Goal: Task Accomplishment & Management: Manage account settings

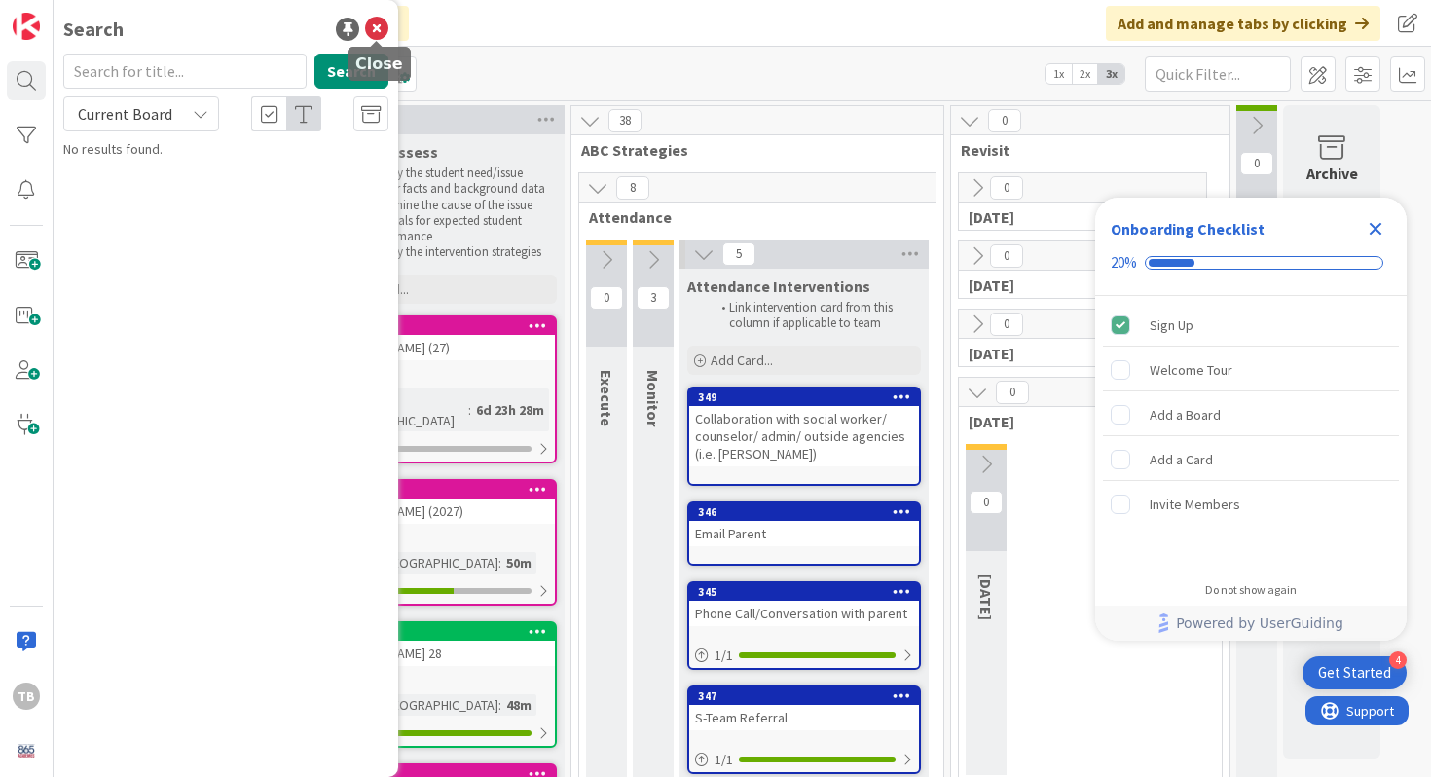
click at [375, 24] on icon at bounding box center [376, 29] width 23 height 23
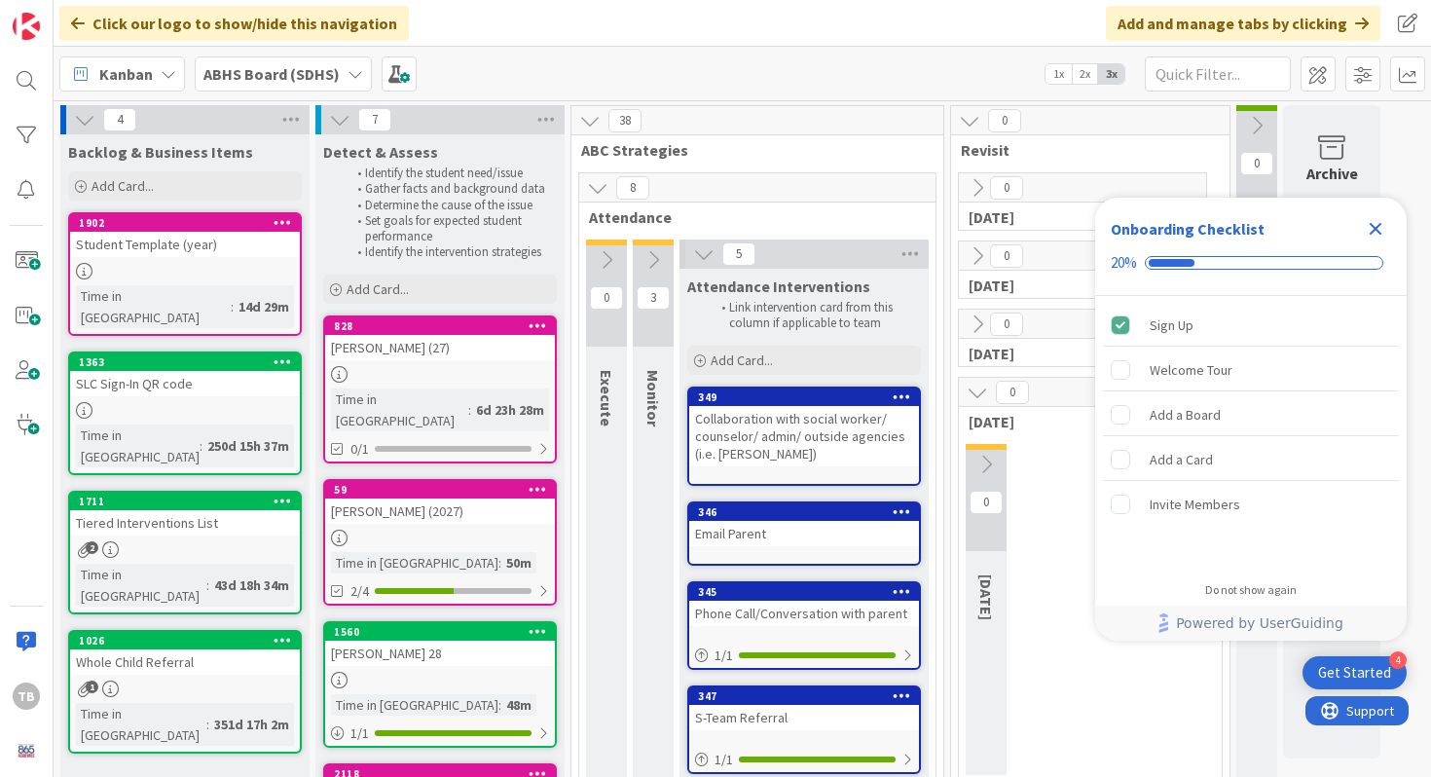
click at [1372, 227] on icon "Close Checklist" at bounding box center [1376, 229] width 13 height 13
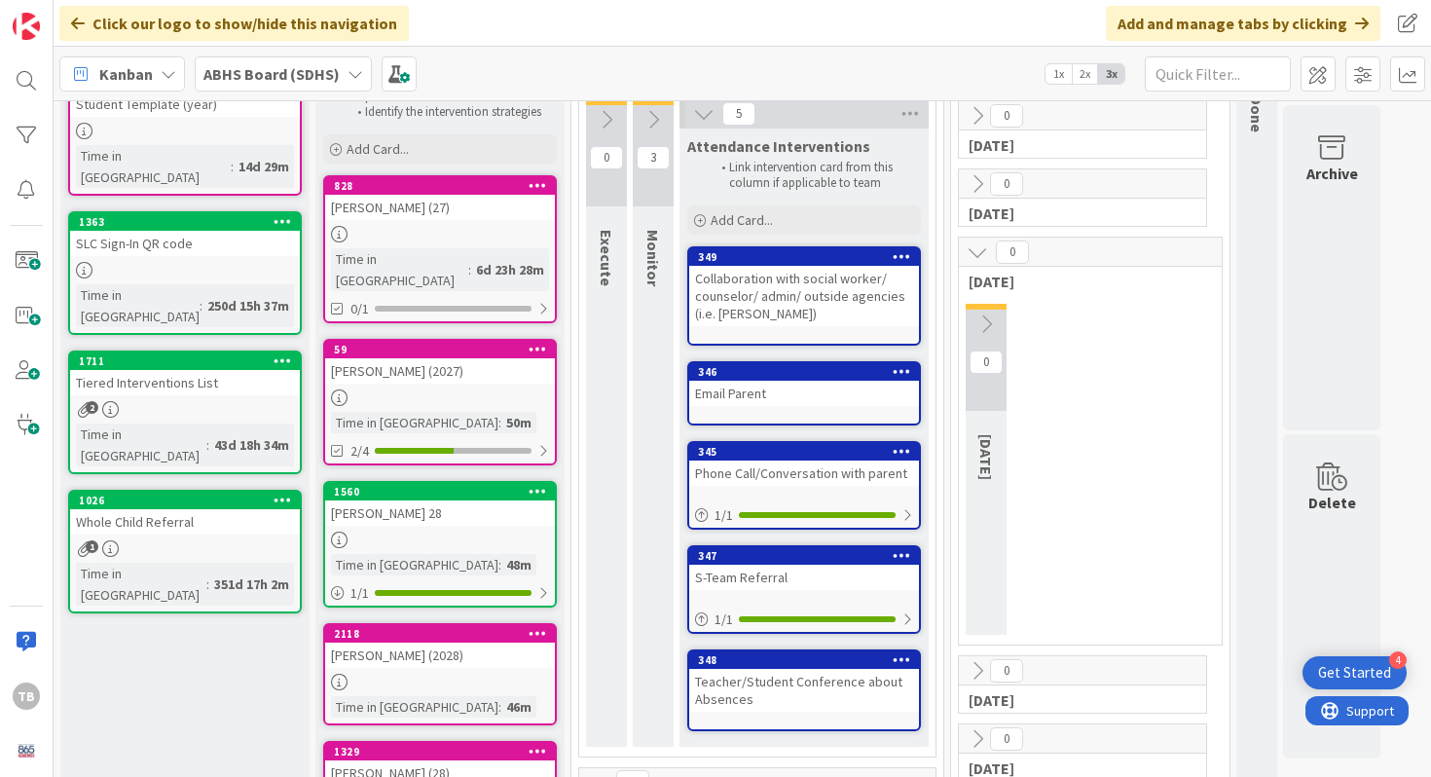
scroll to position [145, 0]
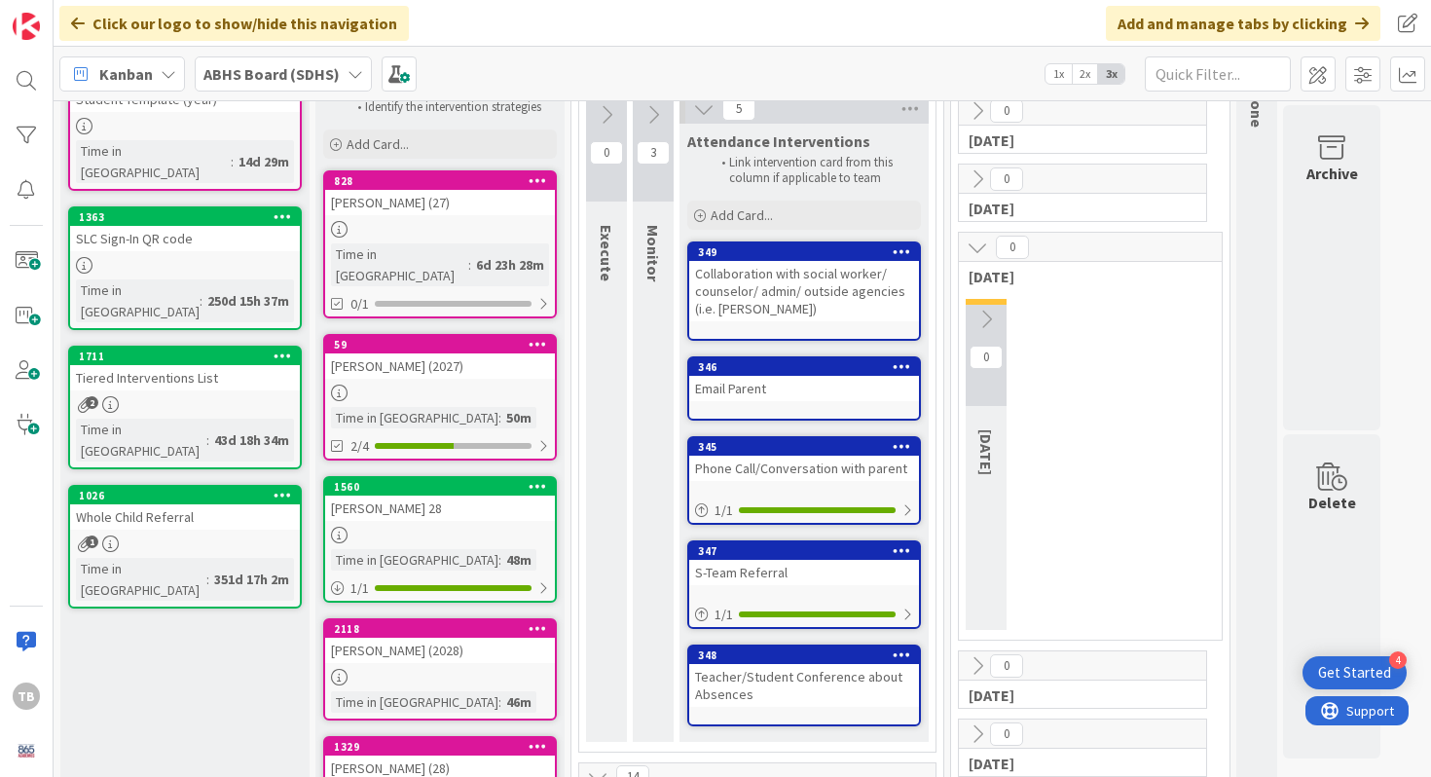
click at [398, 202] on div "[PERSON_NAME] (27)" at bounding box center [440, 202] width 230 height 25
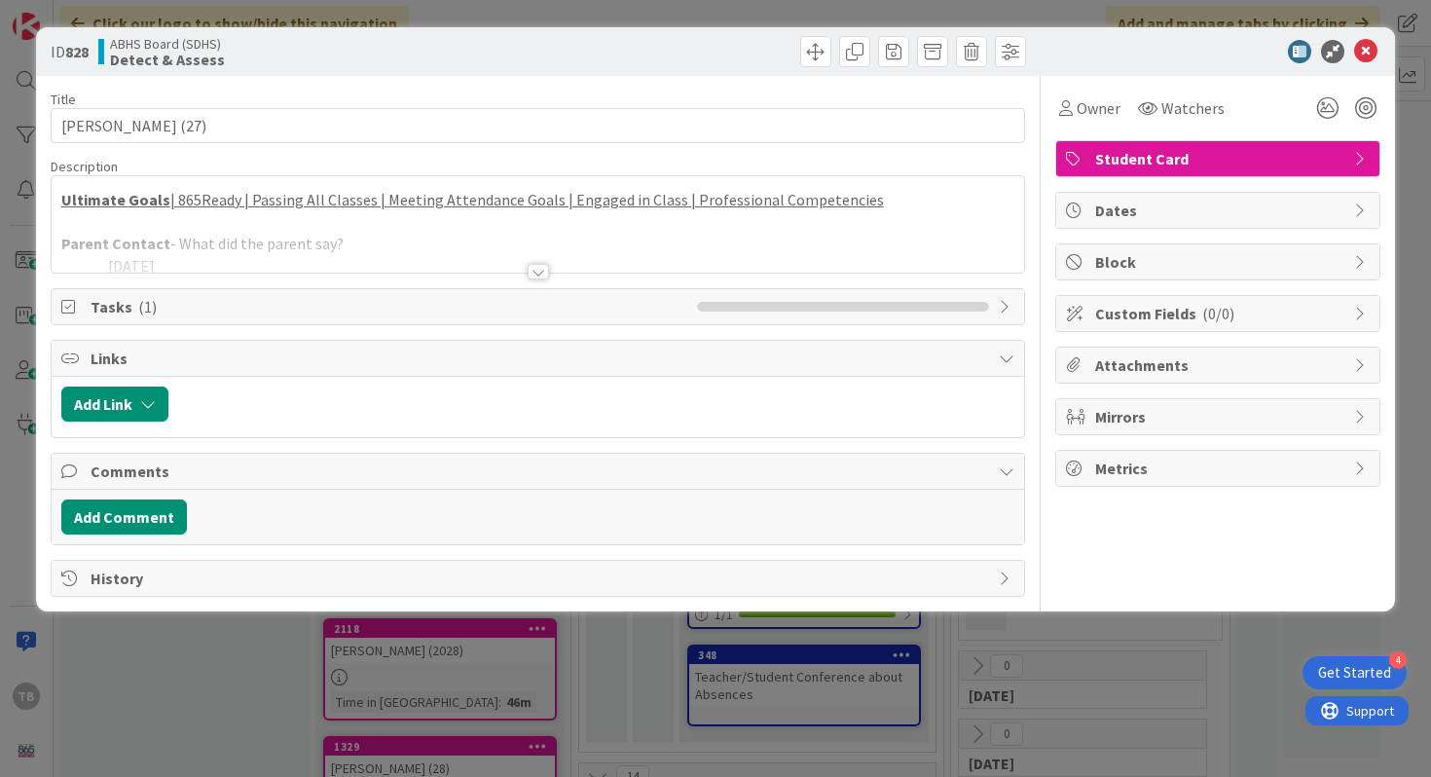
click at [544, 272] on div at bounding box center [538, 272] width 21 height 16
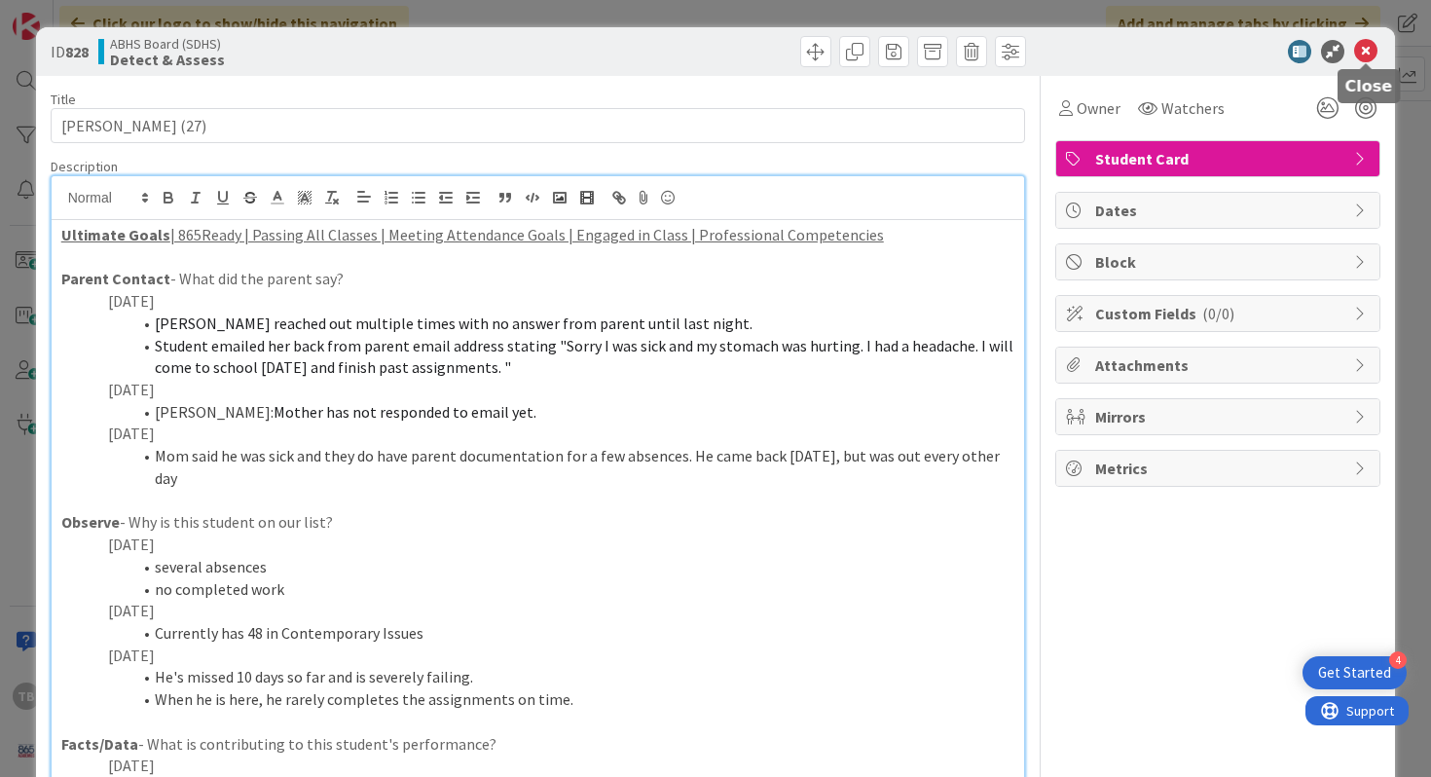
click at [1370, 59] on icon at bounding box center [1365, 51] width 23 height 23
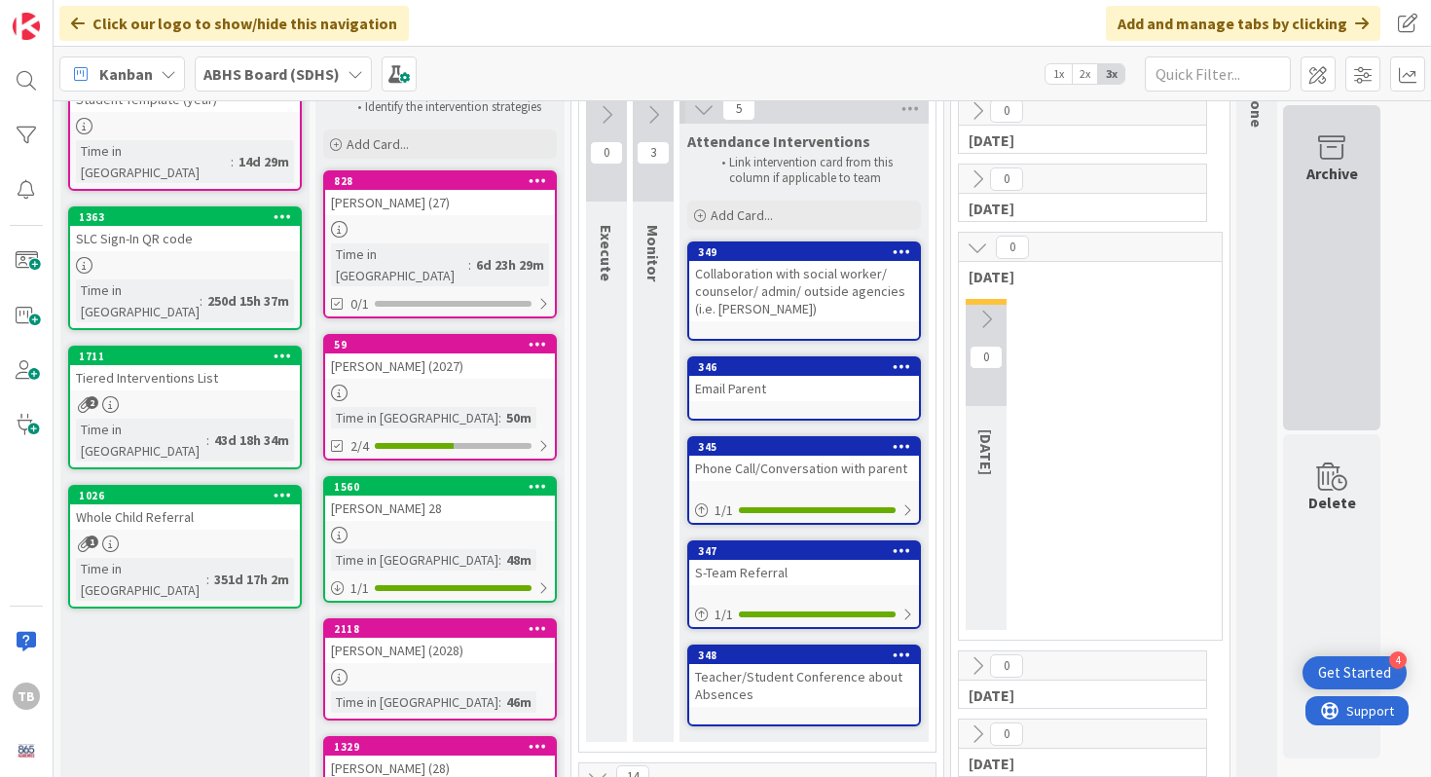
click at [1347, 177] on div "Archive" at bounding box center [1332, 173] width 52 height 23
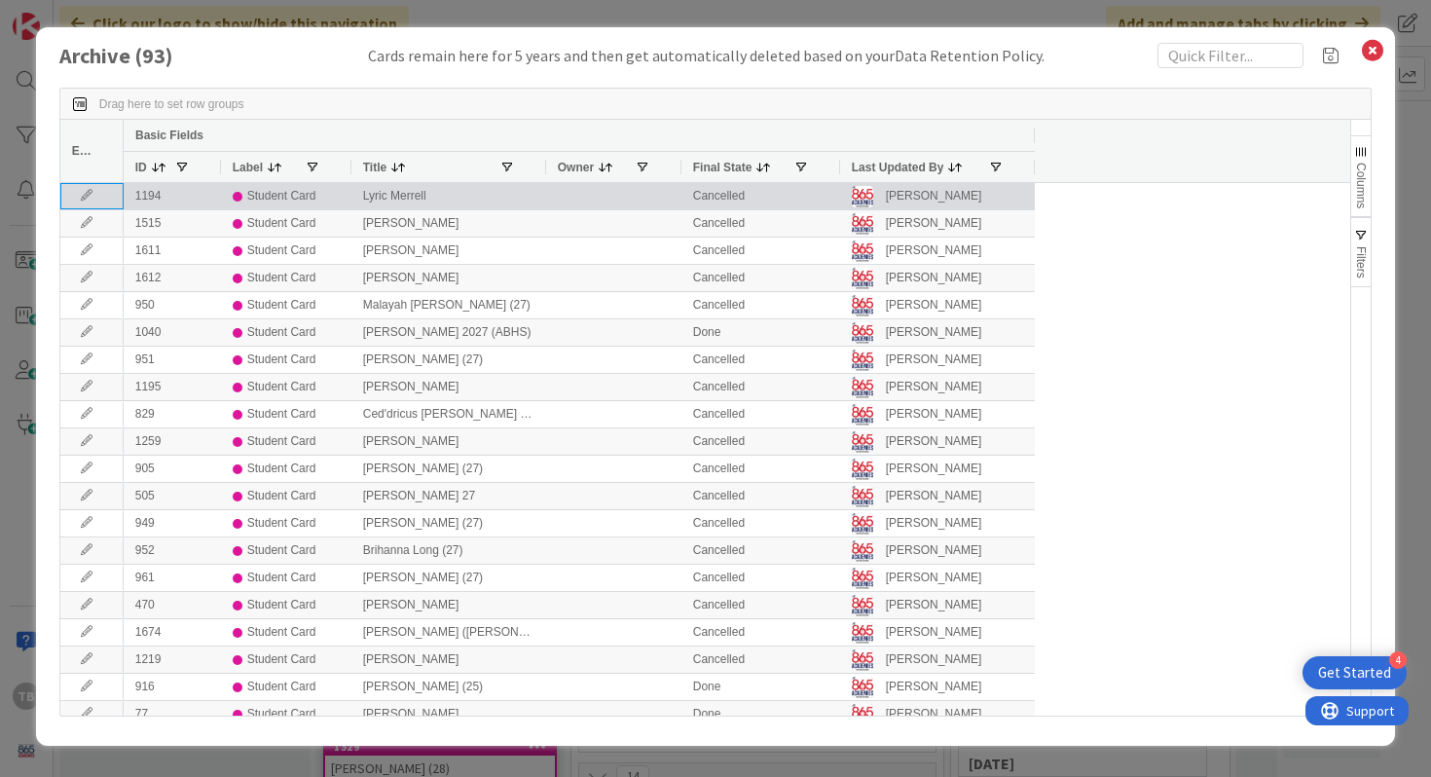
click at [89, 199] on icon at bounding box center [86, 196] width 29 height 12
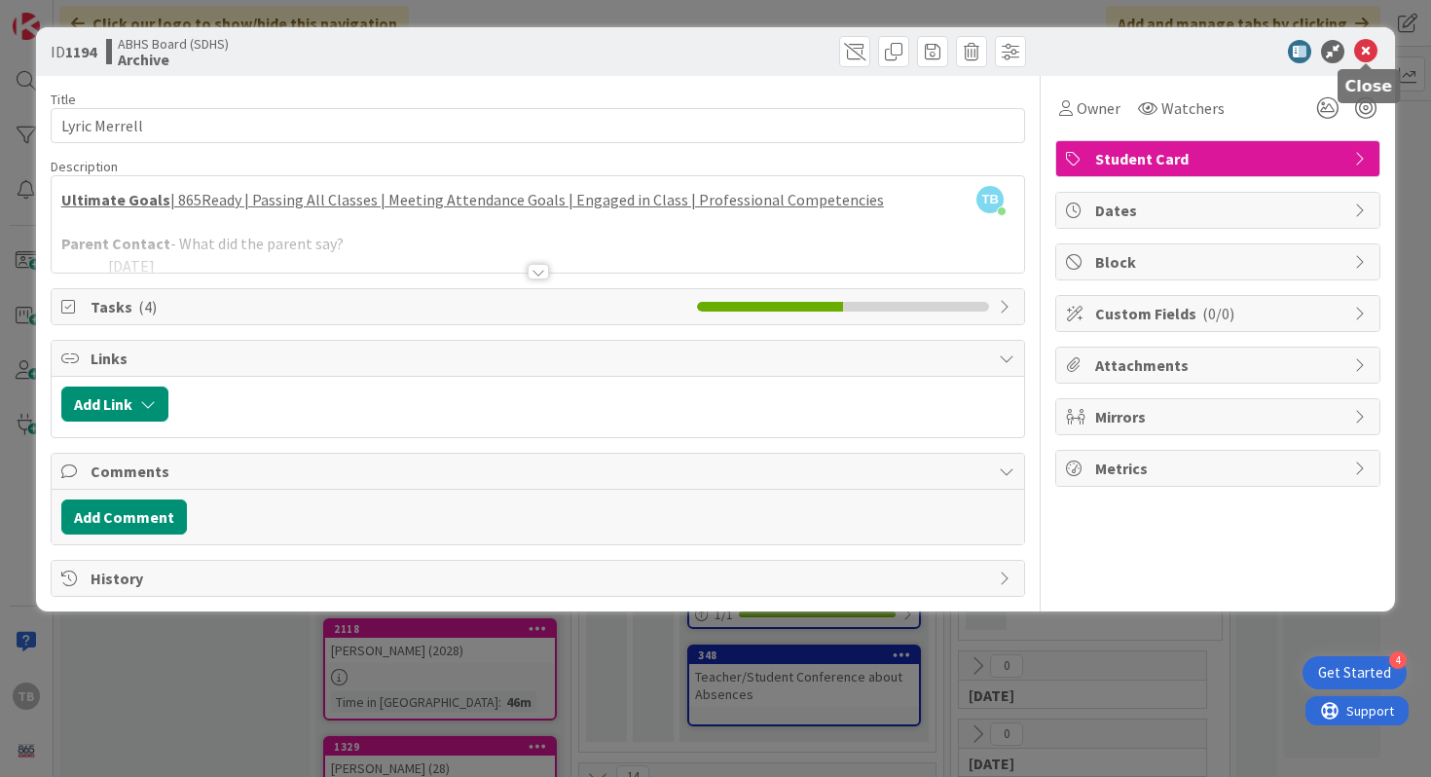
click at [1371, 57] on icon at bounding box center [1365, 51] width 23 height 23
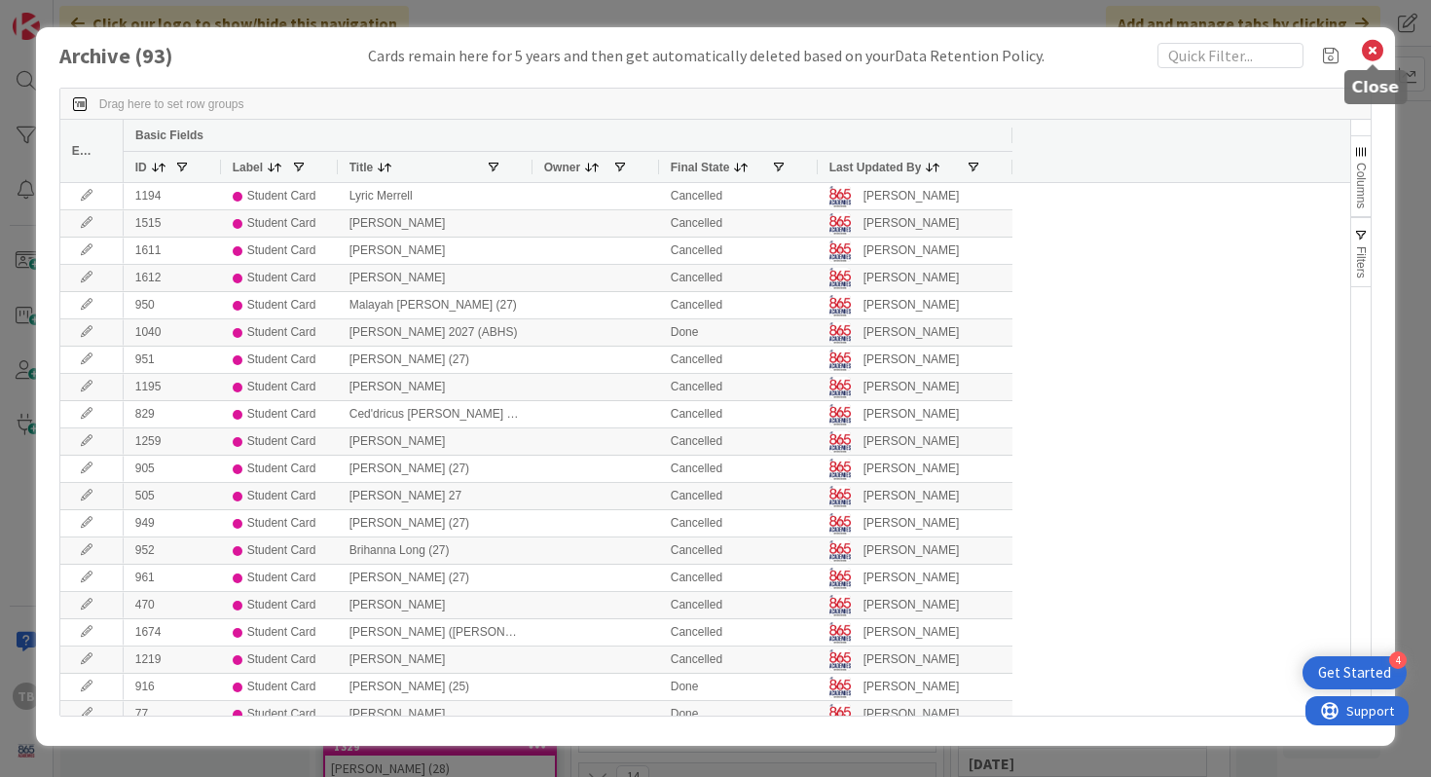
click at [1370, 57] on icon at bounding box center [1372, 50] width 25 height 27
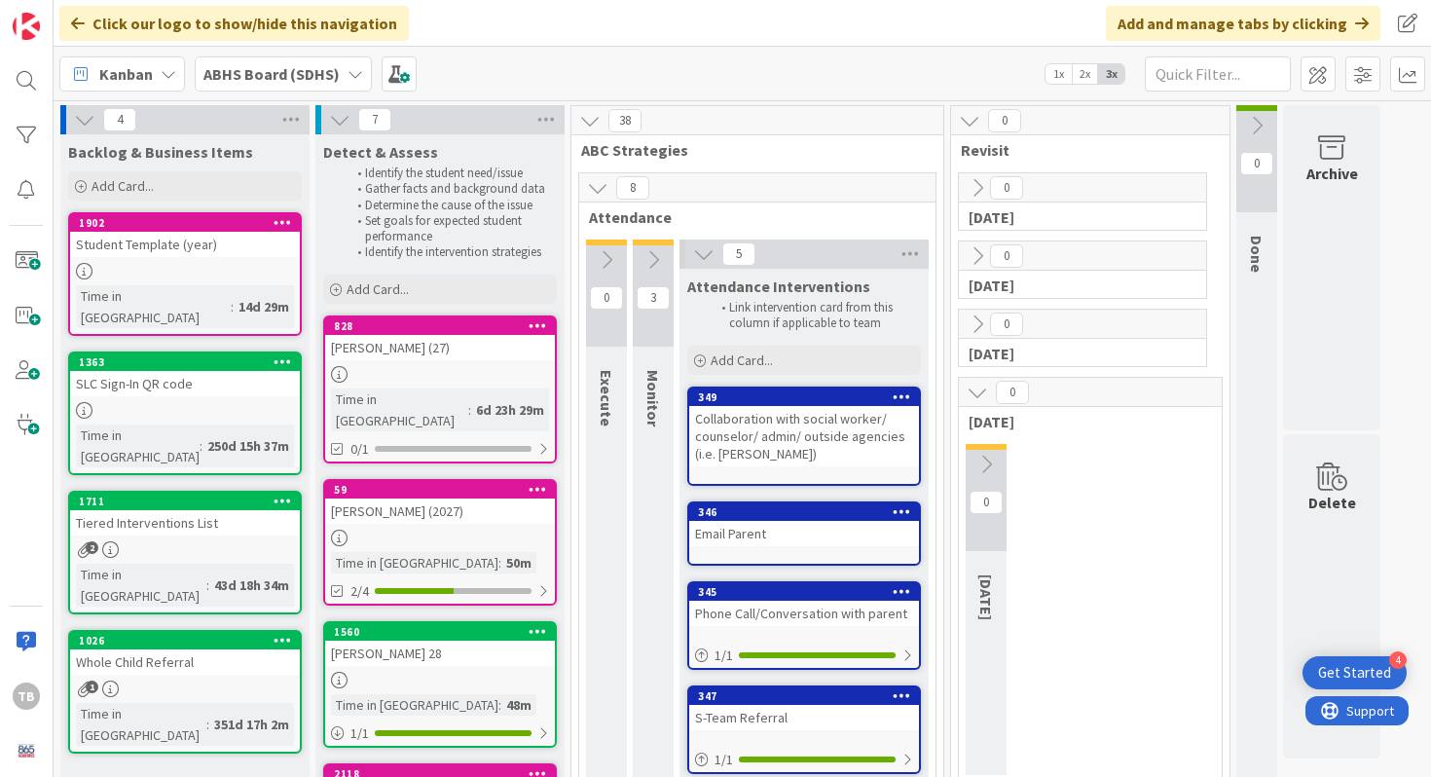
click at [719, 25] on div "Click our logo to show/hide this navigation Add and manage tabs by clicking" at bounding box center [742, 23] width 1377 height 47
click at [507, 348] on div "[PERSON_NAME] (27)" at bounding box center [440, 347] width 230 height 25
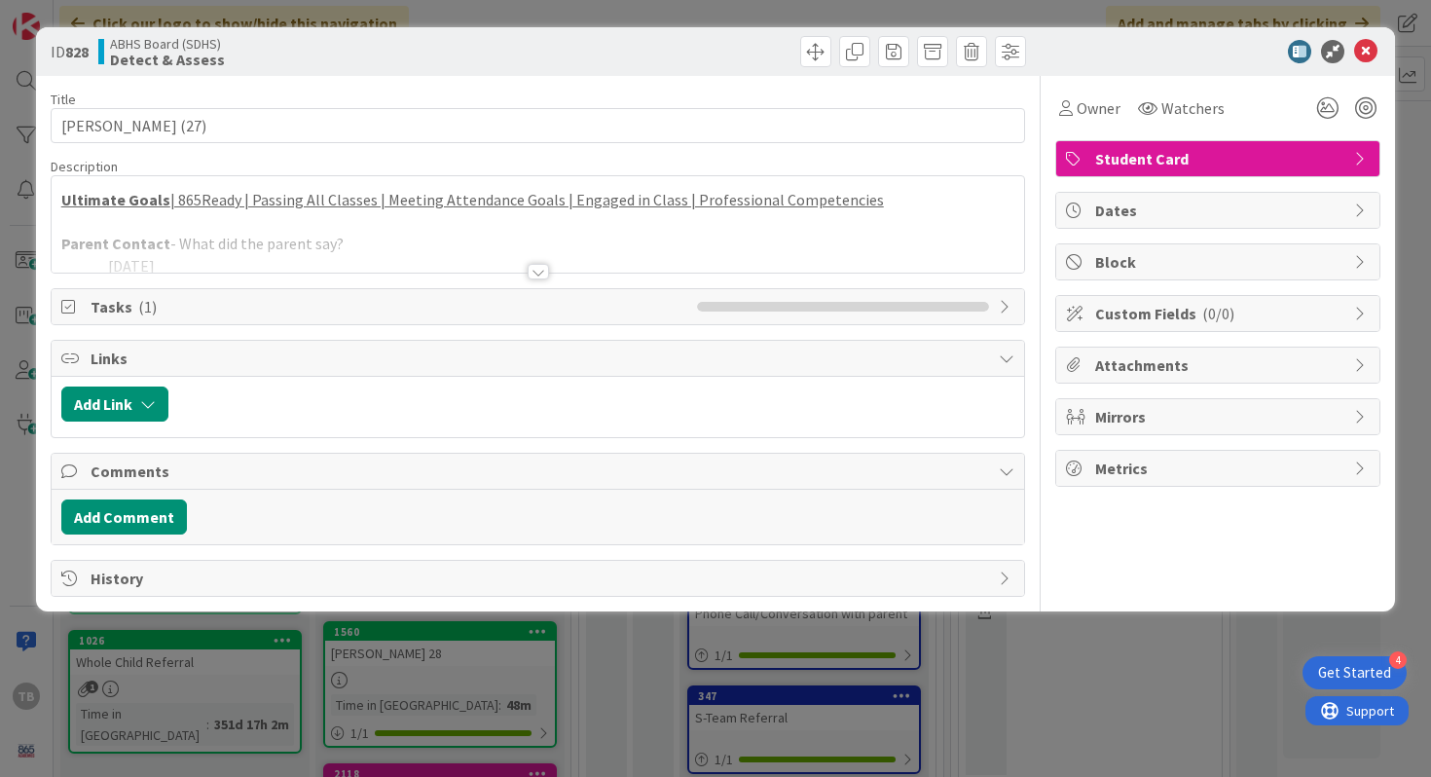
click at [538, 274] on div at bounding box center [538, 272] width 21 height 16
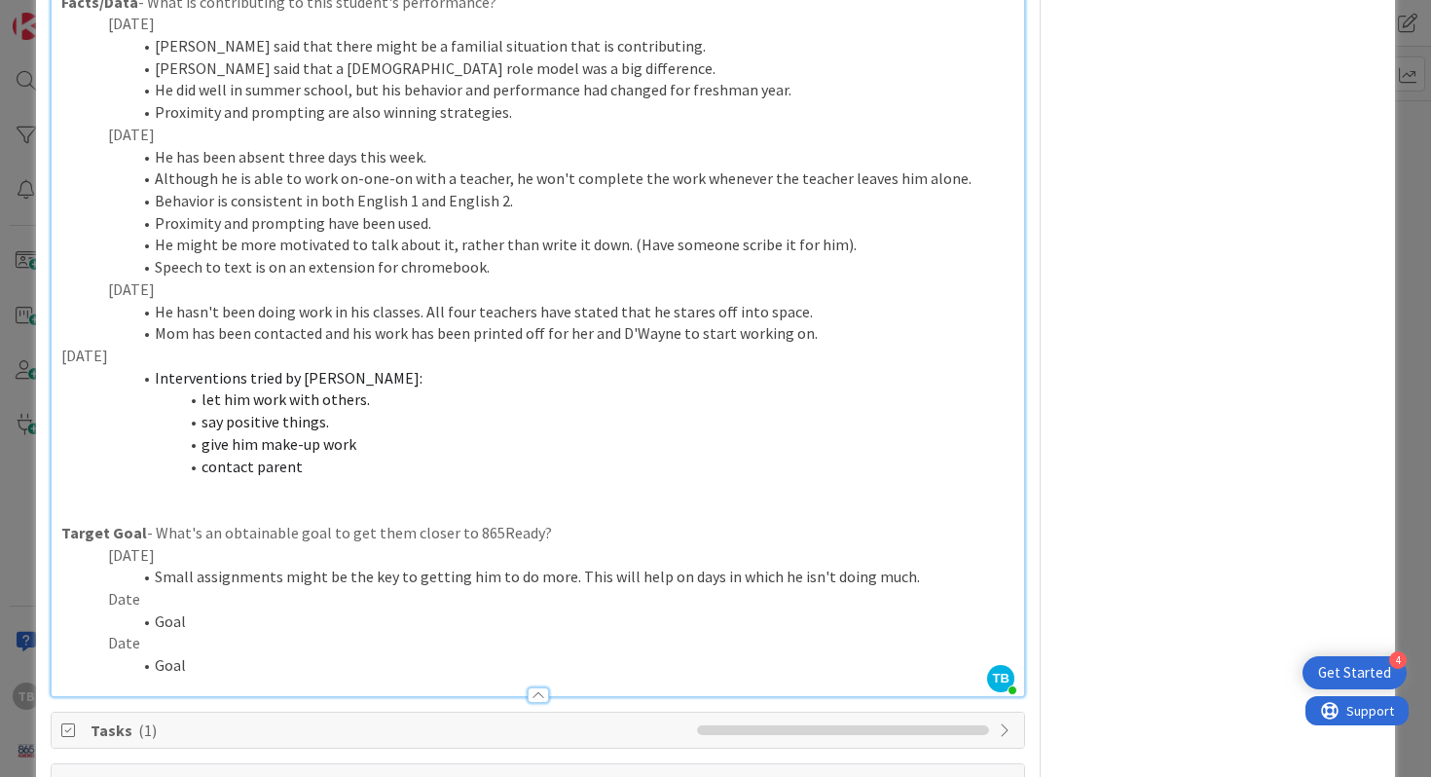
scroll to position [746, 0]
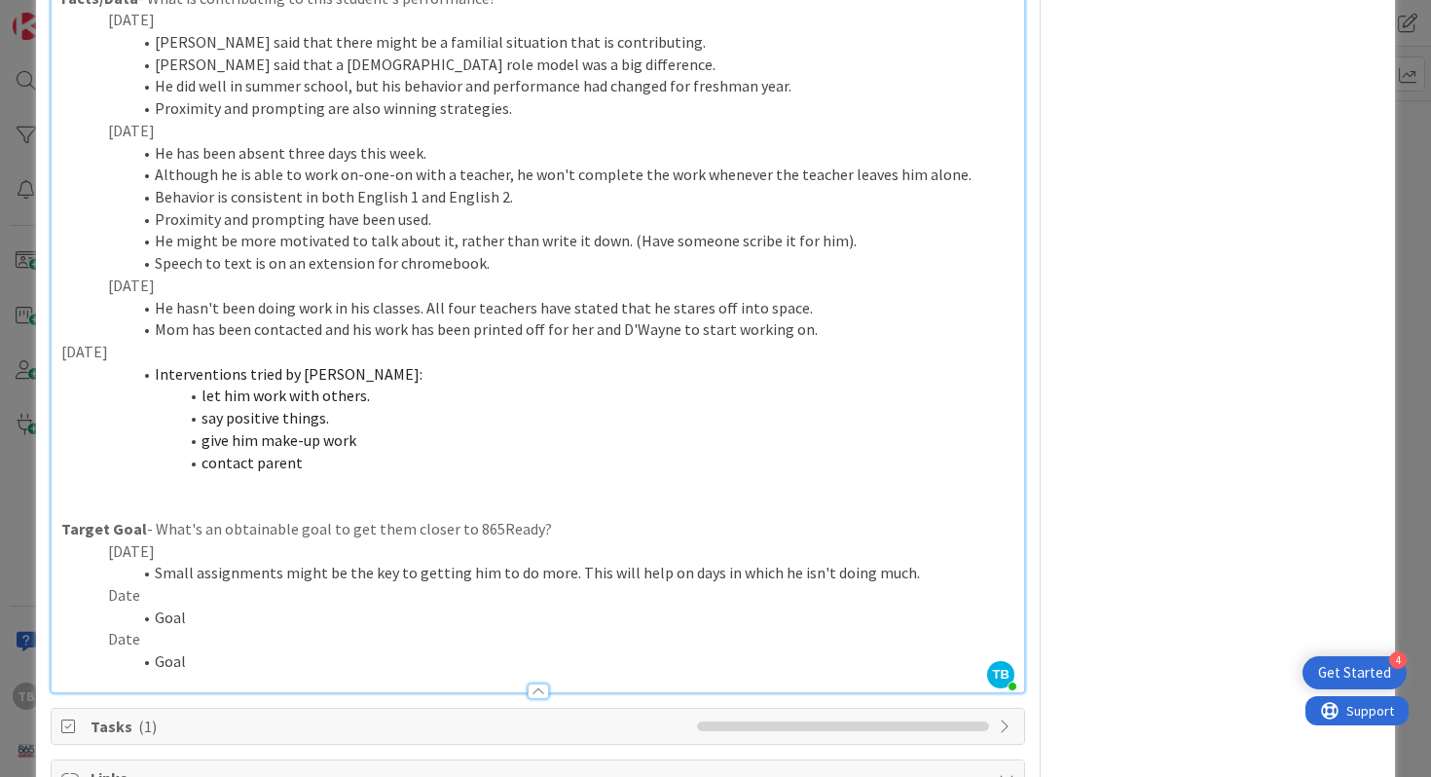
click at [346, 453] on li "contact parent" at bounding box center [550, 463] width 931 height 22
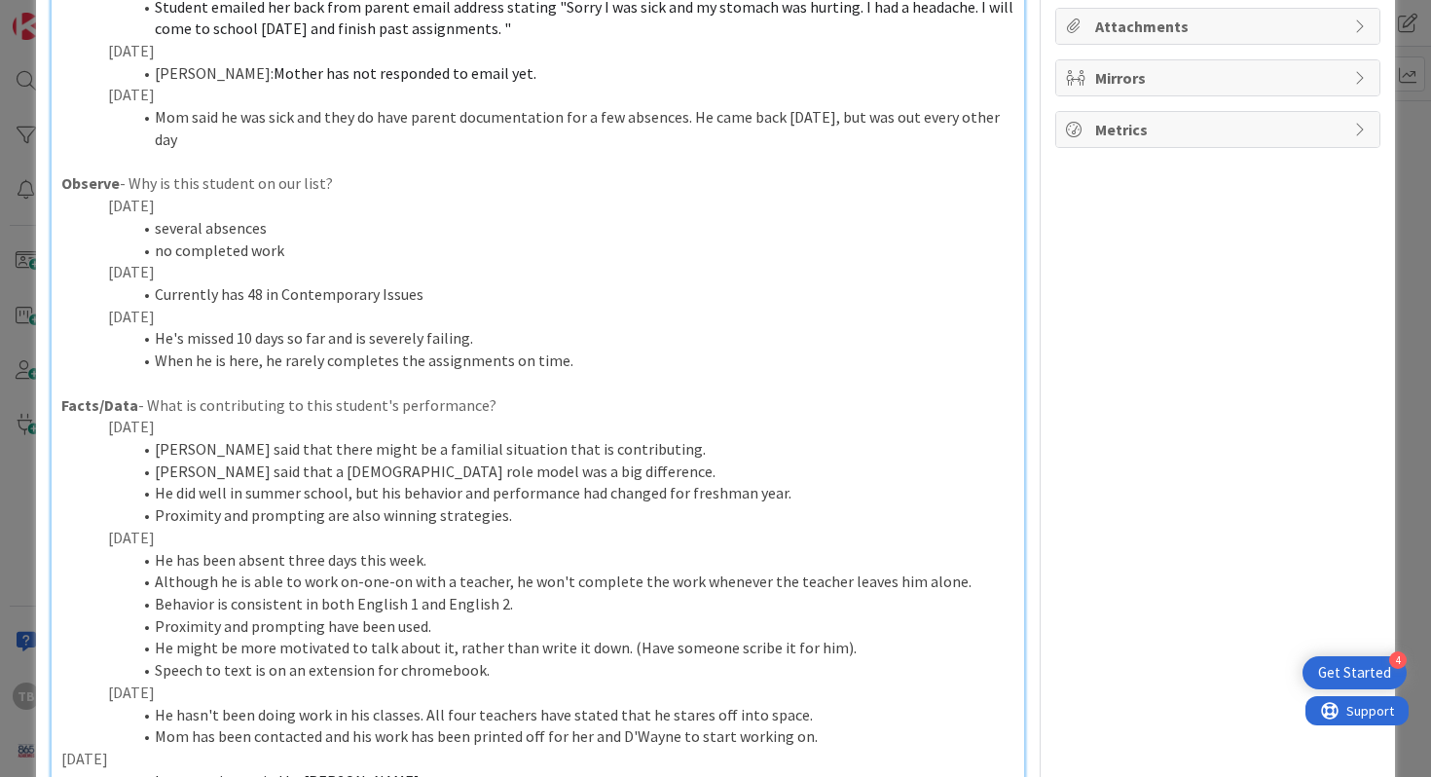
scroll to position [0, 0]
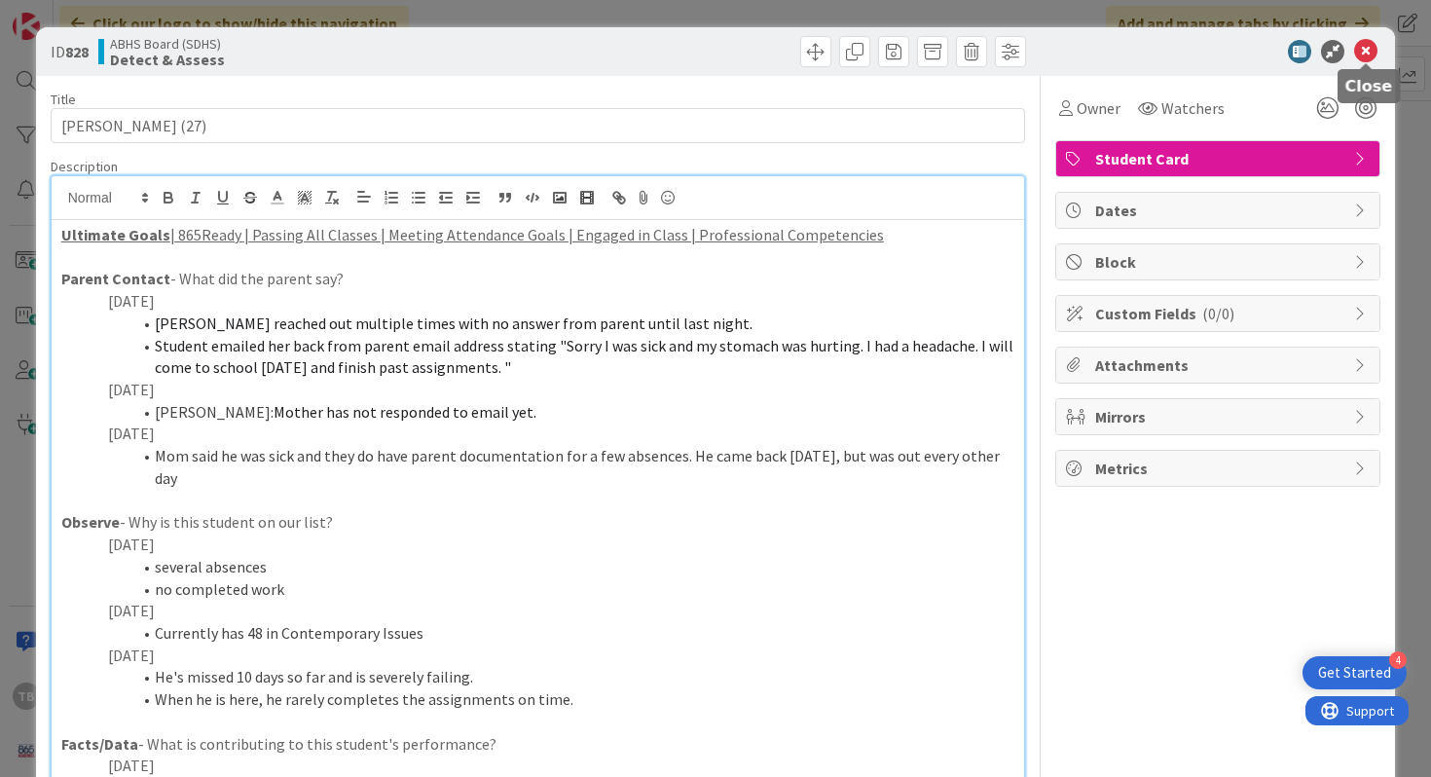
click at [1368, 60] on icon at bounding box center [1365, 51] width 23 height 23
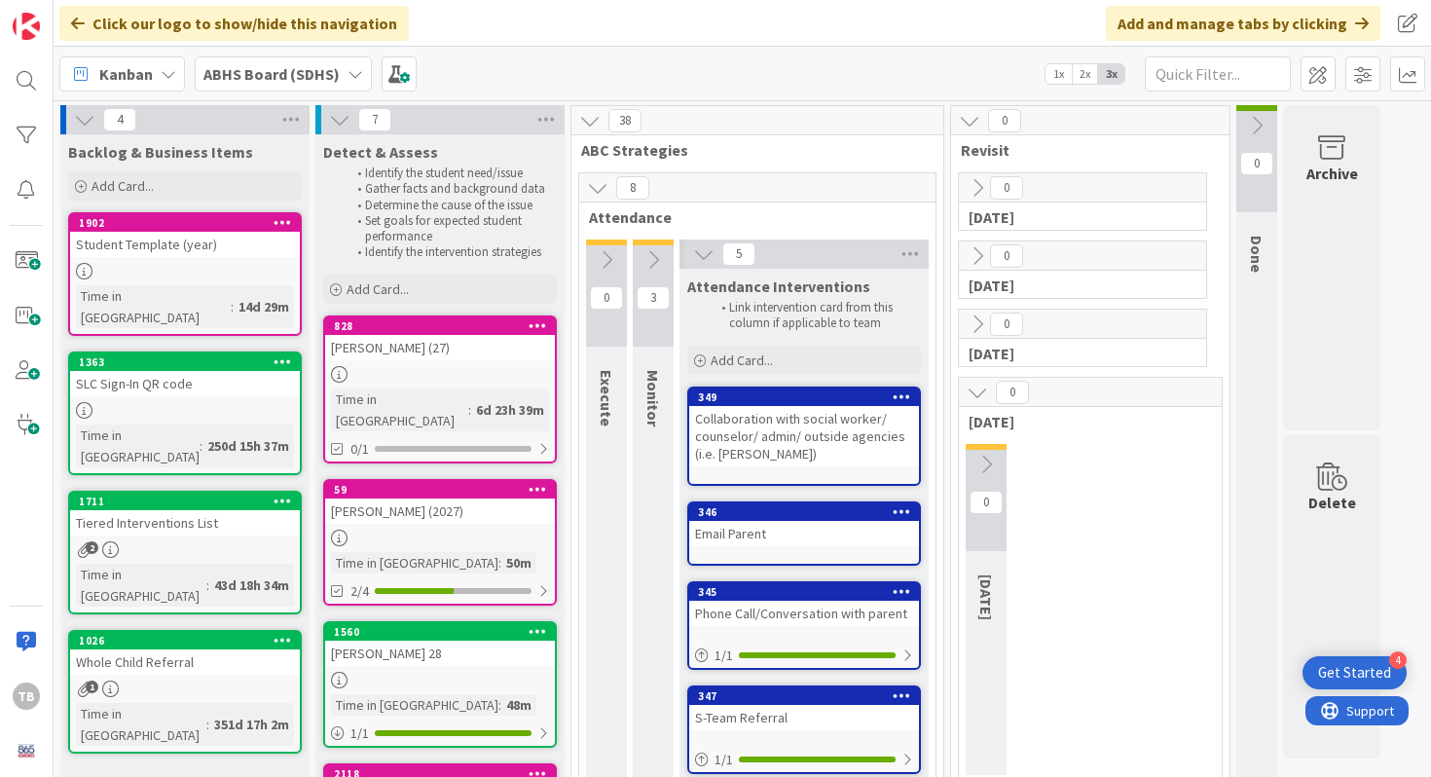
click at [447, 498] on div "[PERSON_NAME] (2027)" at bounding box center [440, 510] width 230 height 25
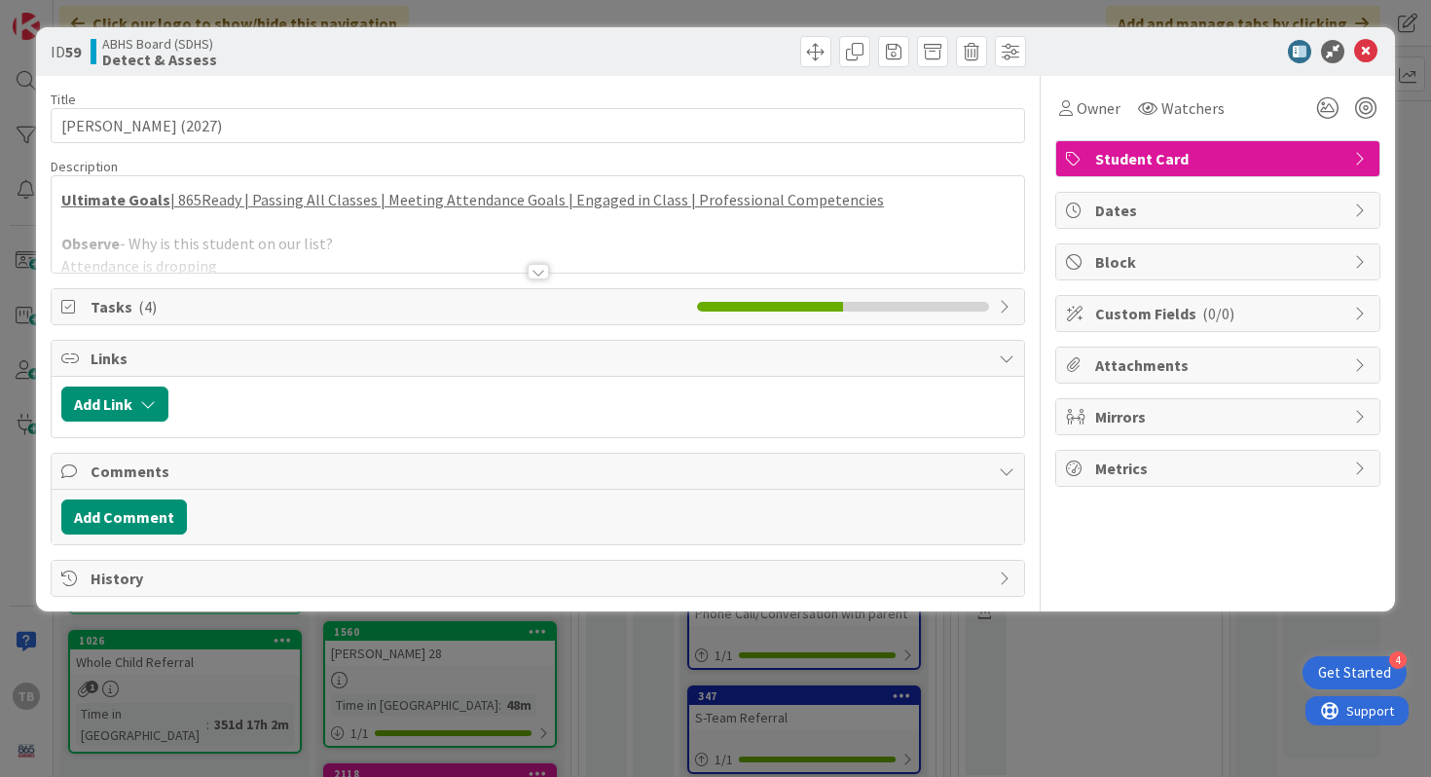
click at [534, 275] on div at bounding box center [538, 272] width 21 height 16
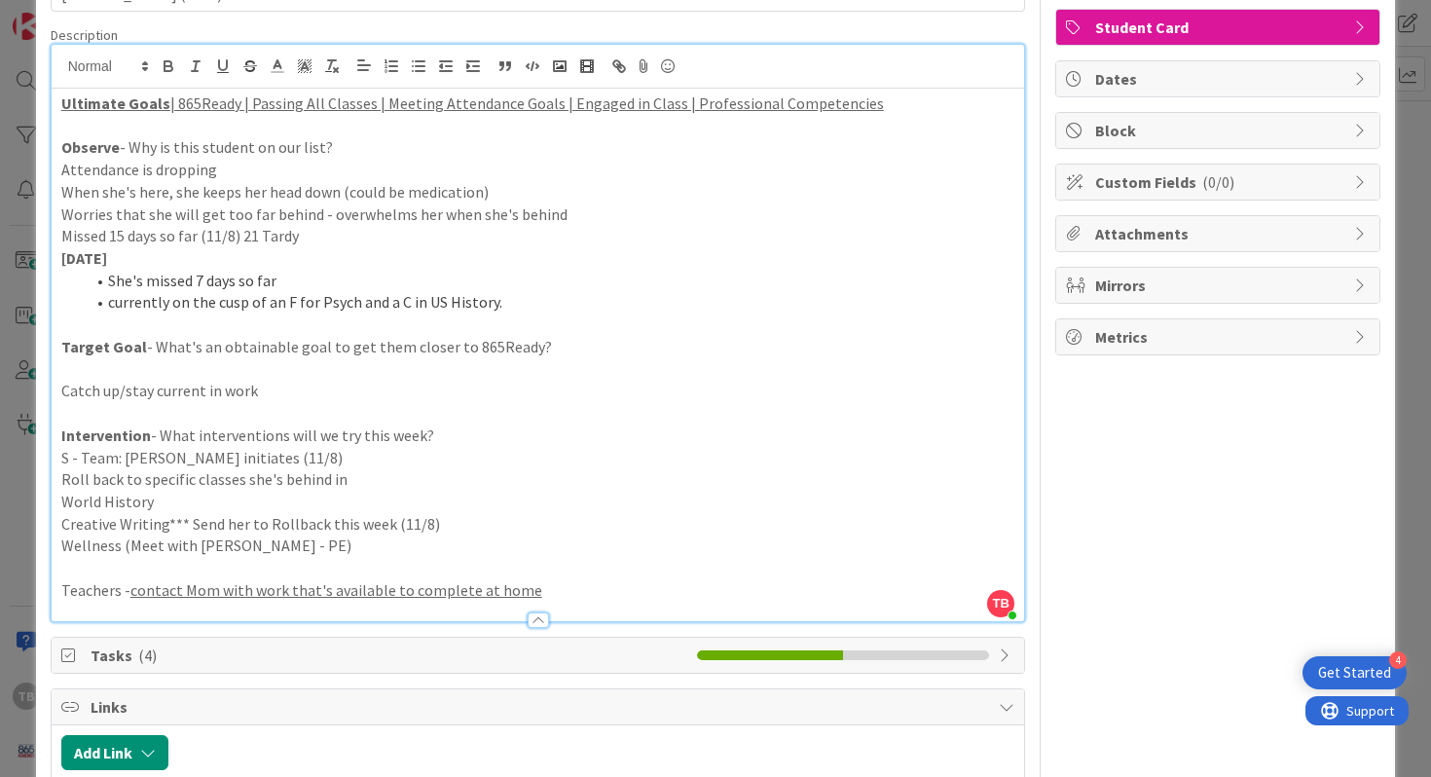
scroll to position [341, 0]
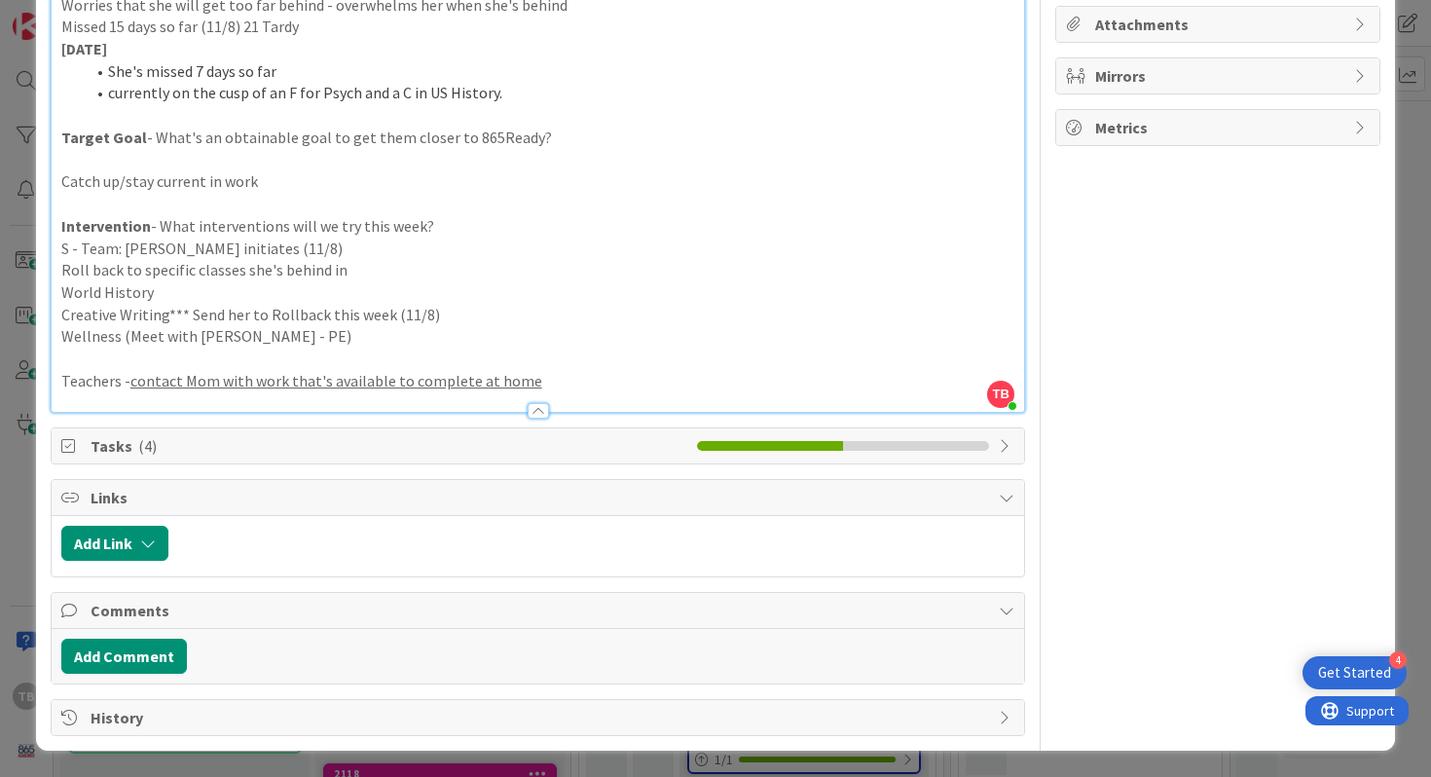
click at [515, 304] on p "Creative Writing*** Send her to Rollback this week (11/8)" at bounding box center [538, 315] width 954 height 22
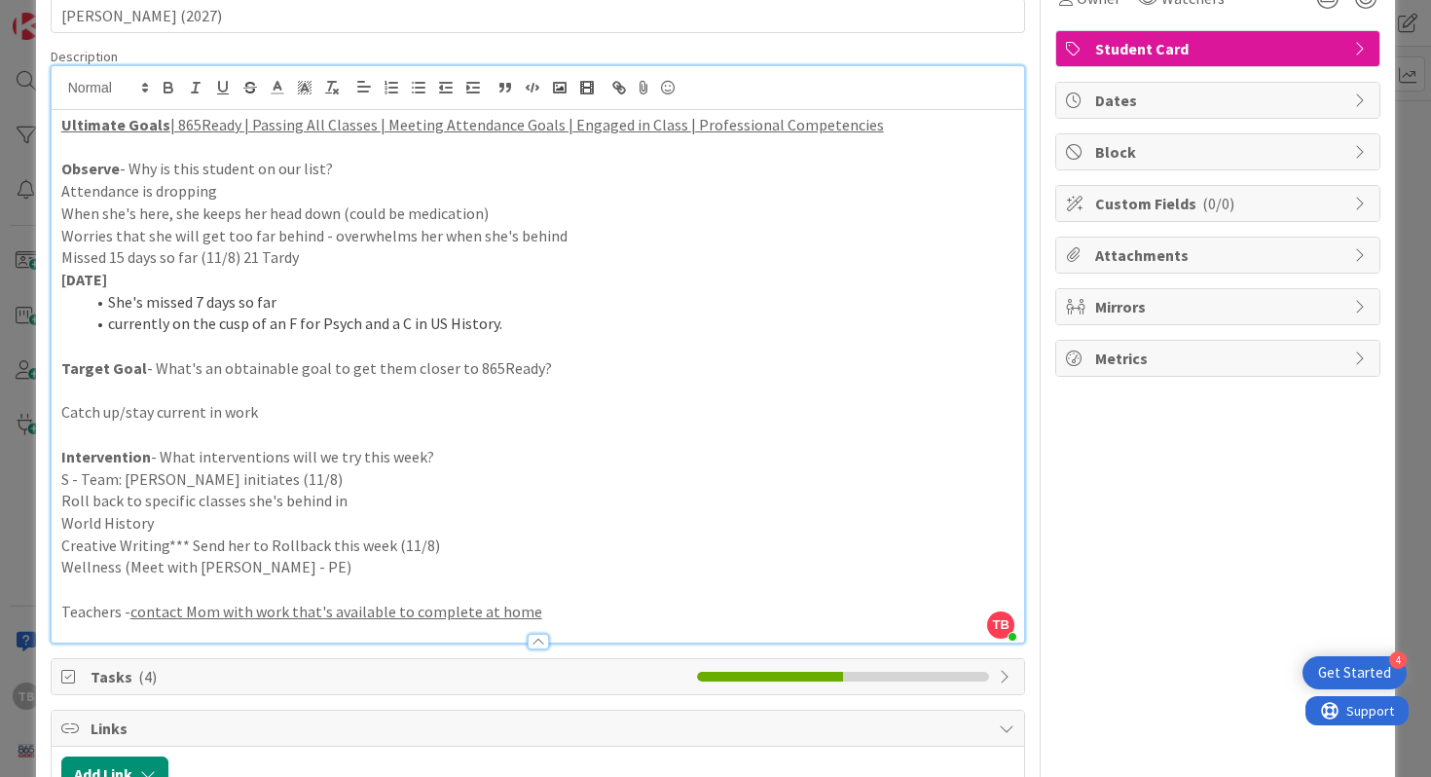
scroll to position [104, 0]
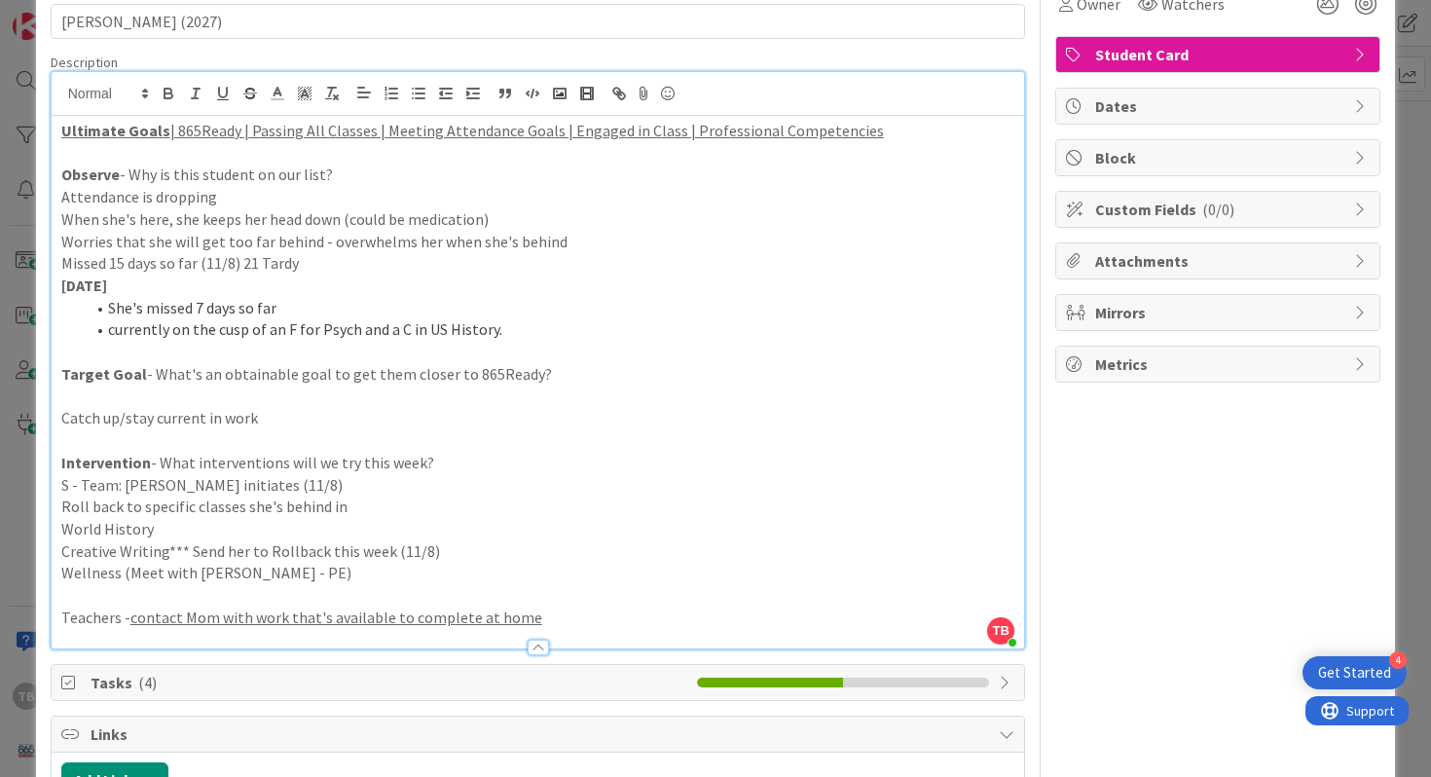
click at [538, 424] on p "Catch up/stay current in work" at bounding box center [538, 418] width 954 height 22
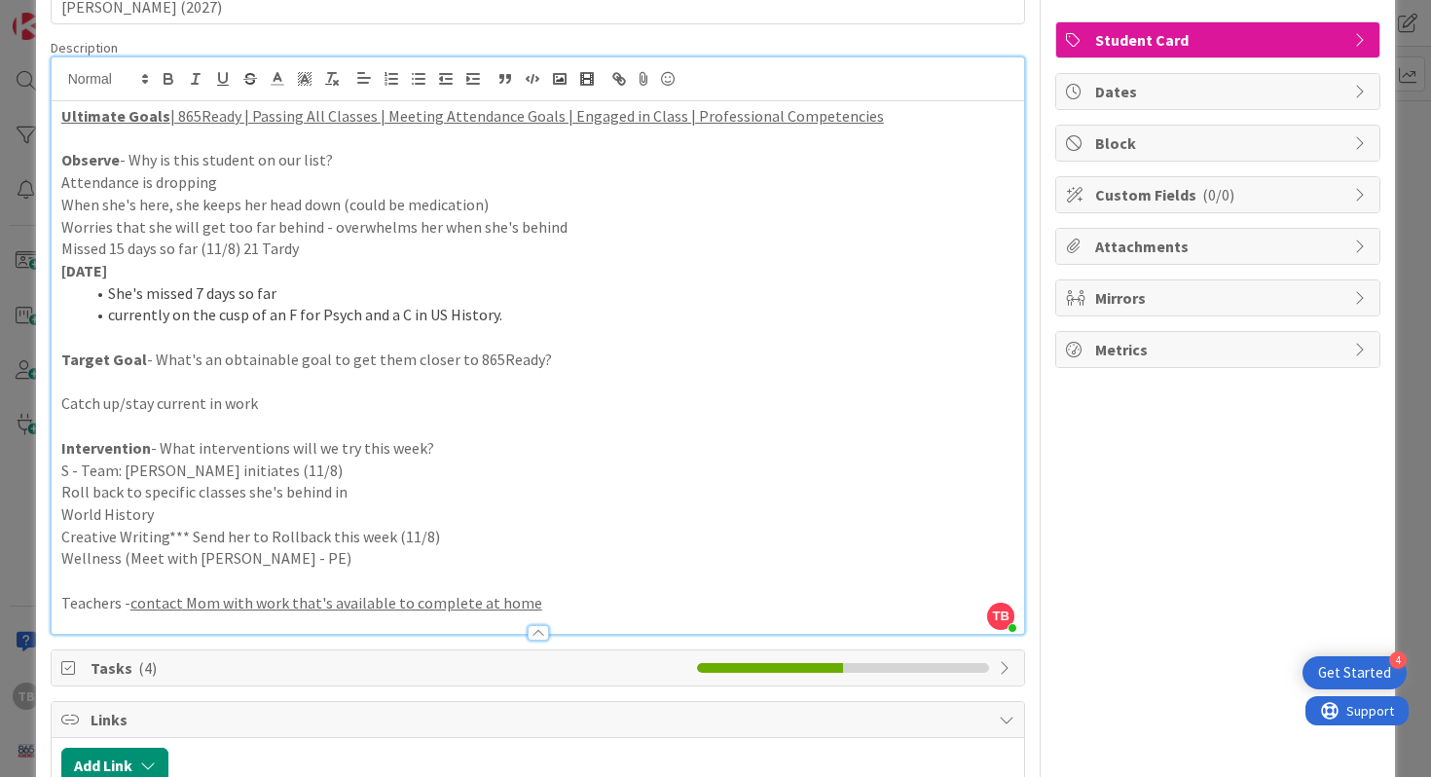
scroll to position [127, 0]
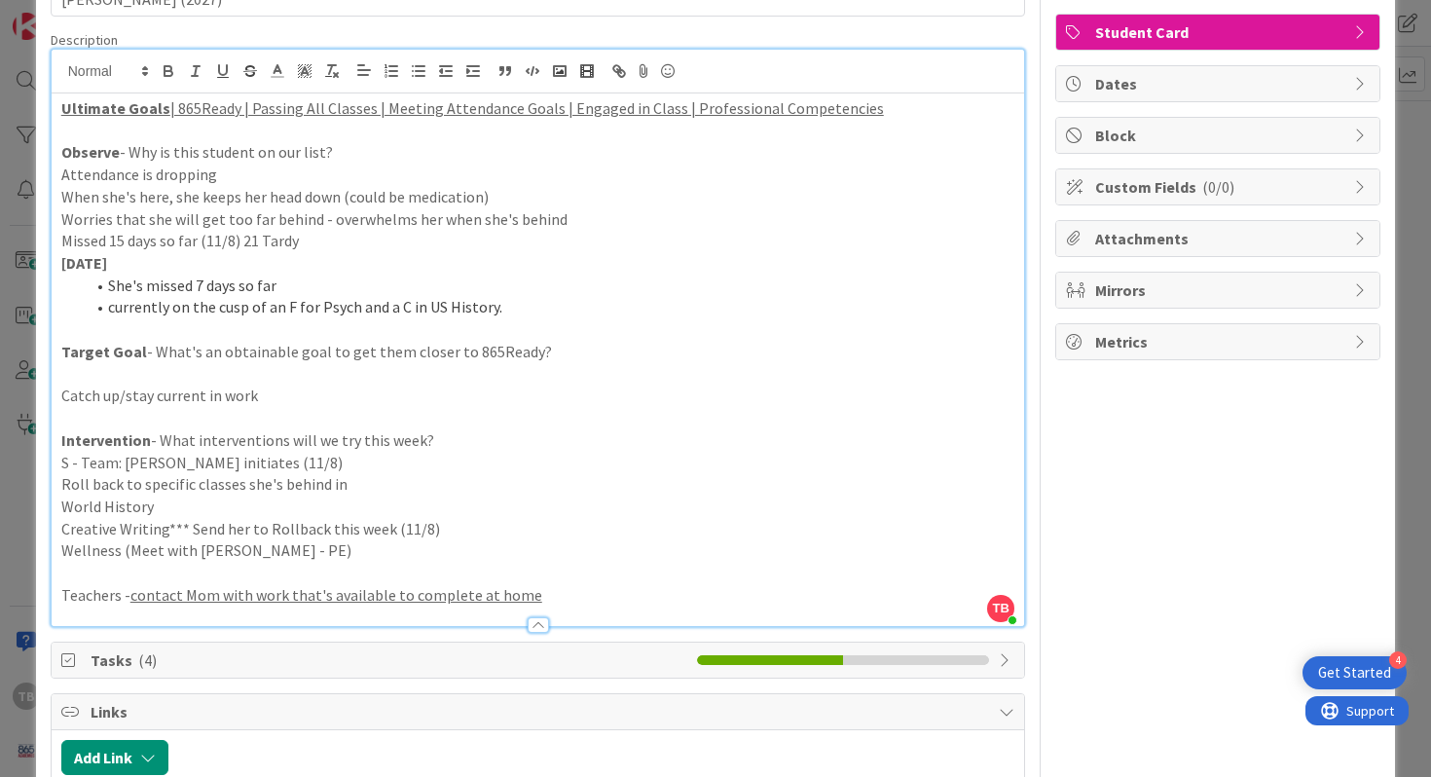
click at [539, 444] on p "Intervention - What interventions will we try this week?" at bounding box center [538, 440] width 954 height 22
click at [567, 329] on p at bounding box center [538, 329] width 954 height 22
click at [567, 305] on li "currently on the cusp of an F for Psych and a C in US History." at bounding box center [550, 307] width 931 height 22
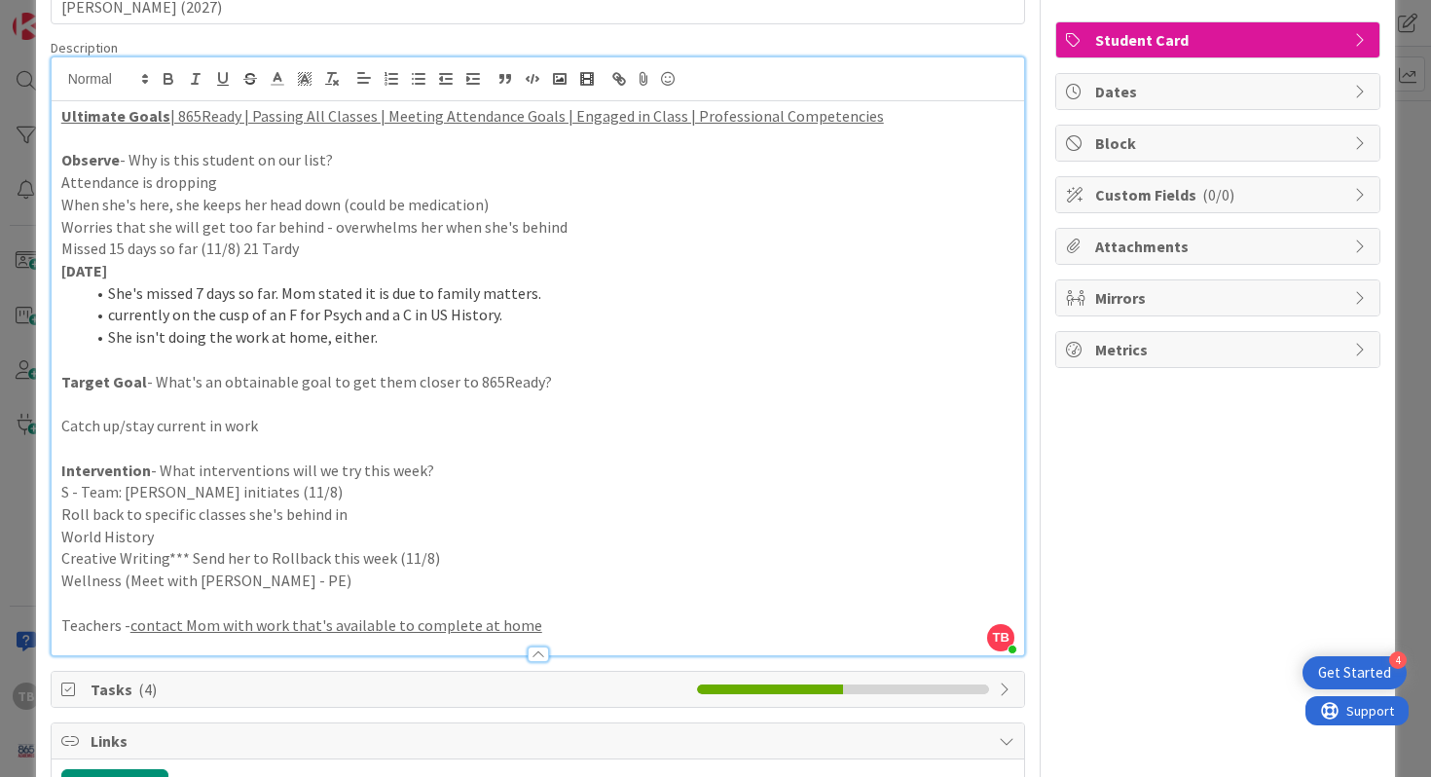
scroll to position [131, 0]
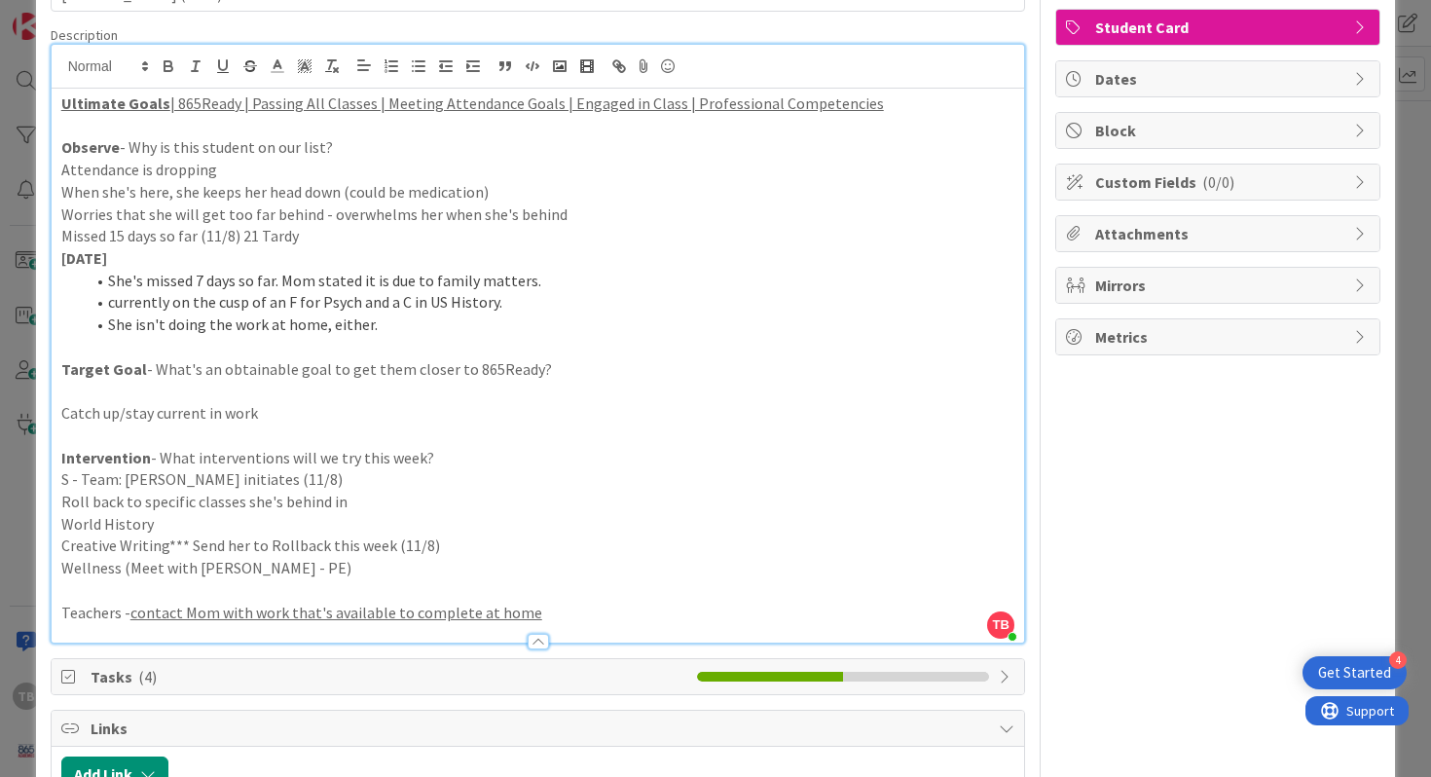
click at [436, 578] on p "Wellness (Meet with [PERSON_NAME] - PE)" at bounding box center [538, 568] width 954 height 22
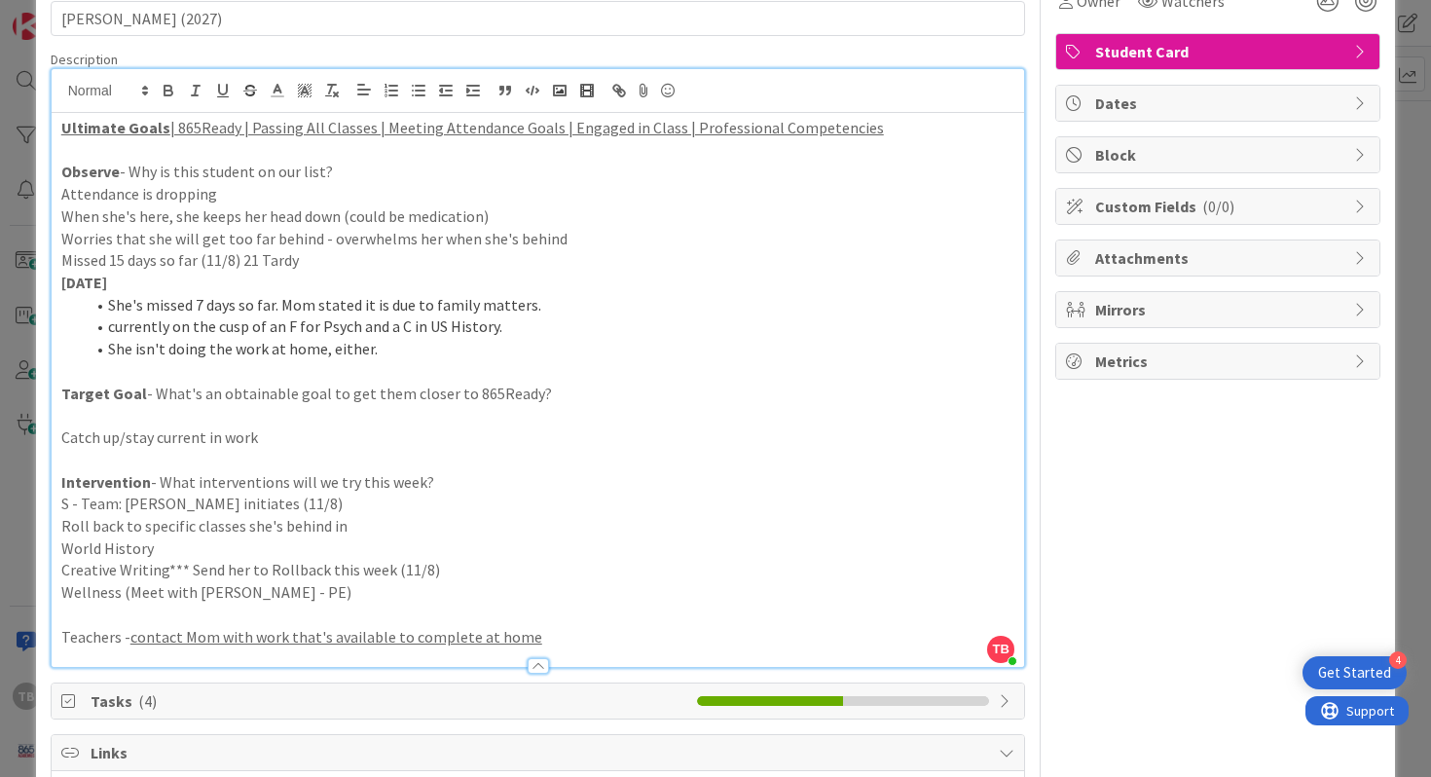
scroll to position [0, 0]
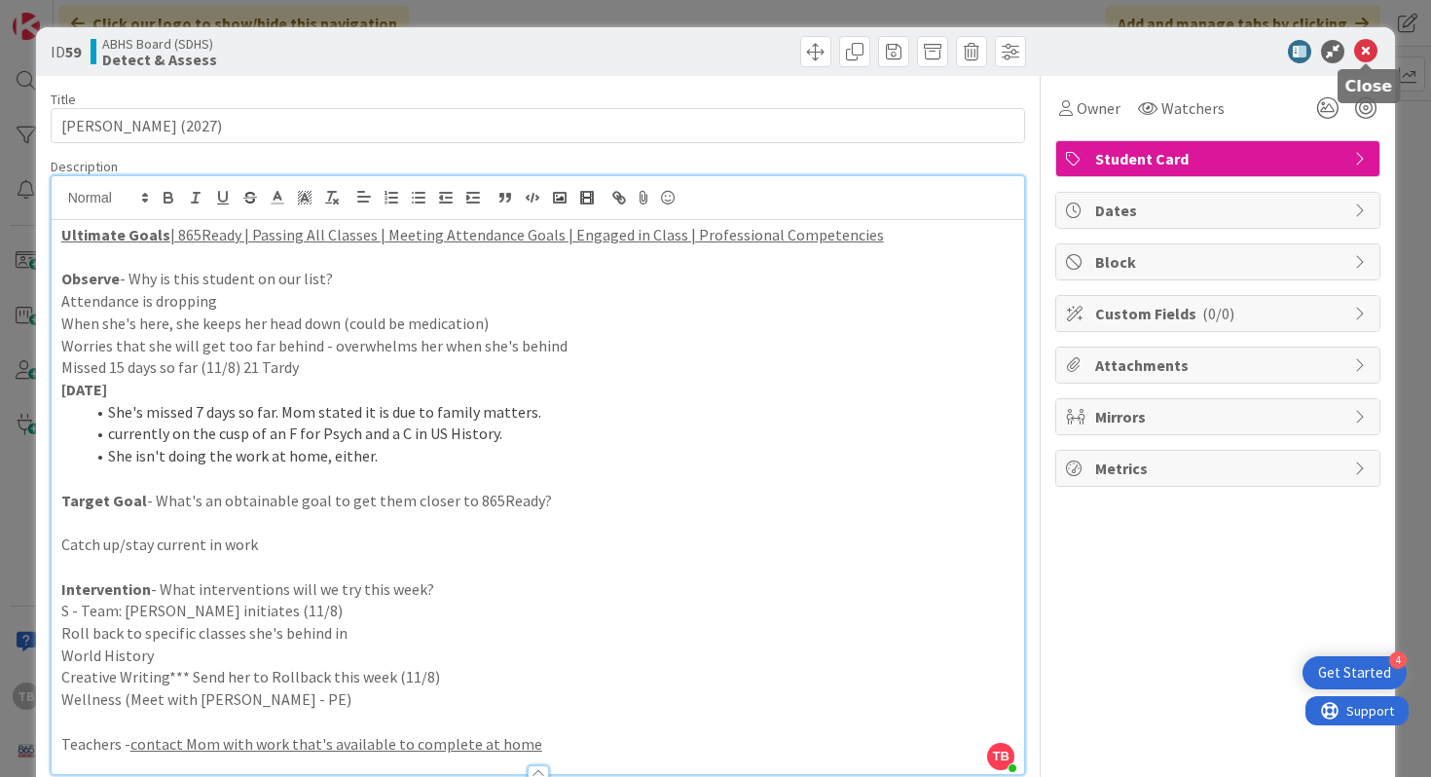
click at [1367, 50] on icon at bounding box center [1365, 51] width 23 height 23
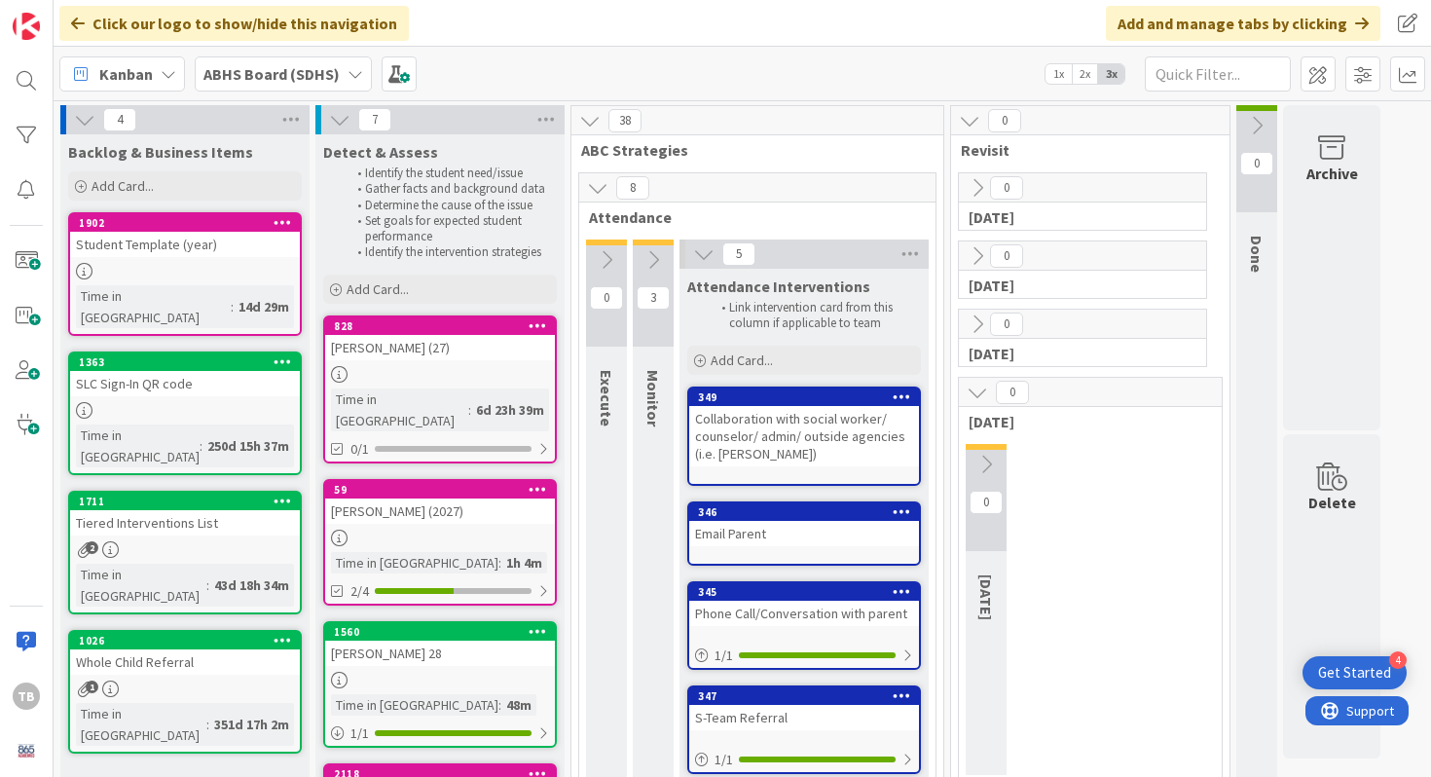
click at [427, 504] on link "59 [PERSON_NAME] (2027) Time in Column : 1h 4m 2/4" at bounding box center [440, 542] width 234 height 127
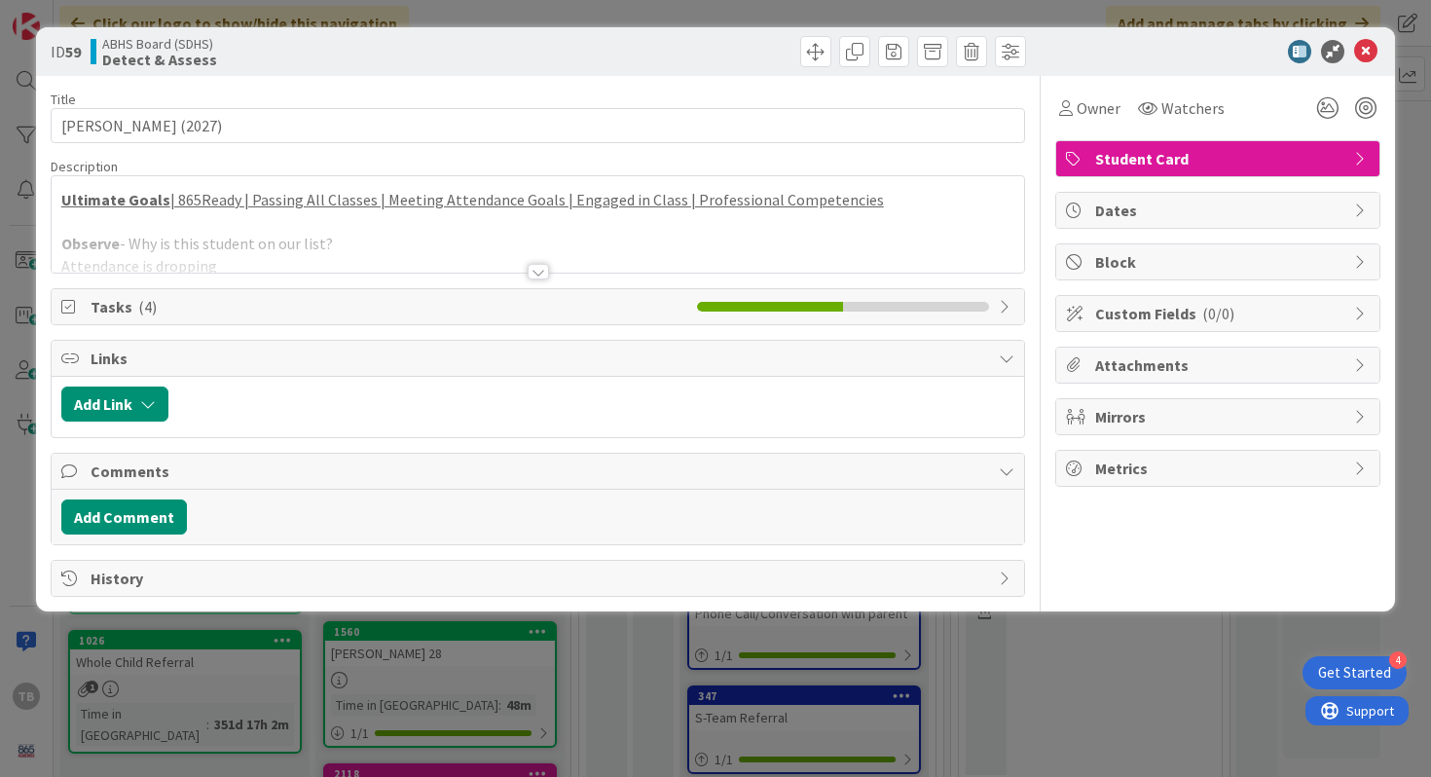
click at [549, 272] on div at bounding box center [538, 248] width 973 height 50
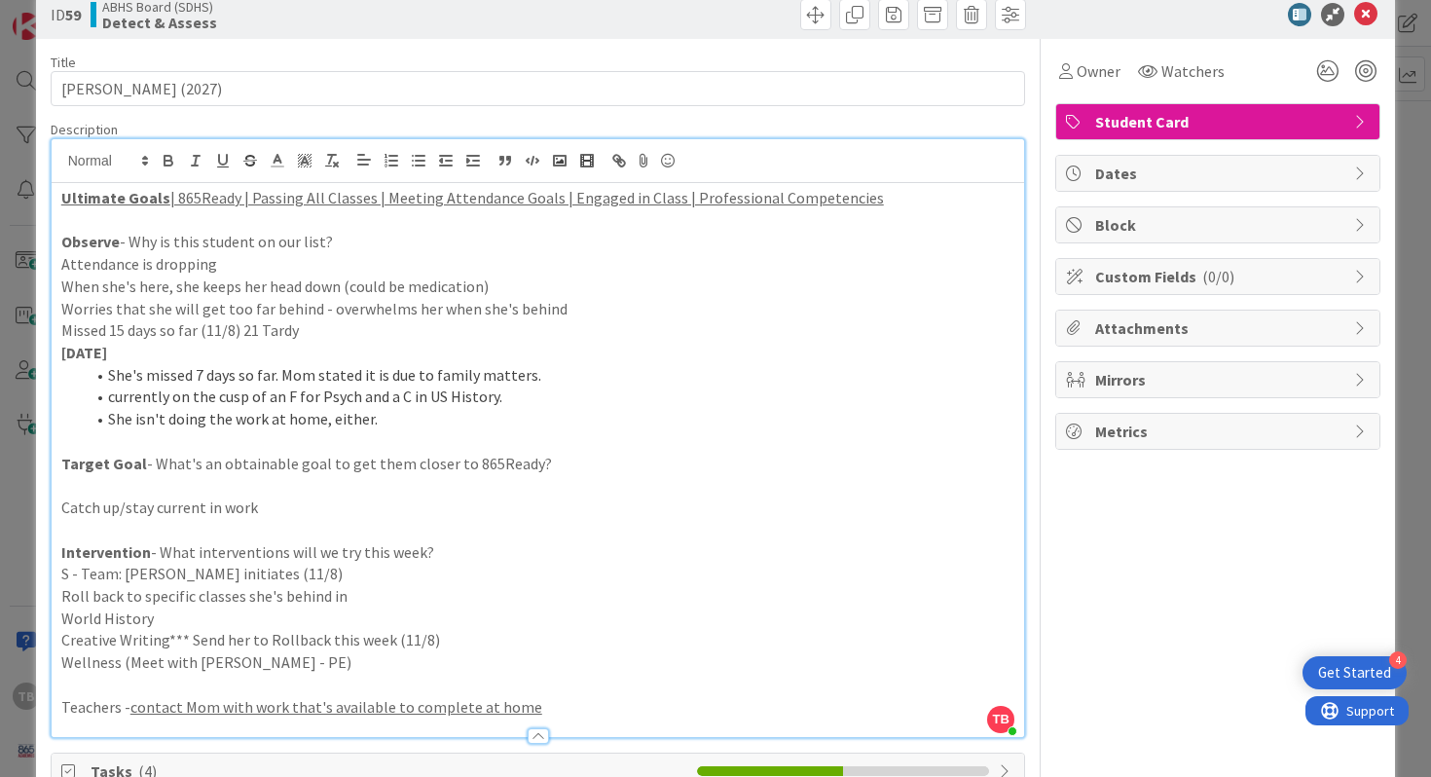
scroll to position [42, 0]
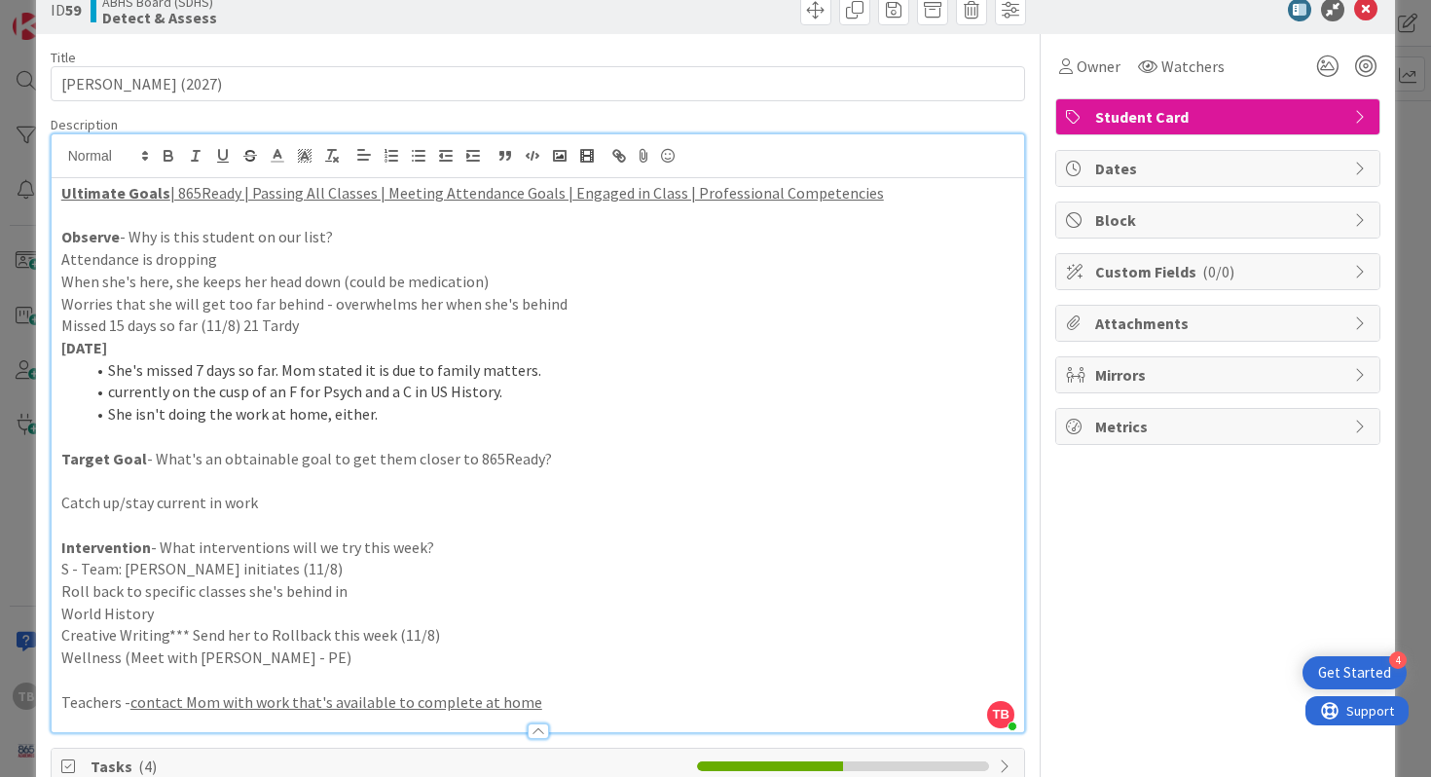
click at [407, 386] on li "currently on the cusp of an F for Psych and a C in US History." at bounding box center [550, 392] width 931 height 22
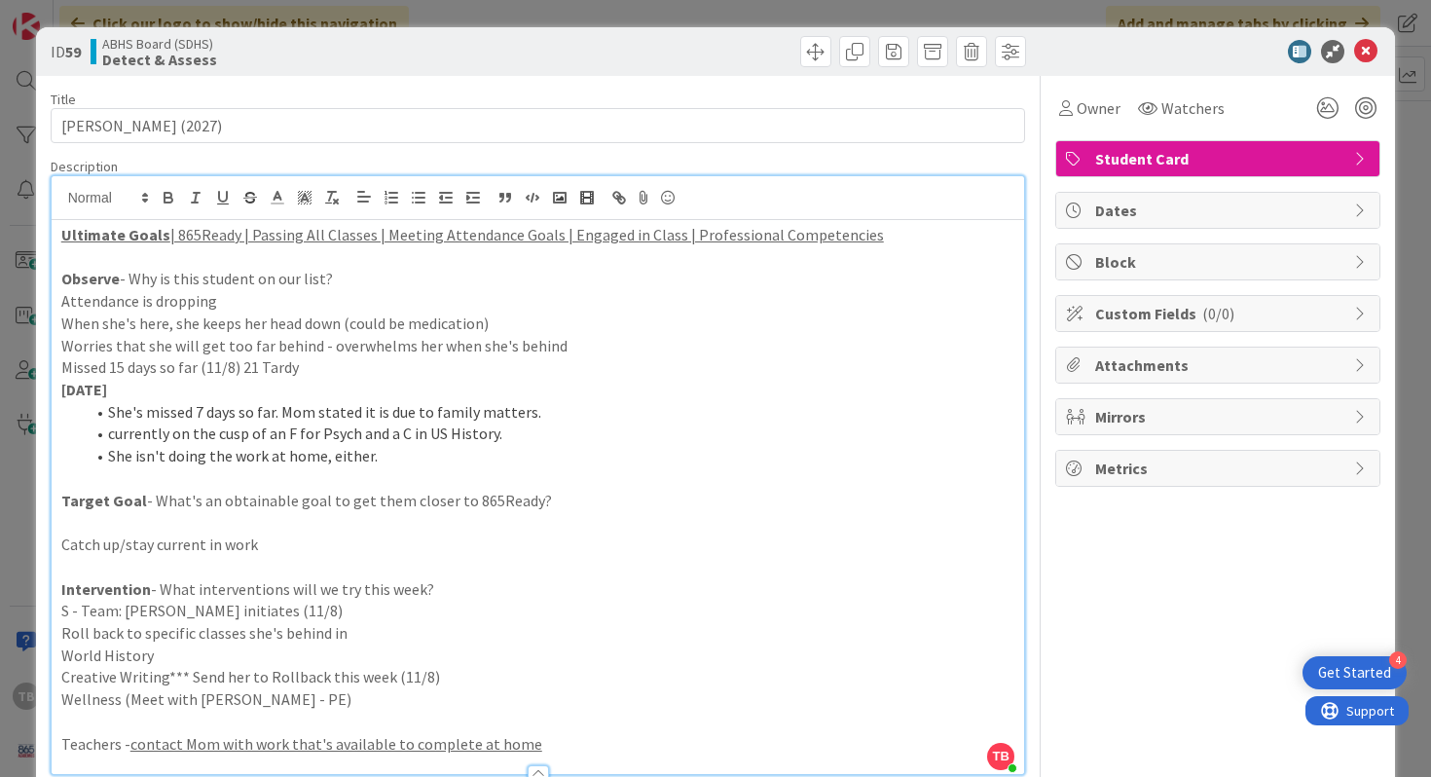
click at [1367, 61] on icon at bounding box center [1365, 51] width 23 height 23
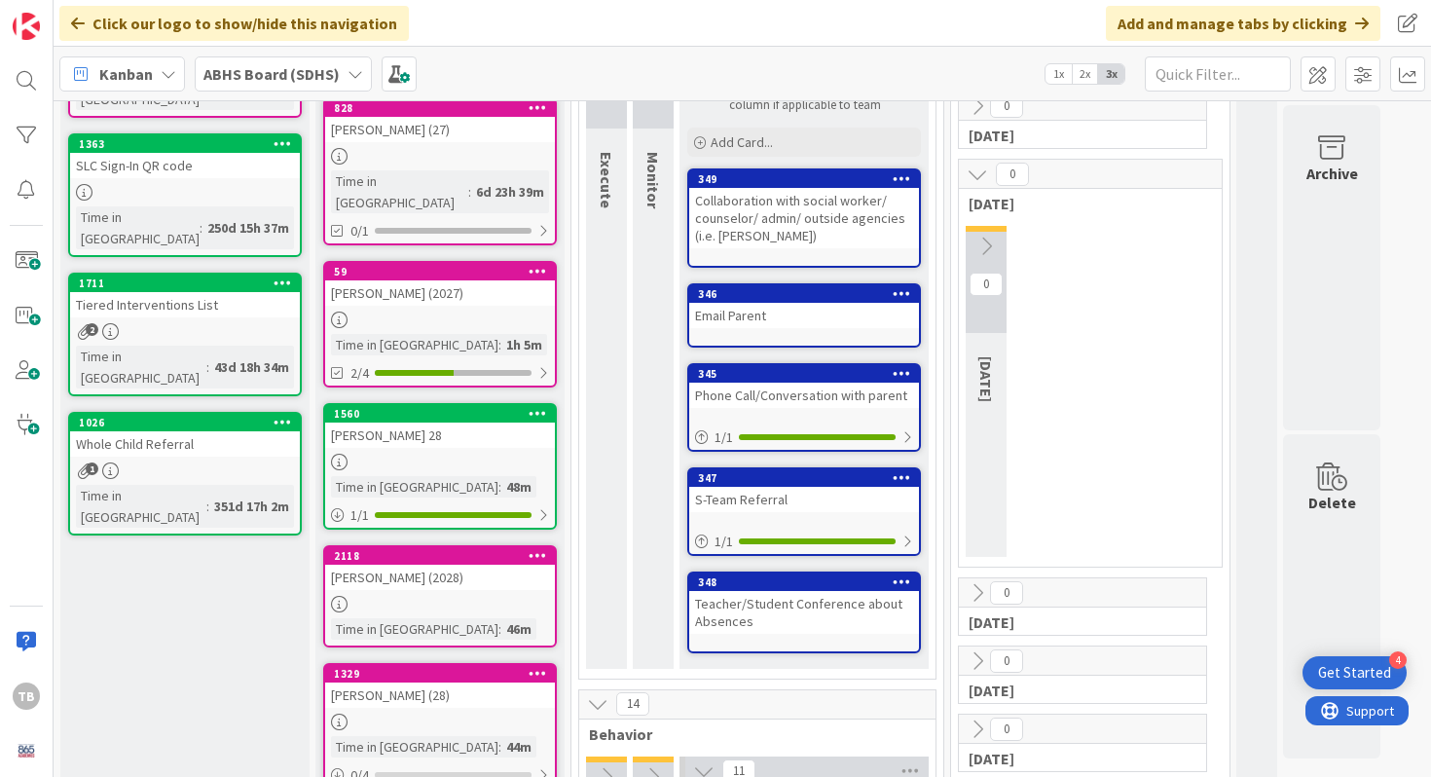
scroll to position [185, 0]
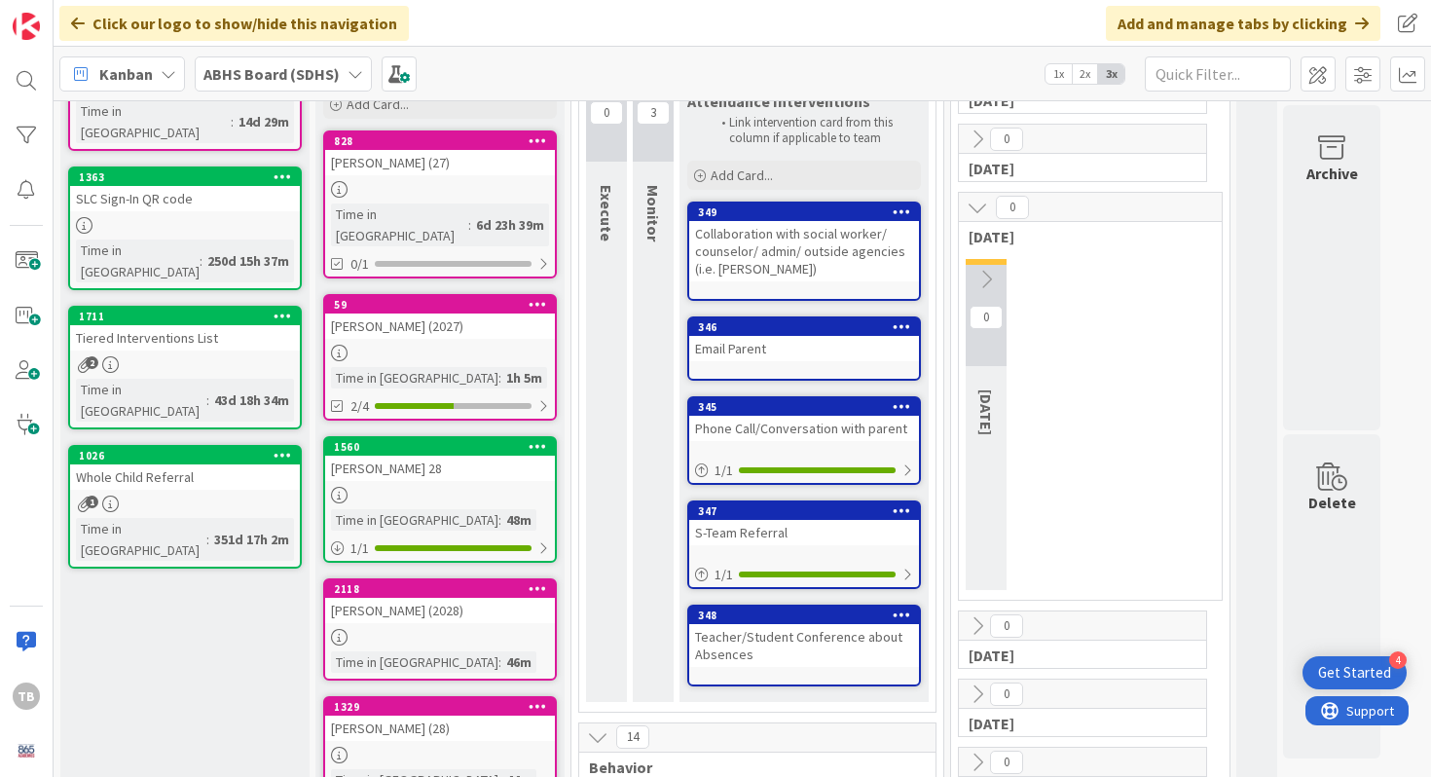
click at [471, 458] on link "1560 [PERSON_NAME] 28 Time in [GEOGRAPHIC_DATA] : 48m 1 / 1" at bounding box center [440, 499] width 234 height 127
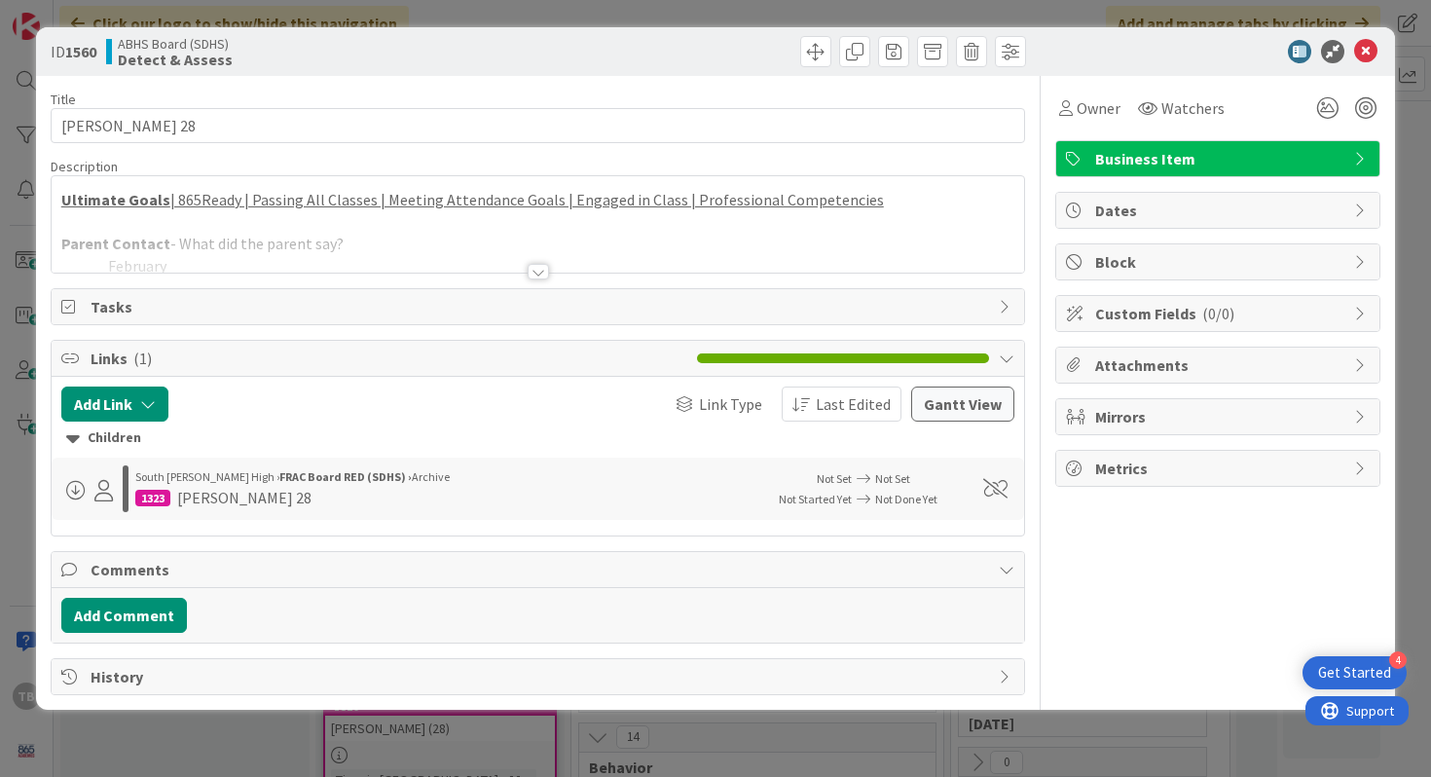
click at [528, 275] on div at bounding box center [538, 272] width 21 height 16
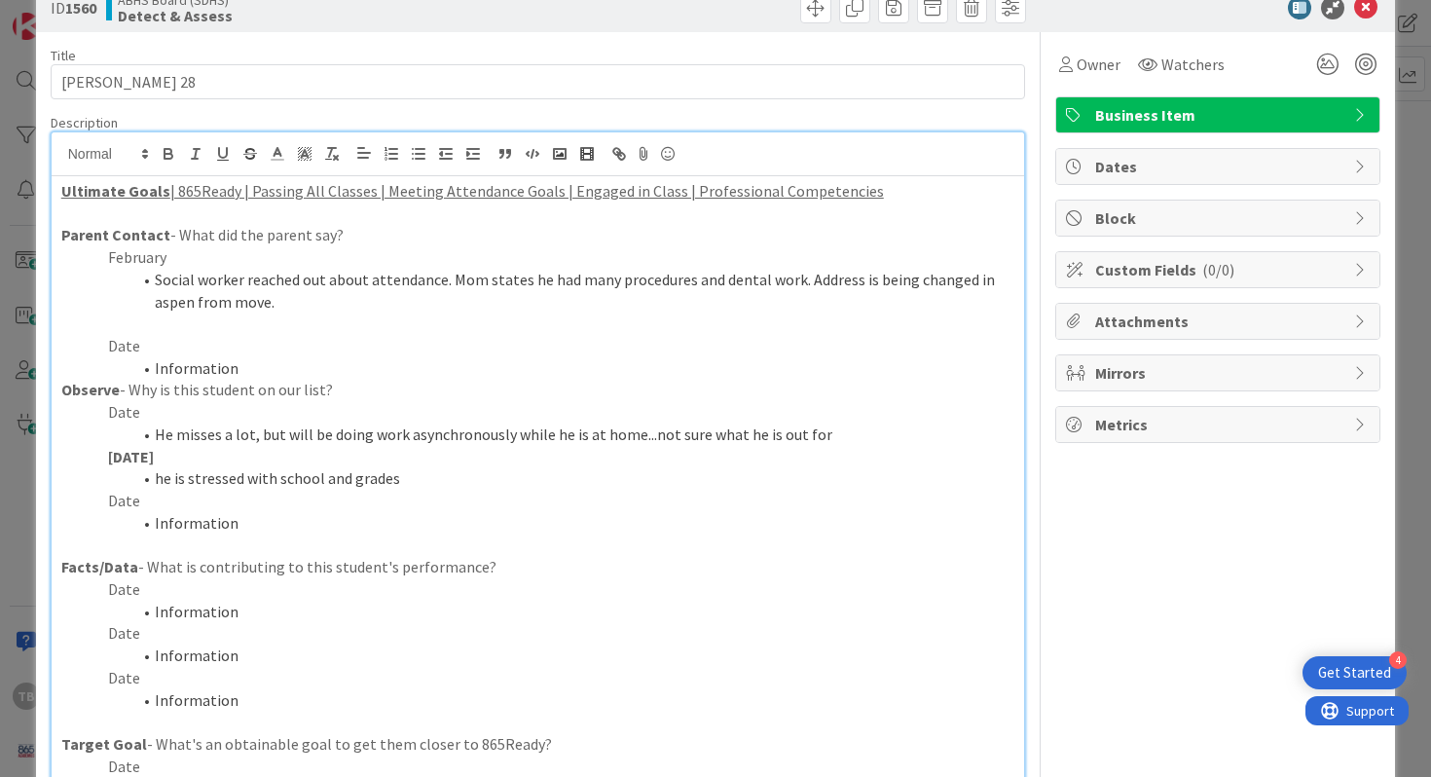
scroll to position [52, 0]
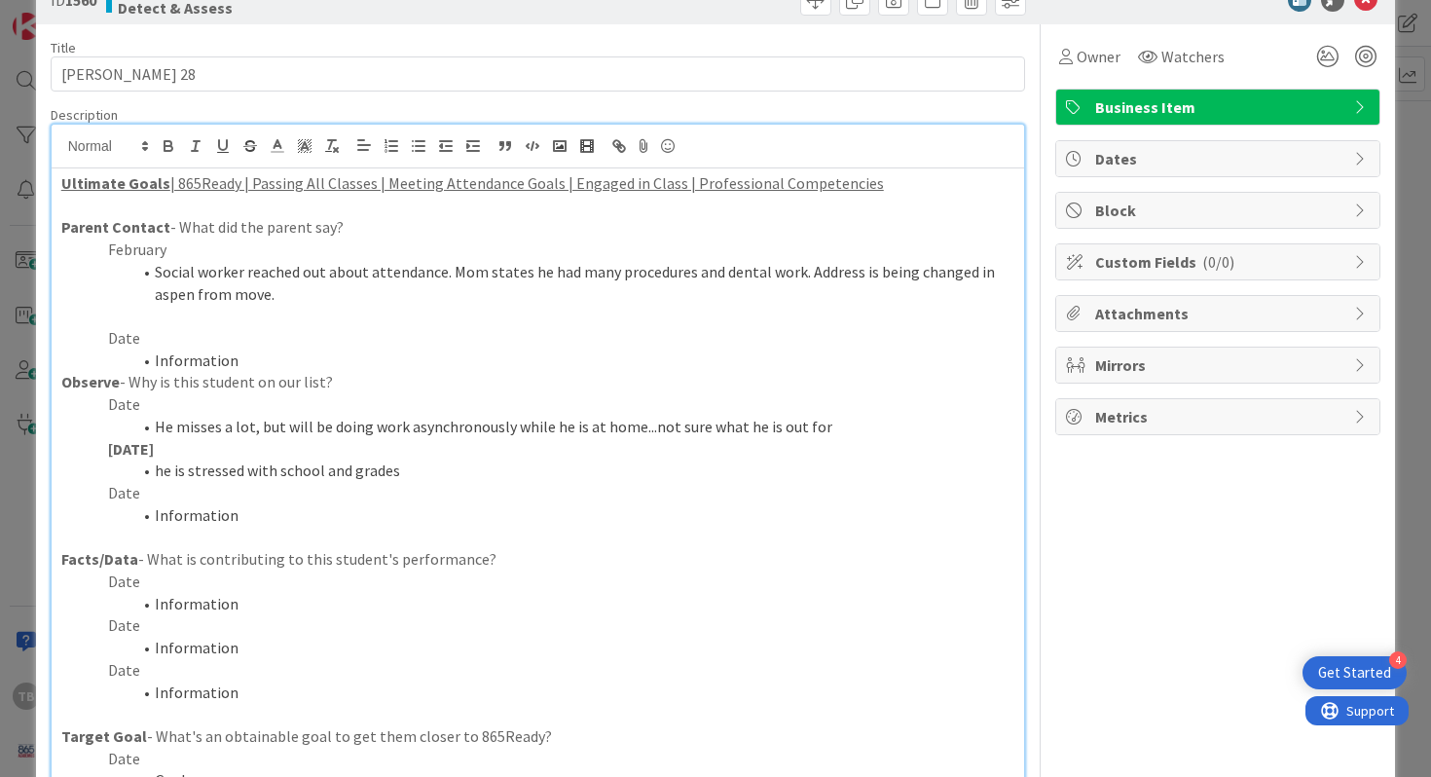
click at [322, 398] on p "Date" at bounding box center [538, 404] width 954 height 22
click at [300, 374] on p "Observe - Why is this student on our list?" at bounding box center [538, 382] width 954 height 22
click at [299, 361] on li "Information" at bounding box center [550, 360] width 931 height 22
click at [387, 482] on p "Date" at bounding box center [538, 493] width 954 height 22
click at [404, 471] on li "he is stressed with school and grades" at bounding box center [550, 470] width 931 height 22
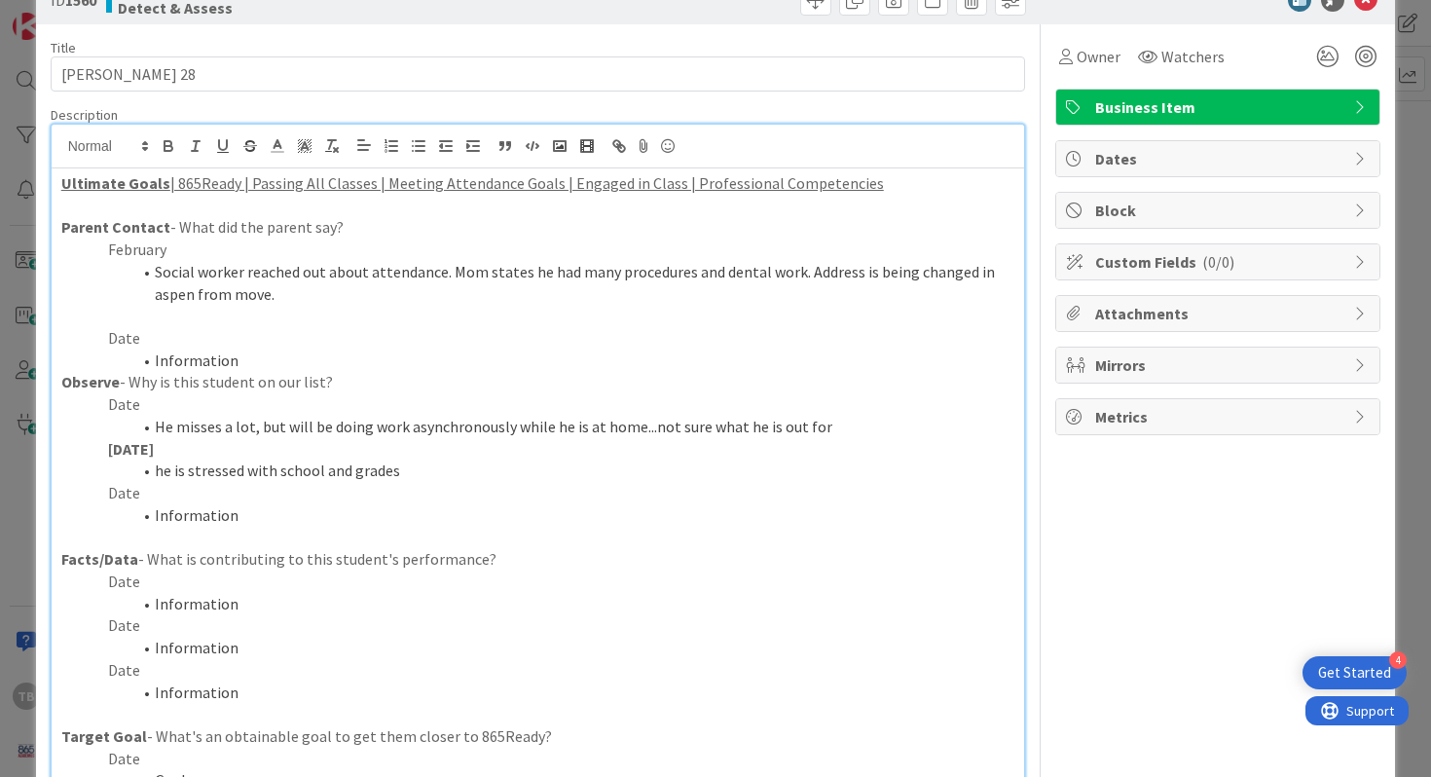
click at [166, 473] on li "he is stressed with school and grades" at bounding box center [550, 470] width 931 height 22
click at [482, 467] on li "He is stressed with school and grades. [PERSON_NAME] stated that she would pull…" at bounding box center [550, 470] width 931 height 22
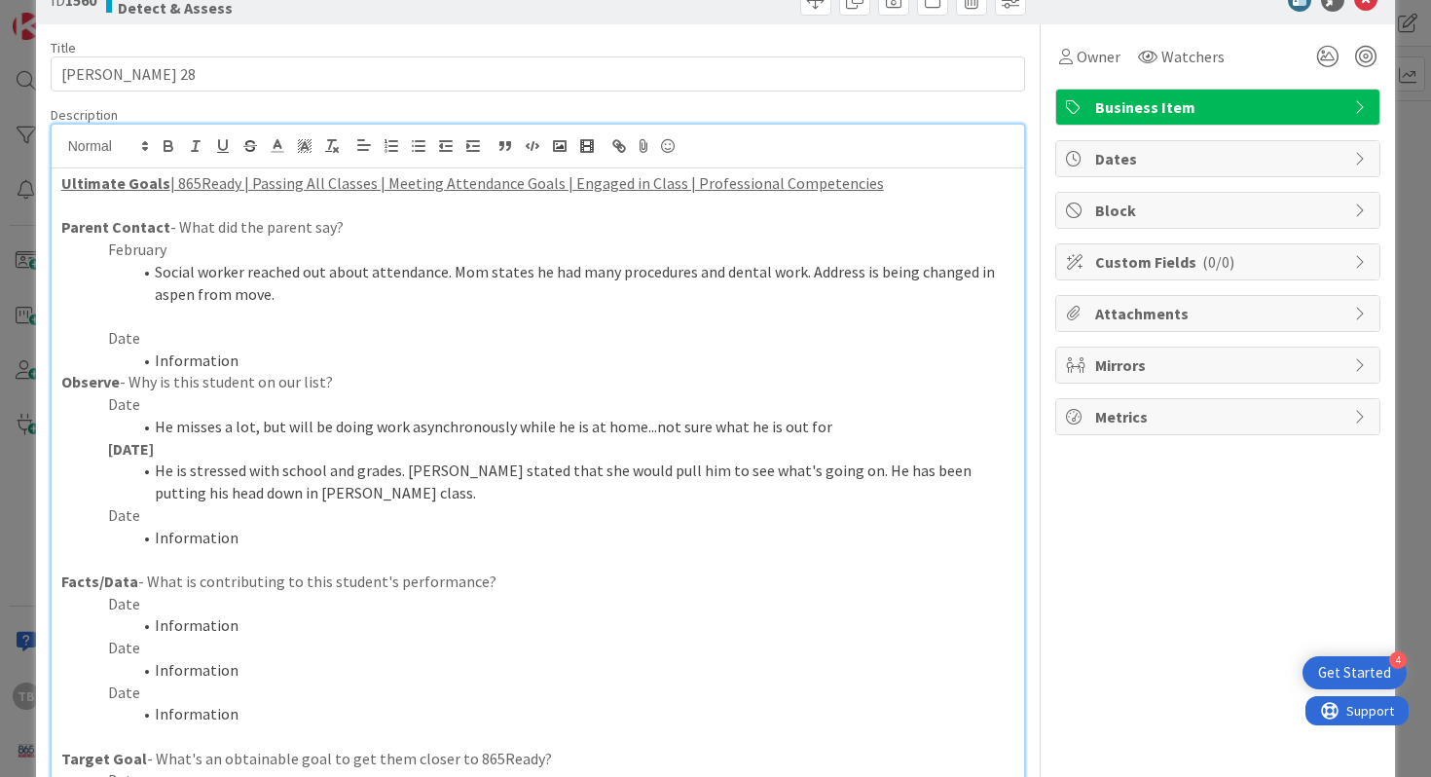
click at [315, 487] on li "He is stressed with school and grades. [PERSON_NAME] stated that she would pull…" at bounding box center [550, 481] width 931 height 44
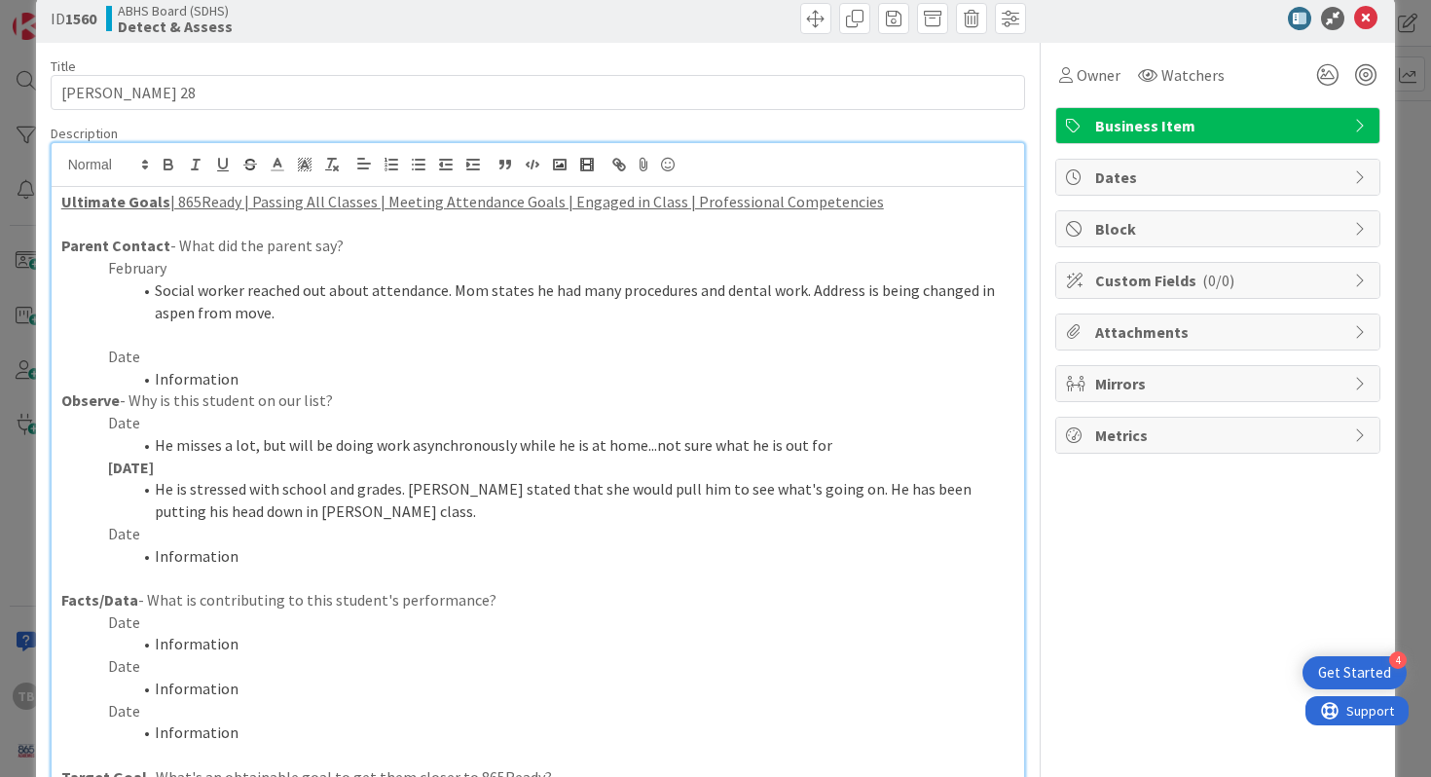
scroll to position [37, 0]
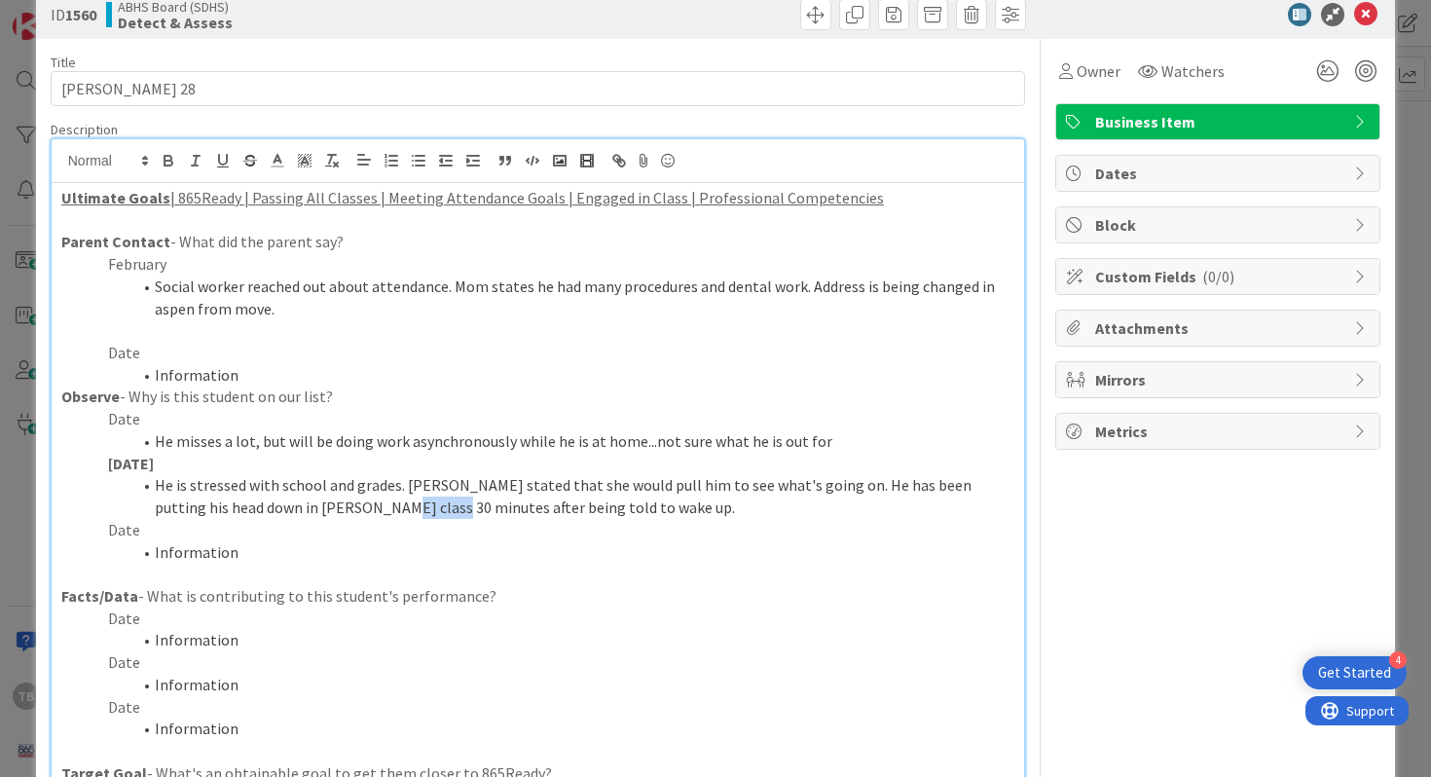
drag, startPoint x: 372, startPoint y: 510, endPoint x: 319, endPoint y: 505, distance: 52.8
click at [319, 505] on li "He is stressed with school and grades. [PERSON_NAME] stated that she would pull…" at bounding box center [550, 496] width 931 height 44
click at [540, 519] on p "Date" at bounding box center [538, 530] width 954 height 22
click at [567, 510] on li "He is stressed with school and grades. [PERSON_NAME] stated that she would pull…" at bounding box center [550, 496] width 931 height 44
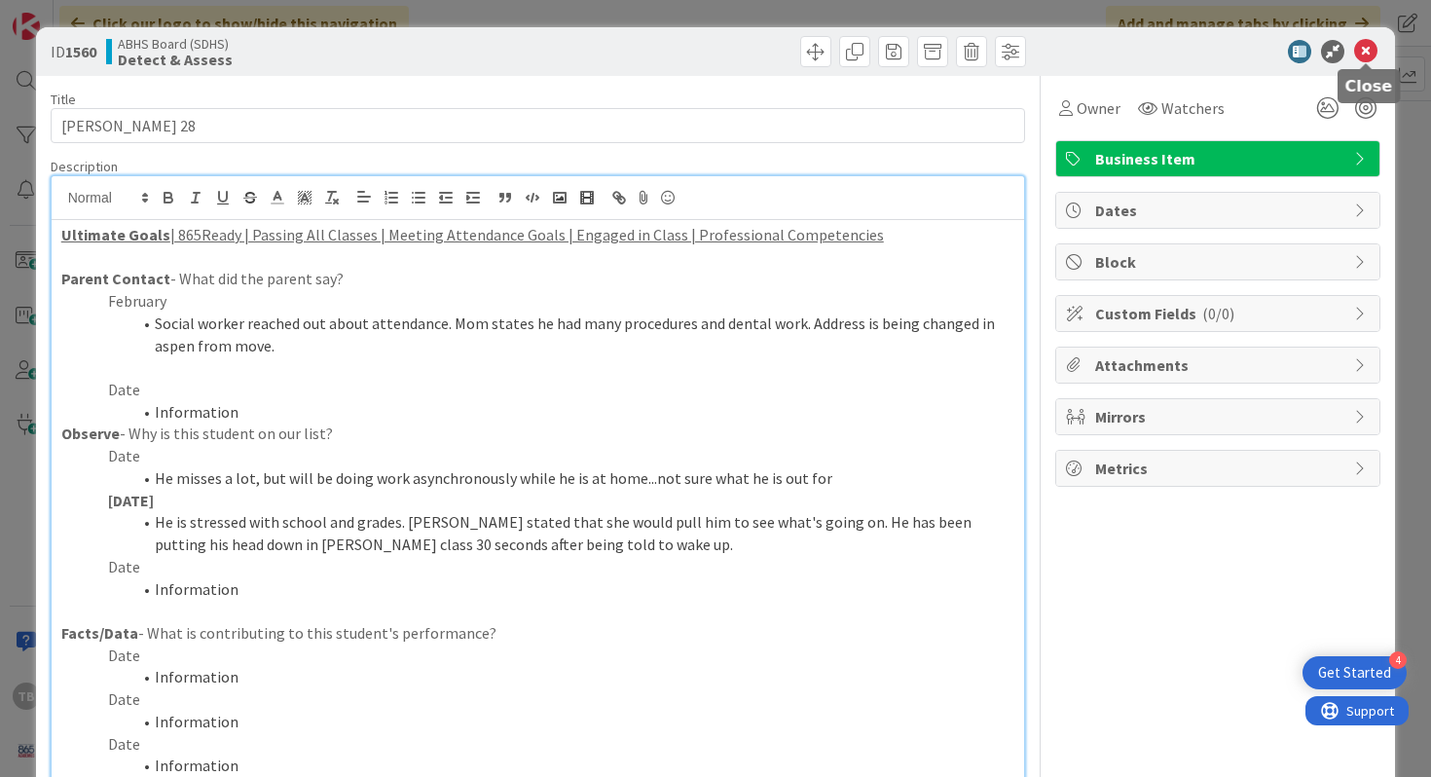
click at [1364, 47] on icon at bounding box center [1365, 51] width 23 height 23
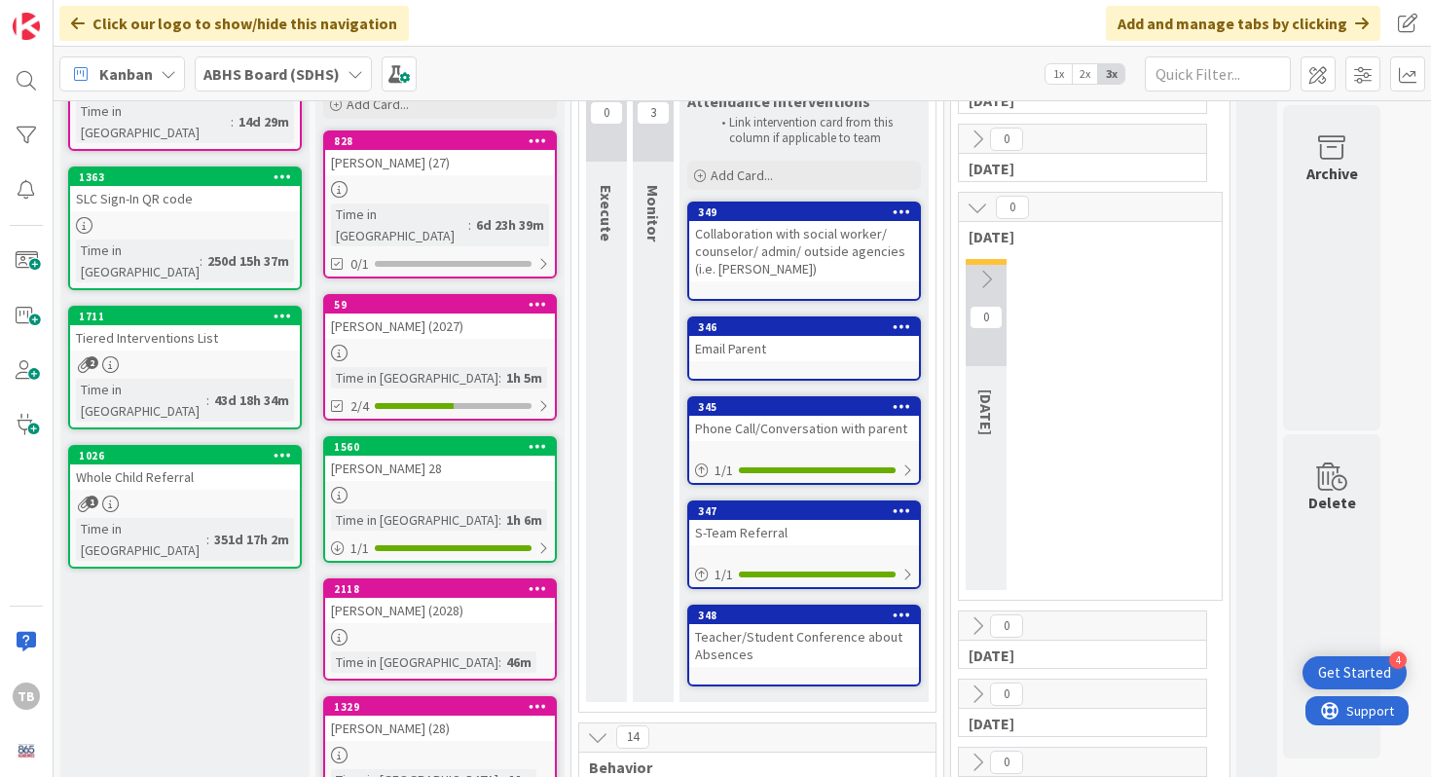
click at [421, 598] on div "[PERSON_NAME] (2028)" at bounding box center [440, 610] width 230 height 25
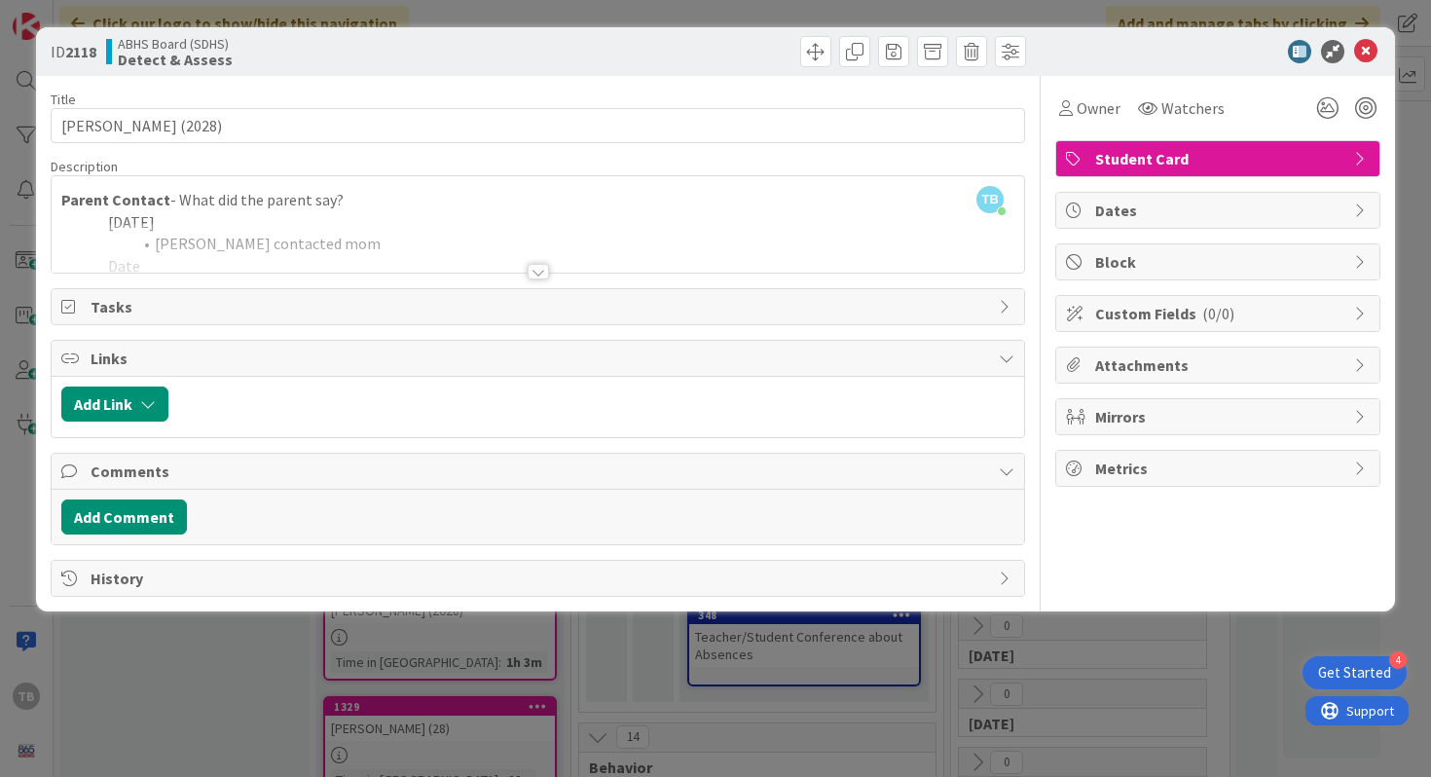
click at [545, 274] on div at bounding box center [538, 272] width 21 height 16
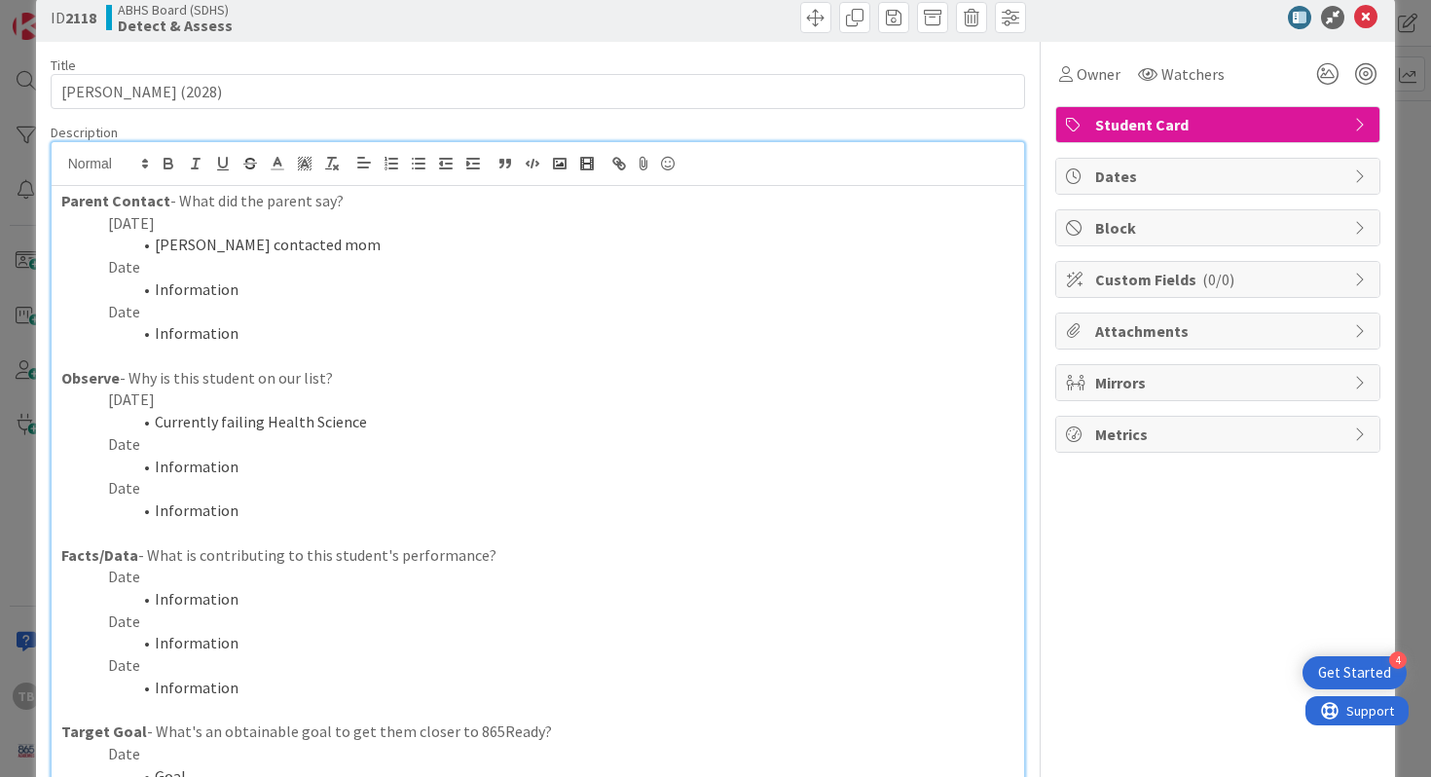
scroll to position [35, 0]
click at [364, 431] on li "Currently failing Health Science" at bounding box center [550, 421] width 931 height 22
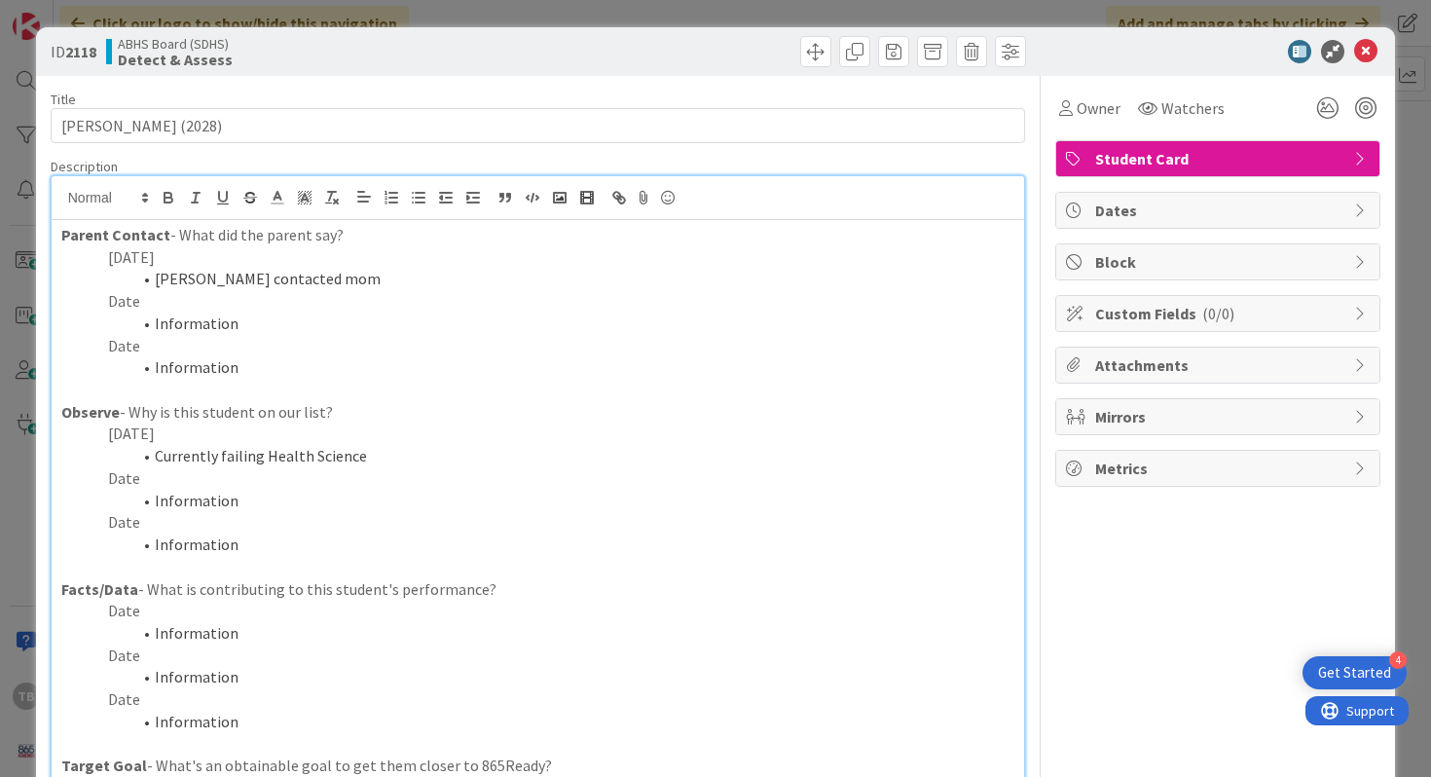
click at [362, 290] on p "Date" at bounding box center [538, 301] width 954 height 22
click at [356, 285] on li "[PERSON_NAME] contacted mom" at bounding box center [550, 279] width 931 height 22
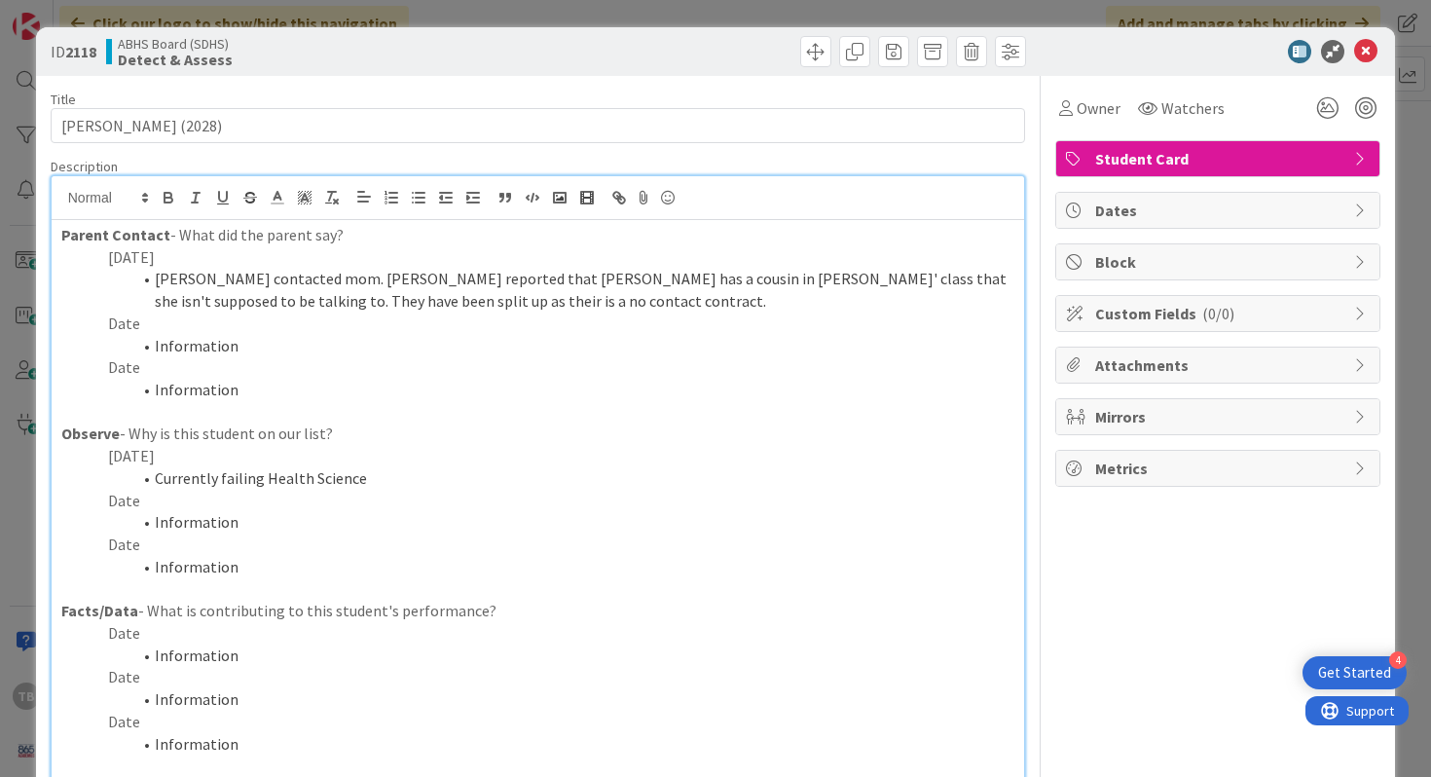
click at [470, 305] on li "[PERSON_NAME] contacted mom. [PERSON_NAME] reported that [PERSON_NAME] has a co…" at bounding box center [550, 290] width 931 height 44
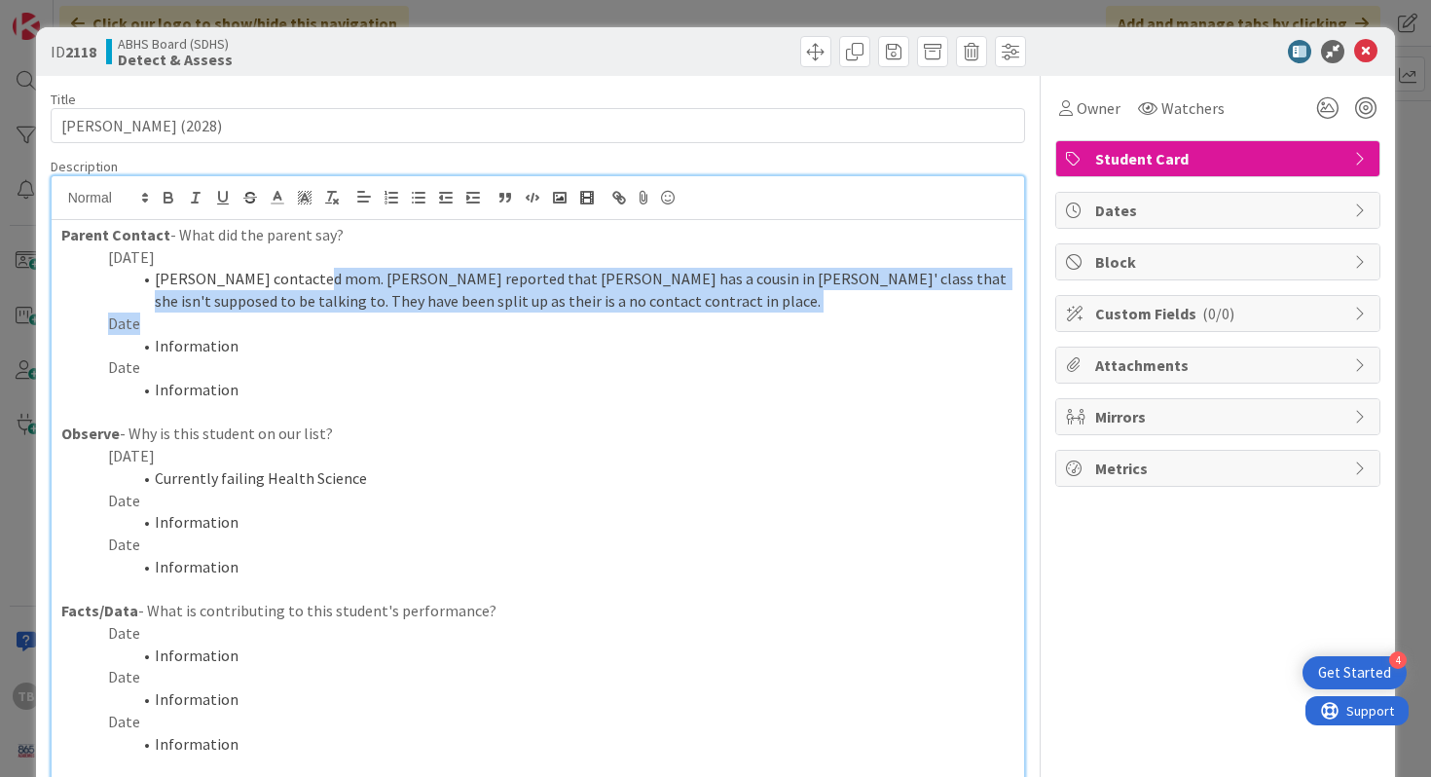
drag, startPoint x: 318, startPoint y: 276, endPoint x: 589, endPoint y: 328, distance: 275.5
click at [589, 328] on div "Parent Contact - What did the parent say? [DATE] [PERSON_NAME] contacted mom. […" at bounding box center [538, 585] width 973 height 731
copy div "Mom reported that [PERSON_NAME] has a cousin in [PERSON_NAME]' class that she i…"
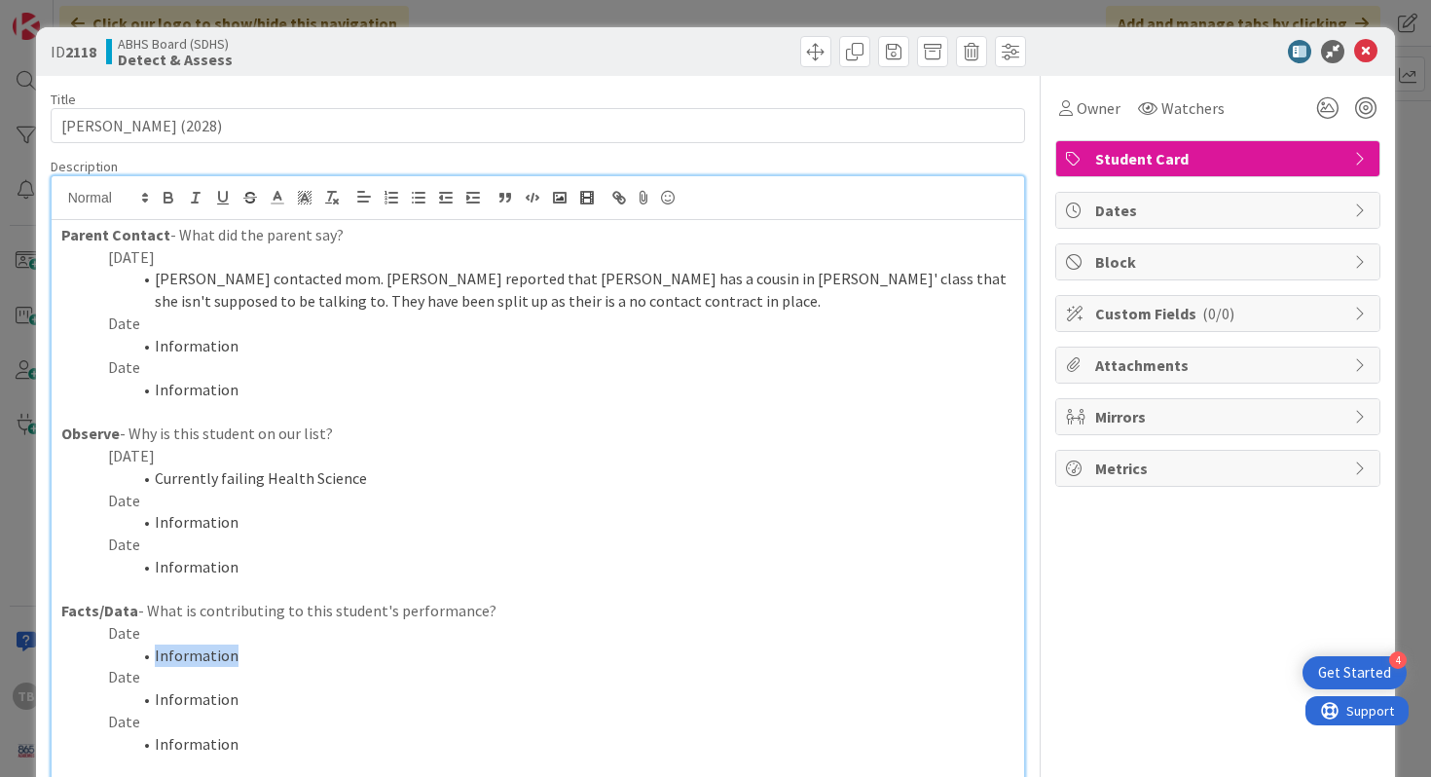
drag, startPoint x: 248, startPoint y: 664, endPoint x: 154, endPoint y: 652, distance: 95.1
click at [154, 652] on li "Information" at bounding box center [550, 655] width 931 height 22
copy li "Information"
drag, startPoint x: 247, startPoint y: 659, endPoint x: 157, endPoint y: 655, distance: 90.6
click at [157, 655] on li "Information" at bounding box center [550, 655] width 931 height 22
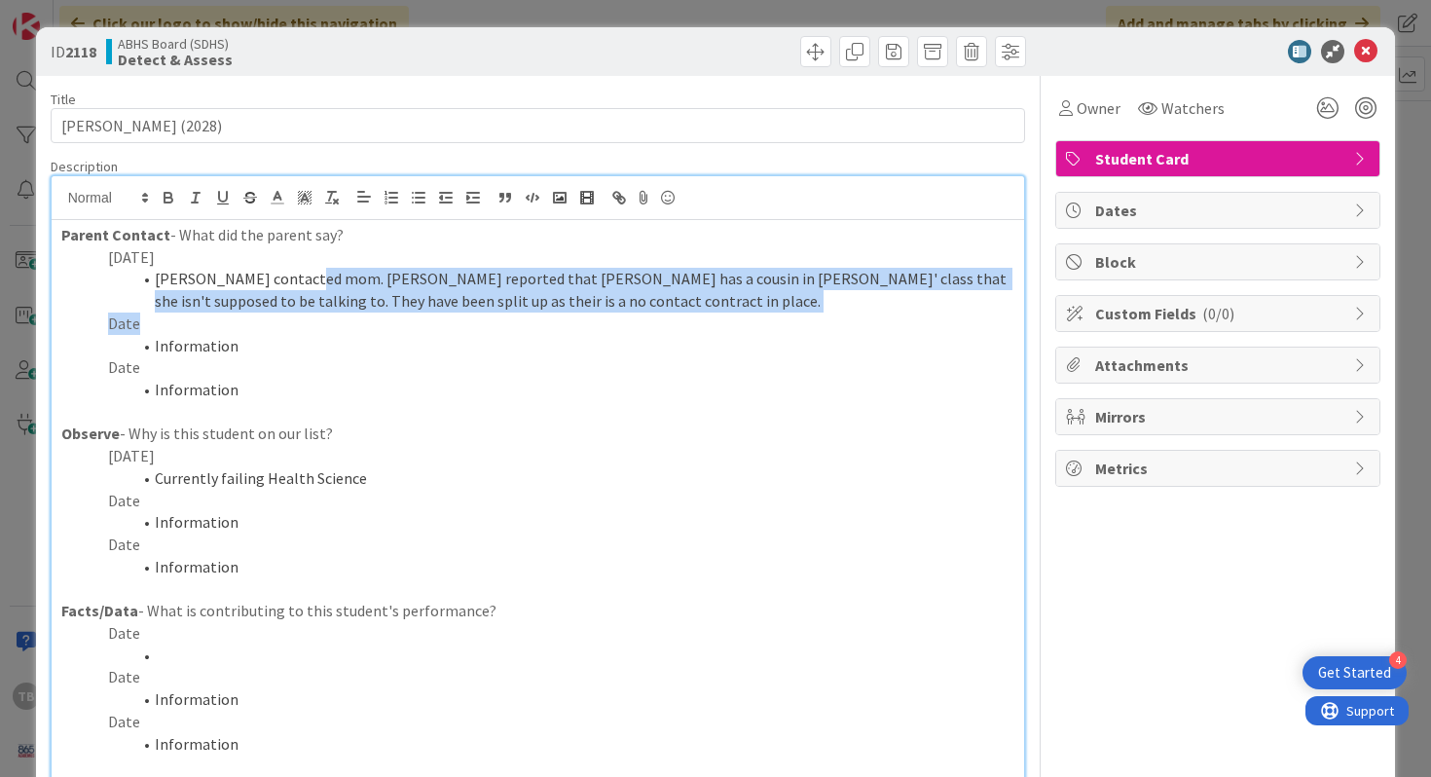
drag, startPoint x: 522, startPoint y: 316, endPoint x: 311, endPoint y: 276, distance: 214.0
click at [311, 276] on div "Parent Contact - What did the parent say? [DATE] [PERSON_NAME] contacted mom. […" at bounding box center [538, 585] width 973 height 731
copy div "Mom reported that [PERSON_NAME] has a cousin in [PERSON_NAME]' class that she i…"
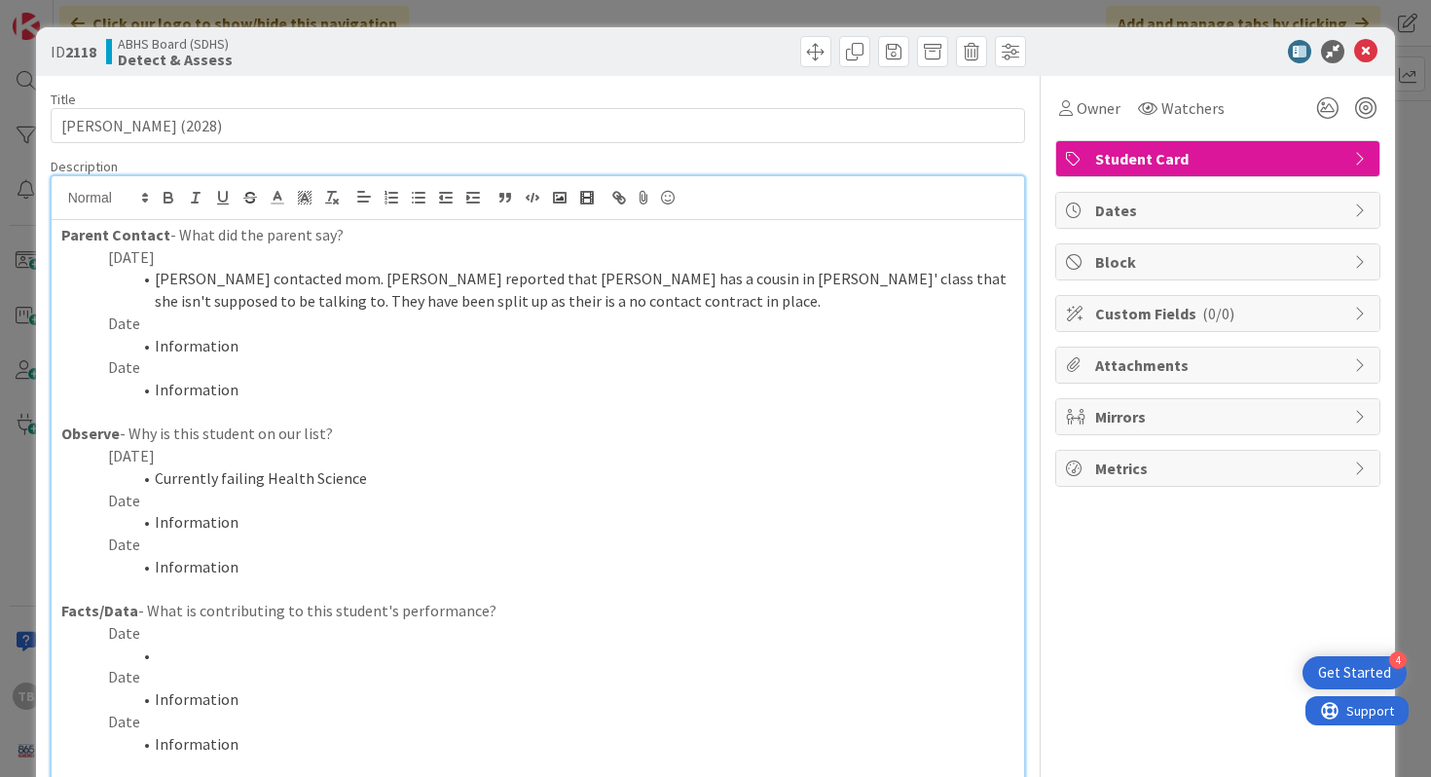
click at [192, 651] on li at bounding box center [550, 655] width 931 height 22
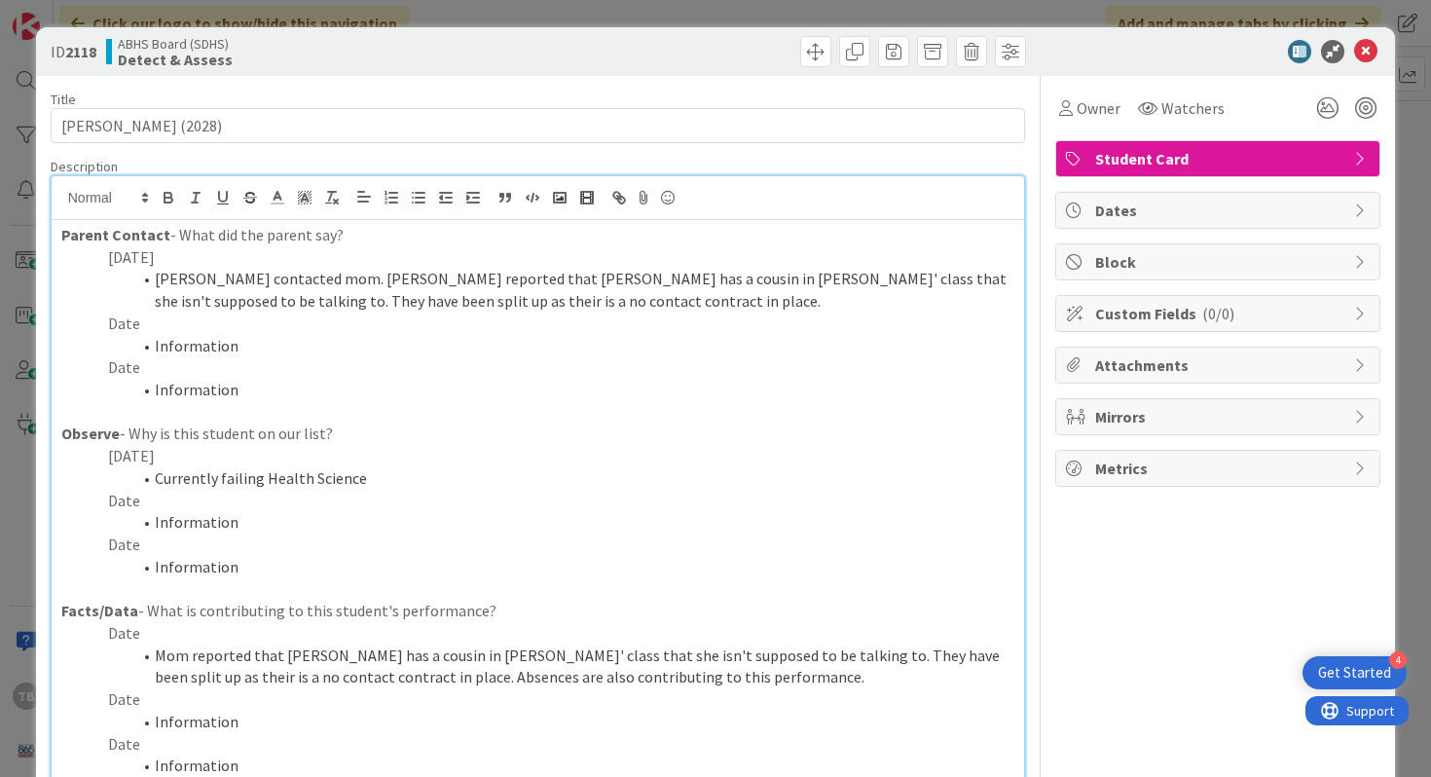
click at [140, 633] on p "Date" at bounding box center [538, 633] width 954 height 22
click at [1359, 57] on icon at bounding box center [1365, 51] width 23 height 23
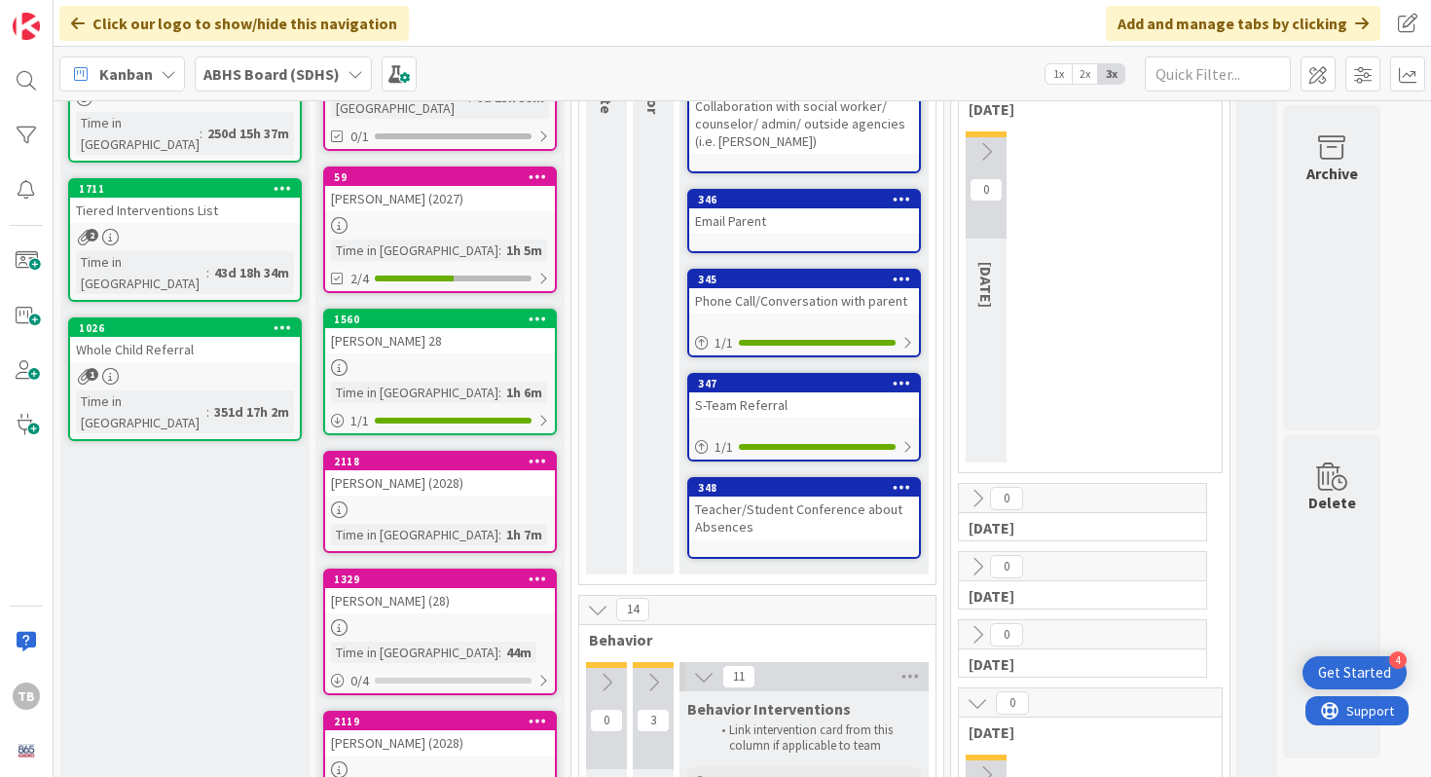
click at [443, 588] on div "[PERSON_NAME] (28)" at bounding box center [440, 600] width 230 height 25
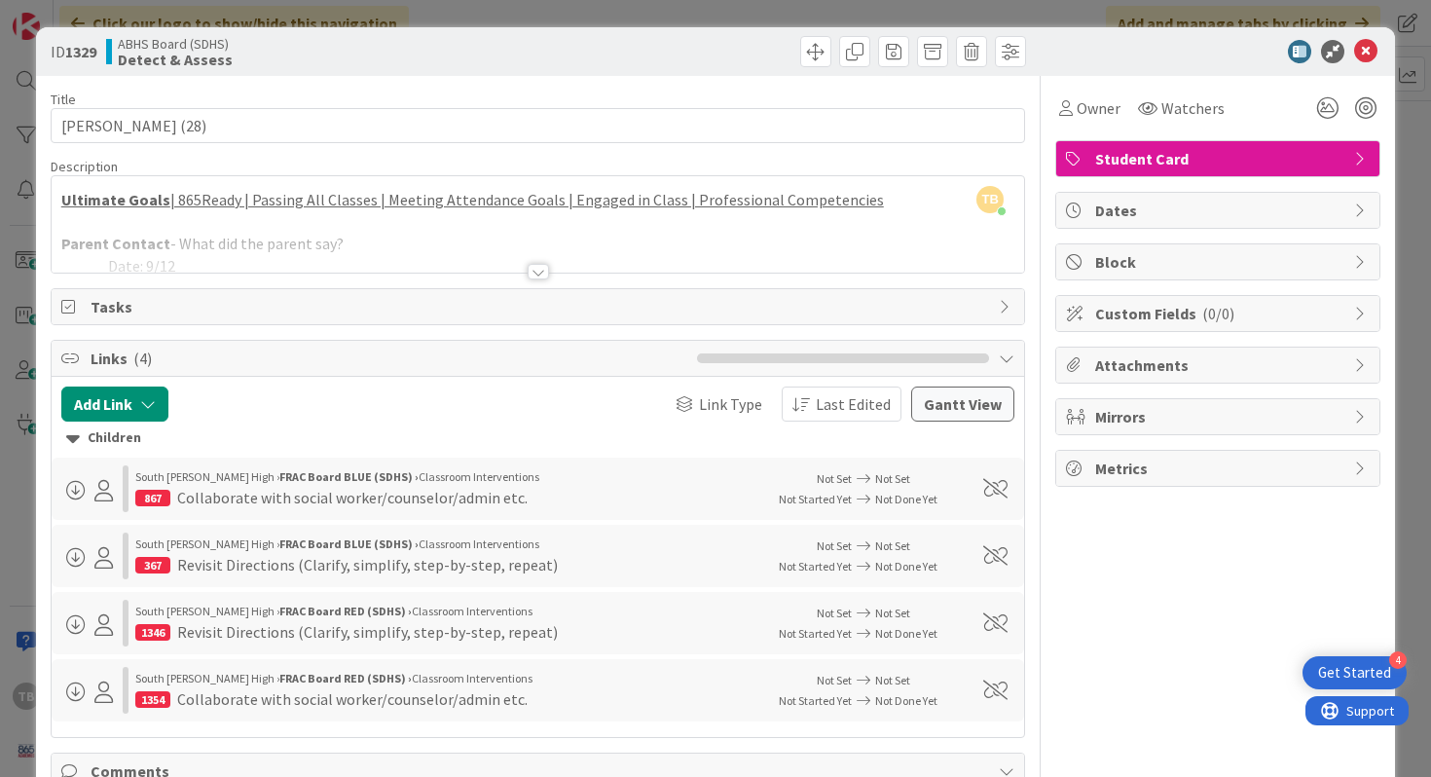
click at [549, 272] on div at bounding box center [538, 248] width 973 height 50
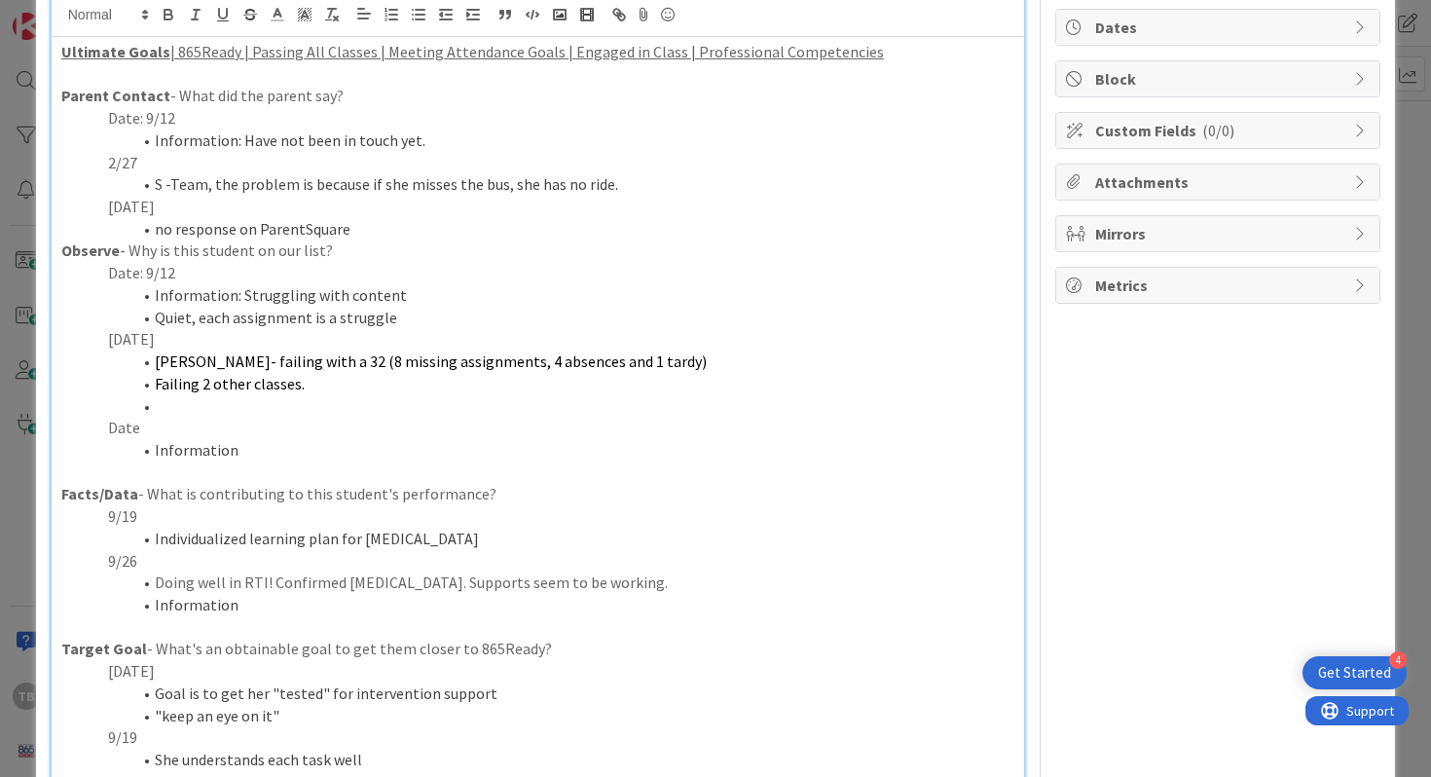
scroll to position [170, 0]
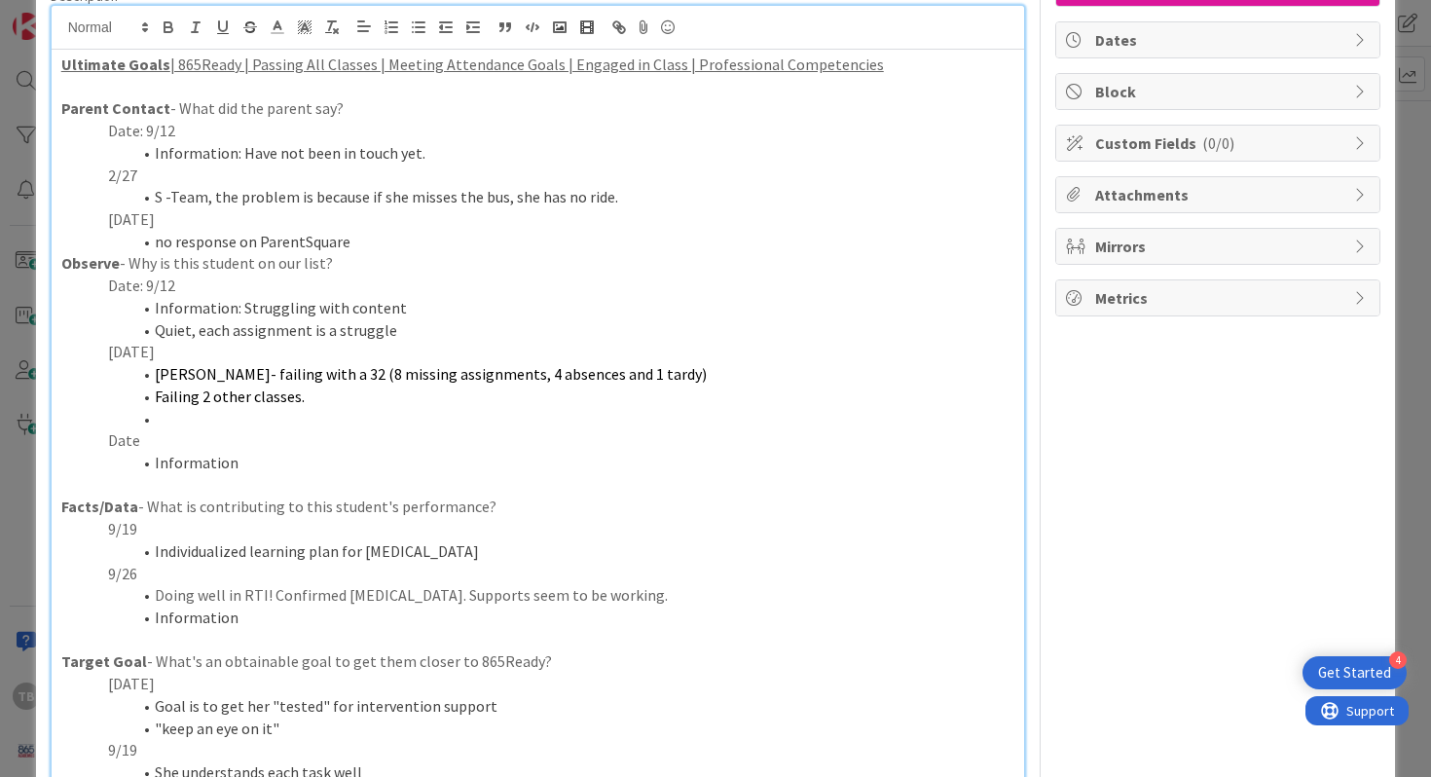
click at [318, 414] on li at bounding box center [550, 419] width 931 height 22
click at [164, 249] on li "no response on ParentSquare" at bounding box center [550, 242] width 931 height 22
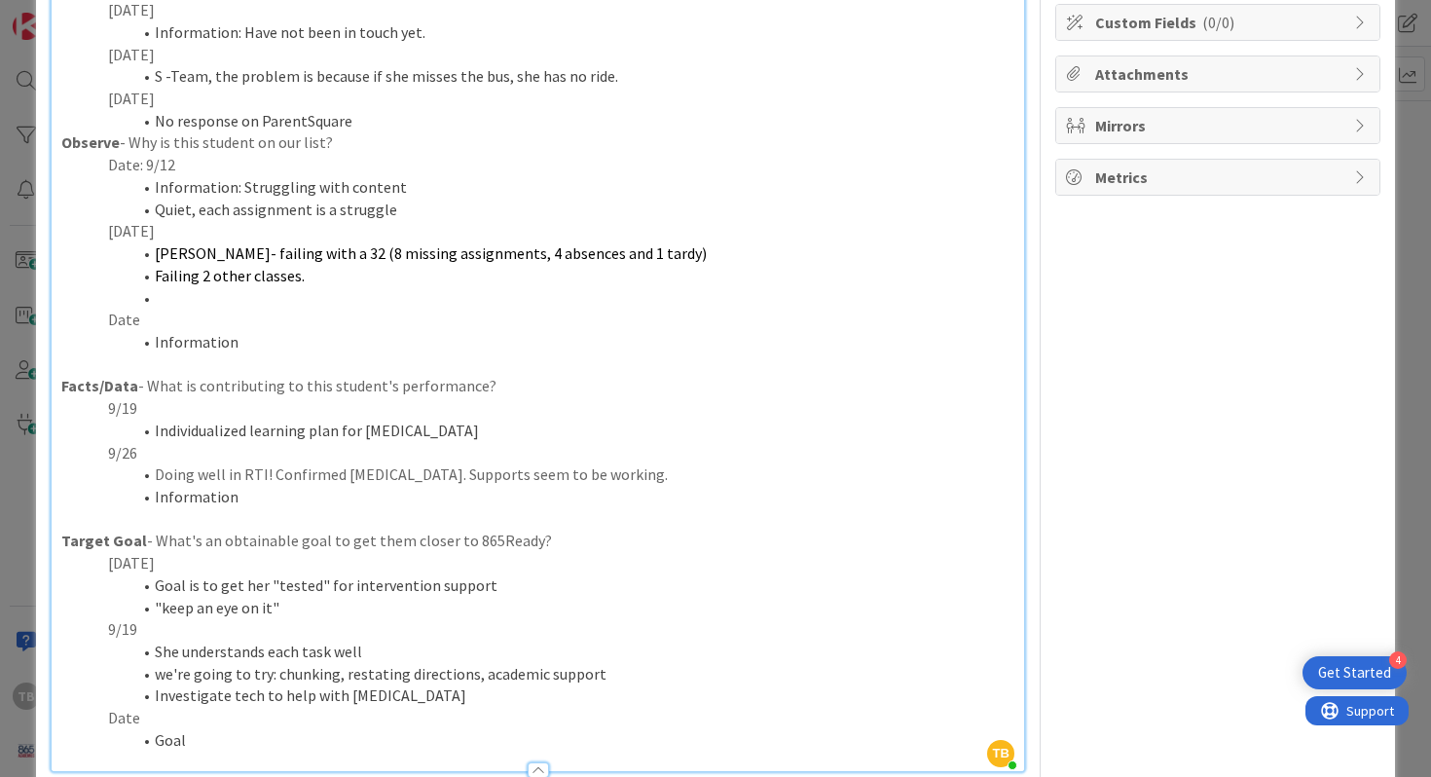
scroll to position [313, 0]
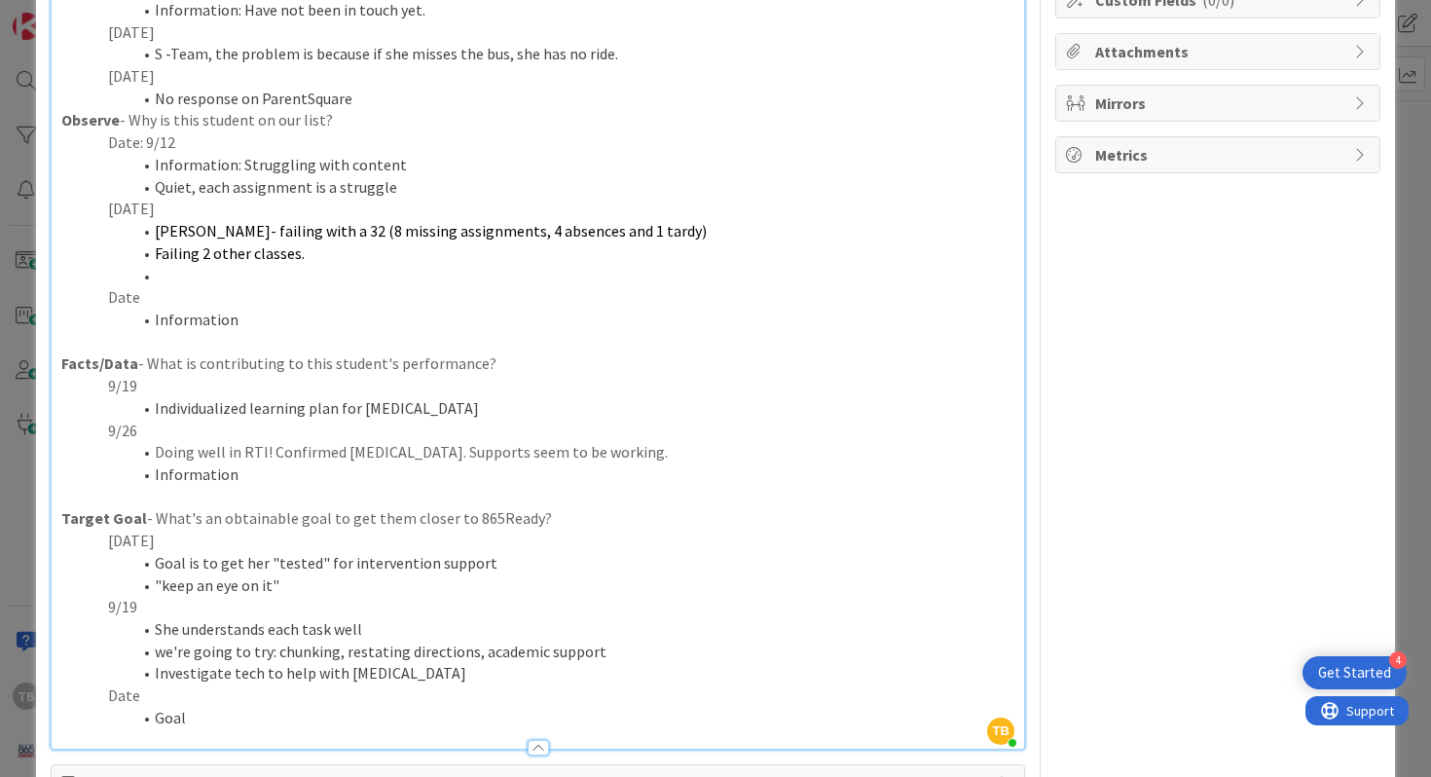
click at [267, 297] on p "Date" at bounding box center [538, 297] width 954 height 22
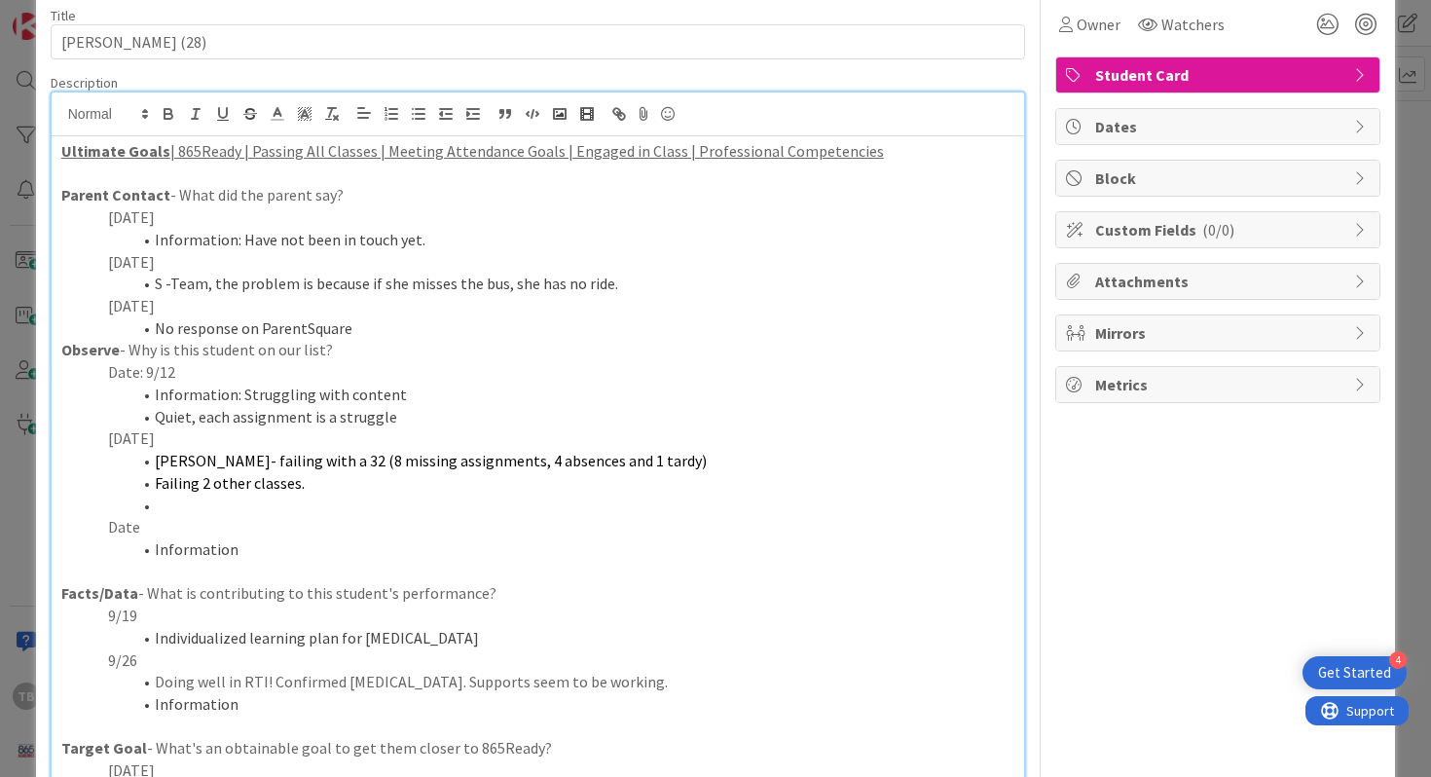
scroll to position [98, 0]
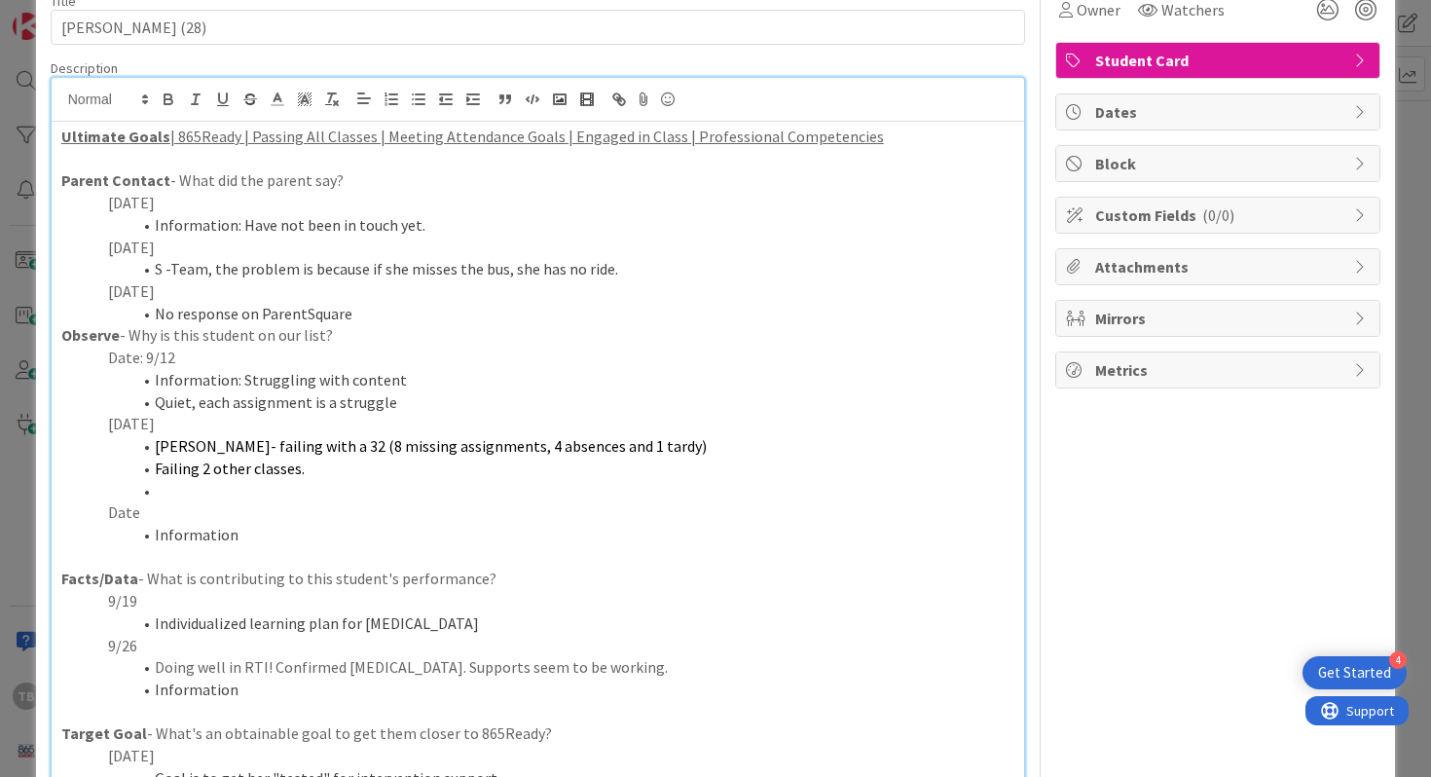
click at [203, 495] on li at bounding box center [550, 491] width 931 height 22
click at [389, 694] on li "Information" at bounding box center [550, 689] width 931 height 22
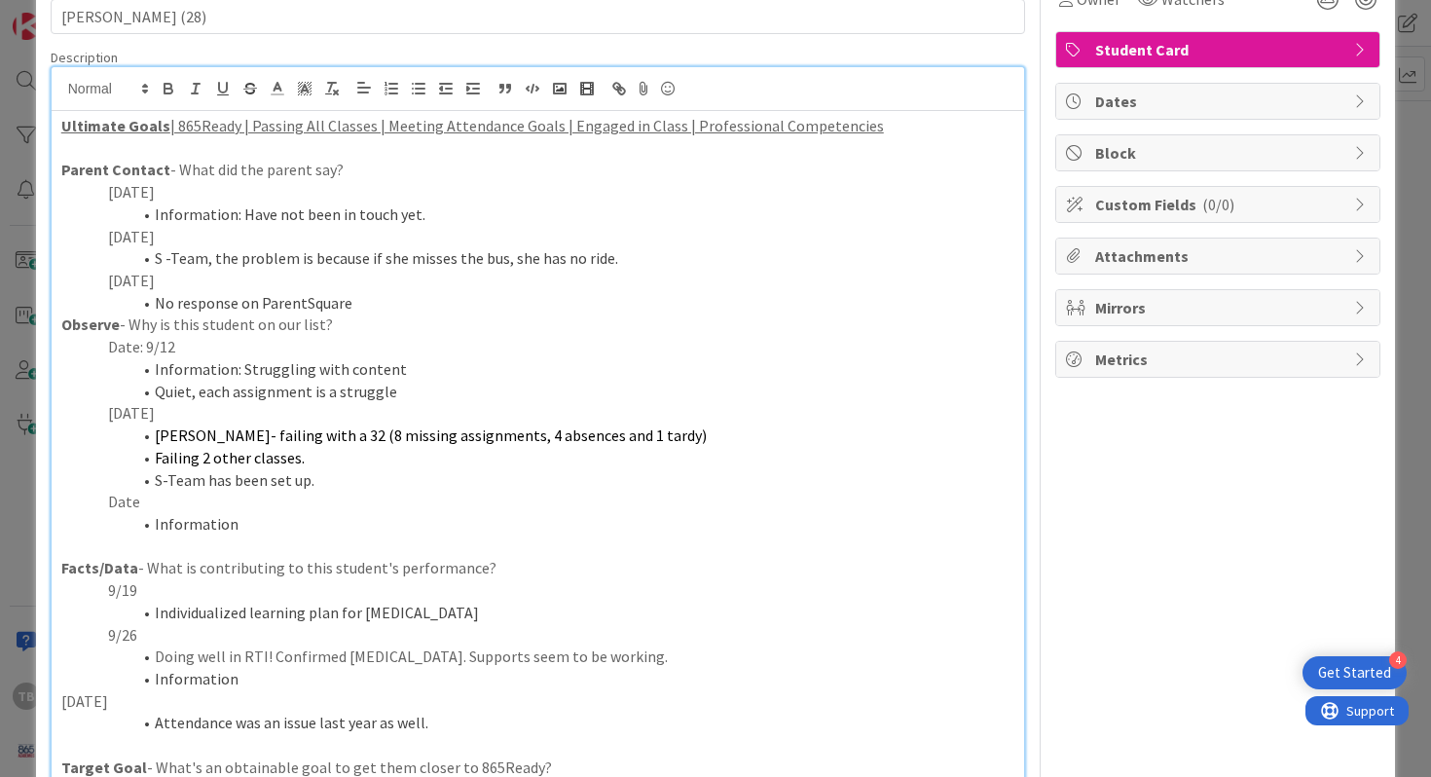
scroll to position [510, 0]
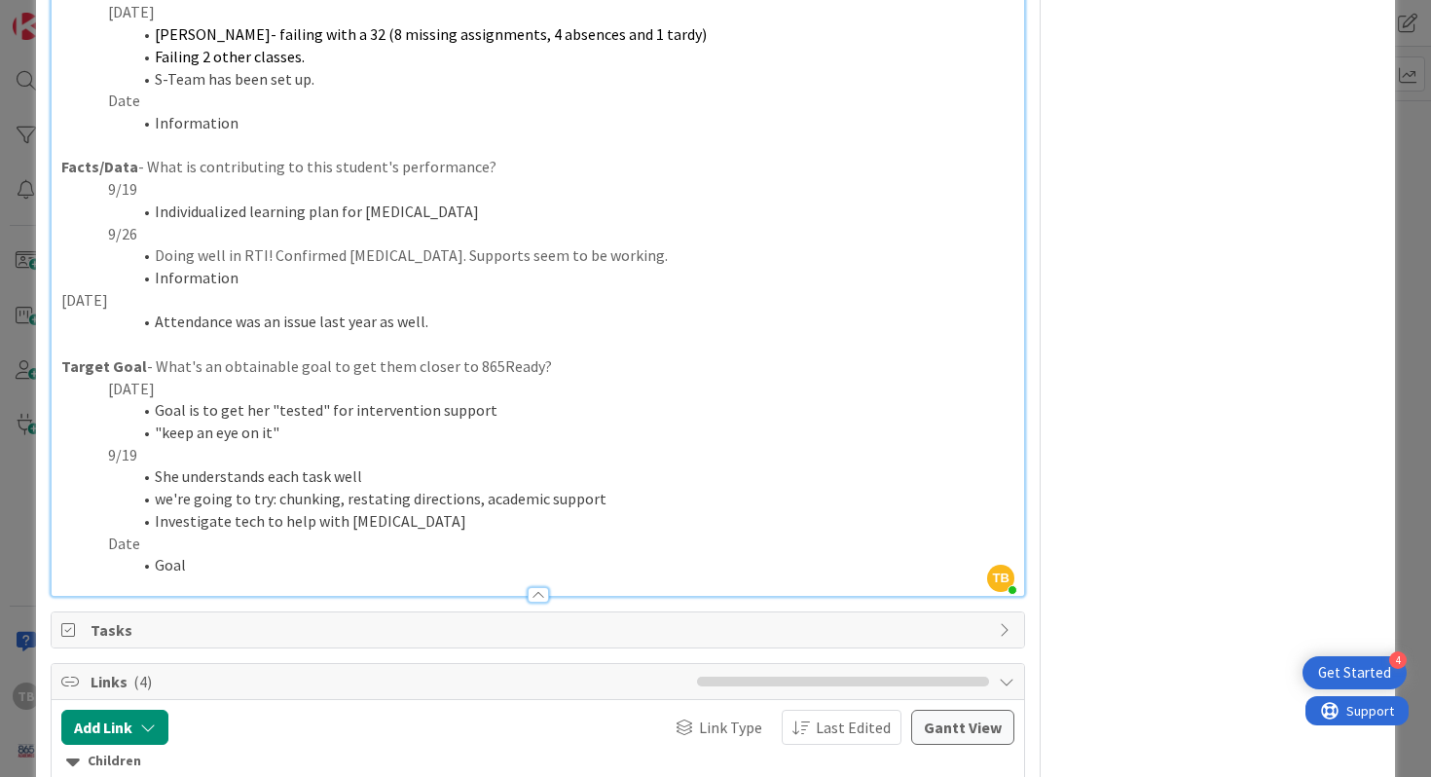
click at [455, 330] on li "Attendance was an issue last year as well." at bounding box center [550, 322] width 931 height 22
click at [691, 327] on li "Attendance was an issue last year as well. Blitz was a huge factor in getting h…" at bounding box center [550, 322] width 931 height 22
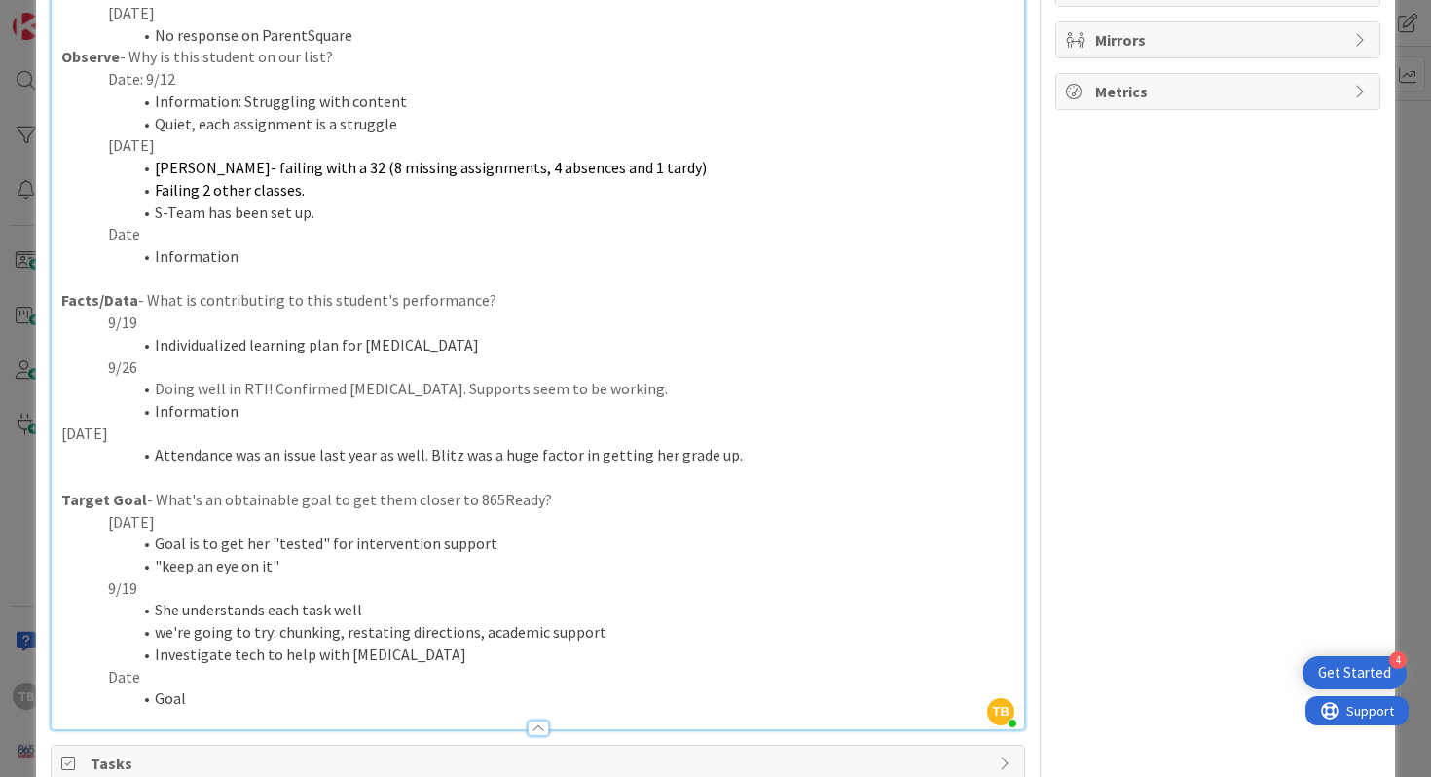
scroll to position [381, 0]
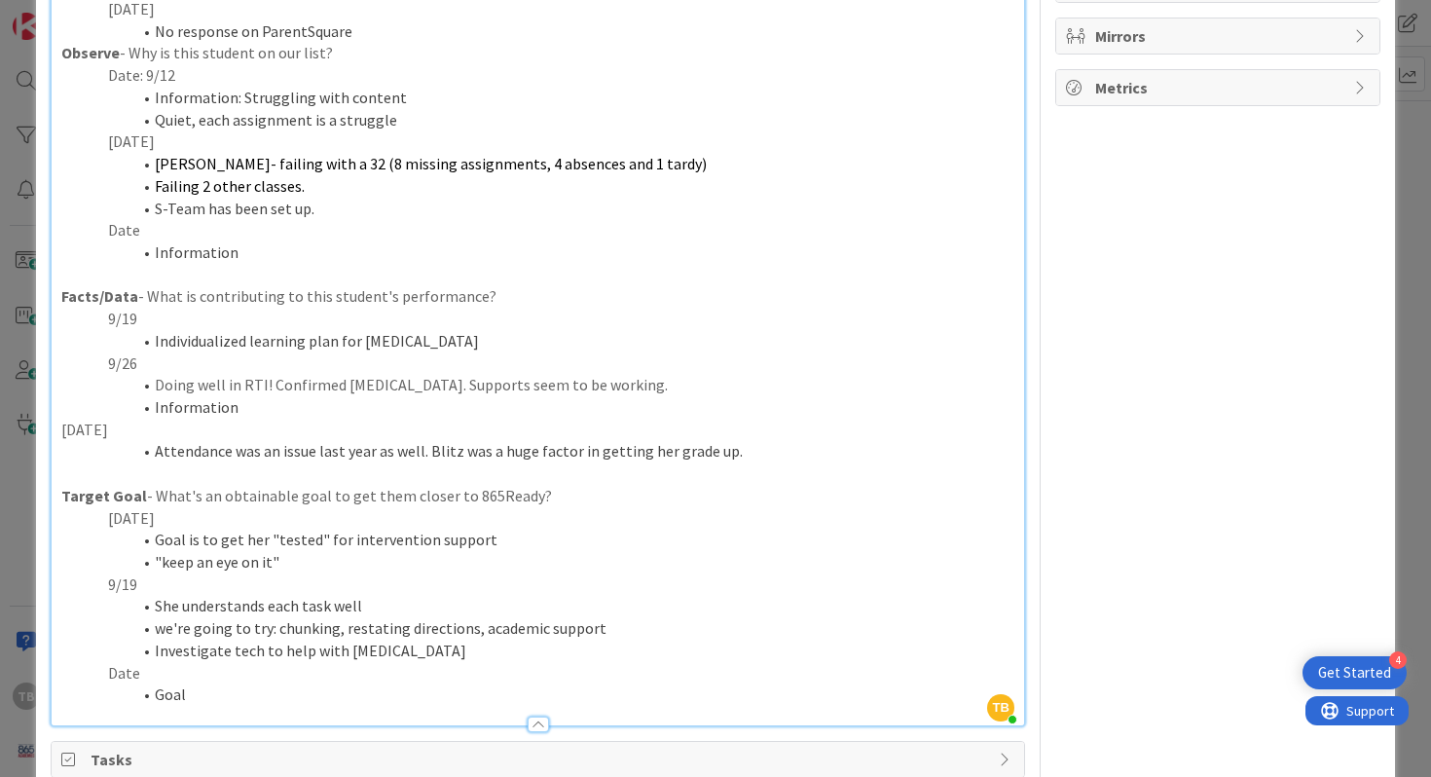
click at [167, 520] on p "[DATE]" at bounding box center [538, 518] width 954 height 22
click at [164, 428] on p "[DATE]" at bounding box center [538, 430] width 954 height 22
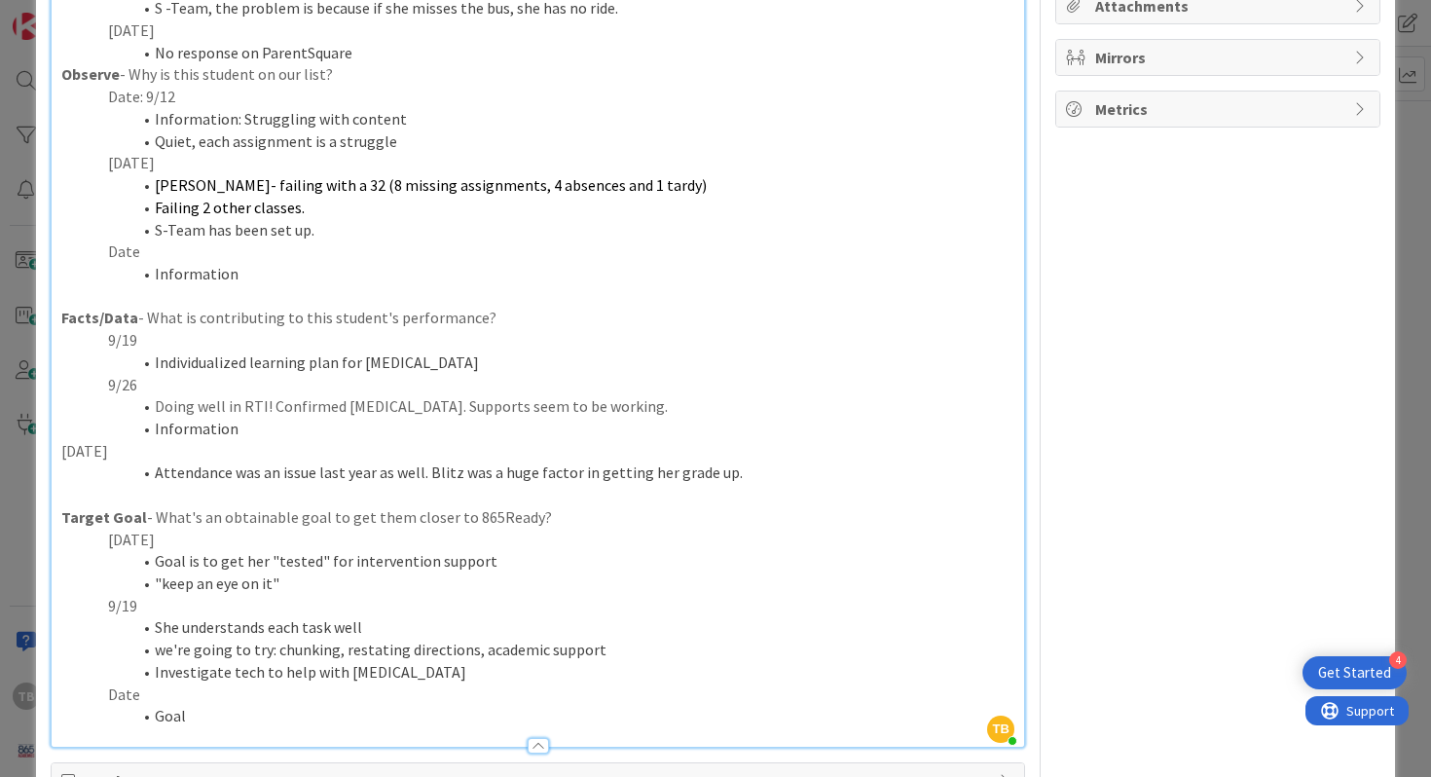
scroll to position [356, 0]
click at [177, 391] on p "9/26" at bounding box center [538, 388] width 954 height 22
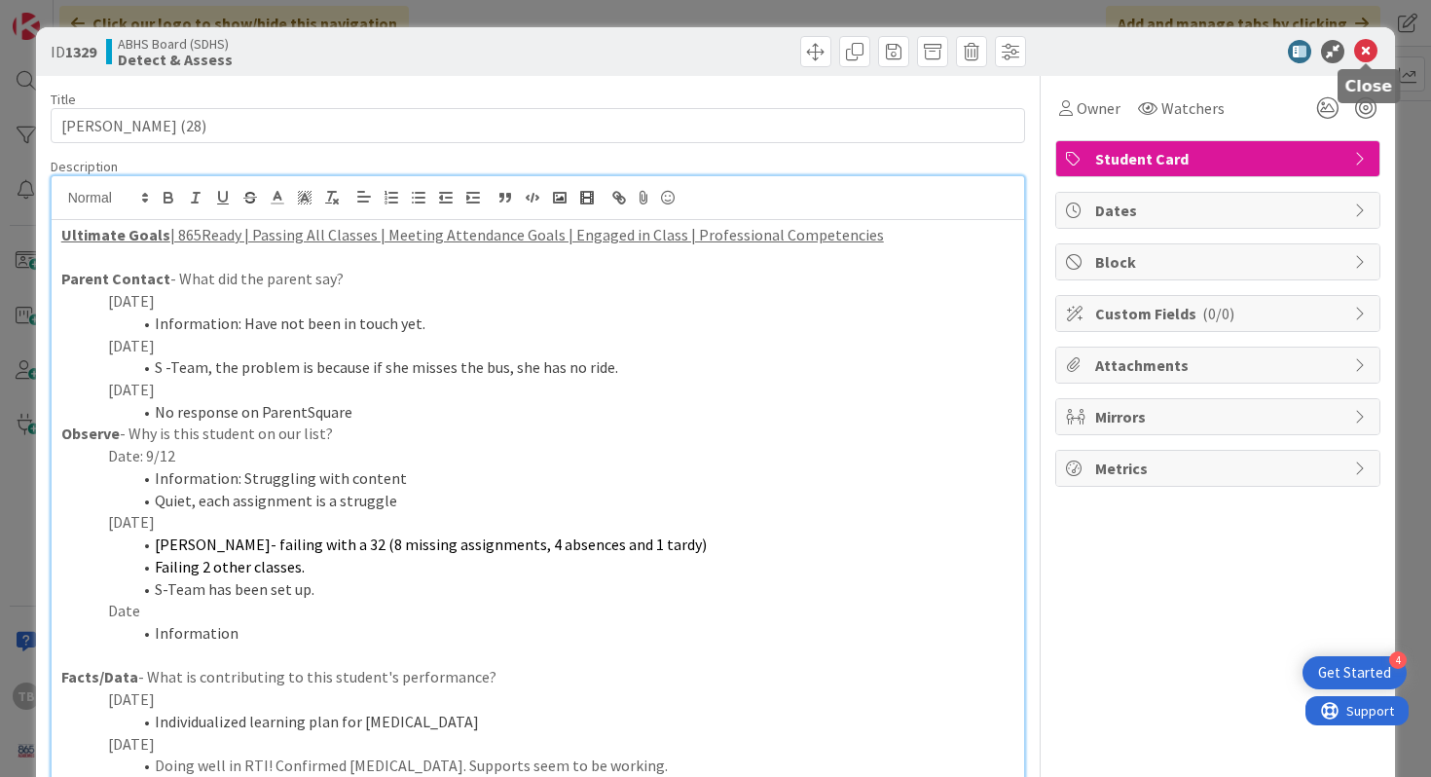
click at [1370, 54] on icon at bounding box center [1365, 51] width 23 height 23
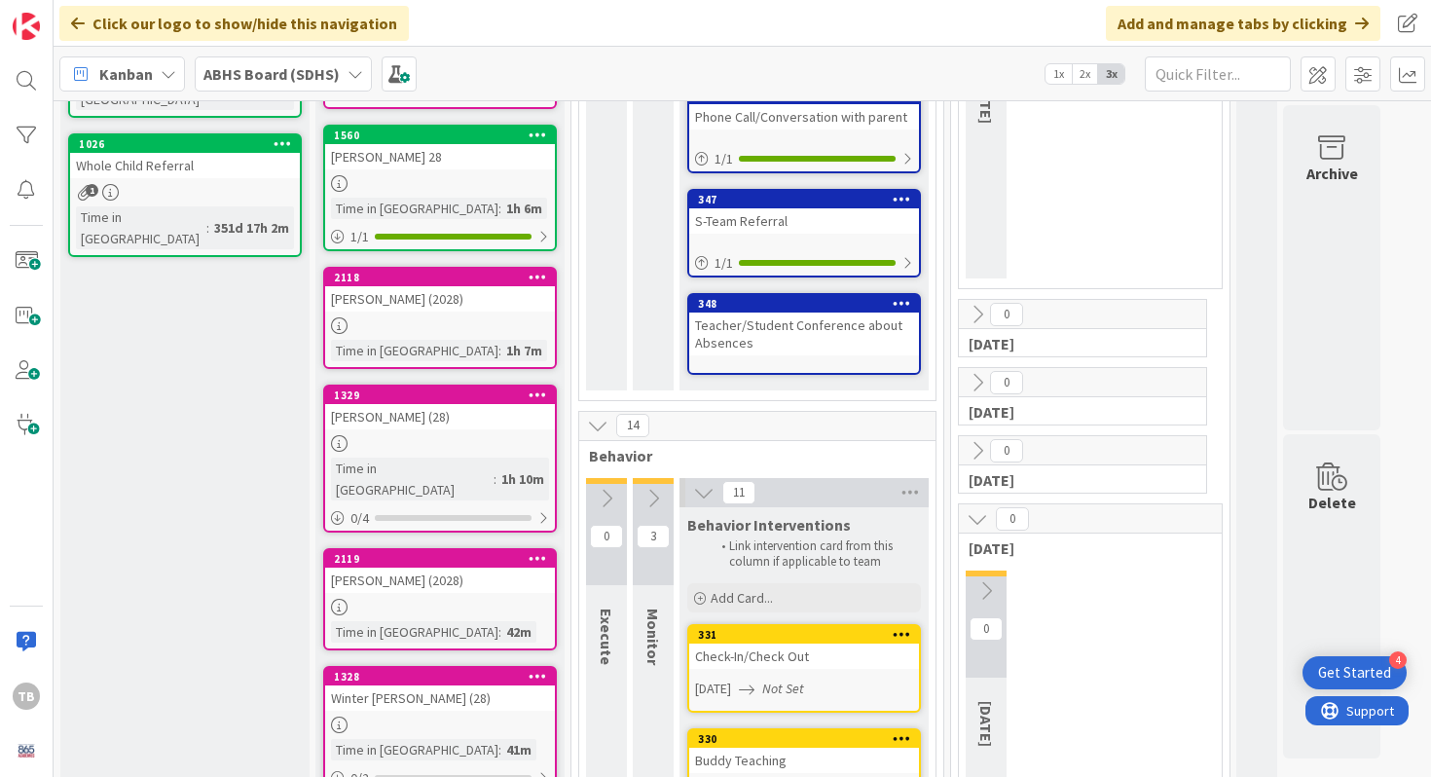
scroll to position [597, 0]
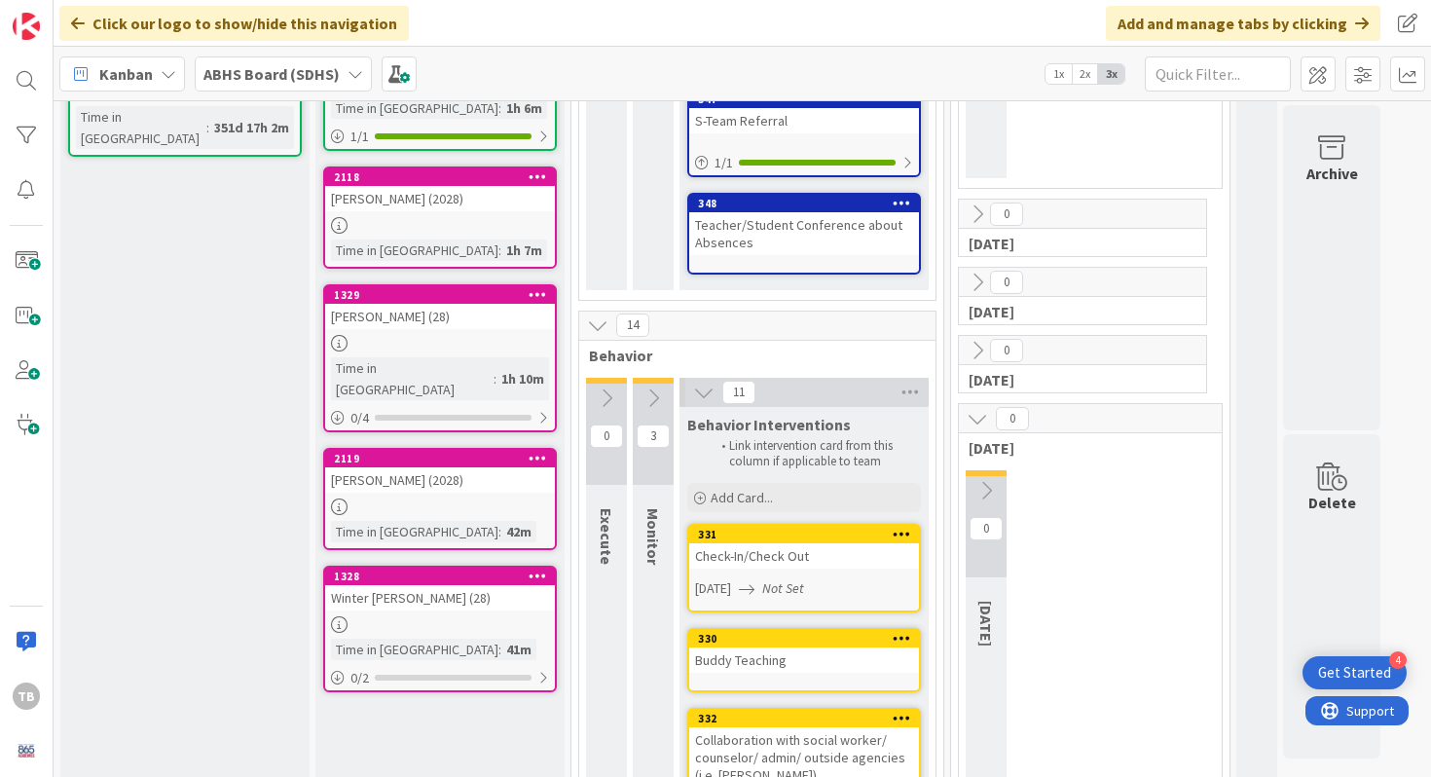
click at [444, 467] on div "[PERSON_NAME] (2028)" at bounding box center [440, 479] width 230 height 25
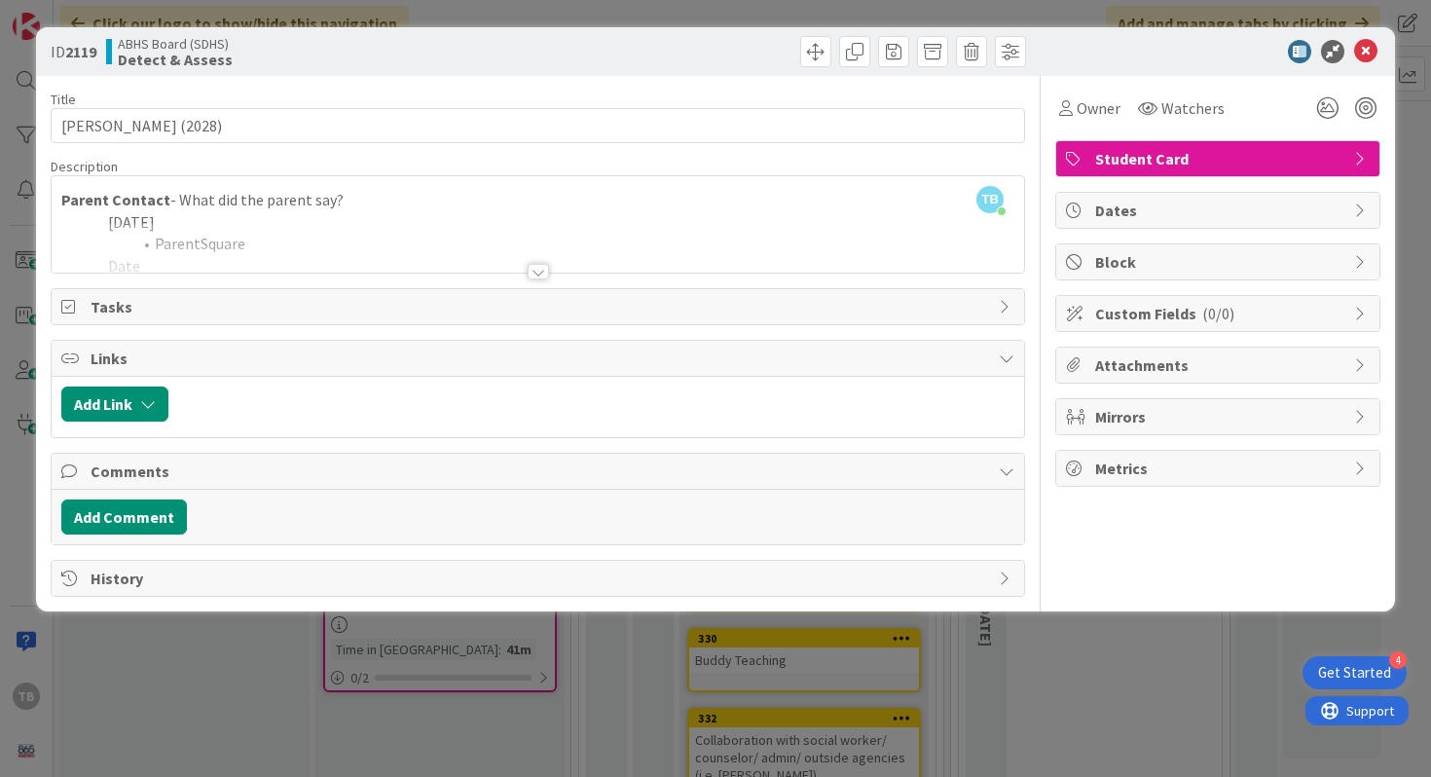
click at [541, 269] on div at bounding box center [538, 272] width 21 height 16
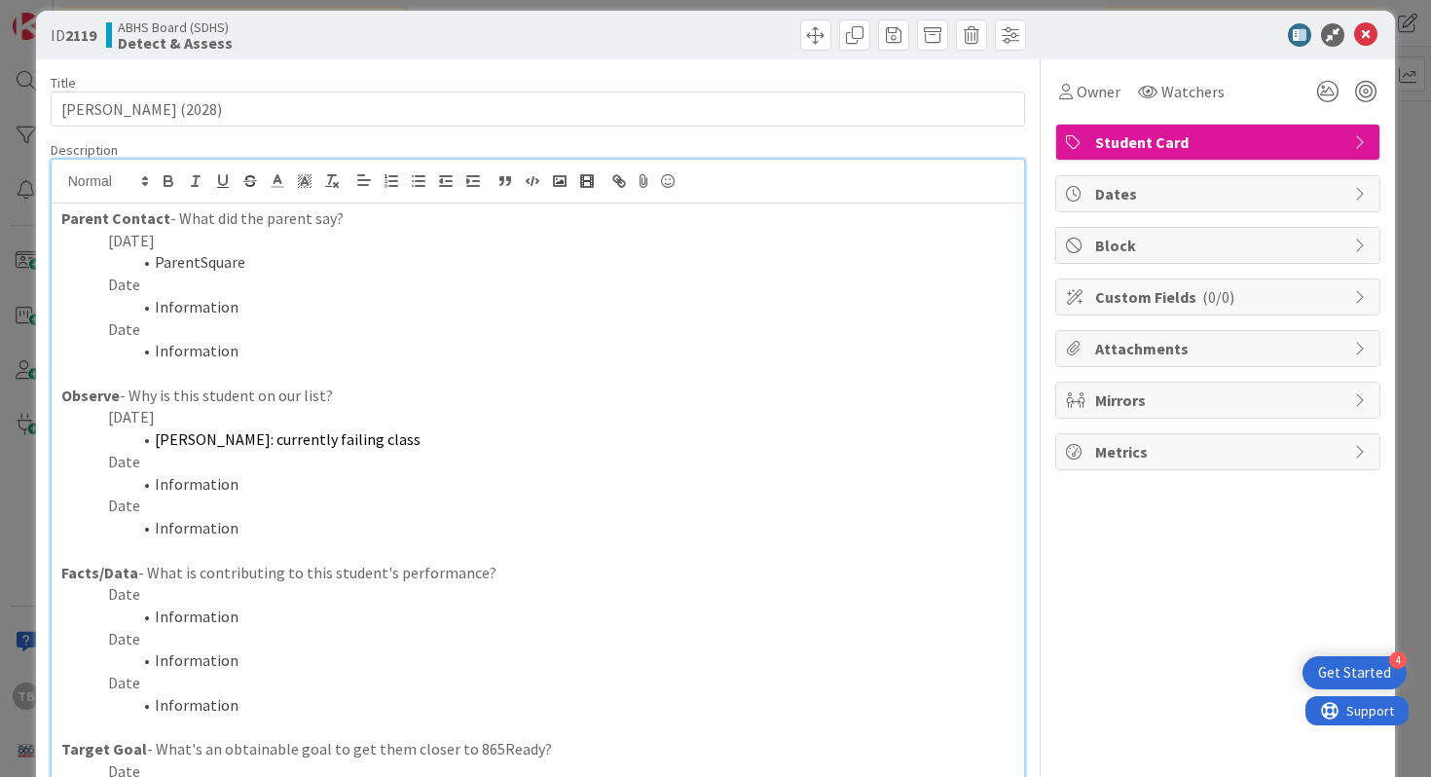
scroll to position [19, 0]
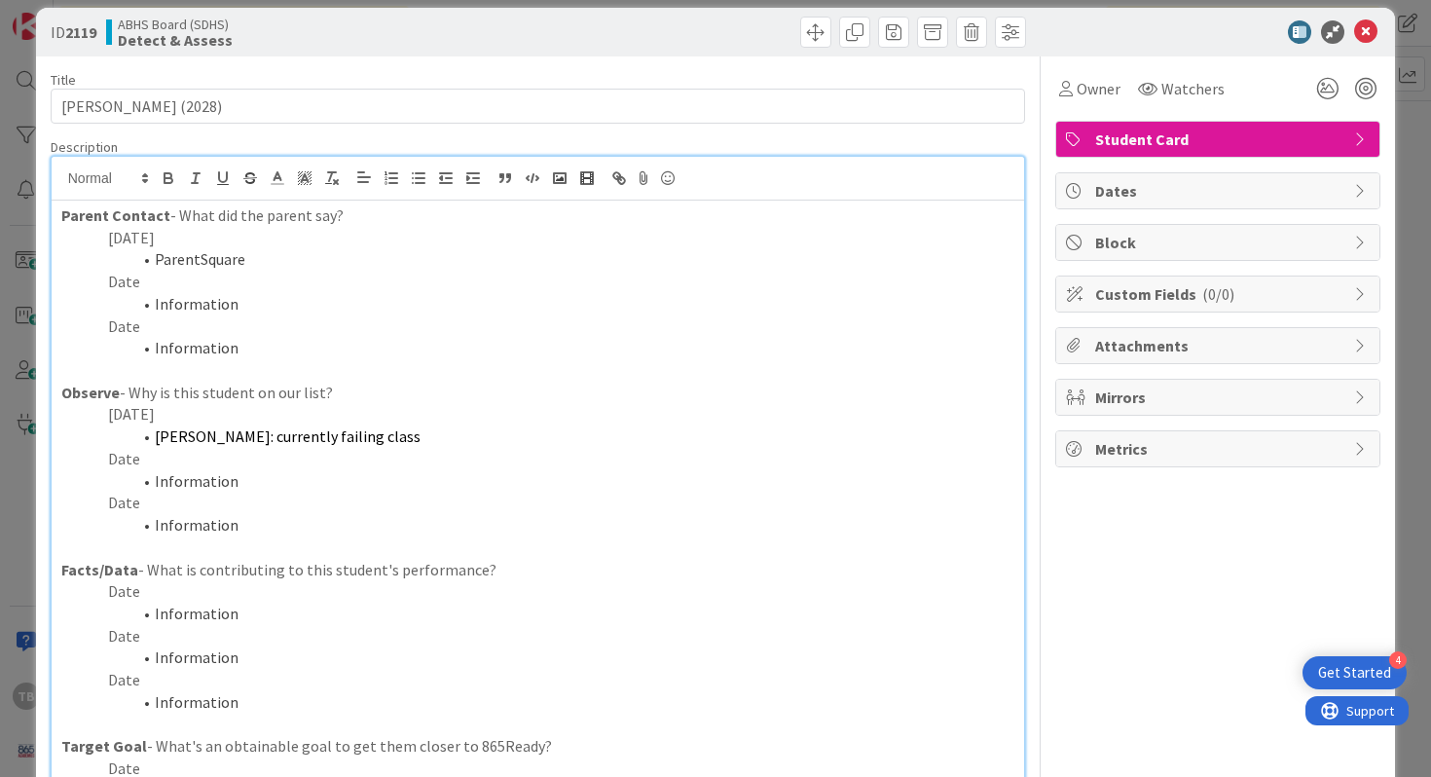
click at [354, 260] on li "ParentSquare" at bounding box center [550, 259] width 931 height 22
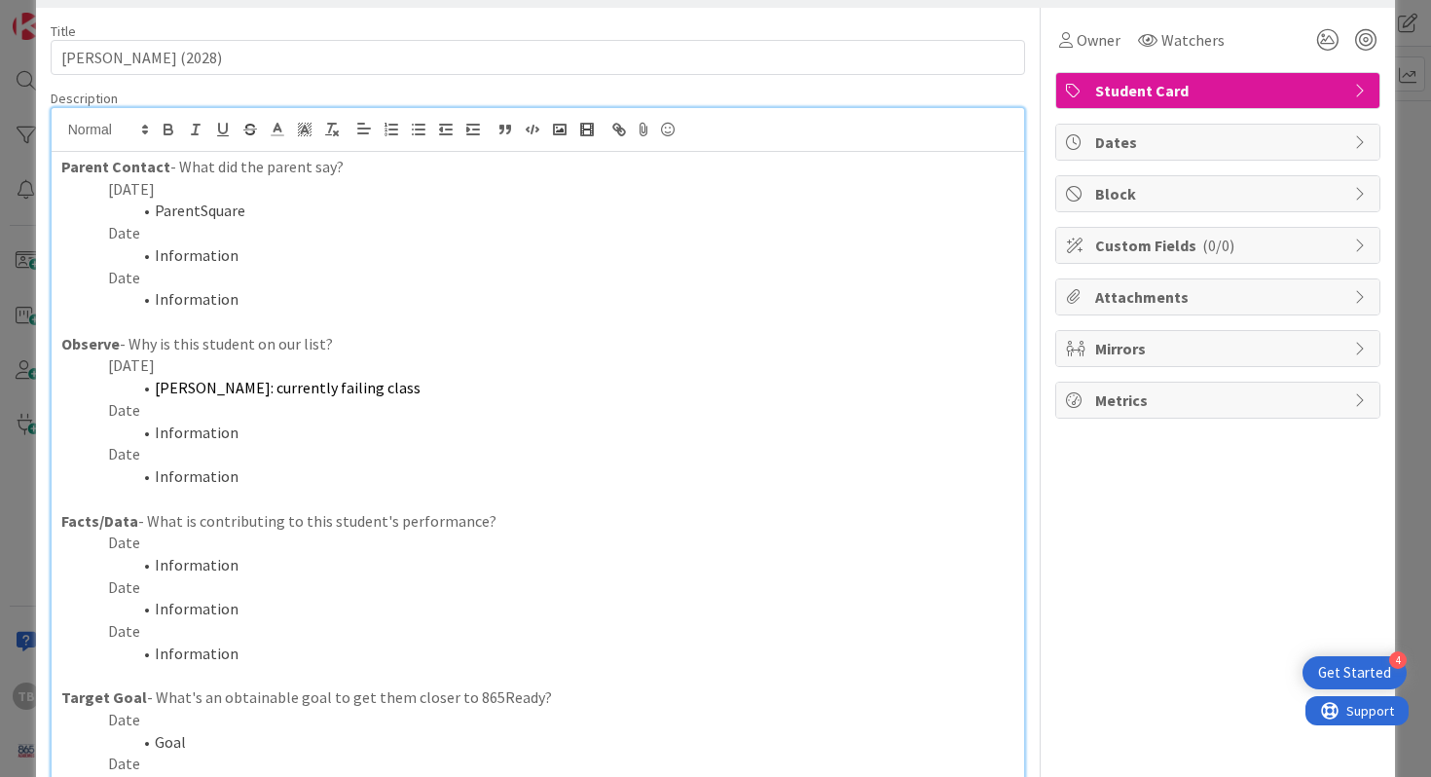
scroll to position [84, 0]
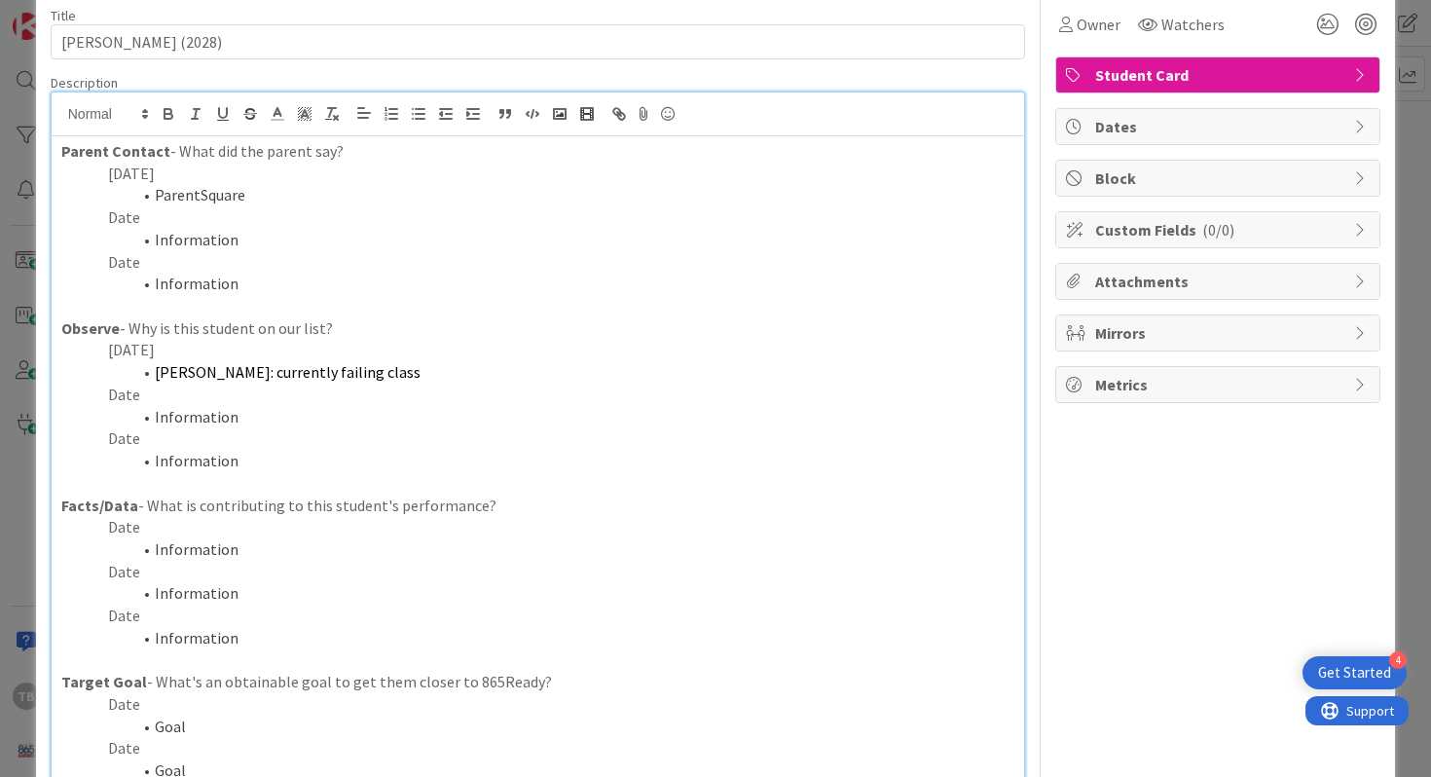
click at [157, 531] on p "Date" at bounding box center [538, 527] width 954 height 22
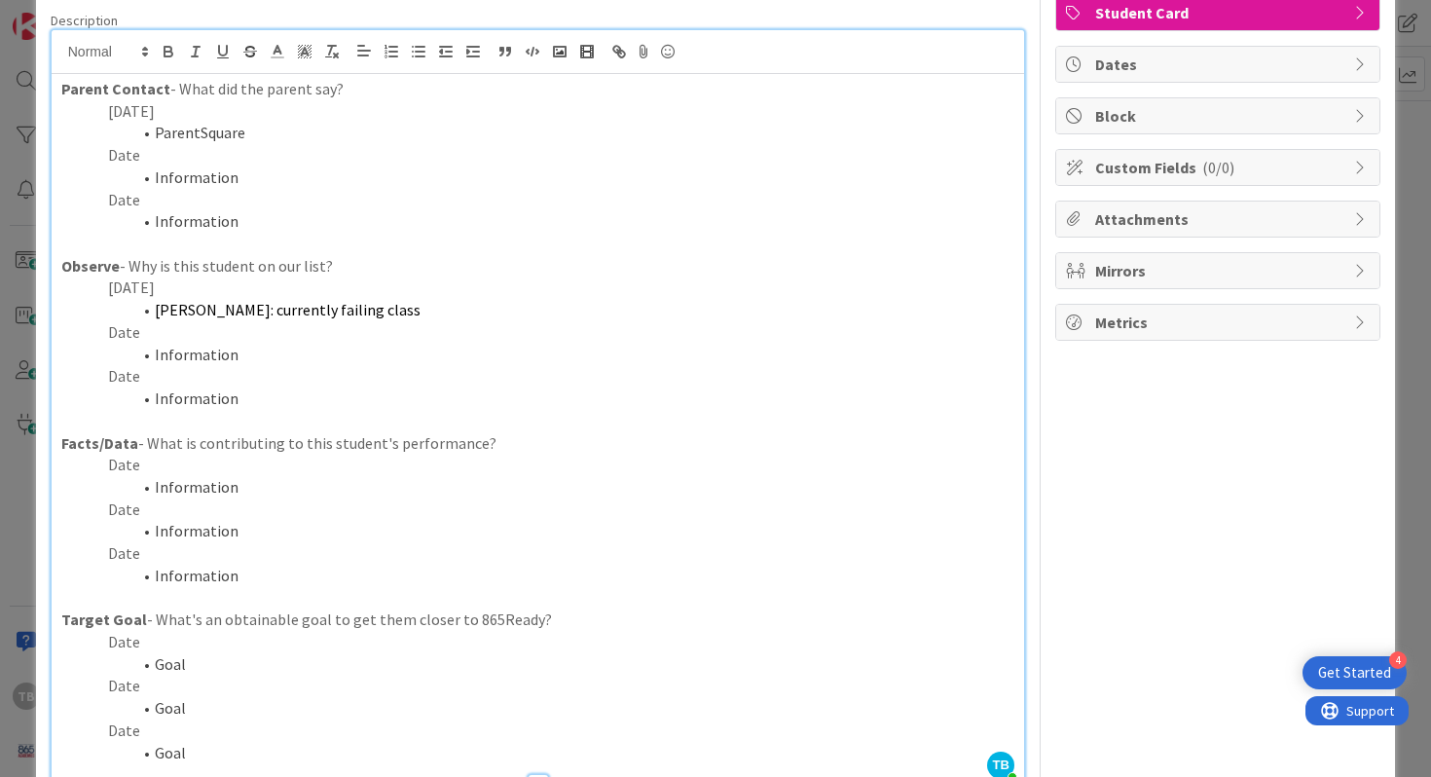
scroll to position [74, 0]
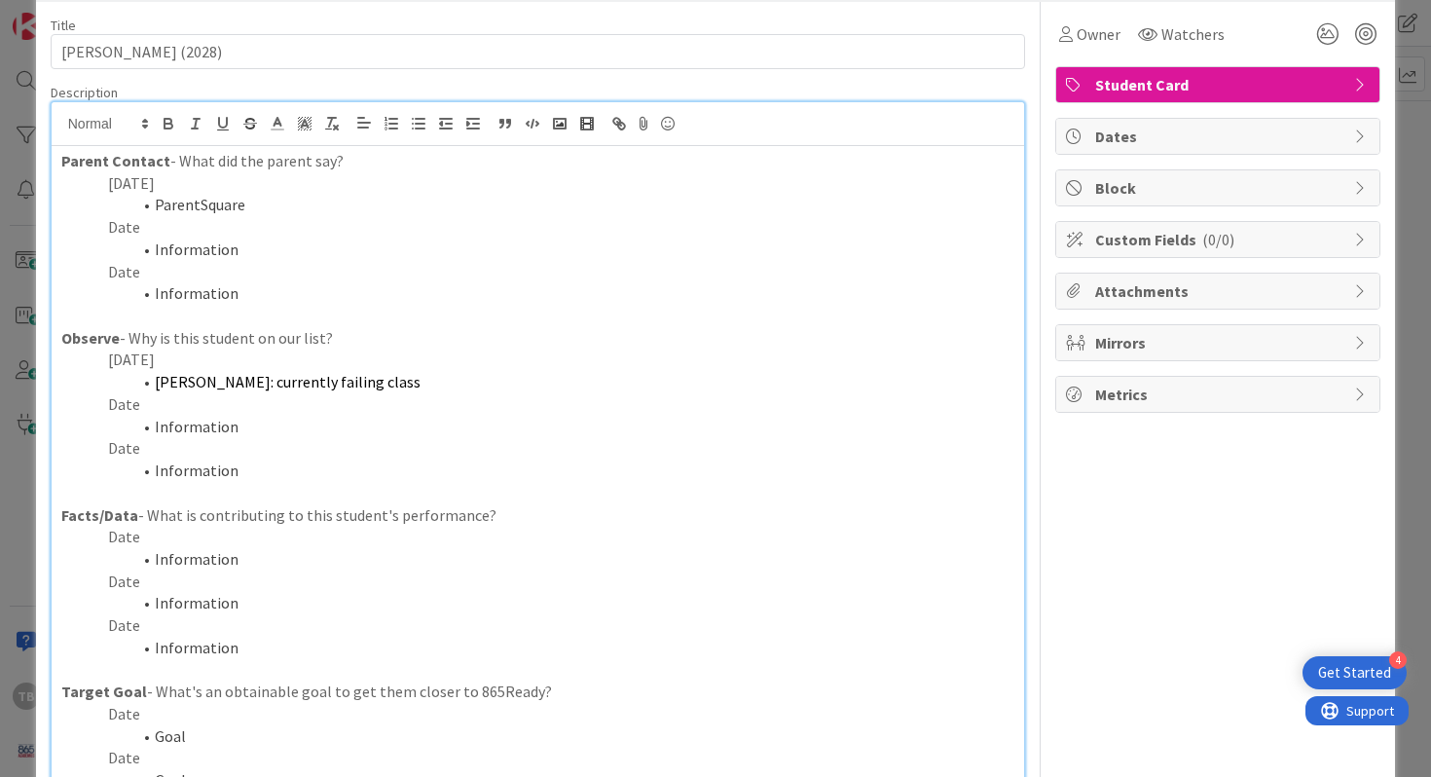
click at [253, 382] on span "[PERSON_NAME]: currently failing class" at bounding box center [288, 381] width 266 height 19
click at [253, 357] on p "[DATE]" at bounding box center [538, 359] width 954 height 22
click at [189, 177] on p "[DATE]" at bounding box center [538, 183] width 954 height 22
click at [271, 217] on p "Date" at bounding box center [538, 227] width 954 height 22
click at [267, 208] on li "ParentSquare" at bounding box center [550, 205] width 931 height 22
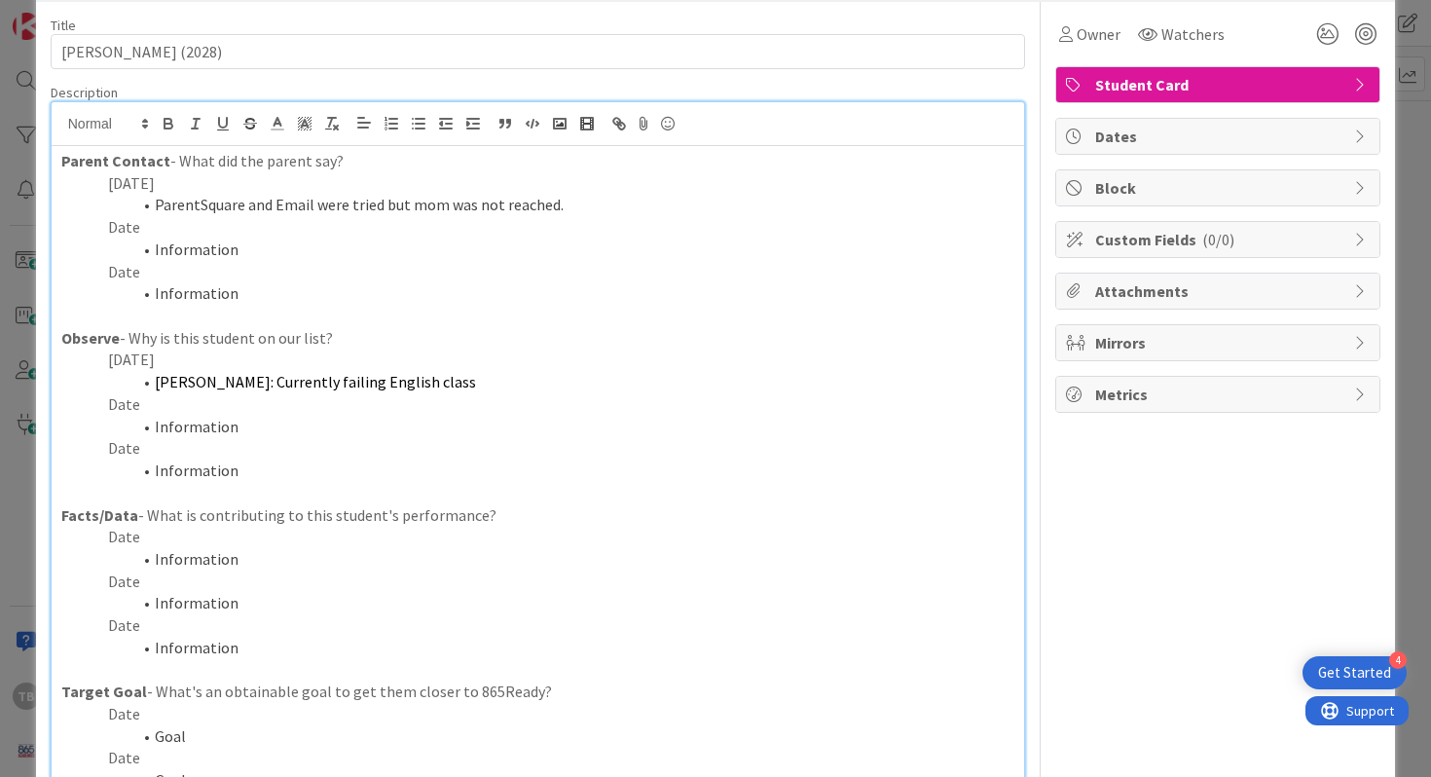
click at [155, 202] on li "ParentSquare and Email were tried but mom was not reached." at bounding box center [550, 205] width 931 height 22
click at [570, 214] on li "ParentSquare and Email were tried but mom was not reached." at bounding box center [550, 205] width 931 height 22
drag, startPoint x: 276, startPoint y: 552, endPoint x: 153, endPoint y: 549, distance: 123.7
click at [153, 549] on li "Information" at bounding box center [550, 559] width 931 height 22
click at [154, 535] on p "Date" at bounding box center [538, 537] width 954 height 22
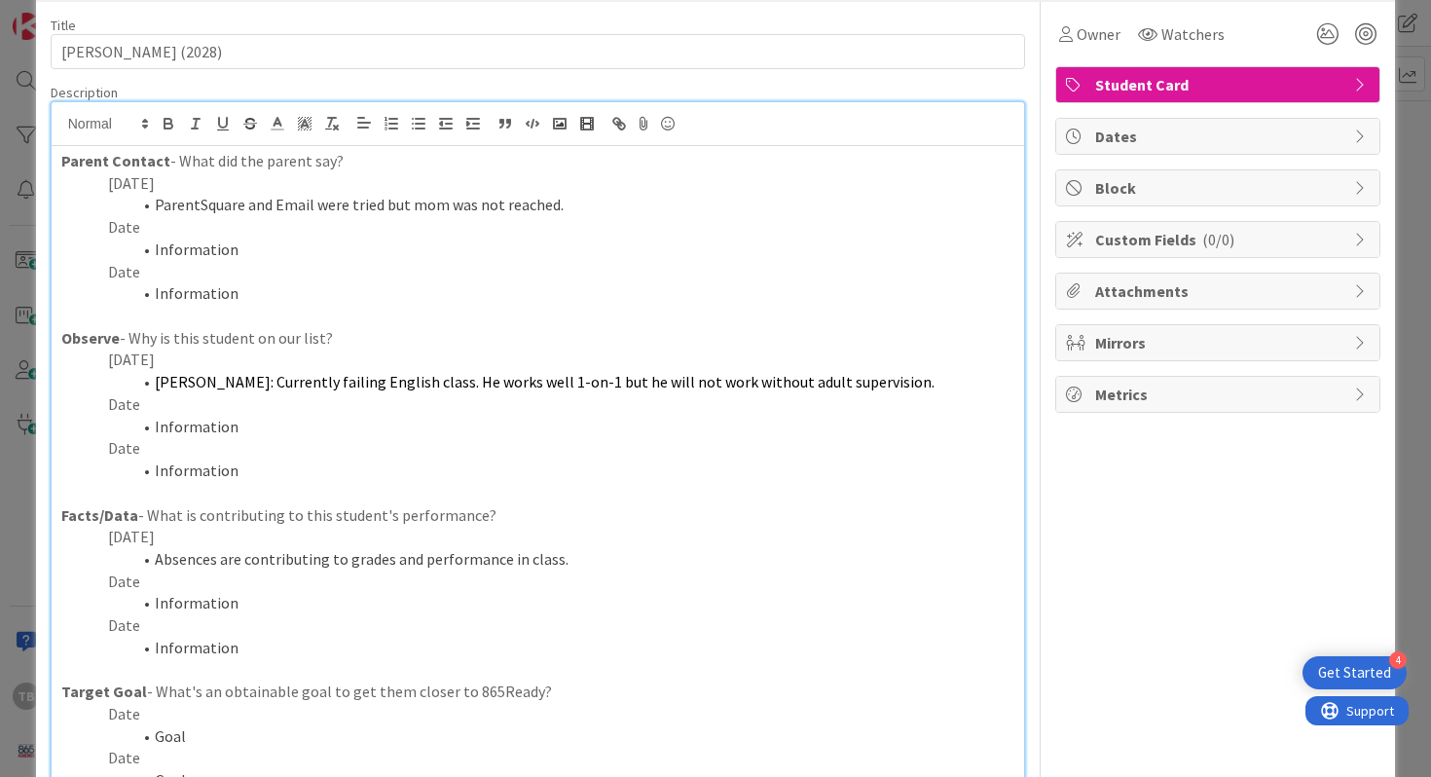
click at [326, 517] on p "Facts/Data - What is contributing to this student's performance?" at bounding box center [538, 515] width 954 height 22
click at [238, 541] on p "[DATE]" at bounding box center [538, 537] width 954 height 22
click at [224, 558] on li "Absences are contributing to grades and performance in class." at bounding box center [550, 559] width 931 height 22
click at [572, 546] on p "[DATE]" at bounding box center [538, 537] width 954 height 22
click at [556, 561] on li "Absences are contributing to grades and performance in class." at bounding box center [550, 559] width 931 height 22
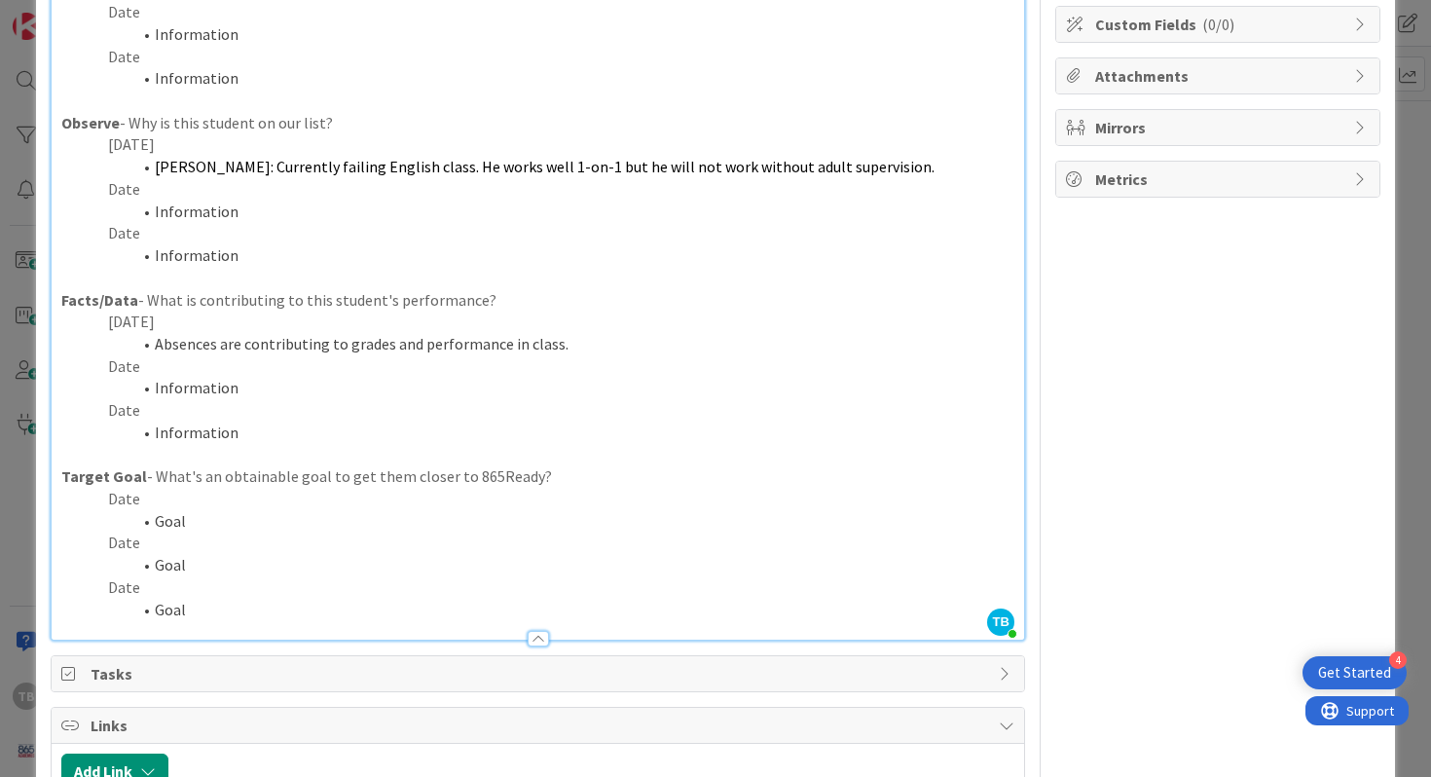
scroll to position [0, 0]
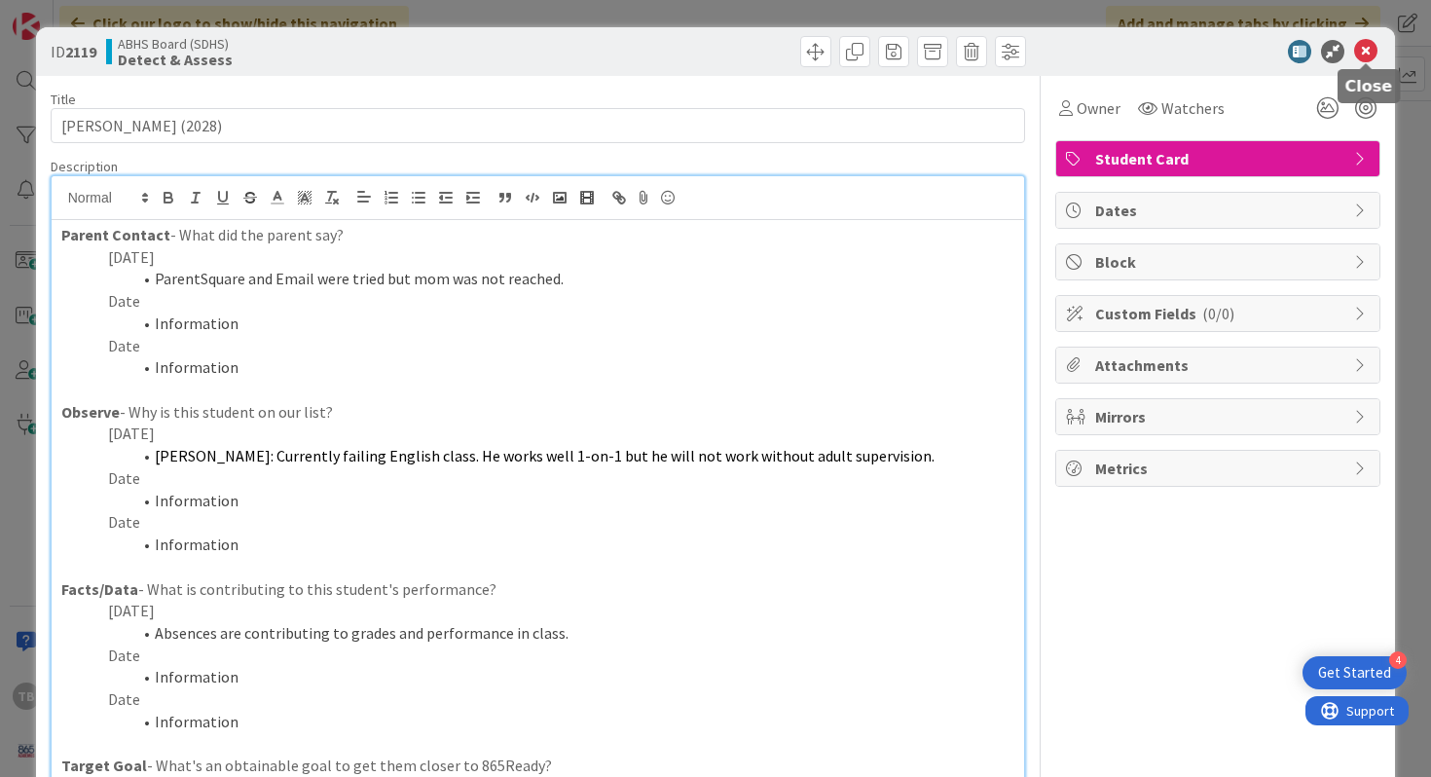
click at [1357, 53] on icon at bounding box center [1365, 51] width 23 height 23
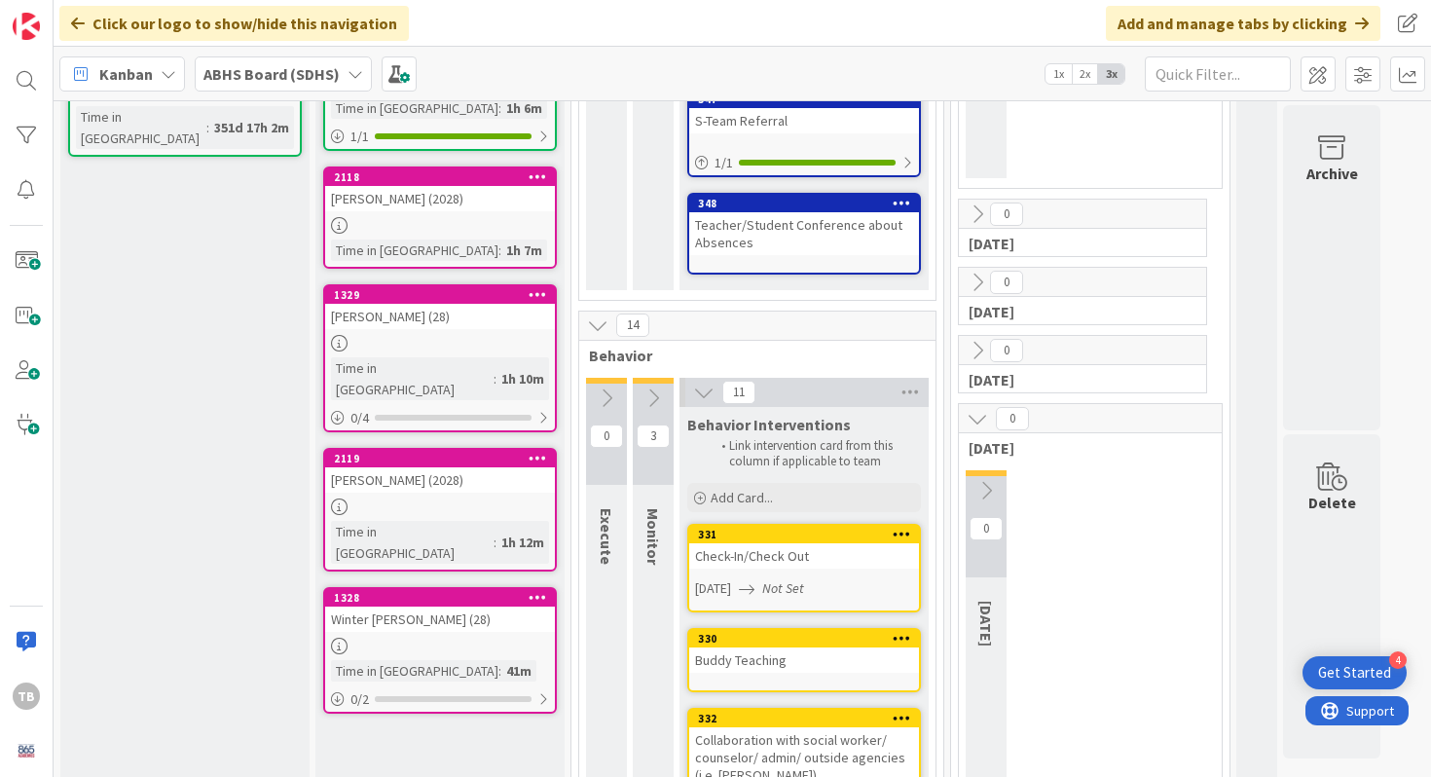
click at [422, 606] on div "Winter [PERSON_NAME] (28)" at bounding box center [440, 618] width 230 height 25
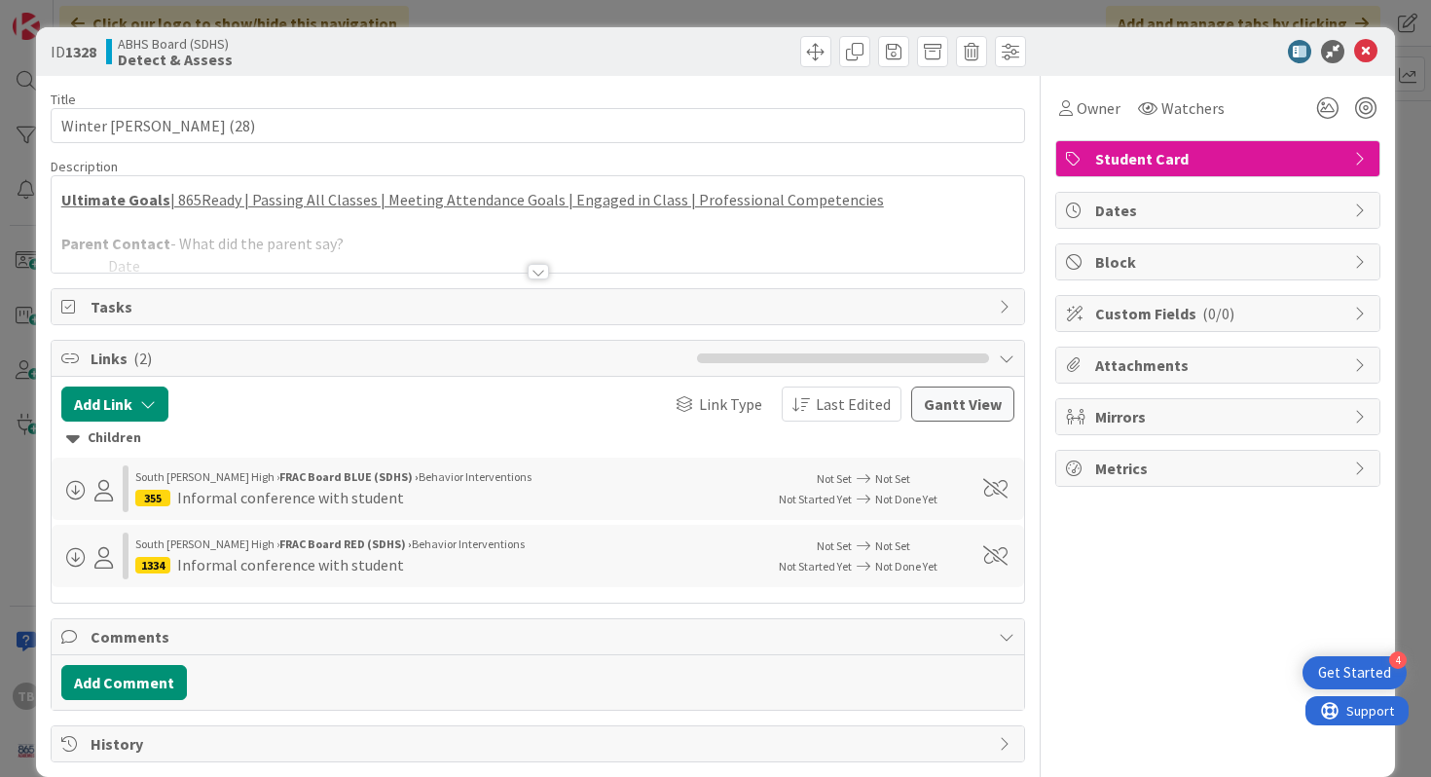
click at [546, 268] on div at bounding box center [538, 272] width 21 height 16
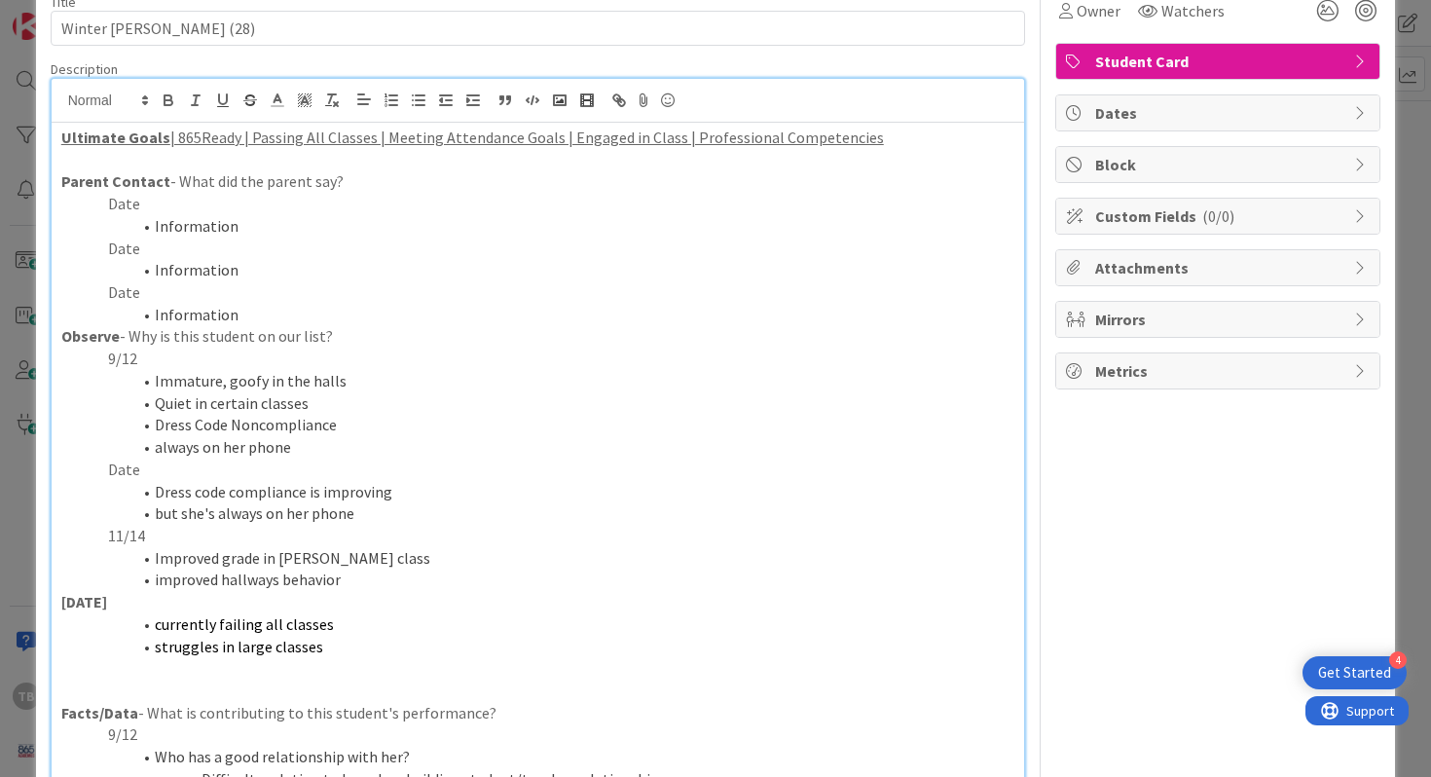
scroll to position [99, 0]
click at [356, 379] on li "Immature, goofy in the halls" at bounding box center [550, 379] width 931 height 22
click at [75, 604] on strong "[DATE]" at bounding box center [84, 599] width 46 height 19
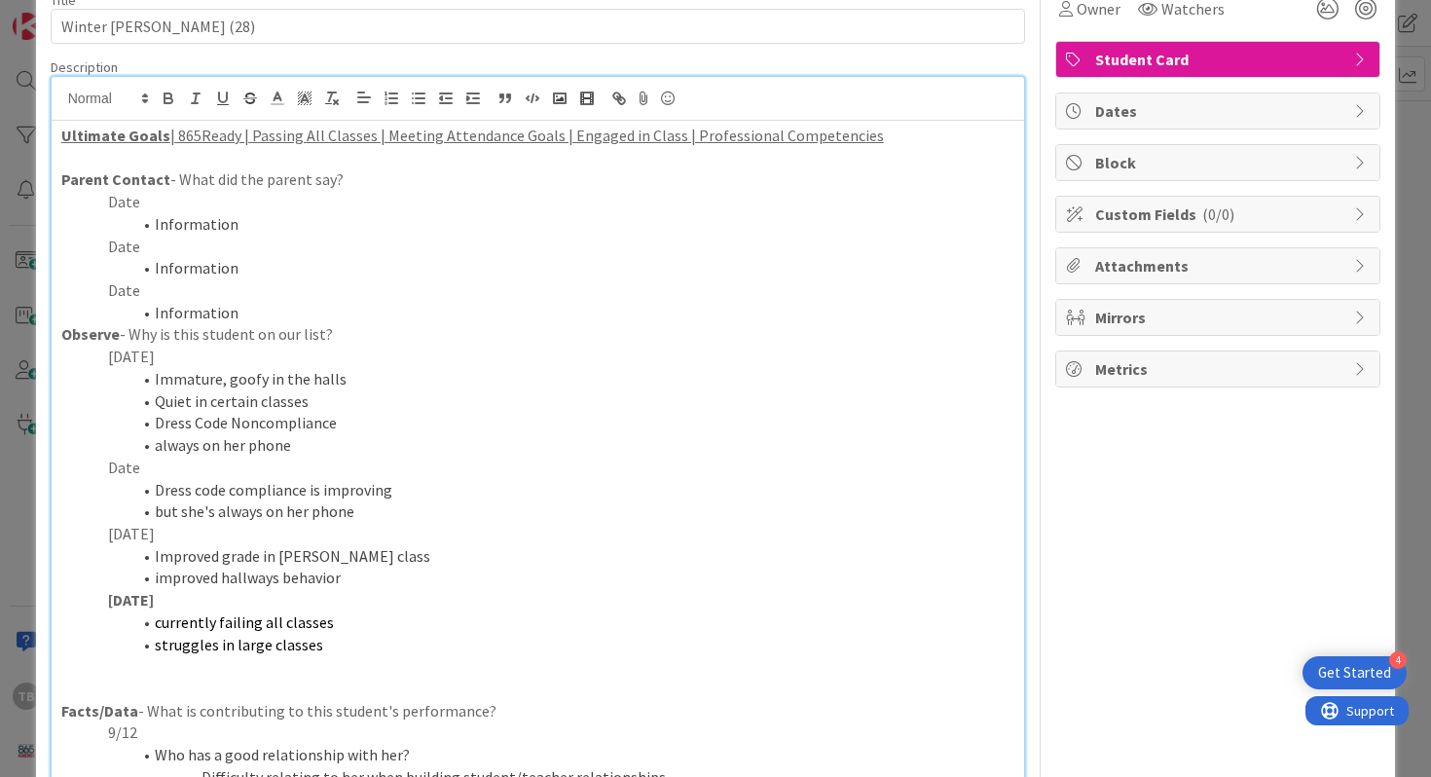
drag, startPoint x: 176, startPoint y: 595, endPoint x: 104, endPoint y: 599, distance: 72.1
click at [104, 599] on p "[DATE]" at bounding box center [538, 600] width 954 height 22
click at [165, 96] on icon "button" at bounding box center [169, 99] width 18 height 18
click at [165, 87] on button "button" at bounding box center [168, 98] width 27 height 23
click at [318, 634] on li "struggles in large classes" at bounding box center [550, 645] width 931 height 22
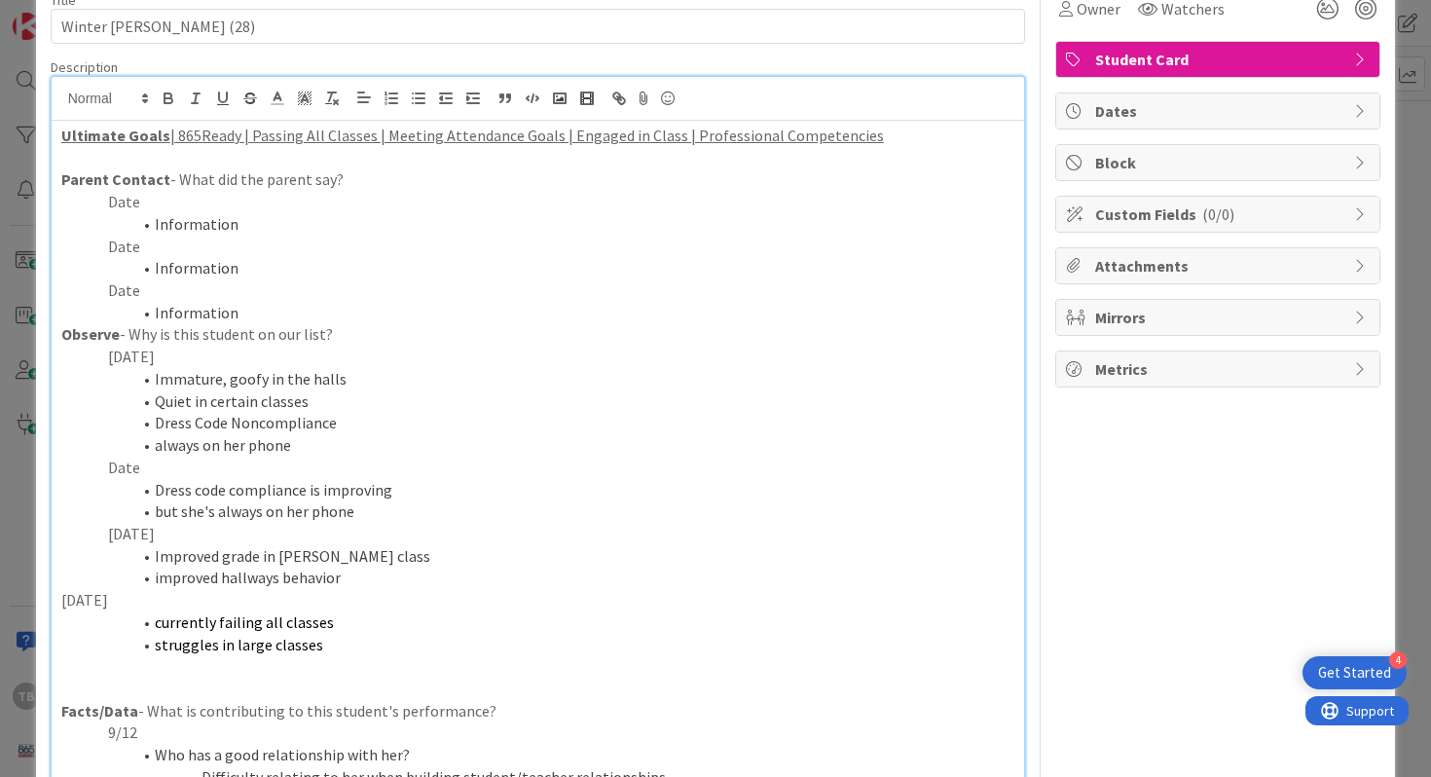
click at [163, 618] on span "currently failing all classes" at bounding box center [244, 621] width 179 height 19
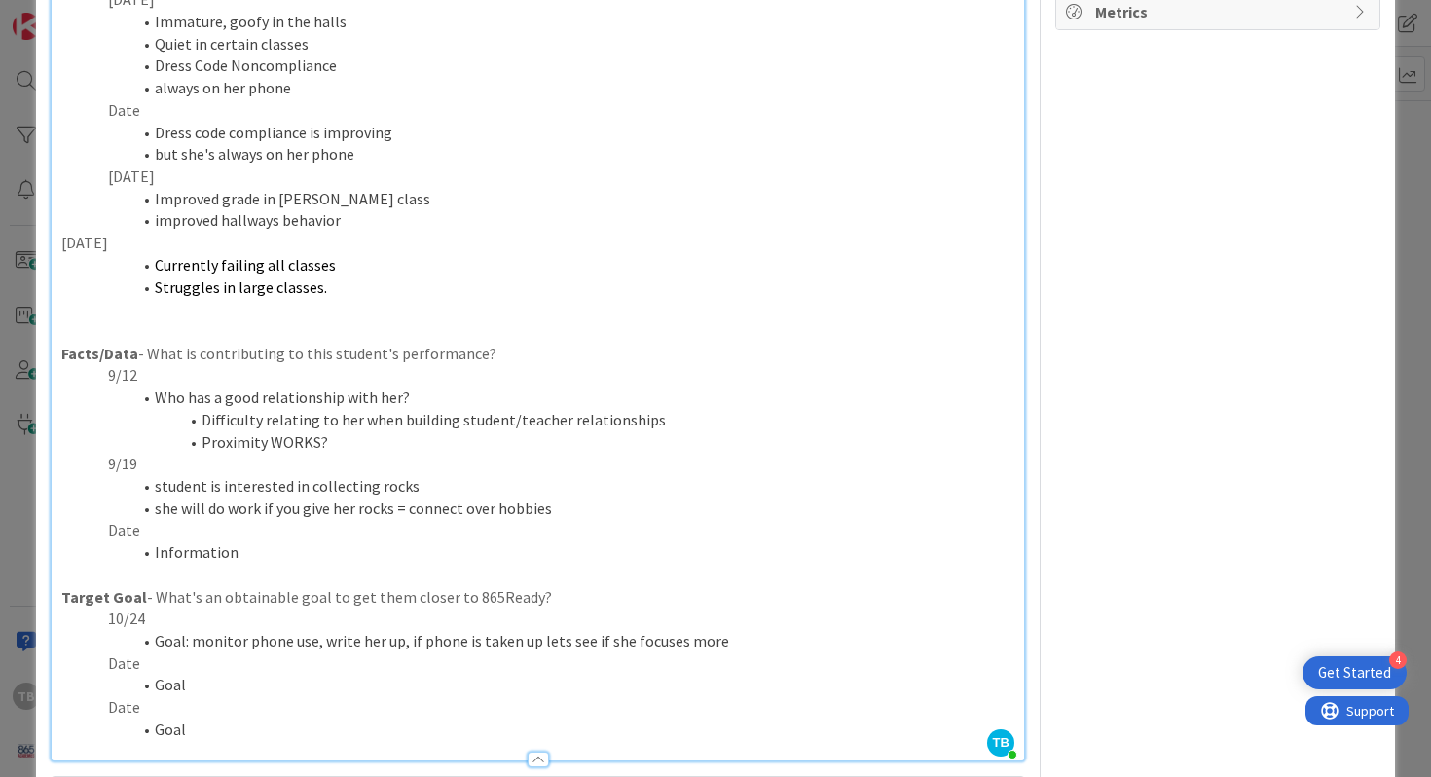
scroll to position [461, 0]
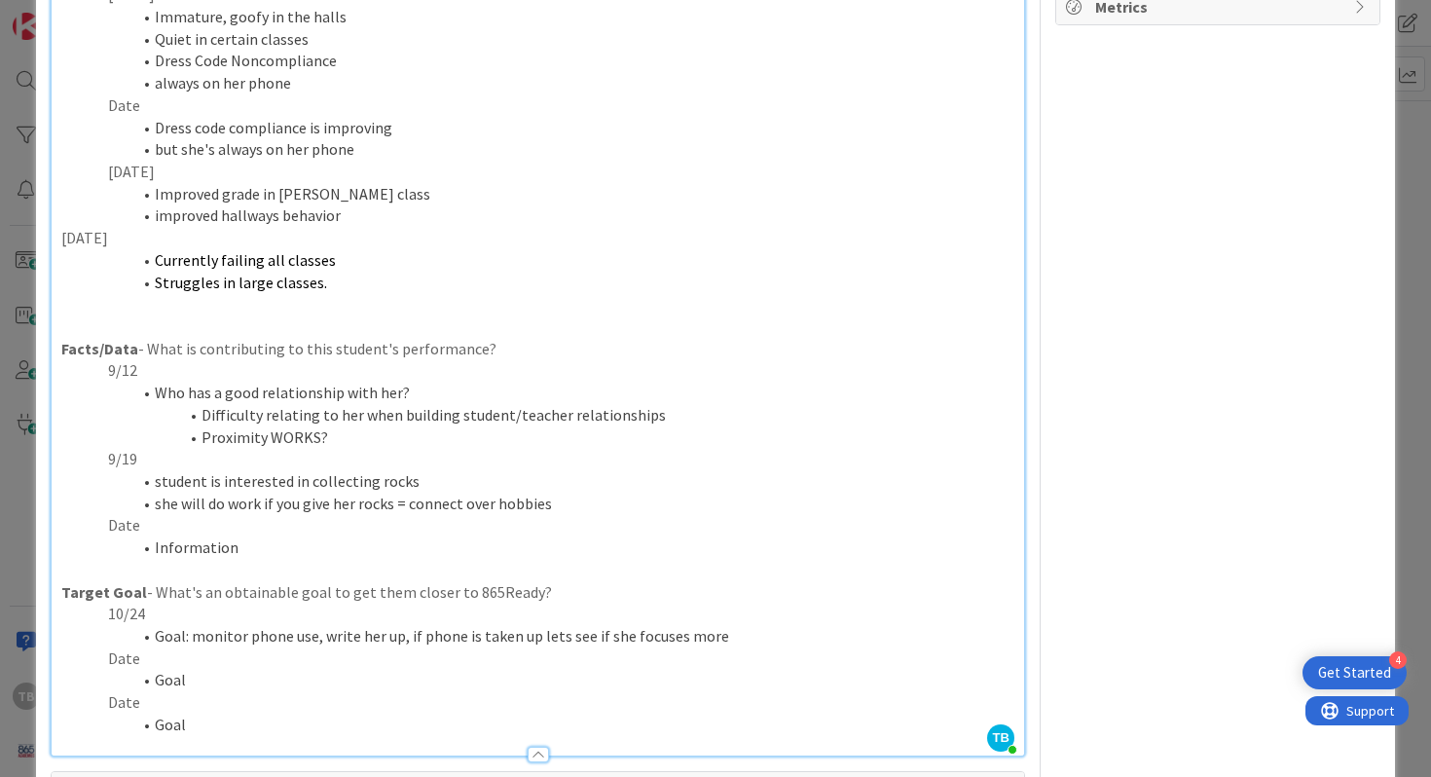
click at [225, 524] on p "Date" at bounding box center [538, 525] width 954 height 22
click at [238, 539] on li "Information" at bounding box center [550, 547] width 931 height 22
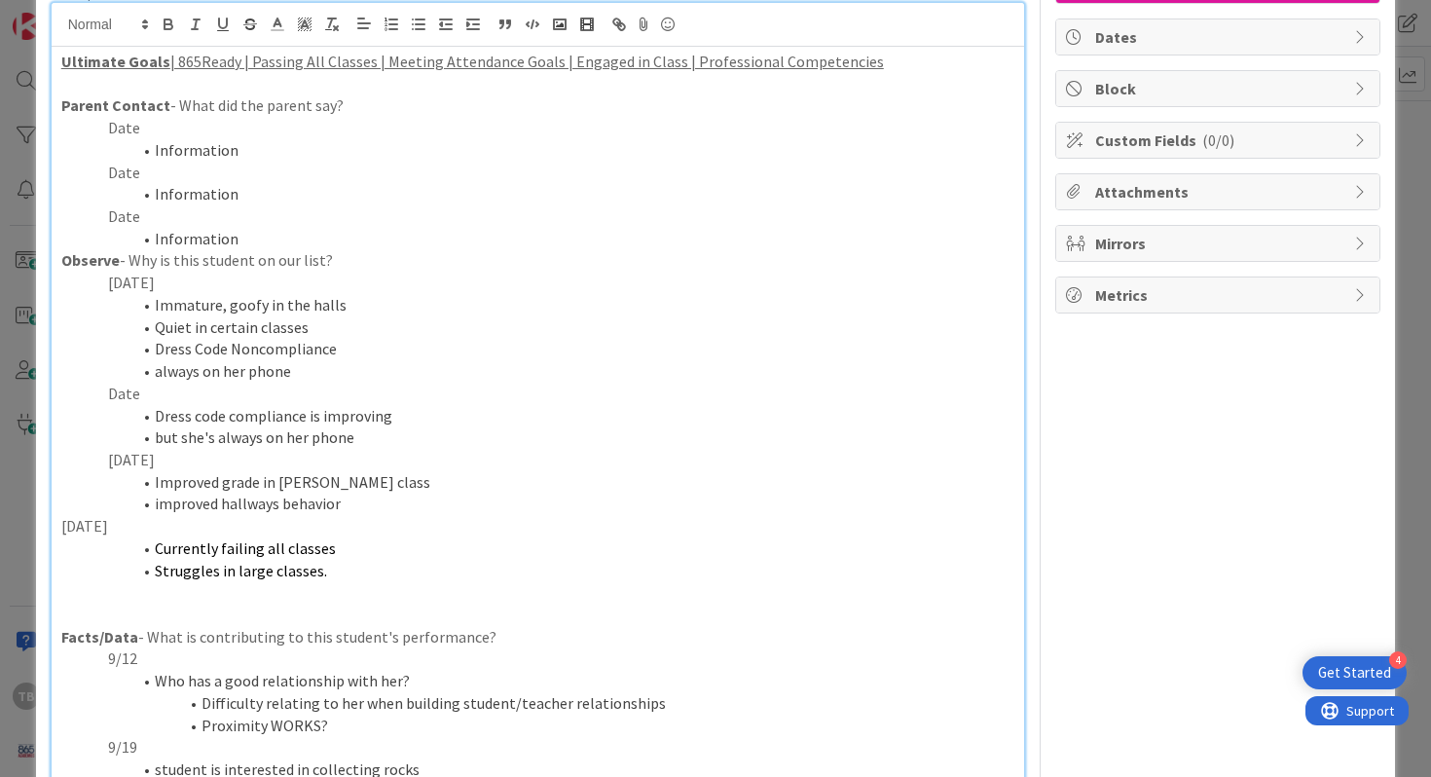
scroll to position [167, 0]
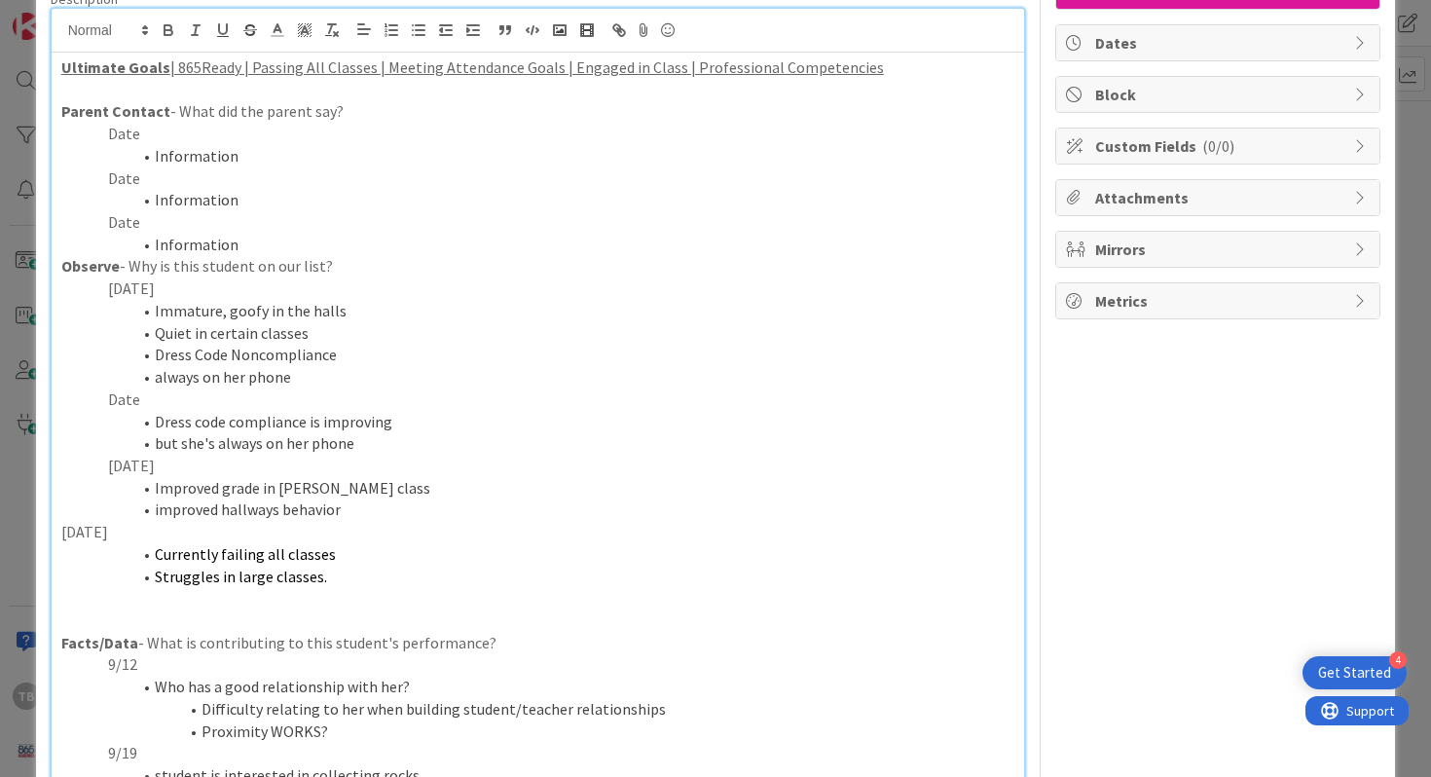
click at [153, 284] on p "[DATE]" at bounding box center [538, 288] width 954 height 22
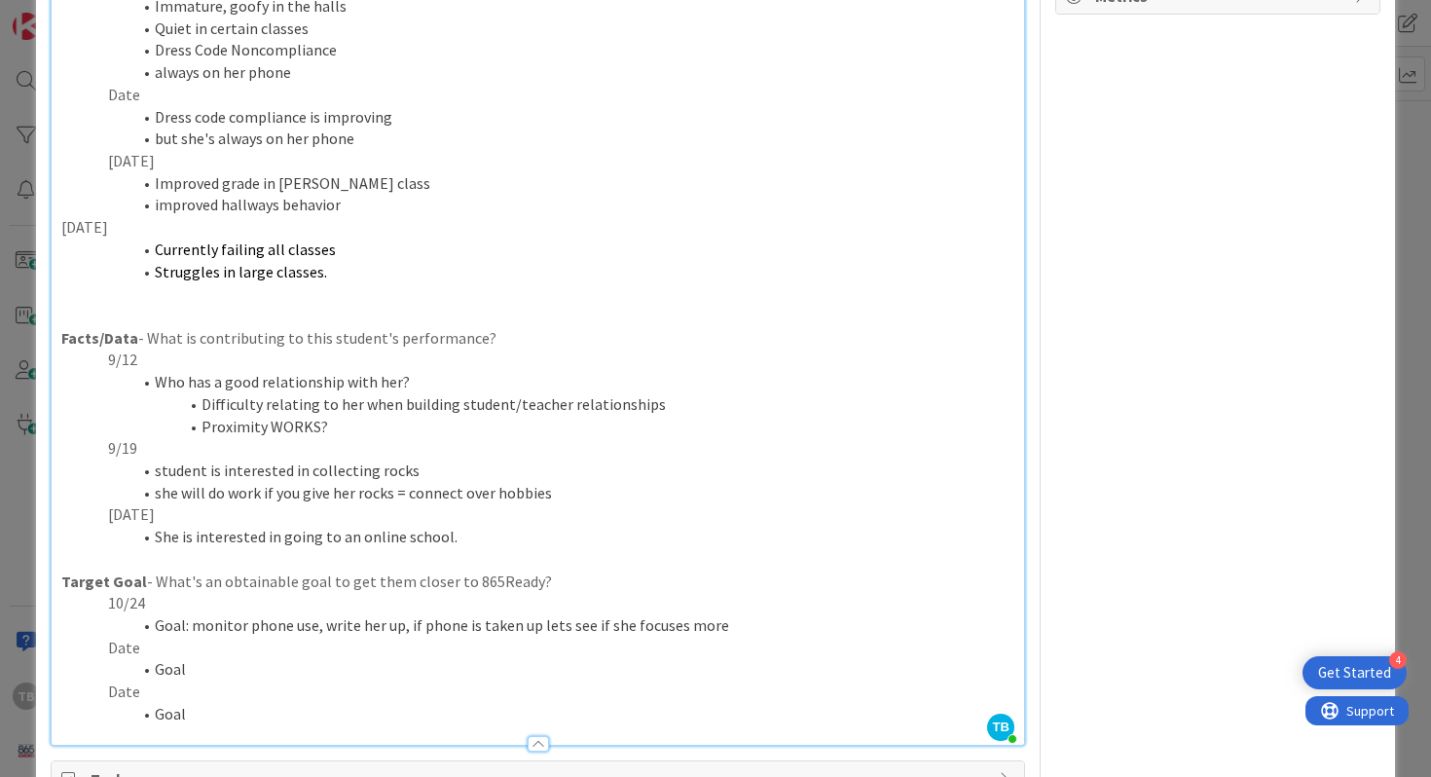
scroll to position [493, 0]
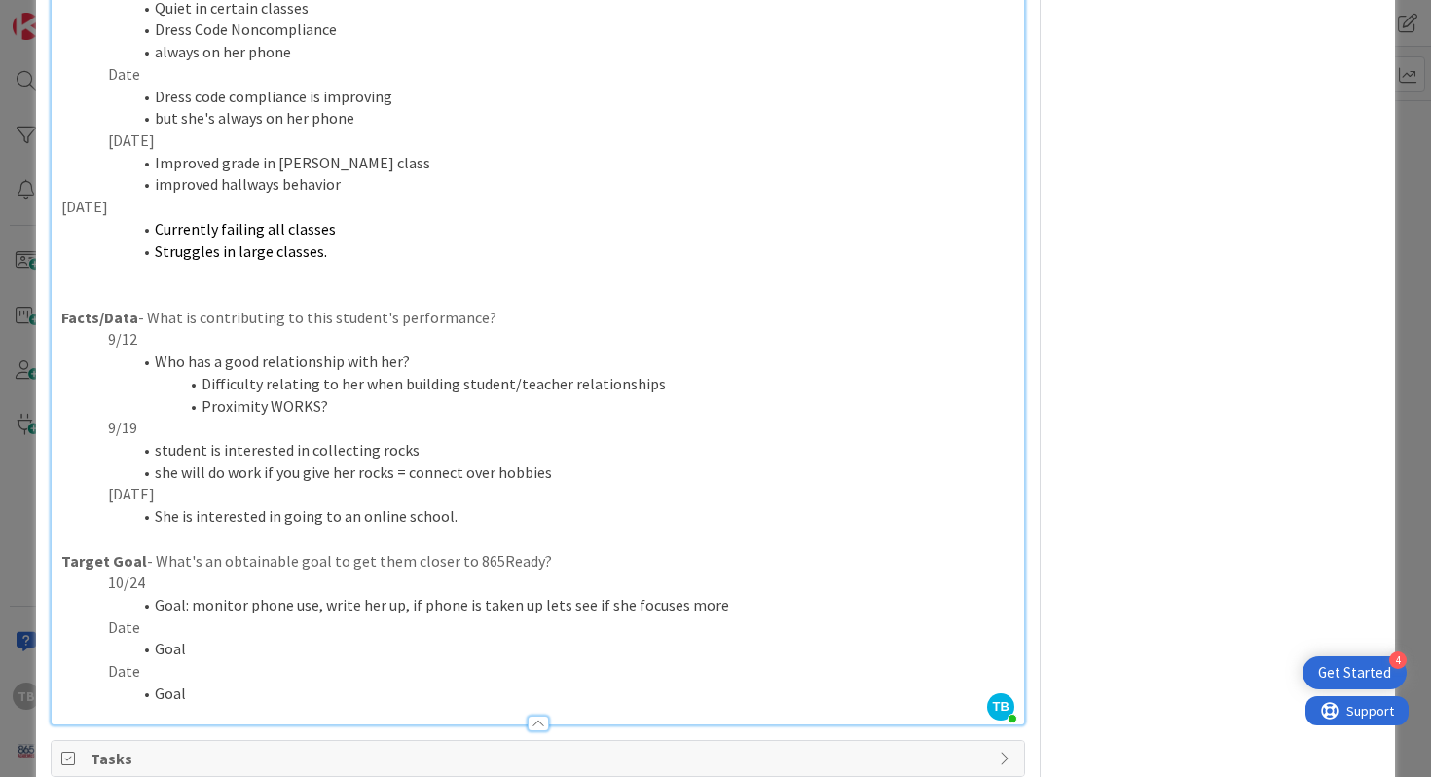
click at [322, 524] on li "She is interested in going to an online school." at bounding box center [550, 516] width 931 height 22
click at [468, 526] on li "She is interested in going to an online school." at bounding box center [550, 516] width 931 height 22
click at [568, 519] on li "She is interested in going to an online school. Anxiety and panics are common." at bounding box center [550, 516] width 931 height 22
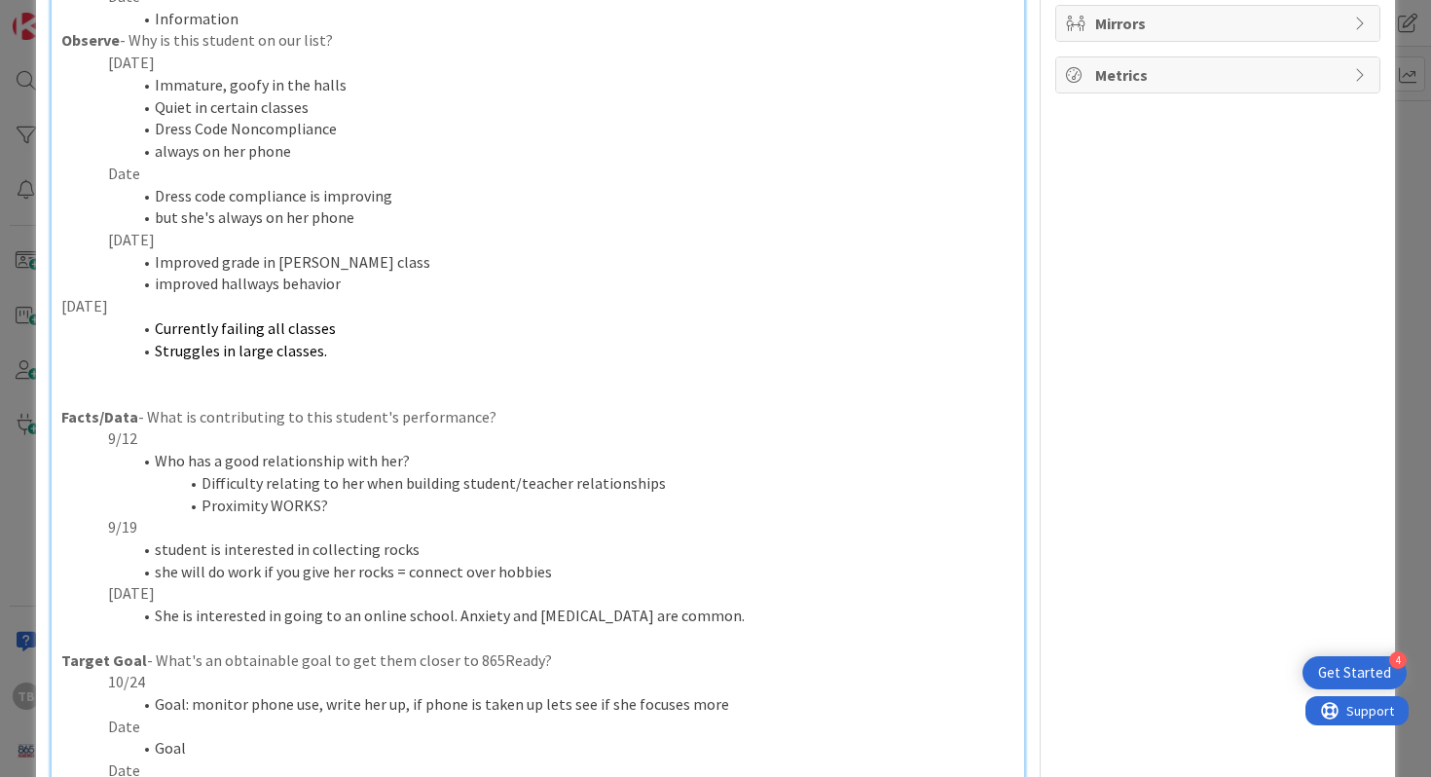
scroll to position [341, 0]
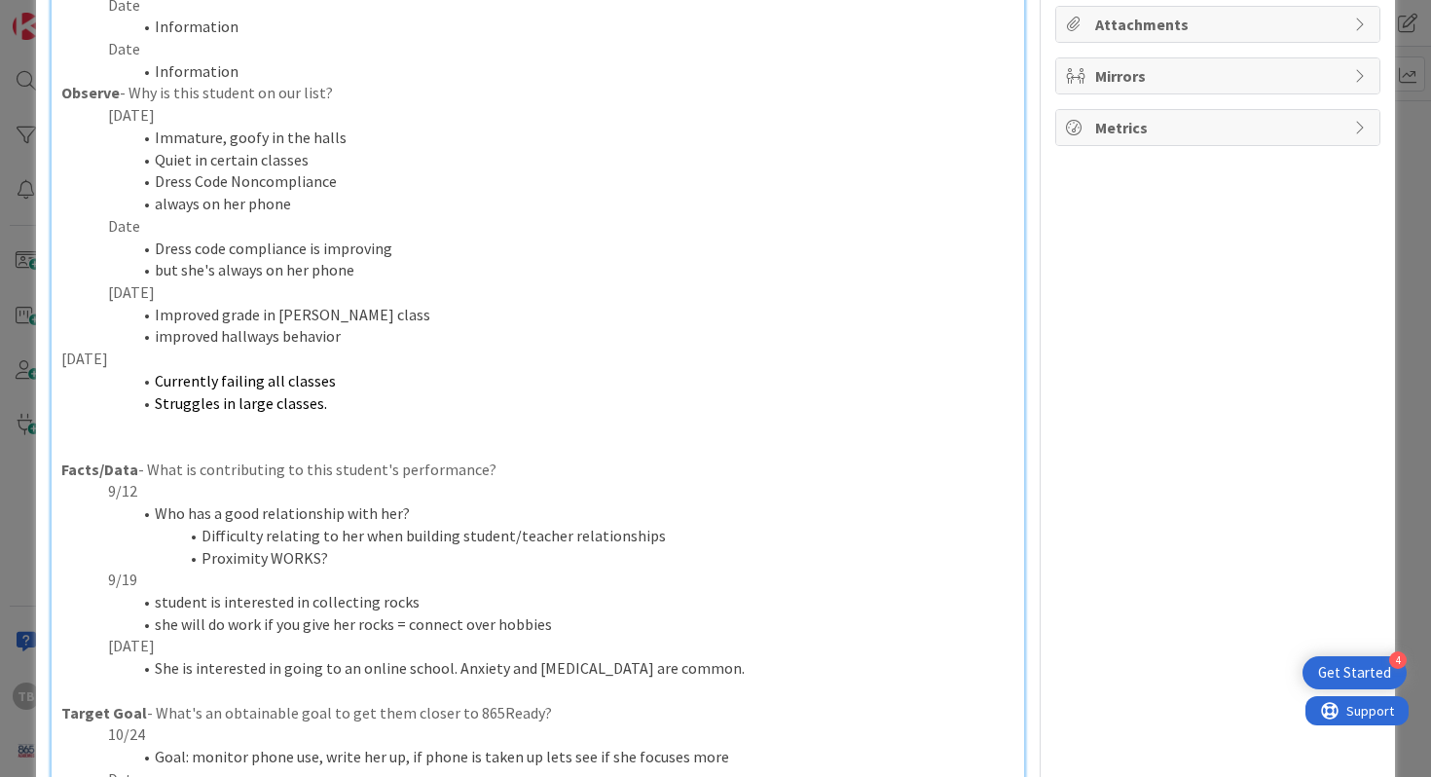
click at [351, 399] on li "Struggles in large classes." at bounding box center [550, 403] width 931 height 22
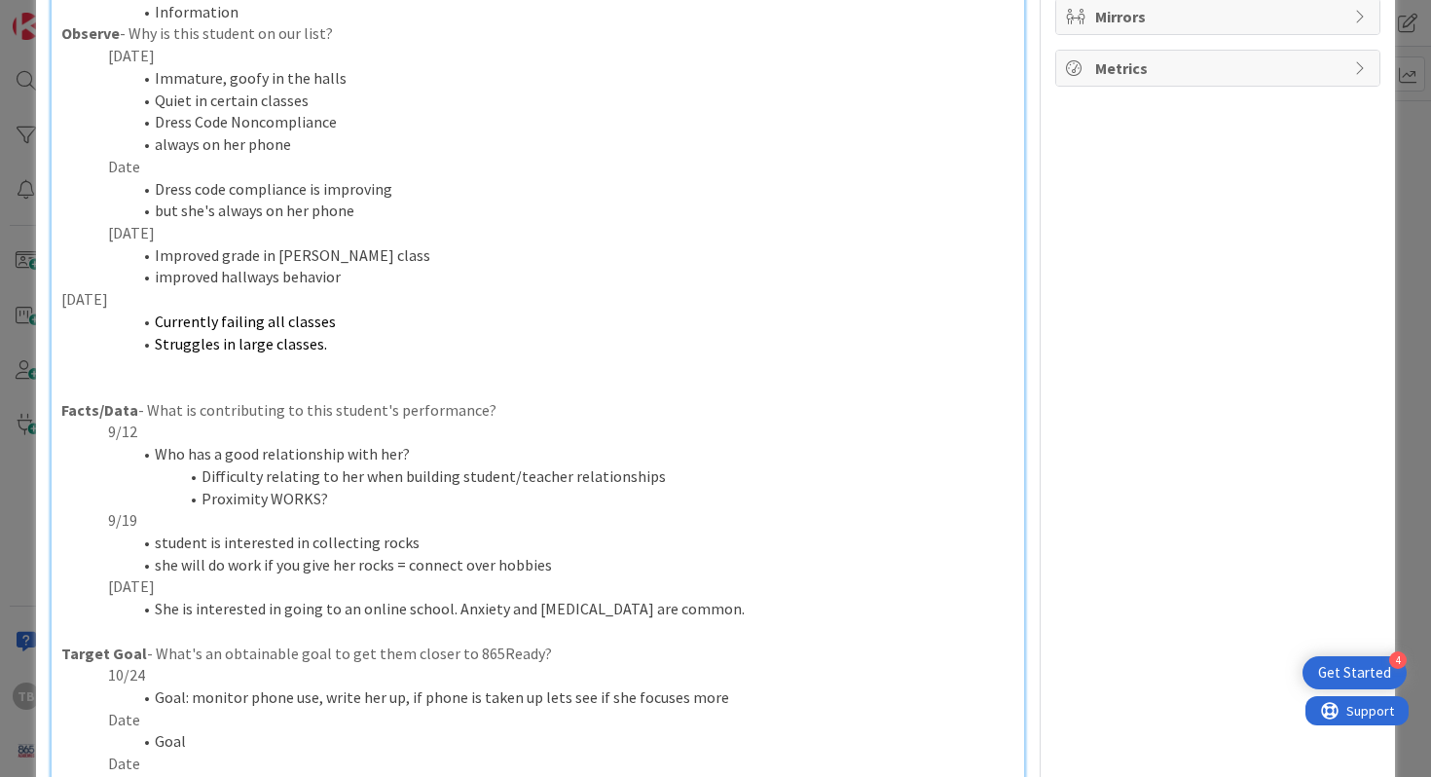
scroll to position [401, 0]
click at [204, 601] on li "She is interested in going to an online school. Anxiety and [MEDICAL_DATA] are …" at bounding box center [550, 608] width 931 height 22
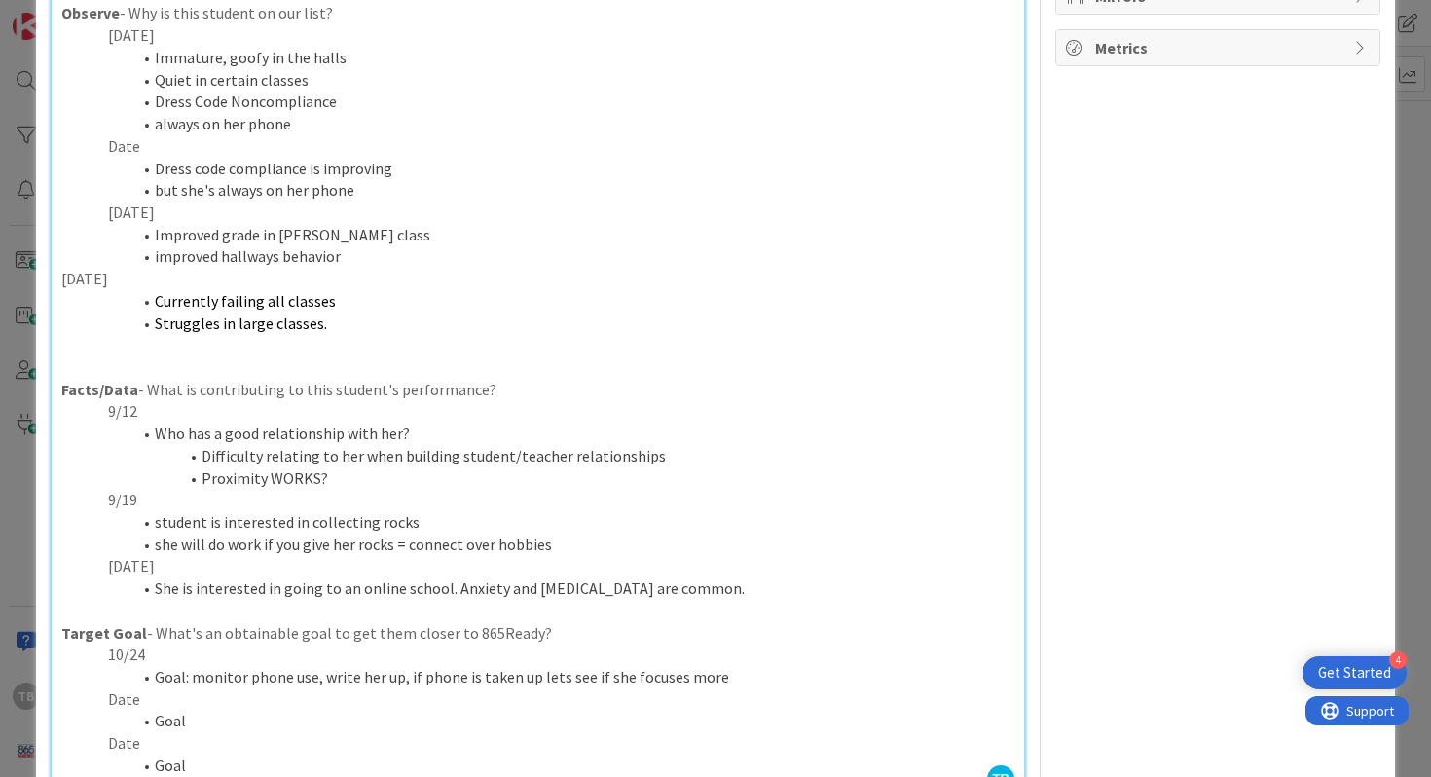
scroll to position [461, 0]
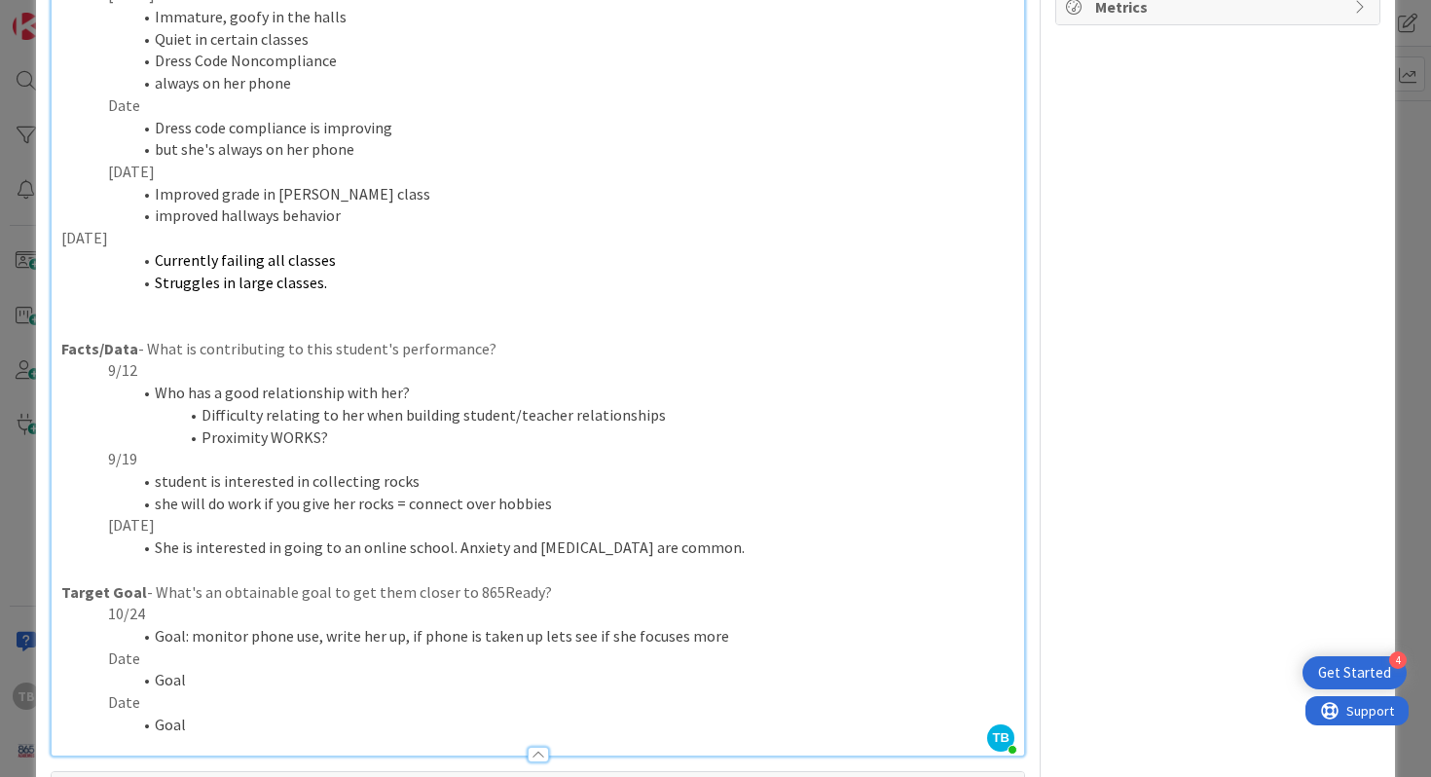
click at [719, 555] on li "She is interested in going to an online school. Anxiety and [MEDICAL_DATA] are …" at bounding box center [550, 547] width 931 height 22
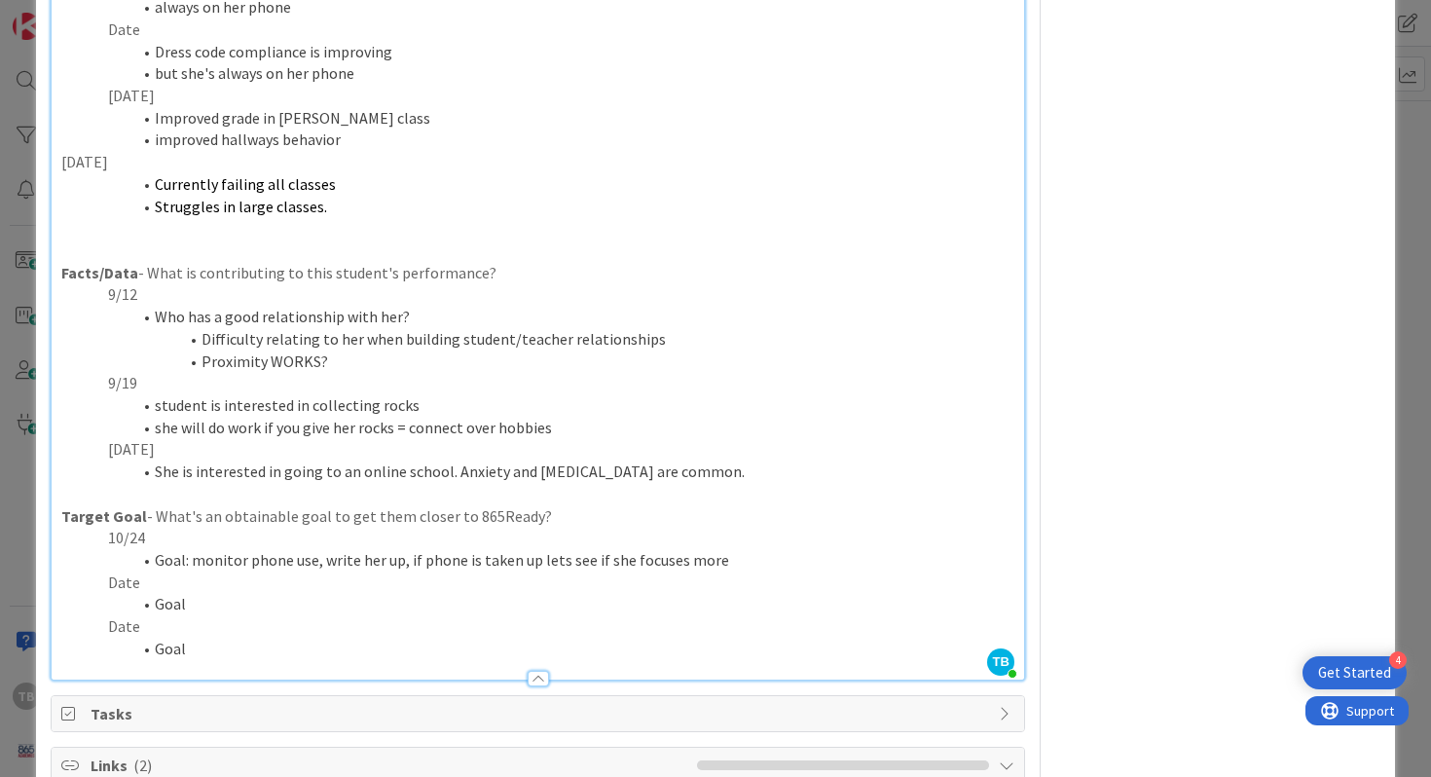
scroll to position [541, 0]
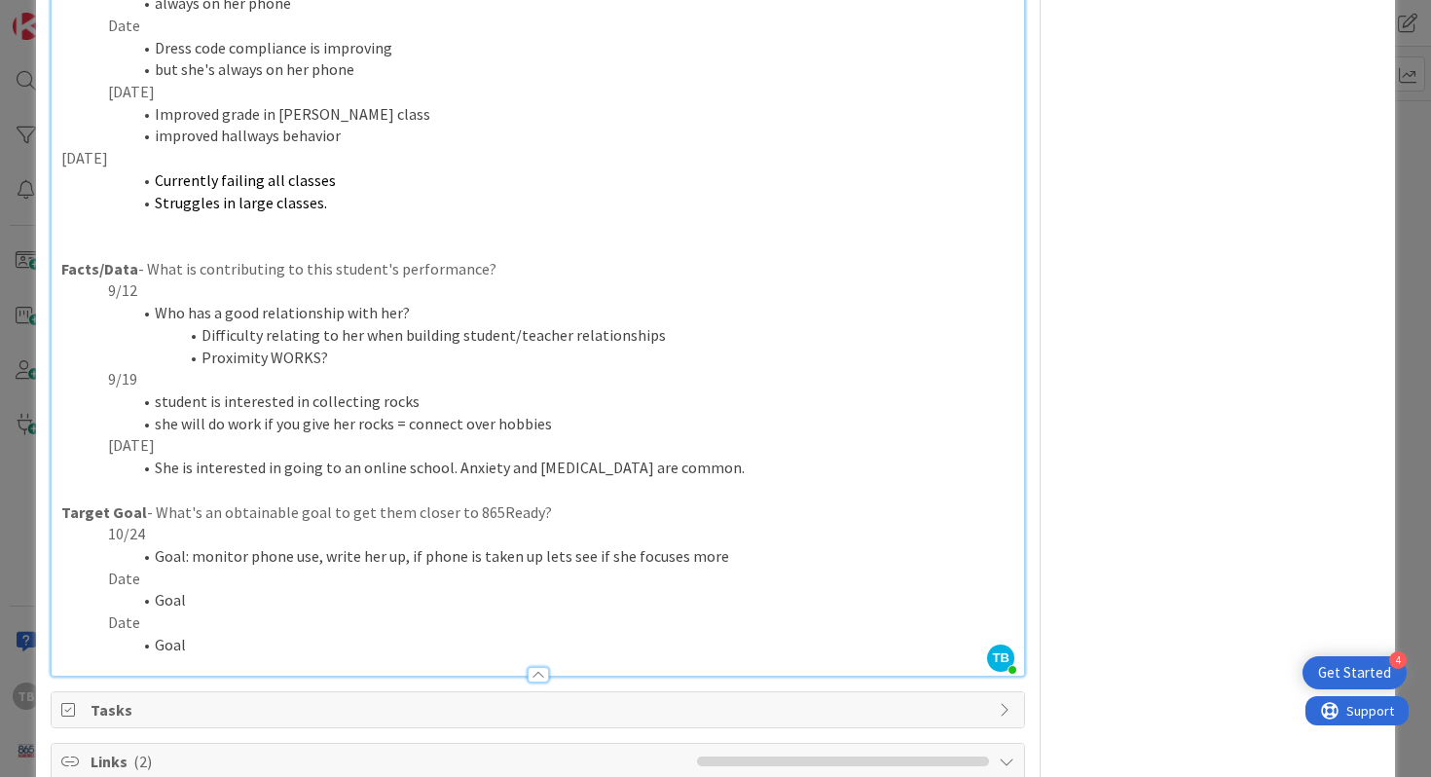
click at [210, 602] on li "Goal" at bounding box center [550, 600] width 931 height 22
click at [173, 579] on p "Date" at bounding box center [538, 578] width 954 height 22
click at [168, 385] on p "9/19" at bounding box center [538, 379] width 954 height 22
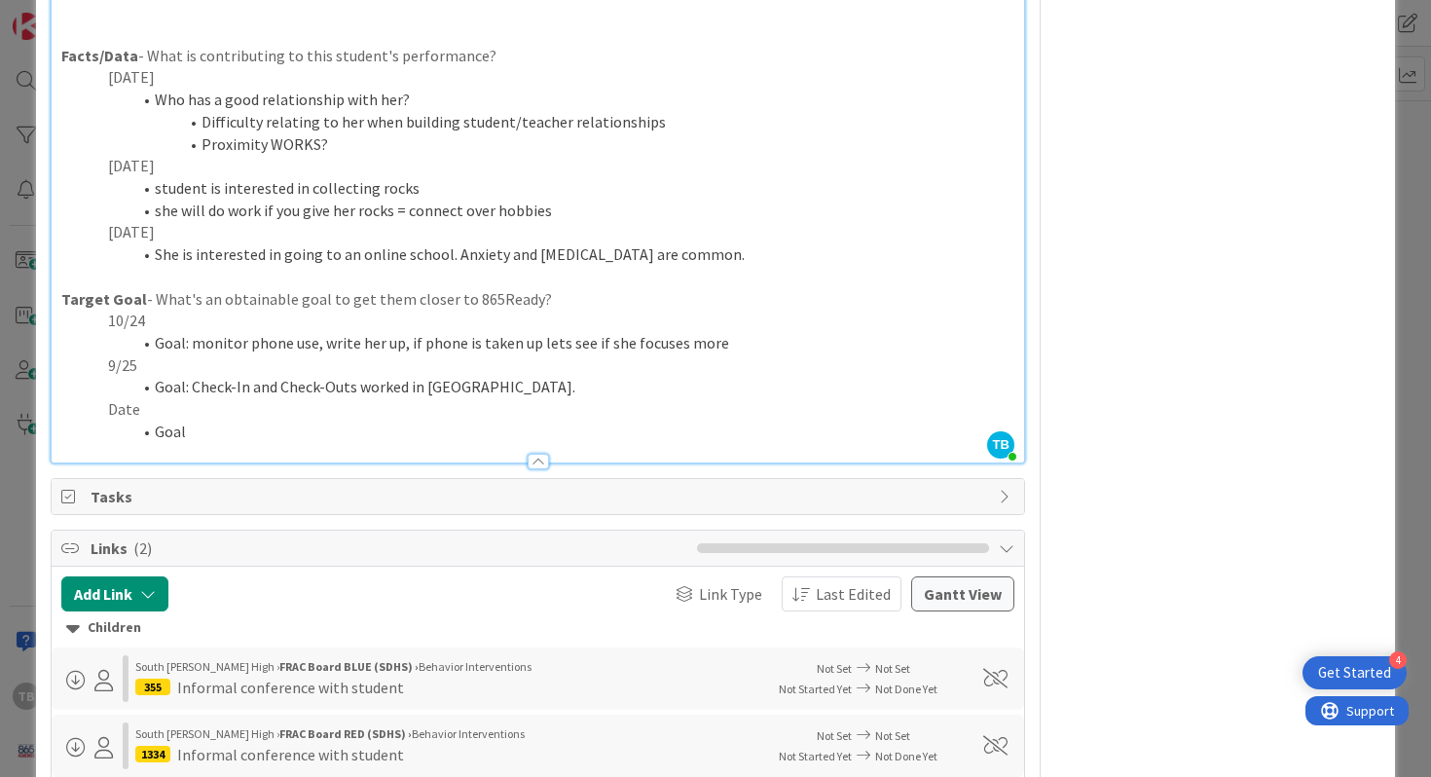
scroll to position [970, 0]
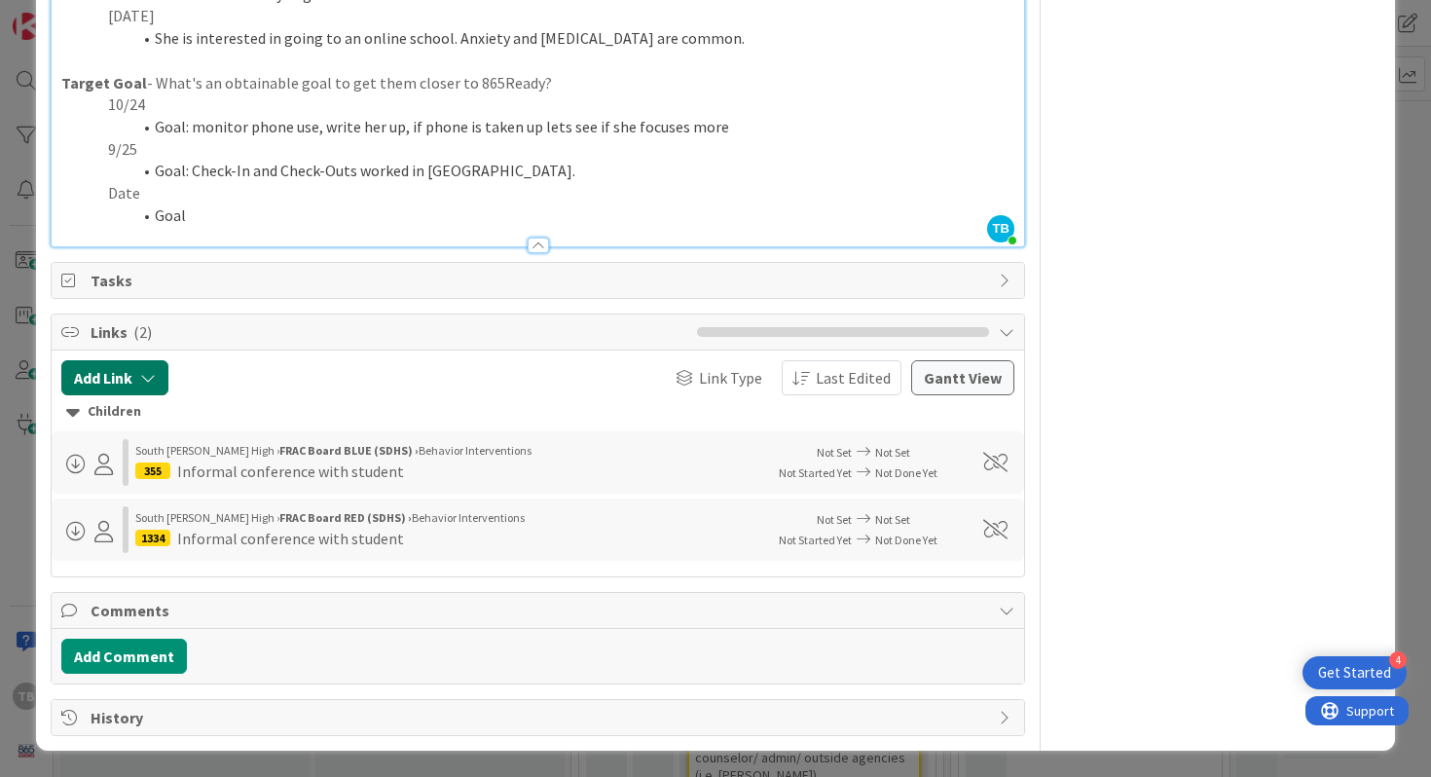
click at [136, 362] on button "Add Link" at bounding box center [114, 377] width 107 height 35
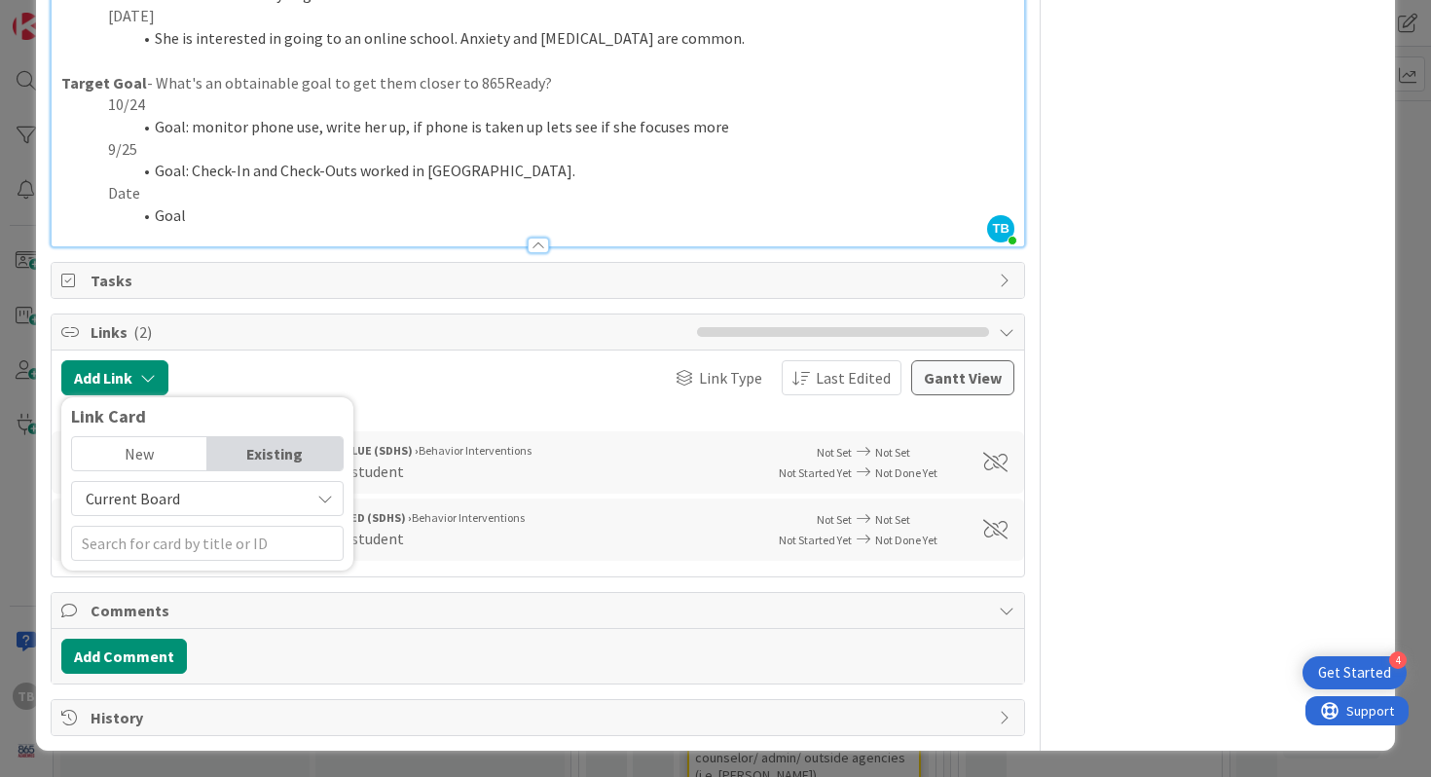
click at [169, 456] on div "New" at bounding box center [139, 453] width 135 height 33
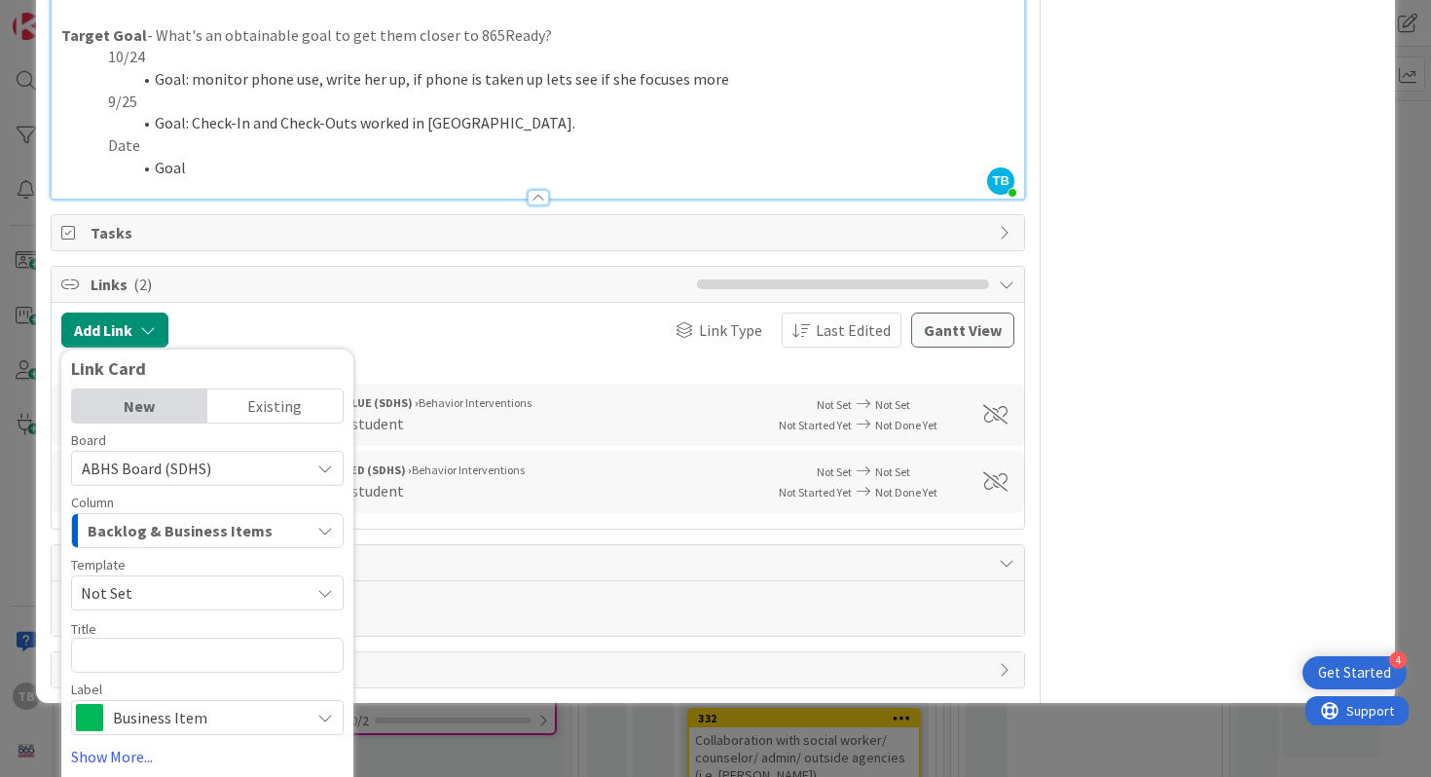
click at [201, 327] on div at bounding box center [297, 329] width 239 height 35
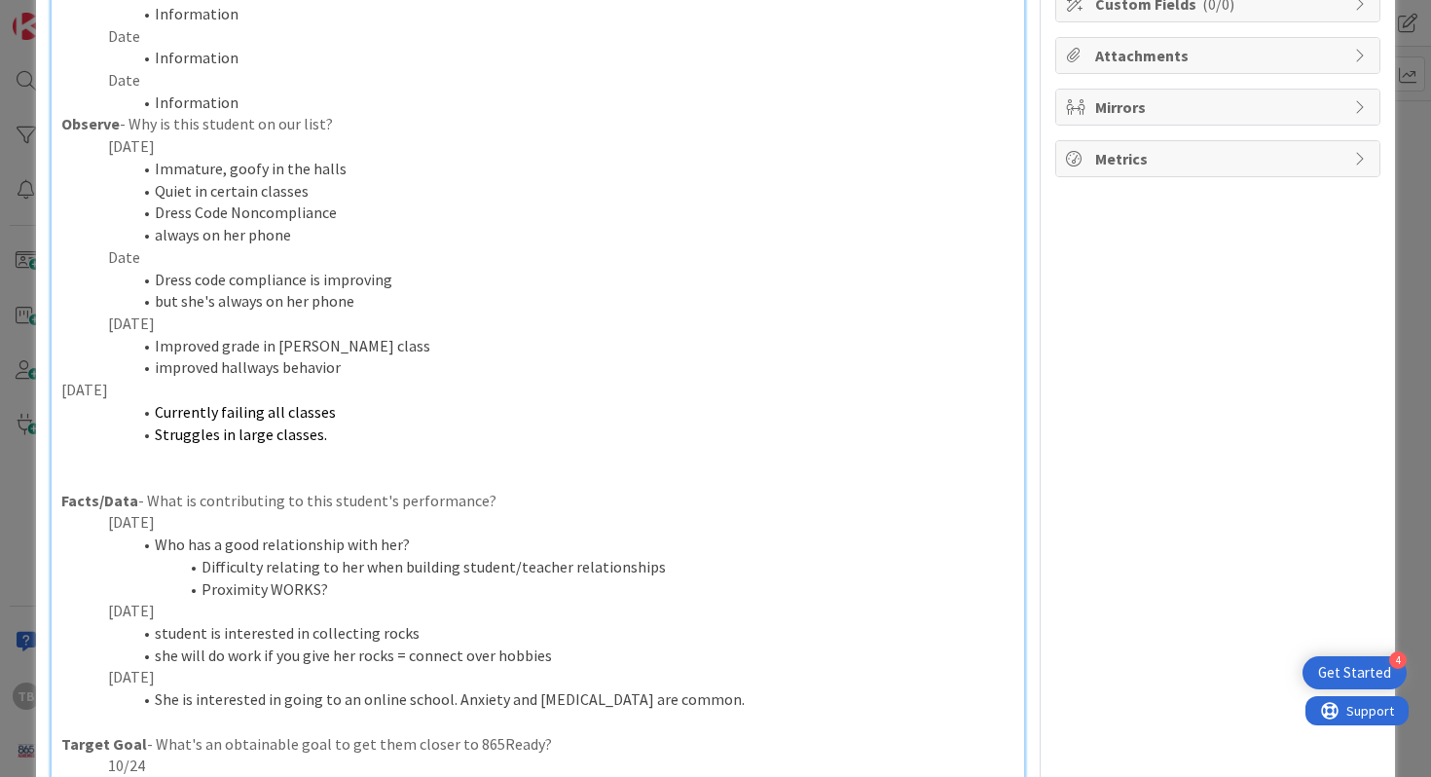
scroll to position [0, 0]
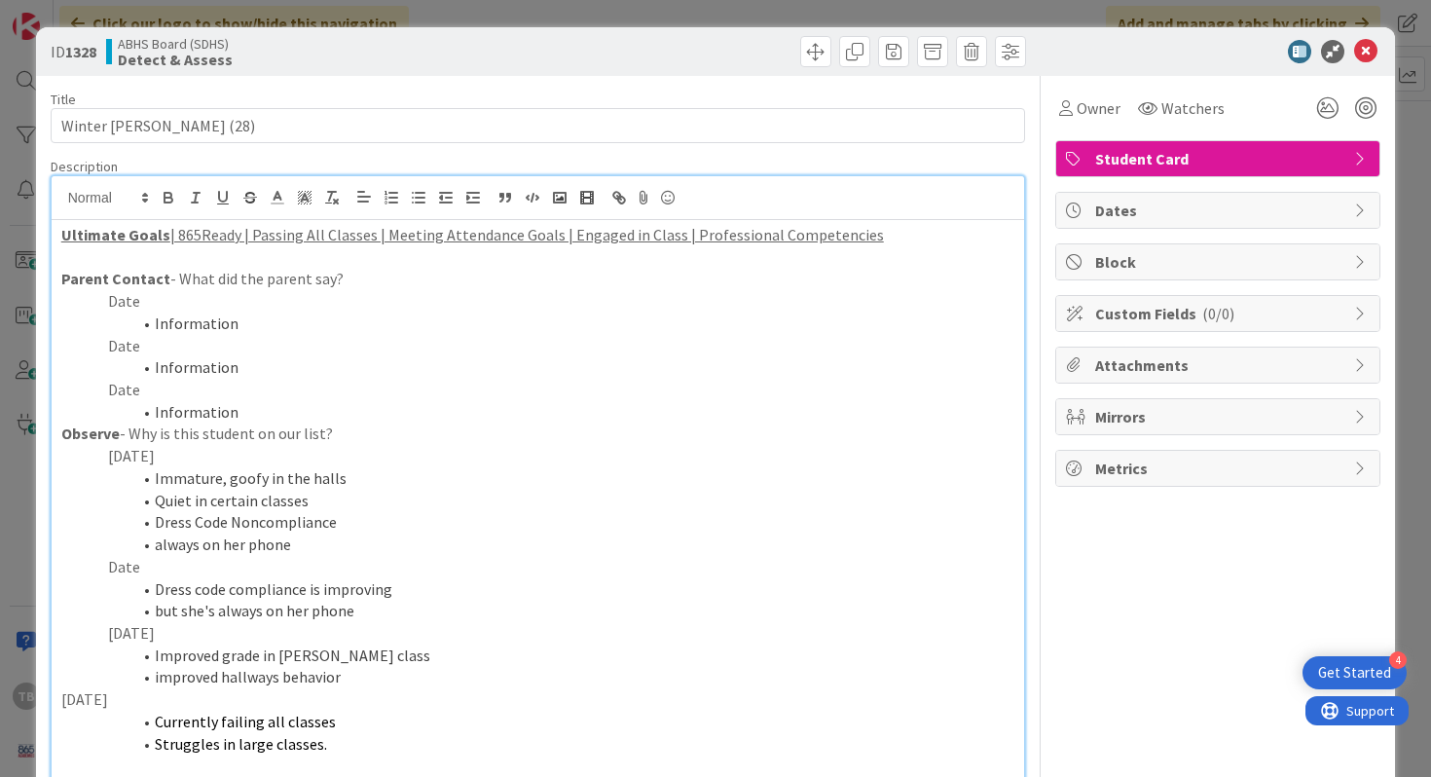
click at [1141, 371] on span "Attachments" at bounding box center [1219, 364] width 249 height 23
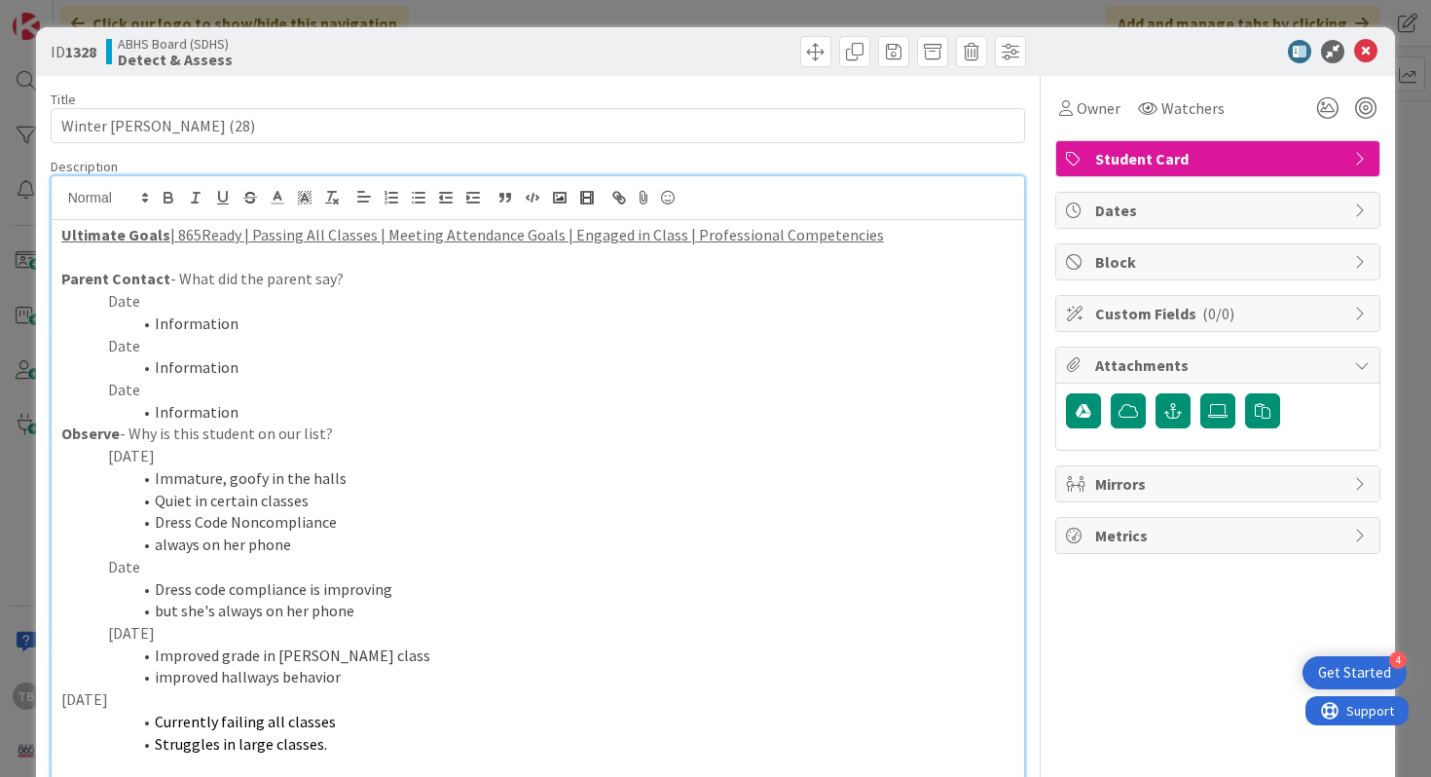
click at [1352, 366] on div "Attachments" at bounding box center [1217, 366] width 323 height 36
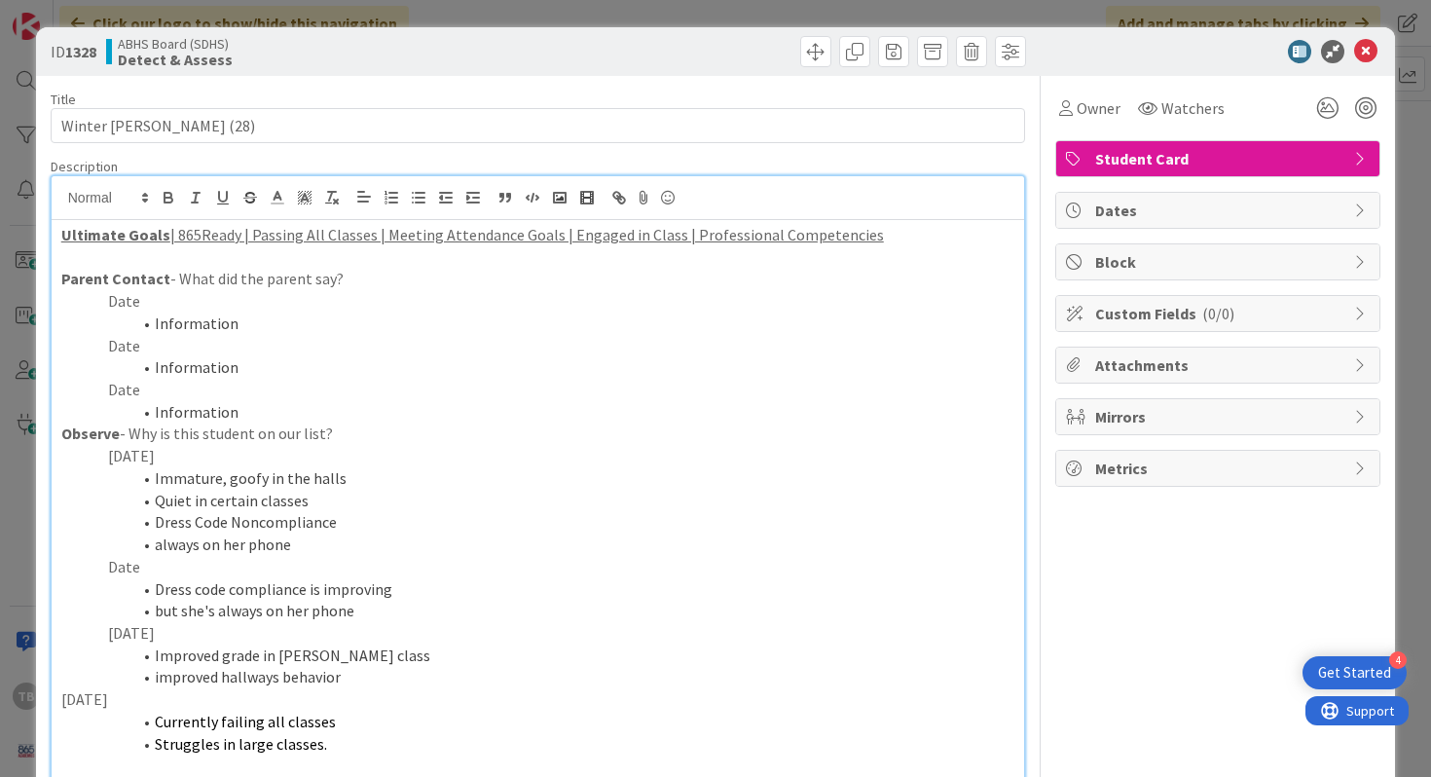
click at [1209, 222] on div "Dates" at bounding box center [1217, 210] width 323 height 35
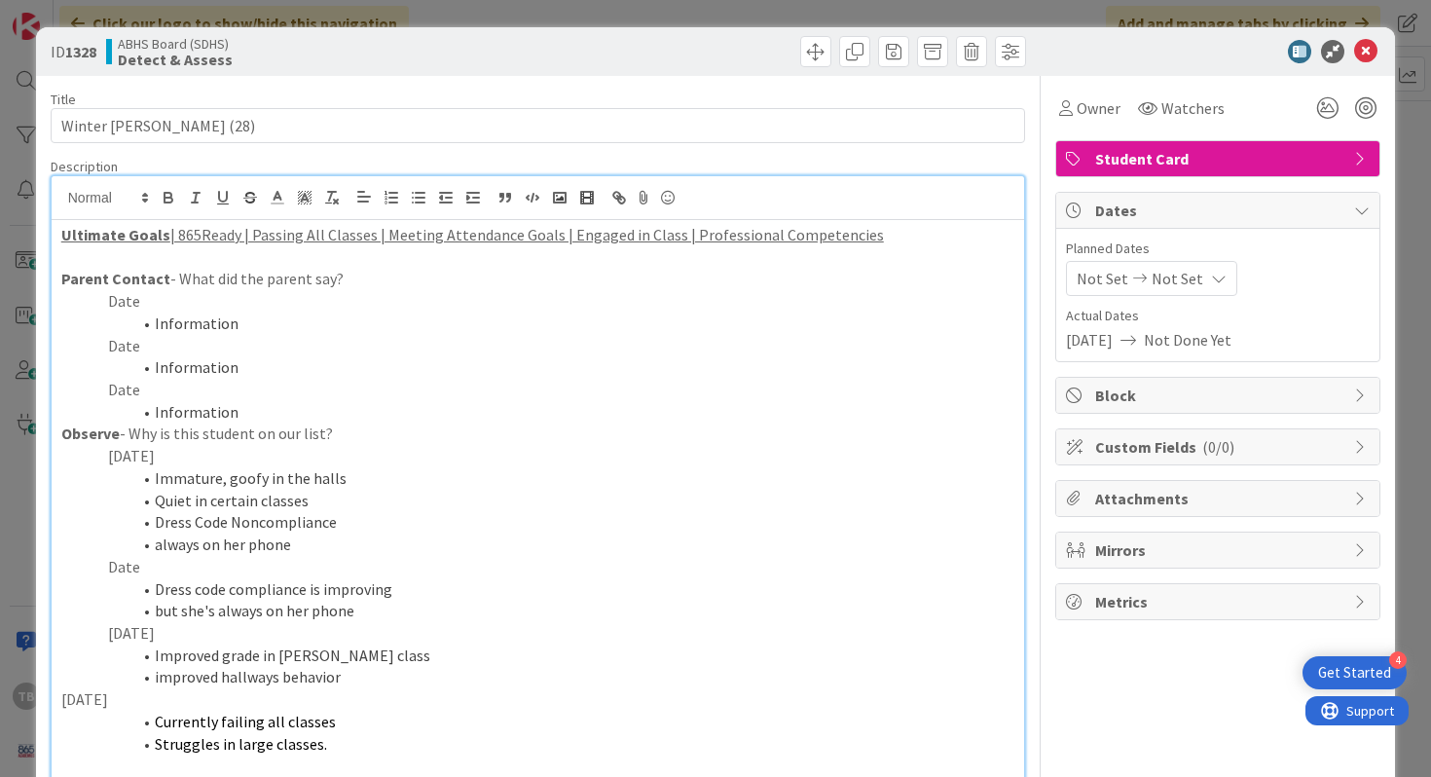
click at [1208, 222] on div "Dates" at bounding box center [1217, 211] width 323 height 36
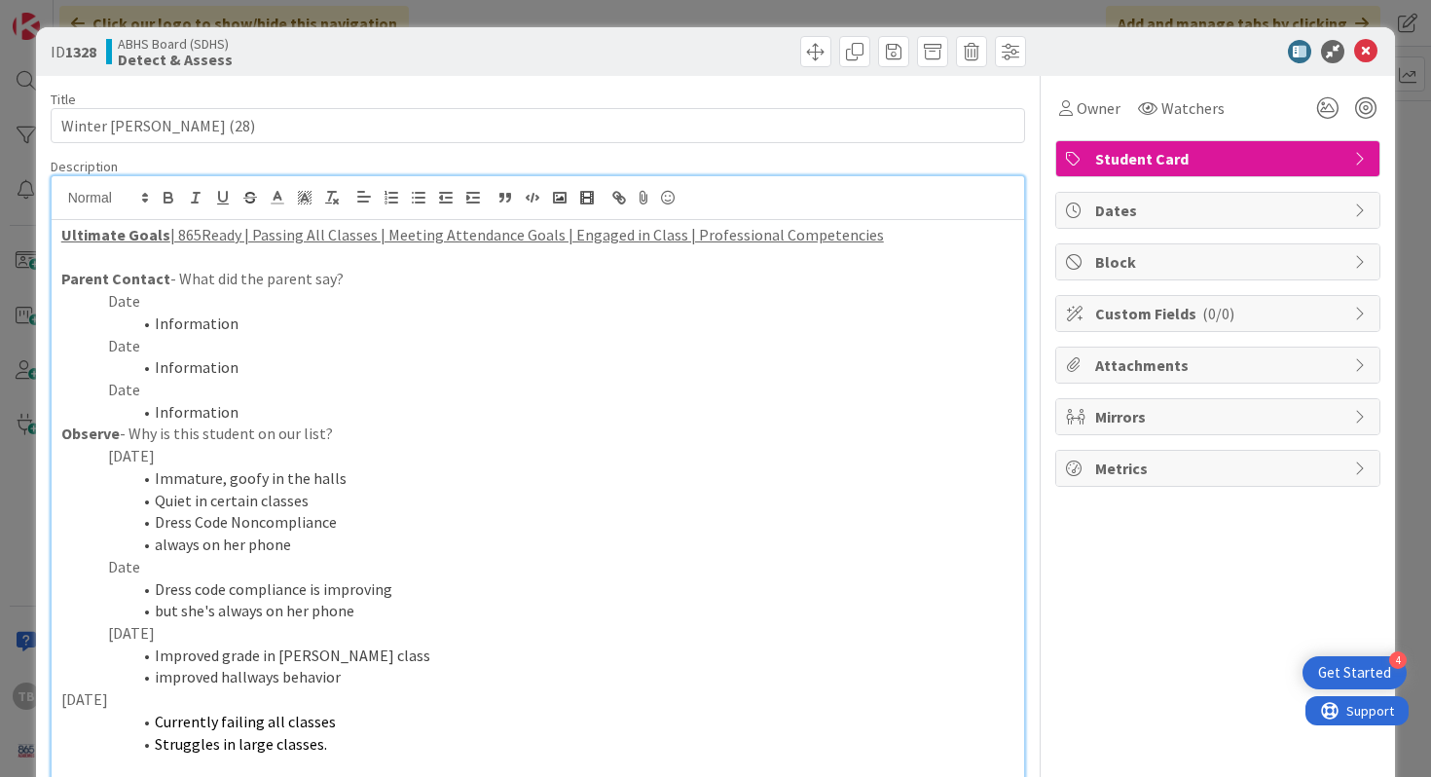
click at [1206, 252] on span "Block" at bounding box center [1219, 261] width 249 height 23
type textarea "x"
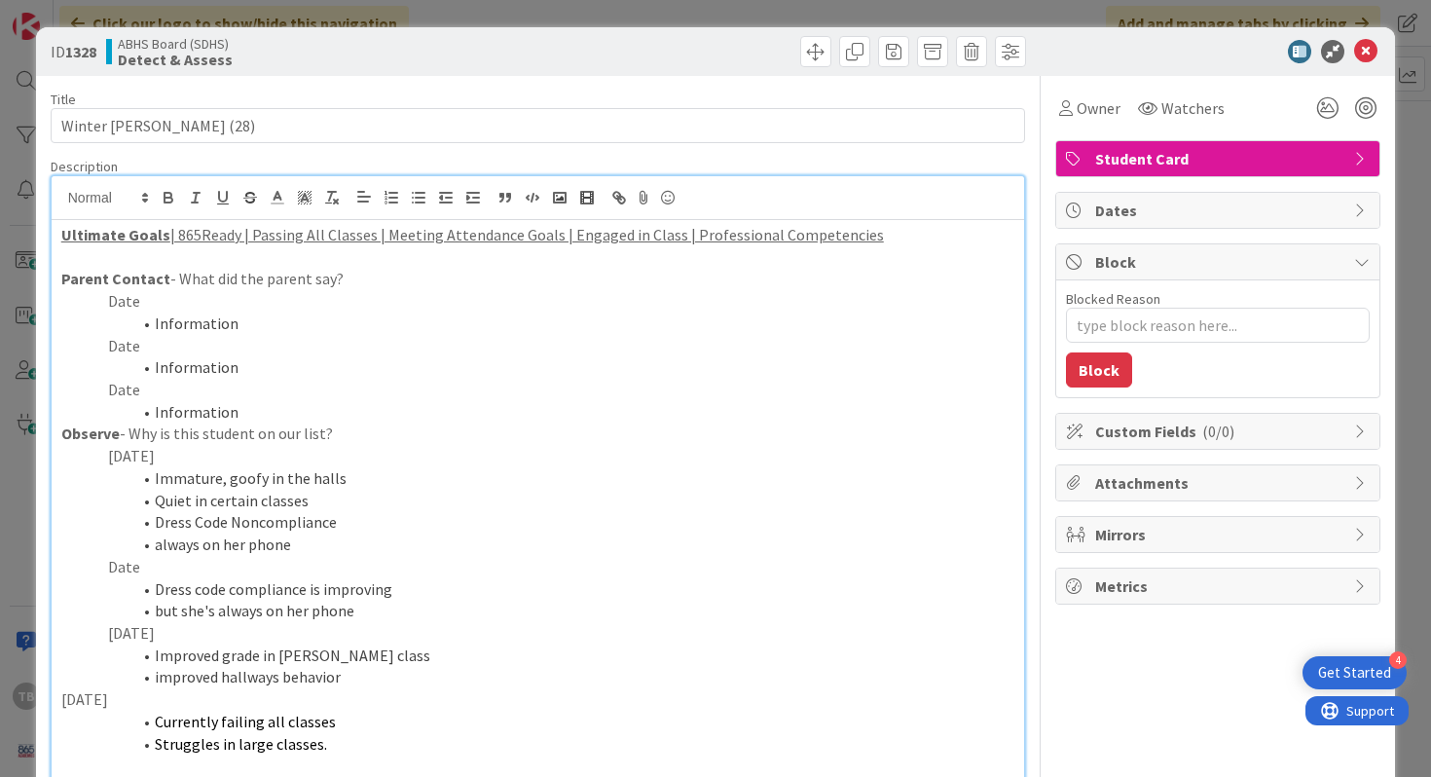
click at [1206, 252] on span "Block" at bounding box center [1219, 261] width 249 height 23
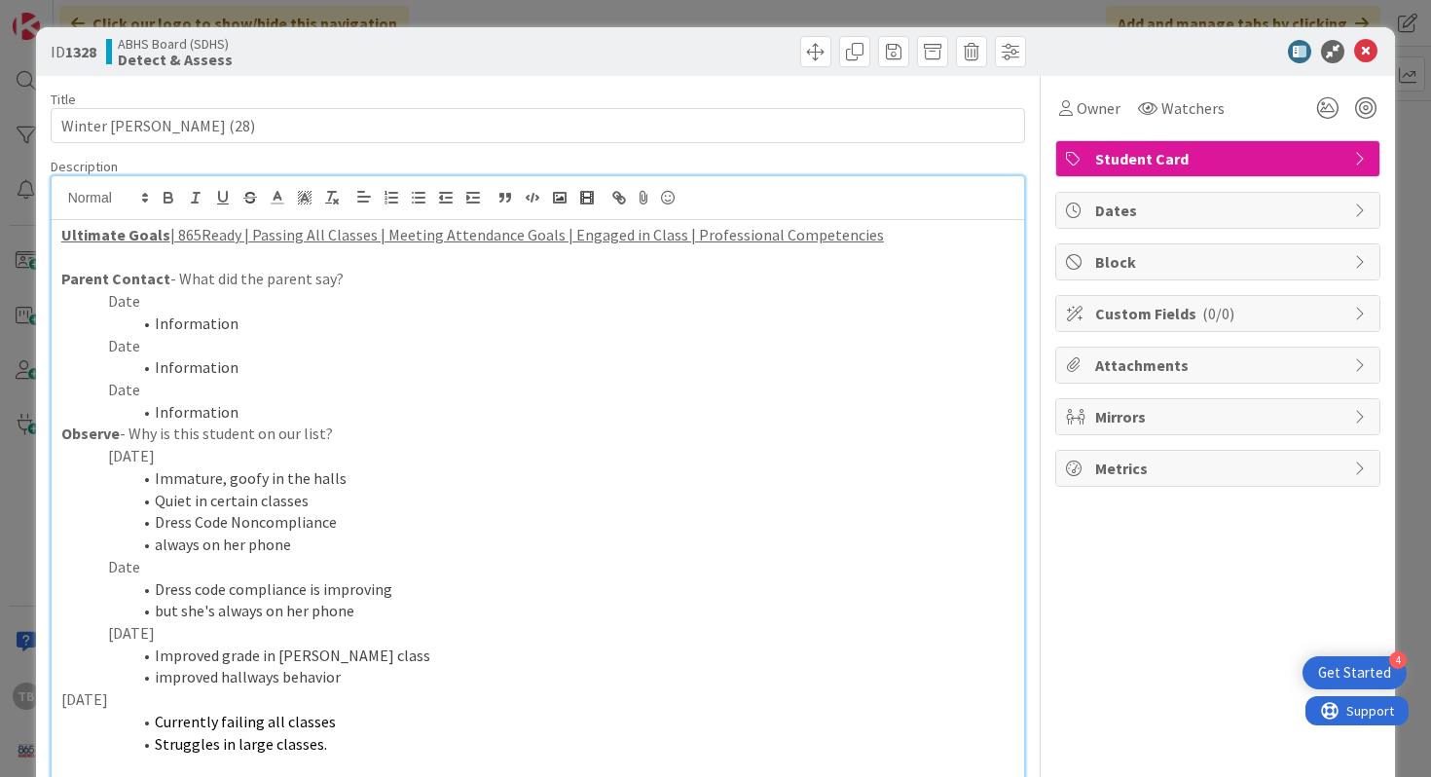
click at [1196, 413] on span "Mirrors" at bounding box center [1219, 416] width 249 height 23
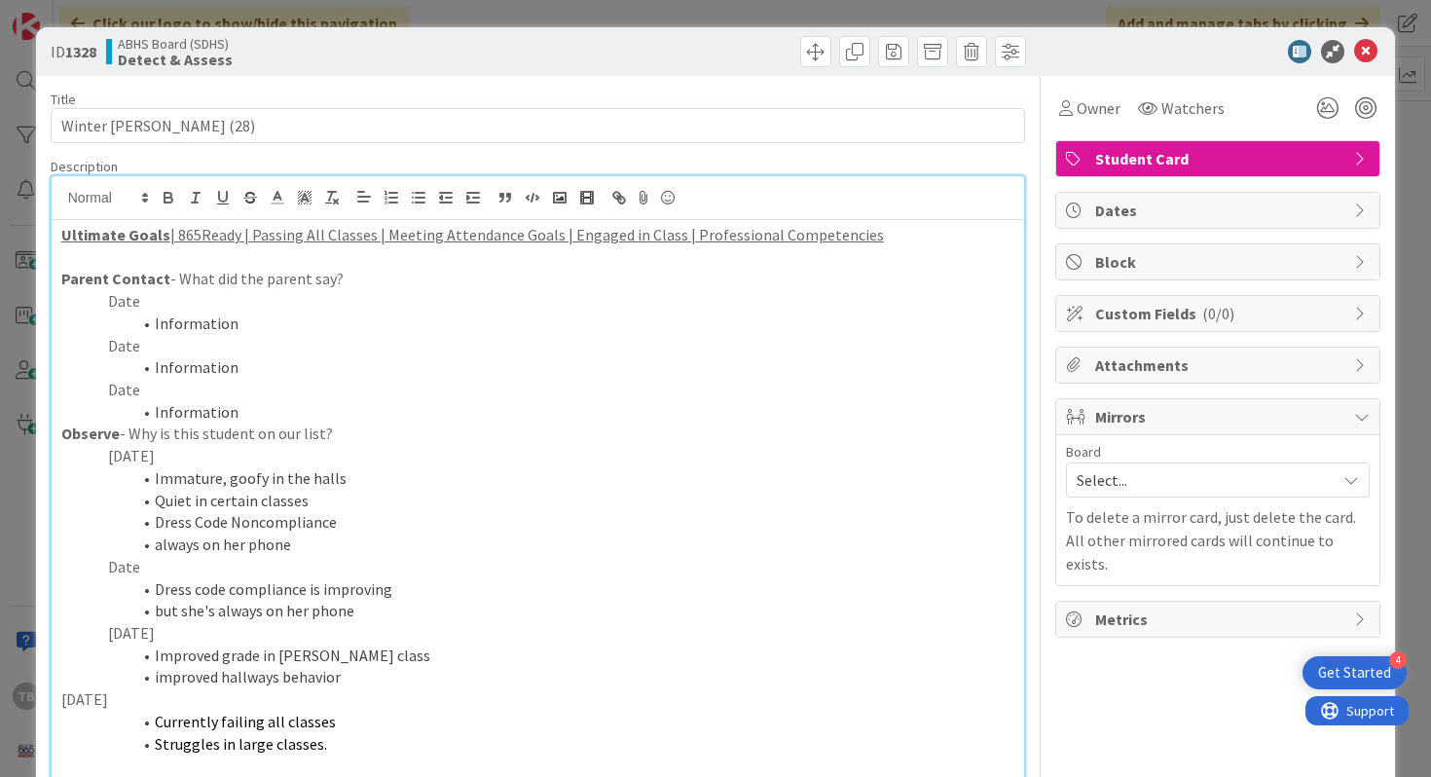
click at [1196, 413] on span "Mirrors" at bounding box center [1219, 416] width 249 height 23
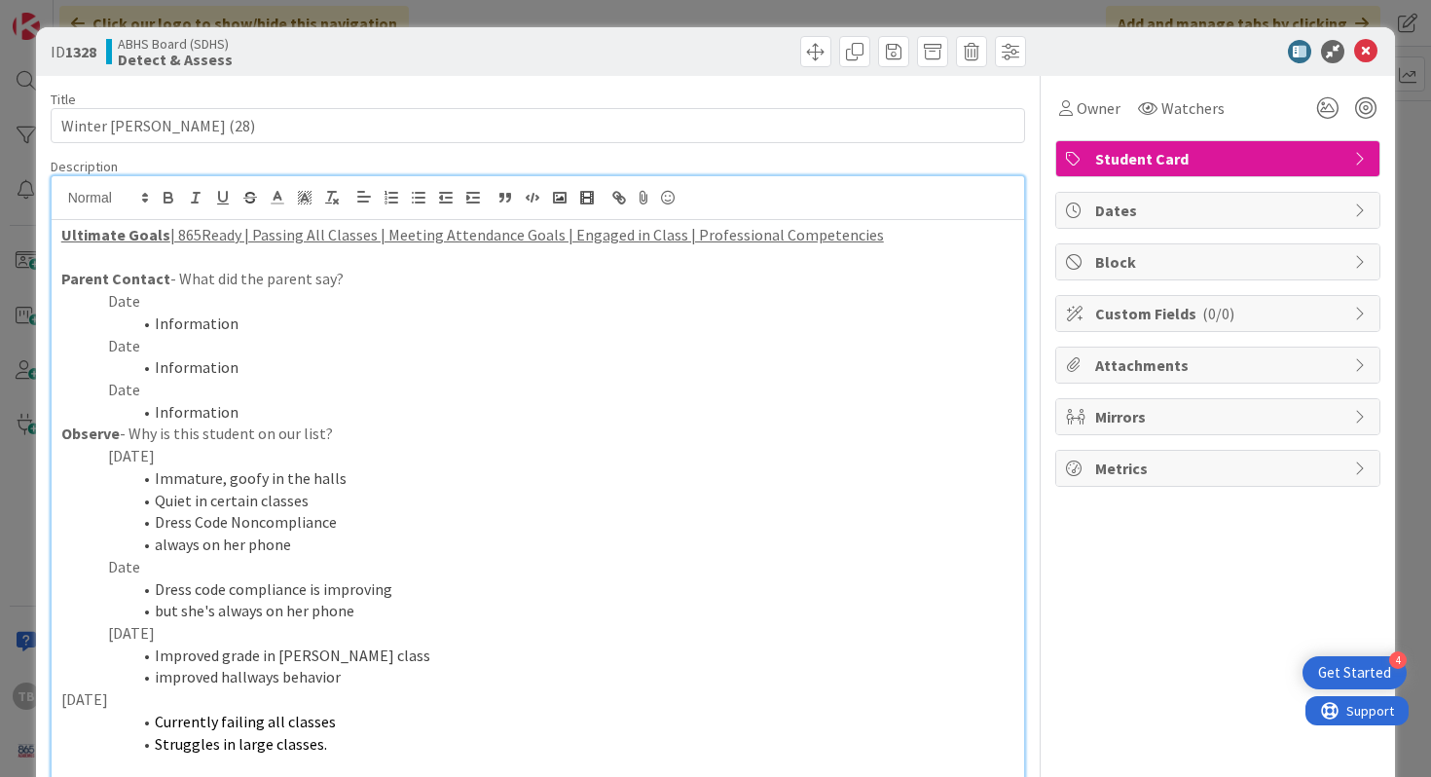
click at [1196, 450] on div "Metrics" at bounding box center [1217, 468] width 325 height 37
click at [1195, 461] on span "Metrics" at bounding box center [1219, 468] width 249 height 23
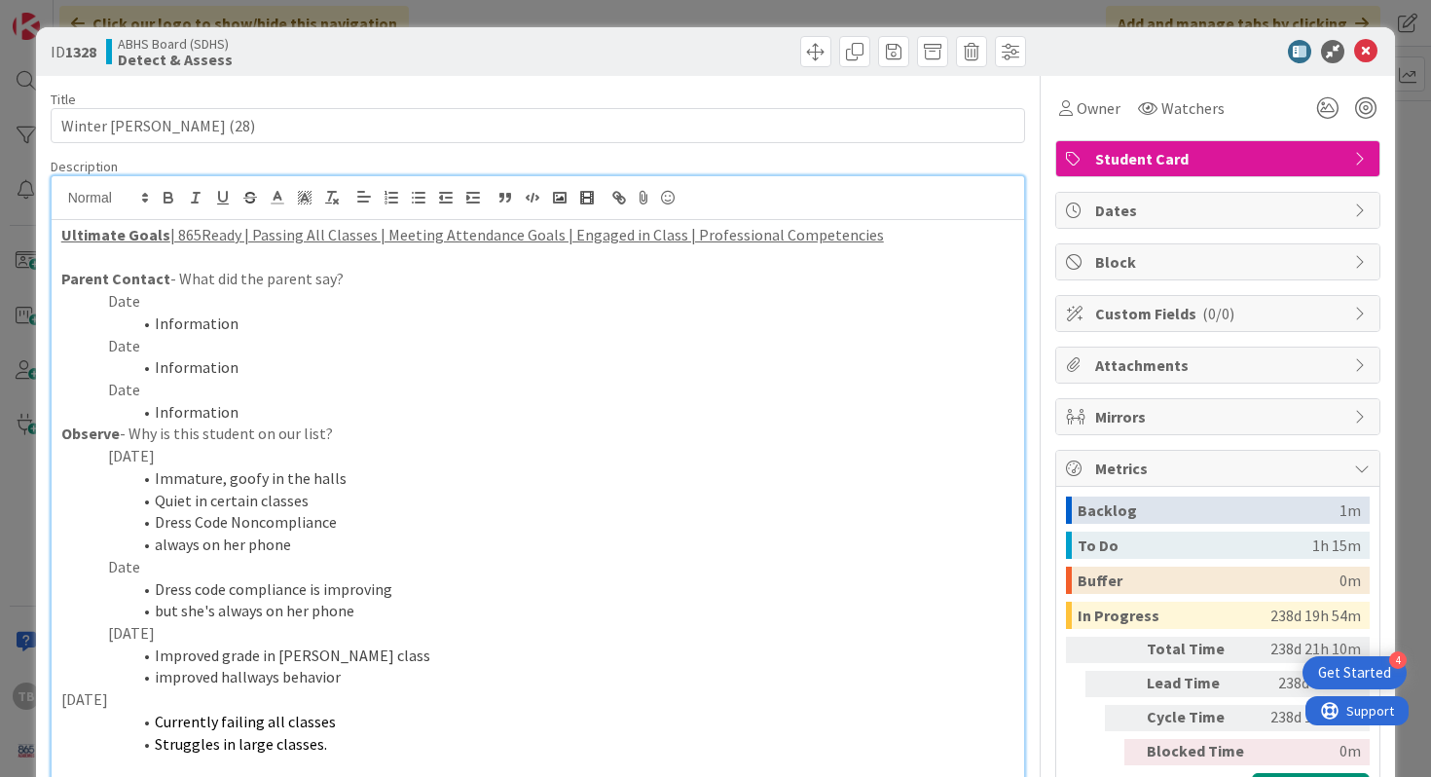
click at [1195, 461] on span "Metrics" at bounding box center [1219, 468] width 249 height 23
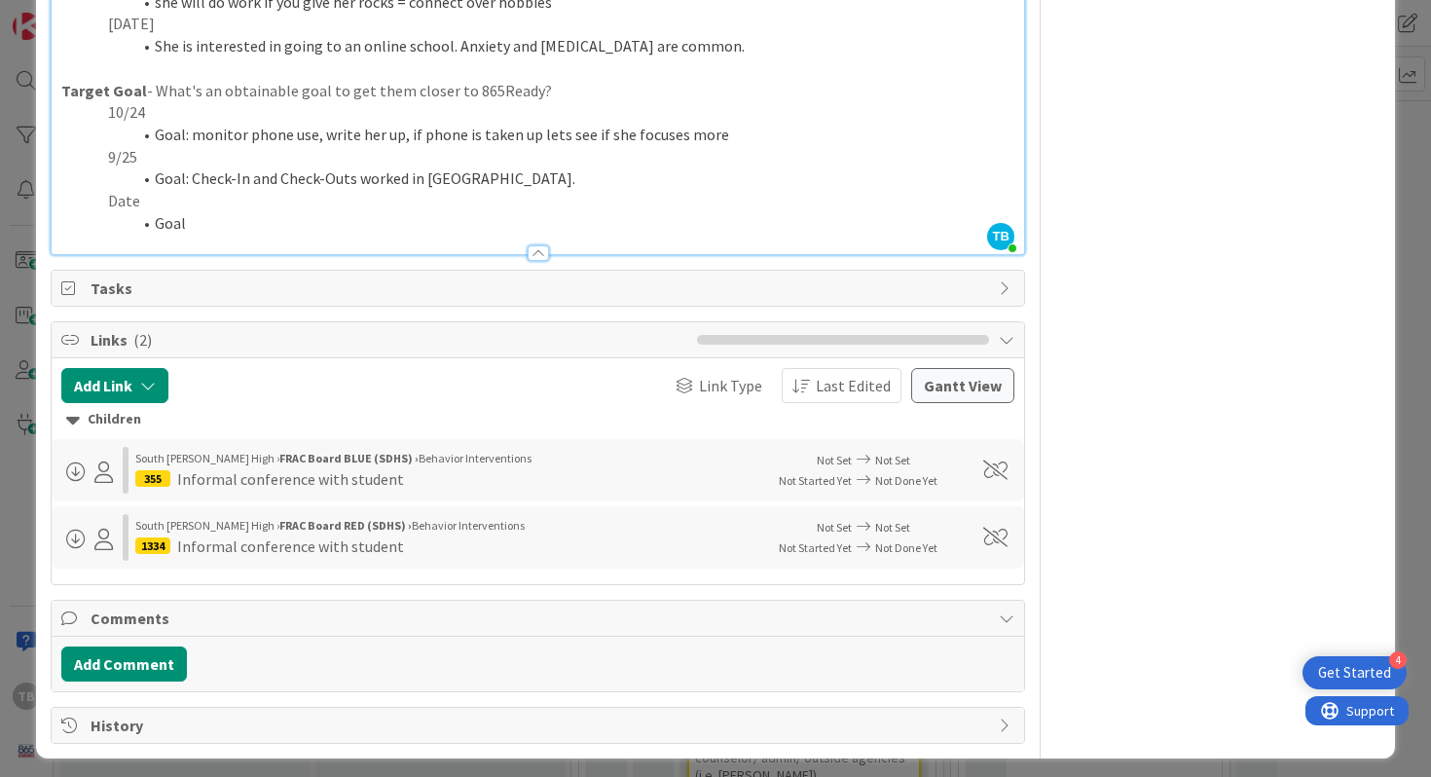
scroll to position [970, 0]
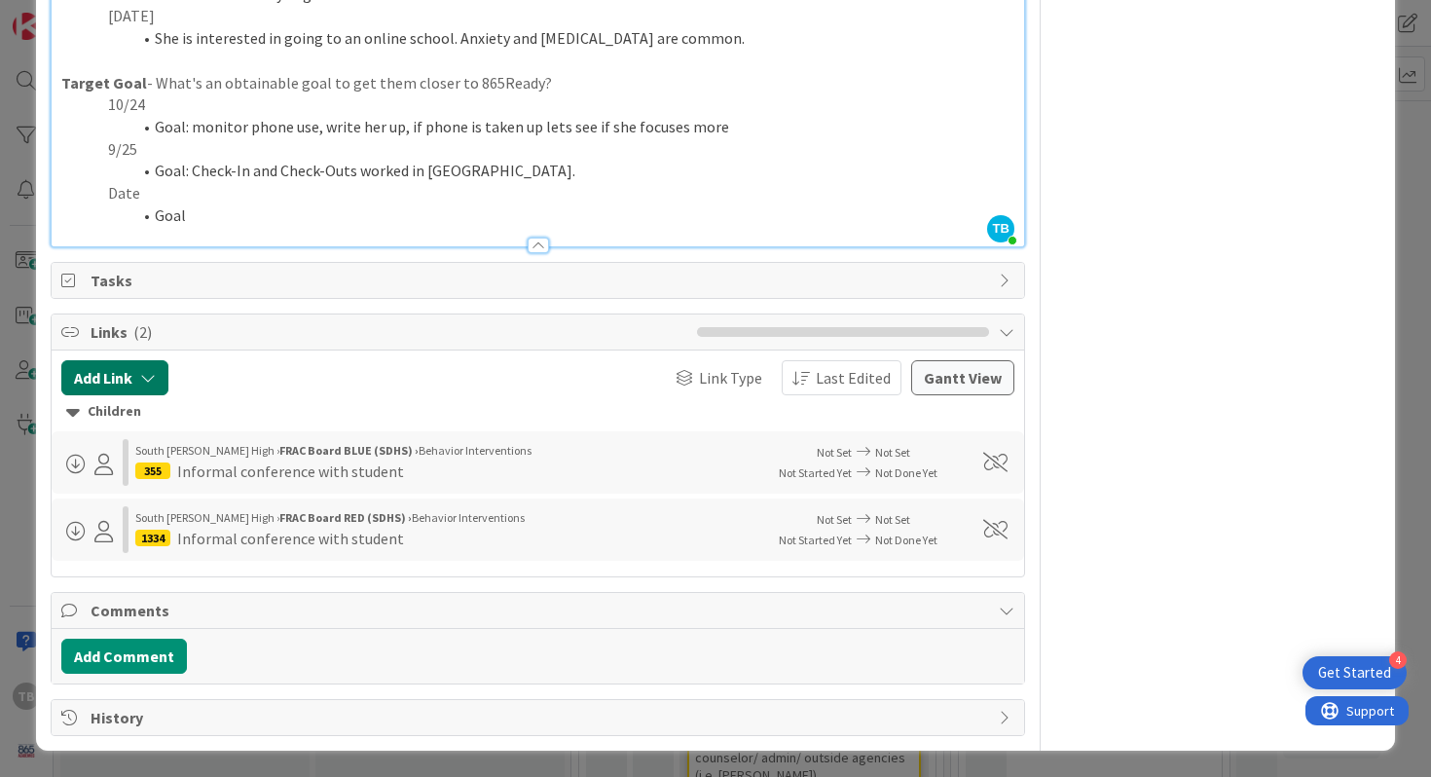
click at [157, 373] on button "Add Link" at bounding box center [114, 377] width 107 height 35
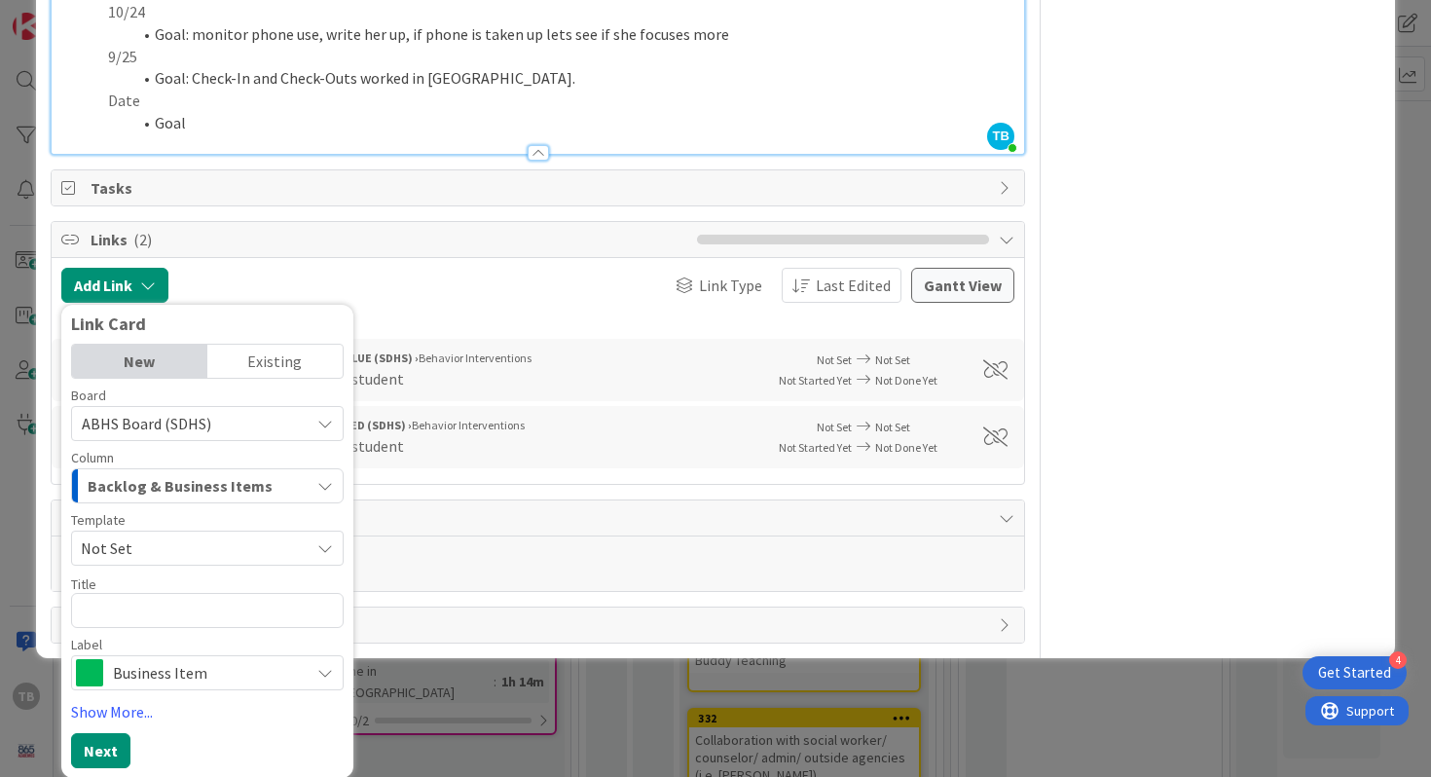
click at [282, 361] on div "Existing" at bounding box center [274, 361] width 135 height 33
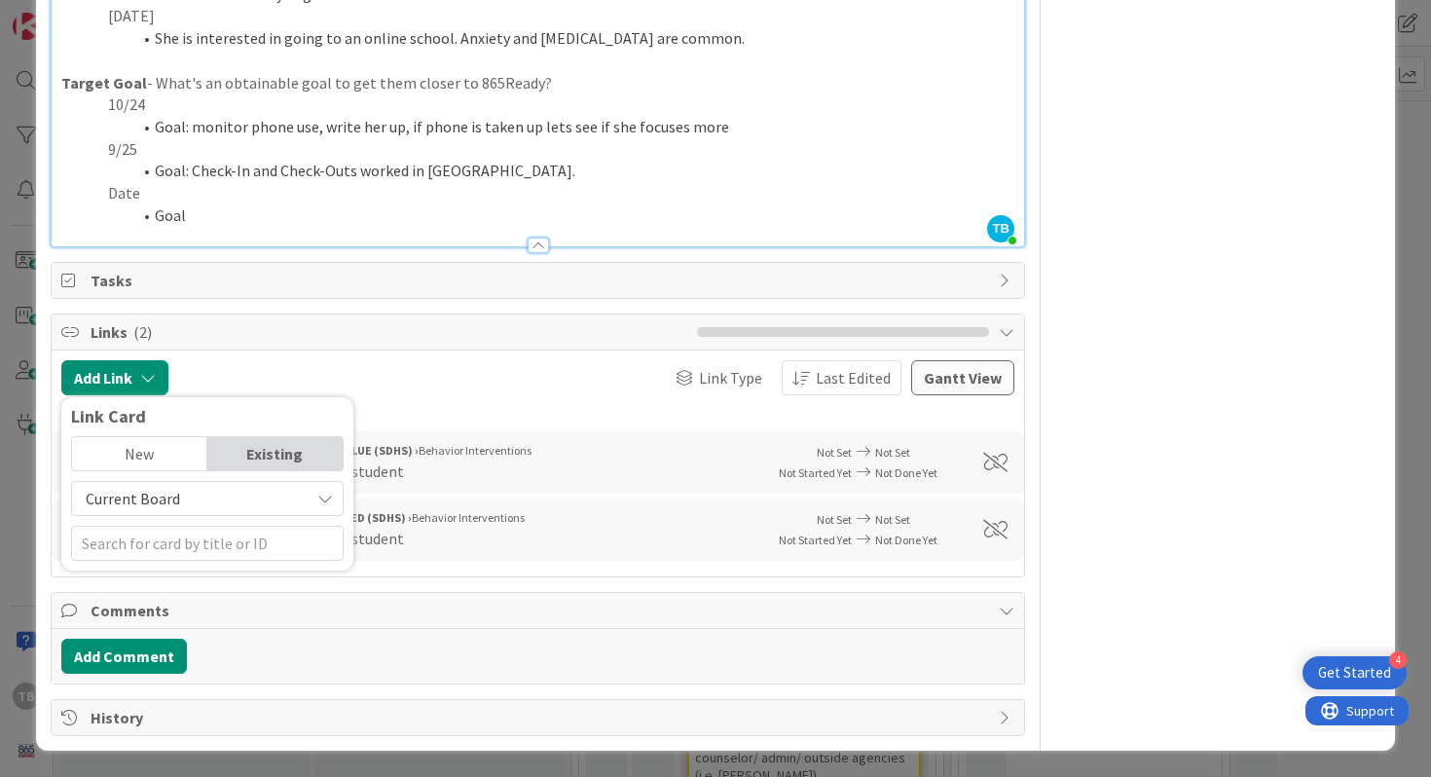
click at [214, 504] on span "Current Board" at bounding box center [191, 498] width 218 height 27
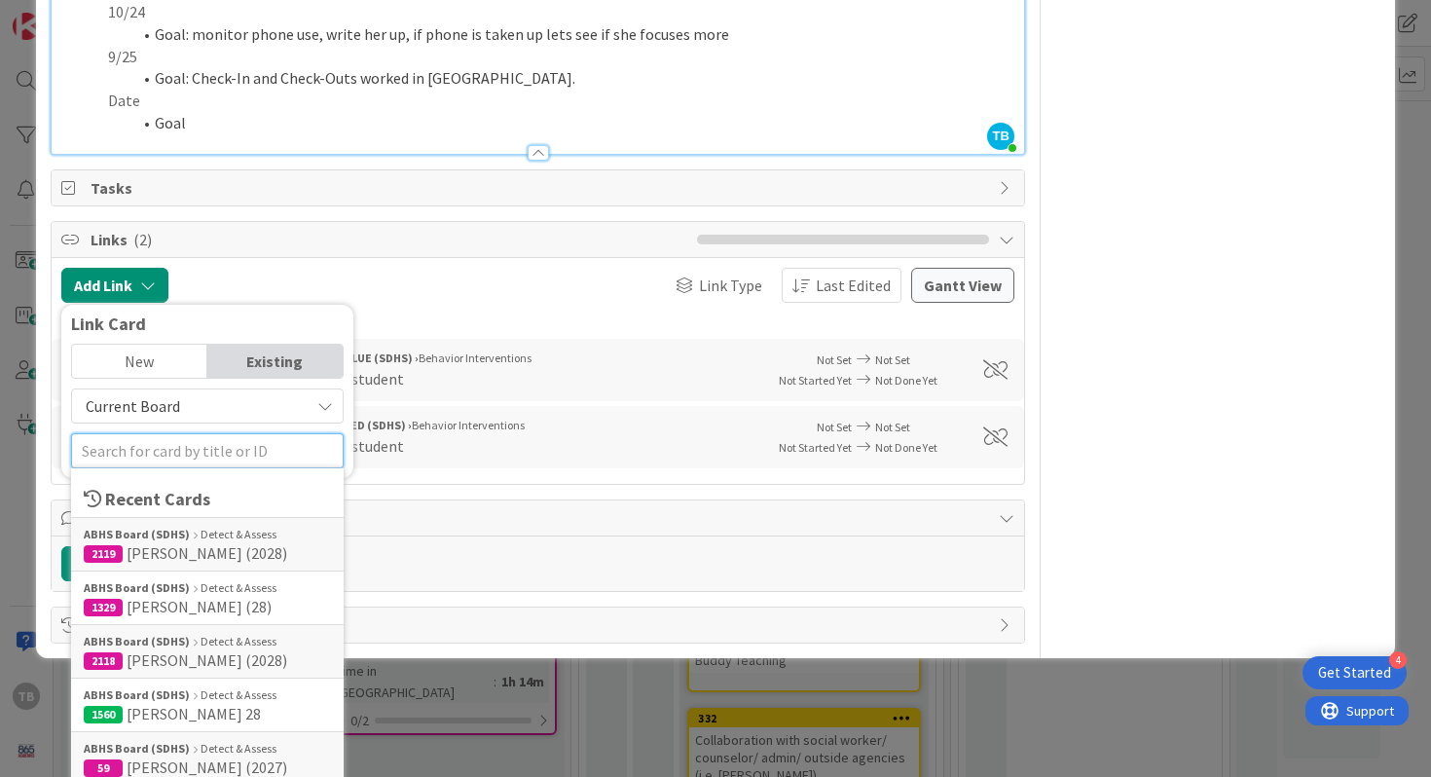
click at [227, 468] on div "Recent Cards ABHS Board (SDHS) Detect & Assess 2119 [PERSON_NAME] (2028) ABHS B…" at bounding box center [207, 450] width 273 height 35
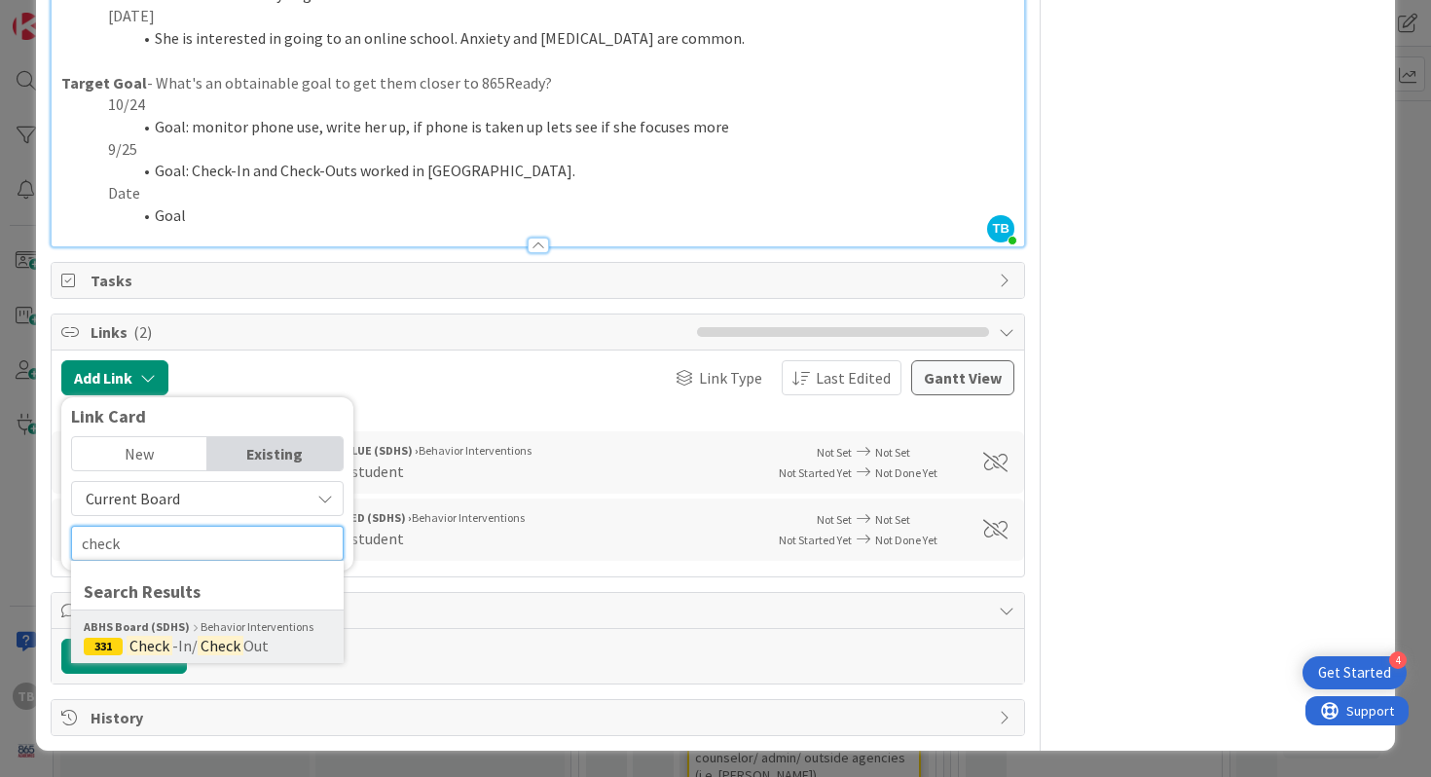
type input "check"
click at [224, 638] on mark "Check" at bounding box center [221, 645] width 46 height 25
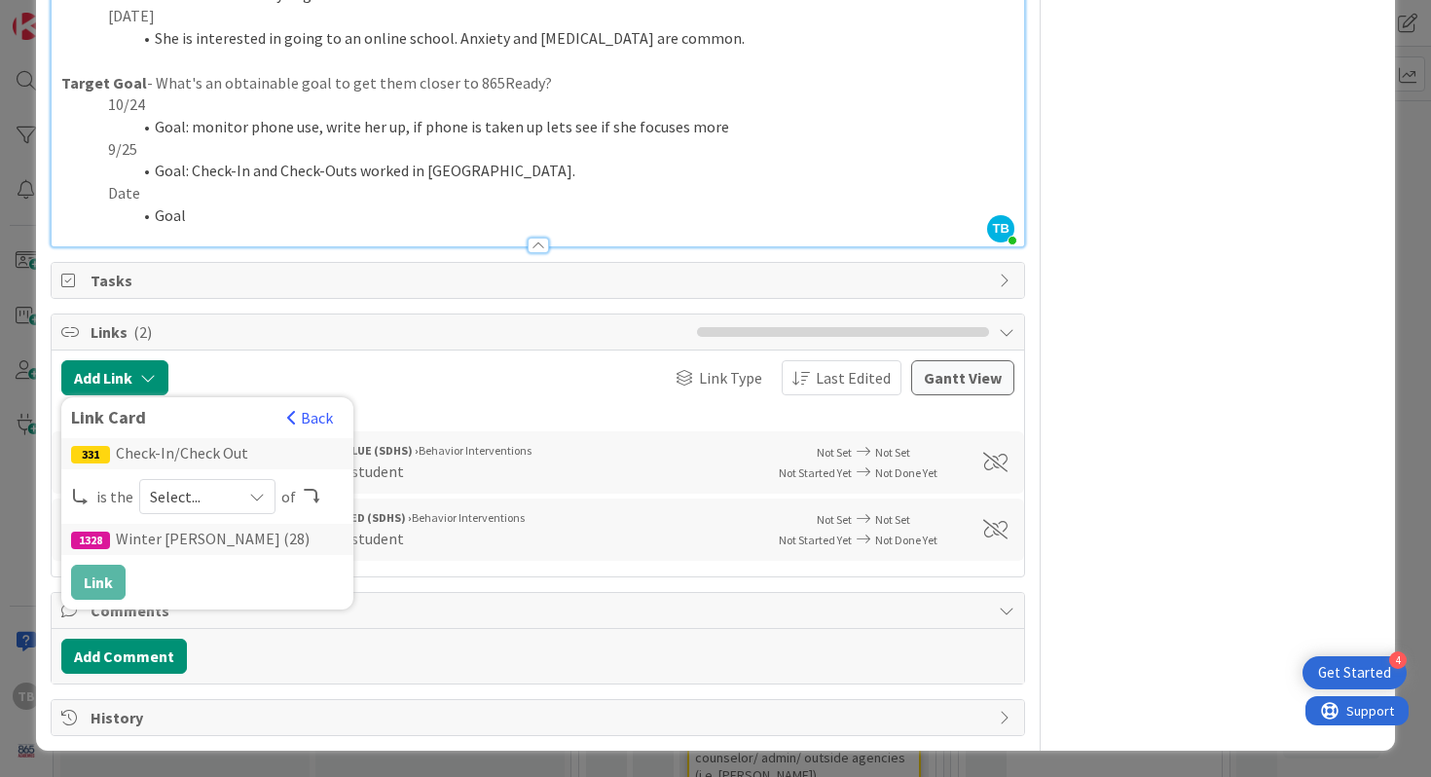
click at [144, 532] on div "1328 [PERSON_NAME] (28)" at bounding box center [207, 539] width 292 height 31
click at [202, 501] on span "Select..." at bounding box center [191, 496] width 82 height 27
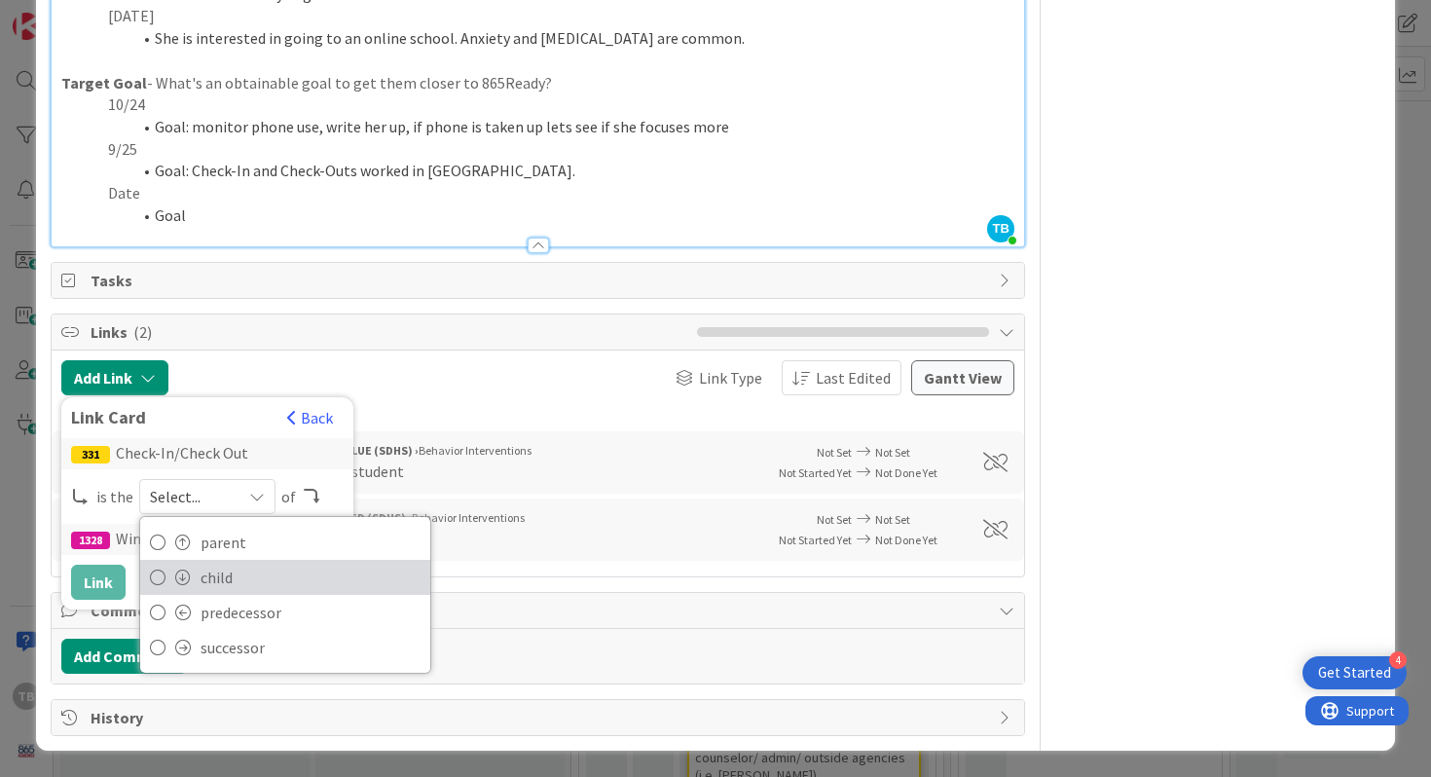
click at [195, 581] on link "child" at bounding box center [285, 577] width 290 height 35
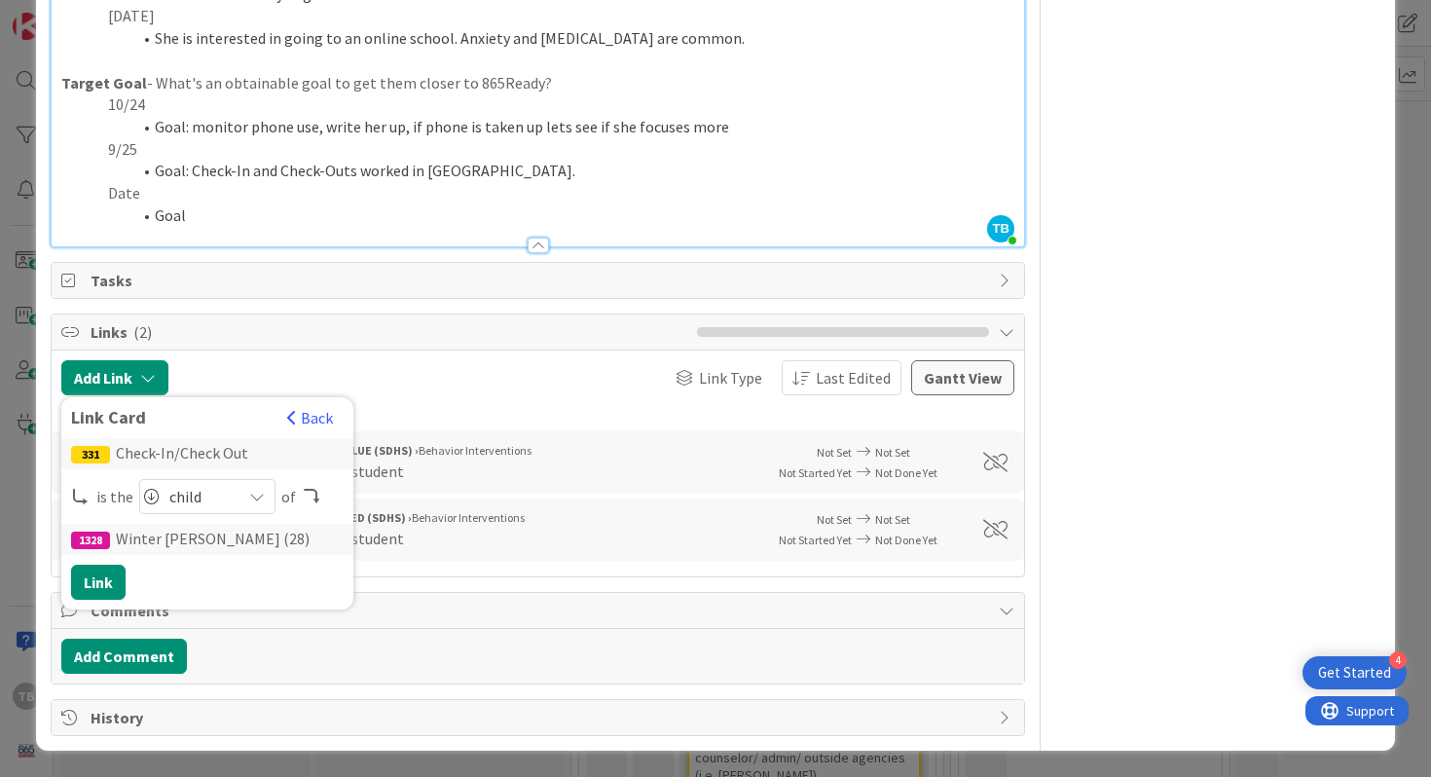
click at [205, 498] on span "child" at bounding box center [200, 496] width 62 height 27
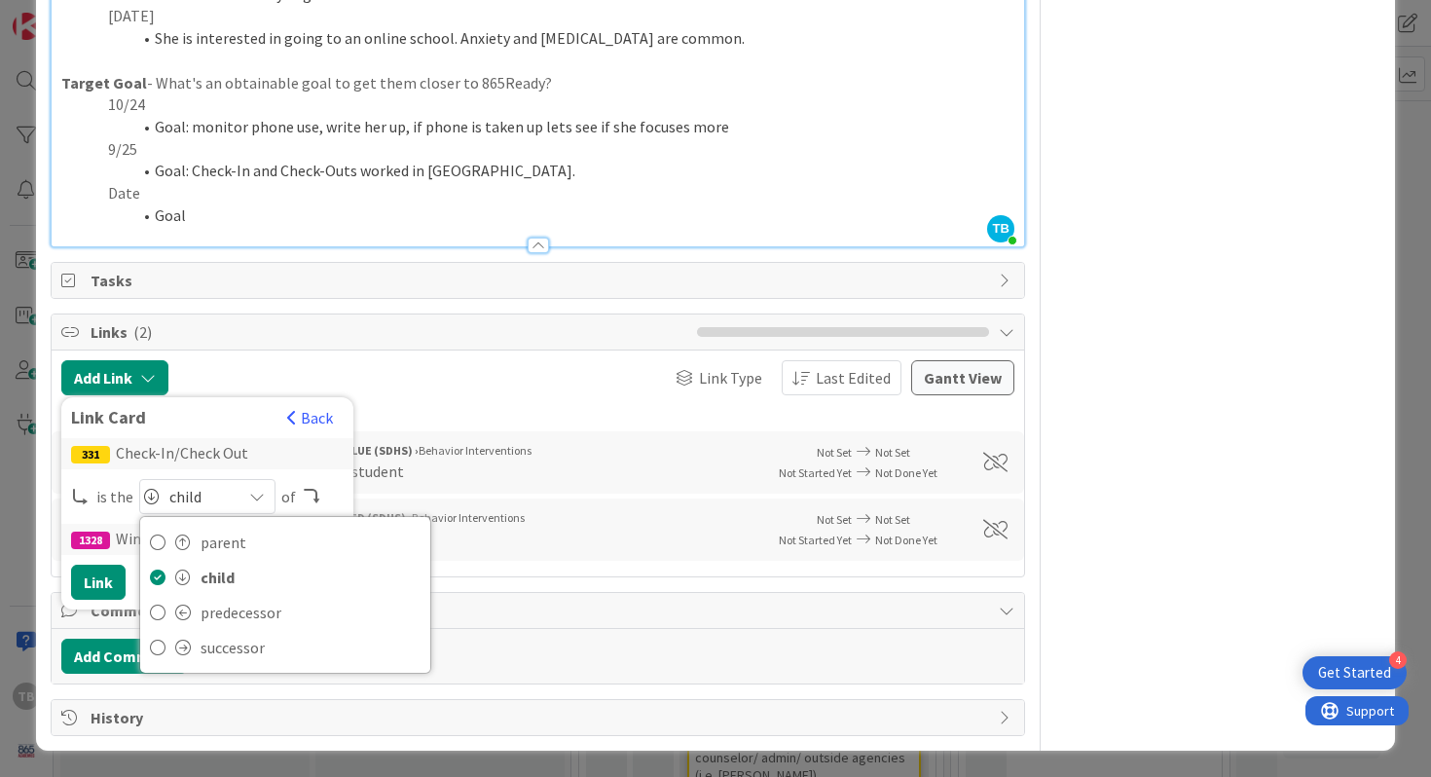
click at [290, 430] on div "Link Card Back" at bounding box center [207, 422] width 273 height 31
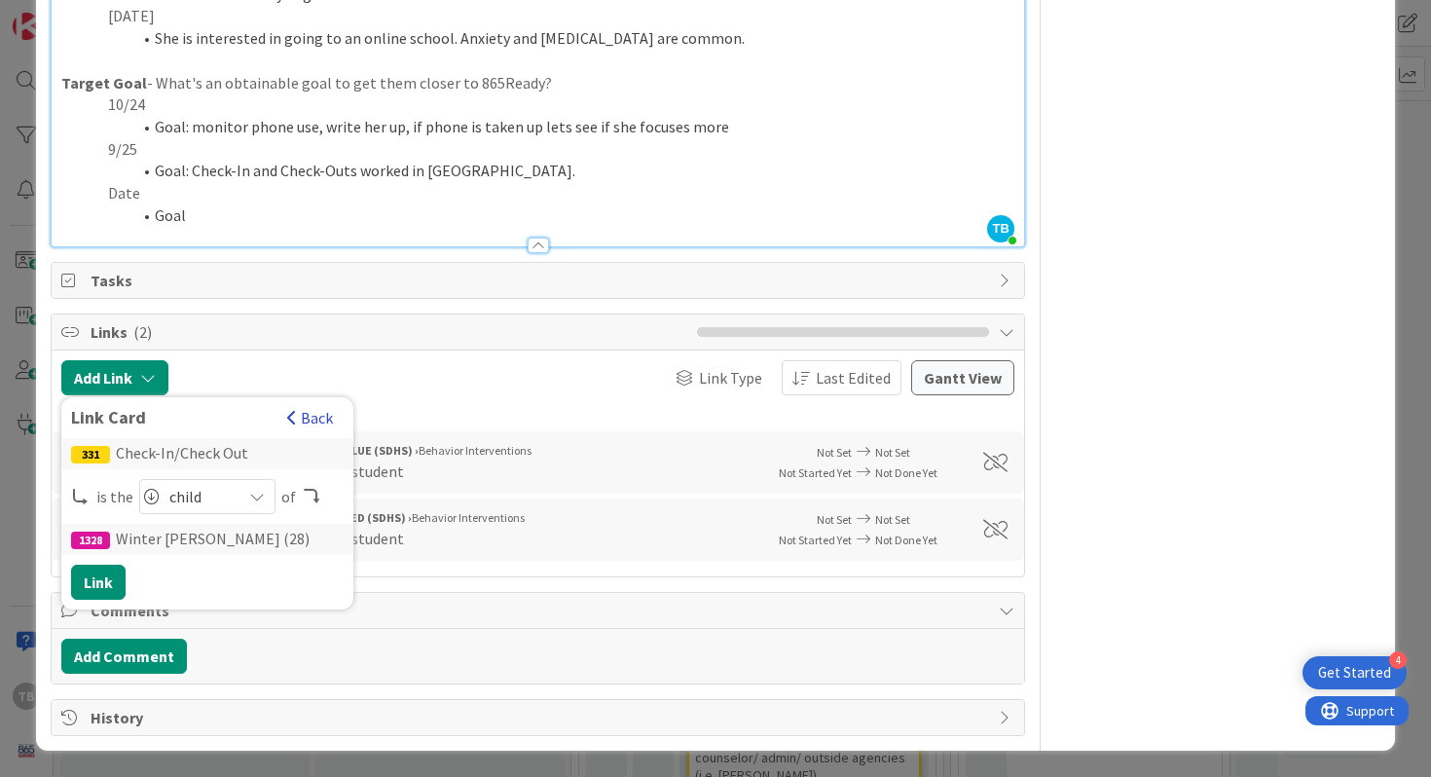
click at [310, 425] on button "Back" at bounding box center [310, 417] width 48 height 21
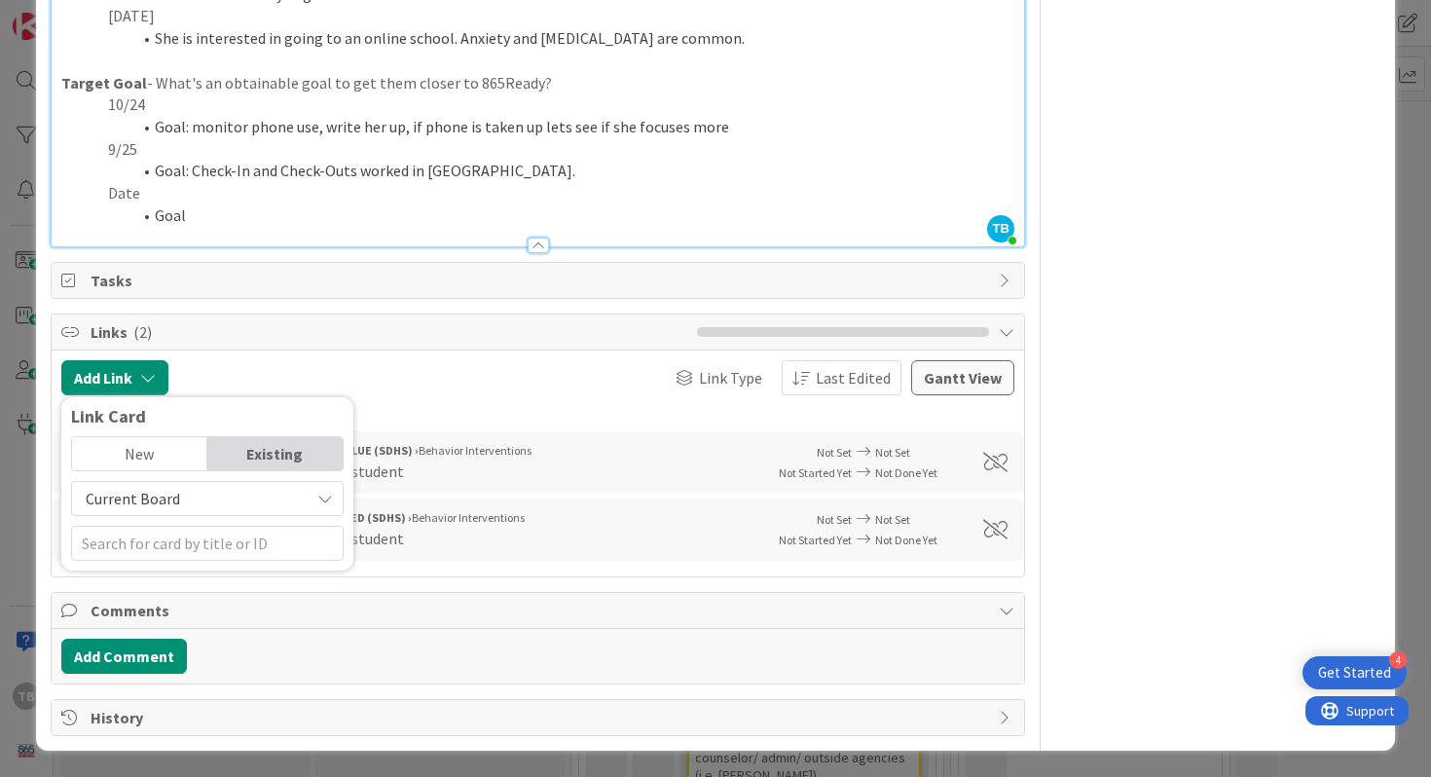
click at [319, 360] on div at bounding box center [297, 377] width 239 height 35
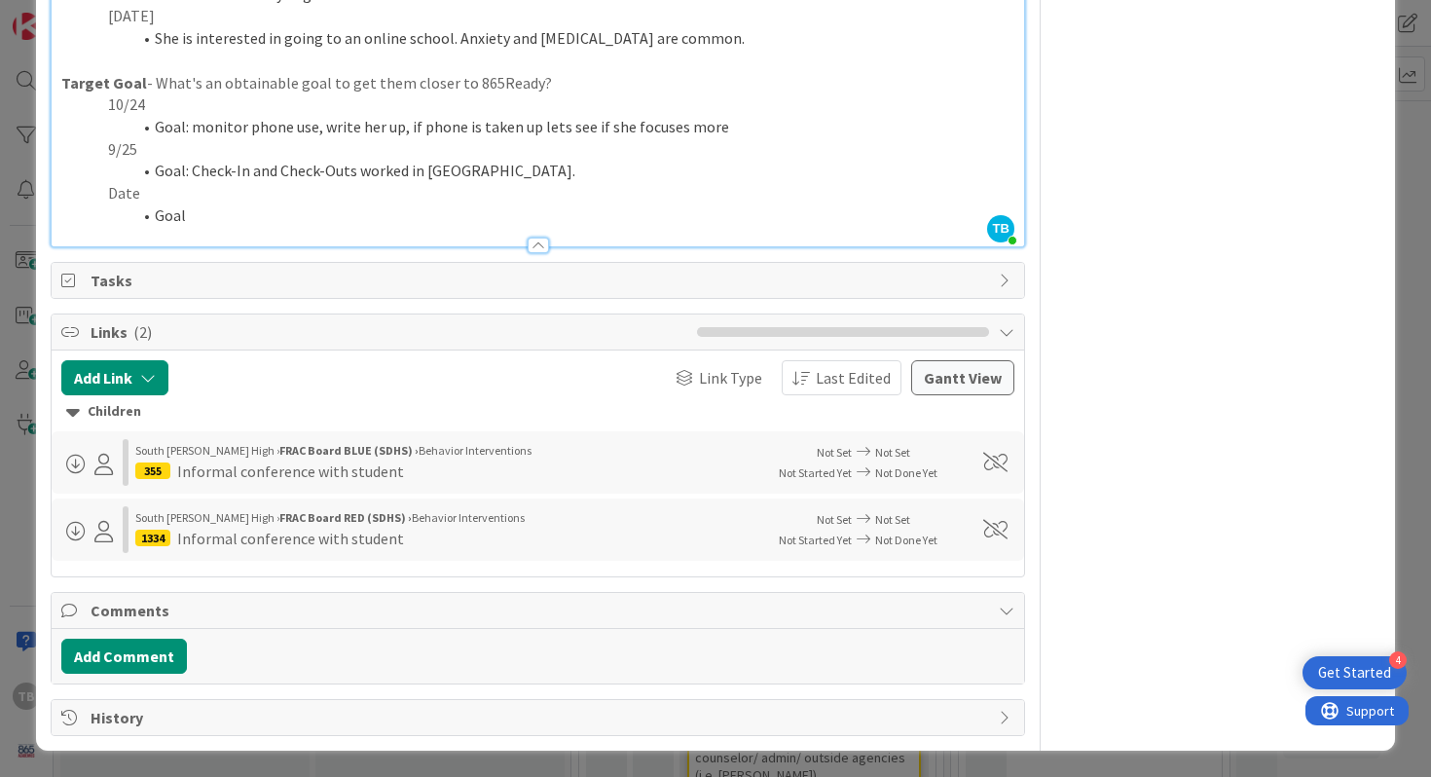
click at [104, 419] on div "Children" at bounding box center [538, 411] width 944 height 21
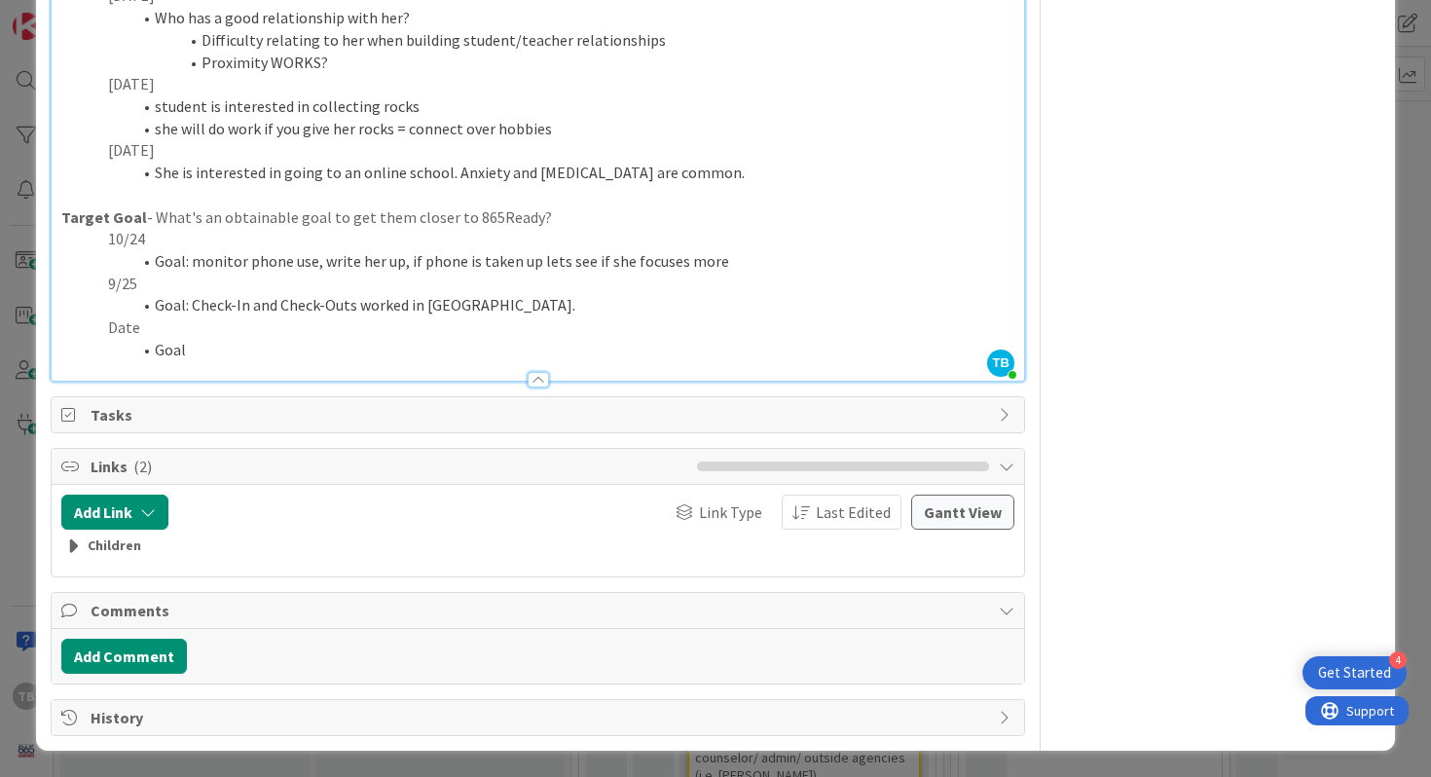
click at [136, 421] on span "Tasks" at bounding box center [540, 414] width 899 height 23
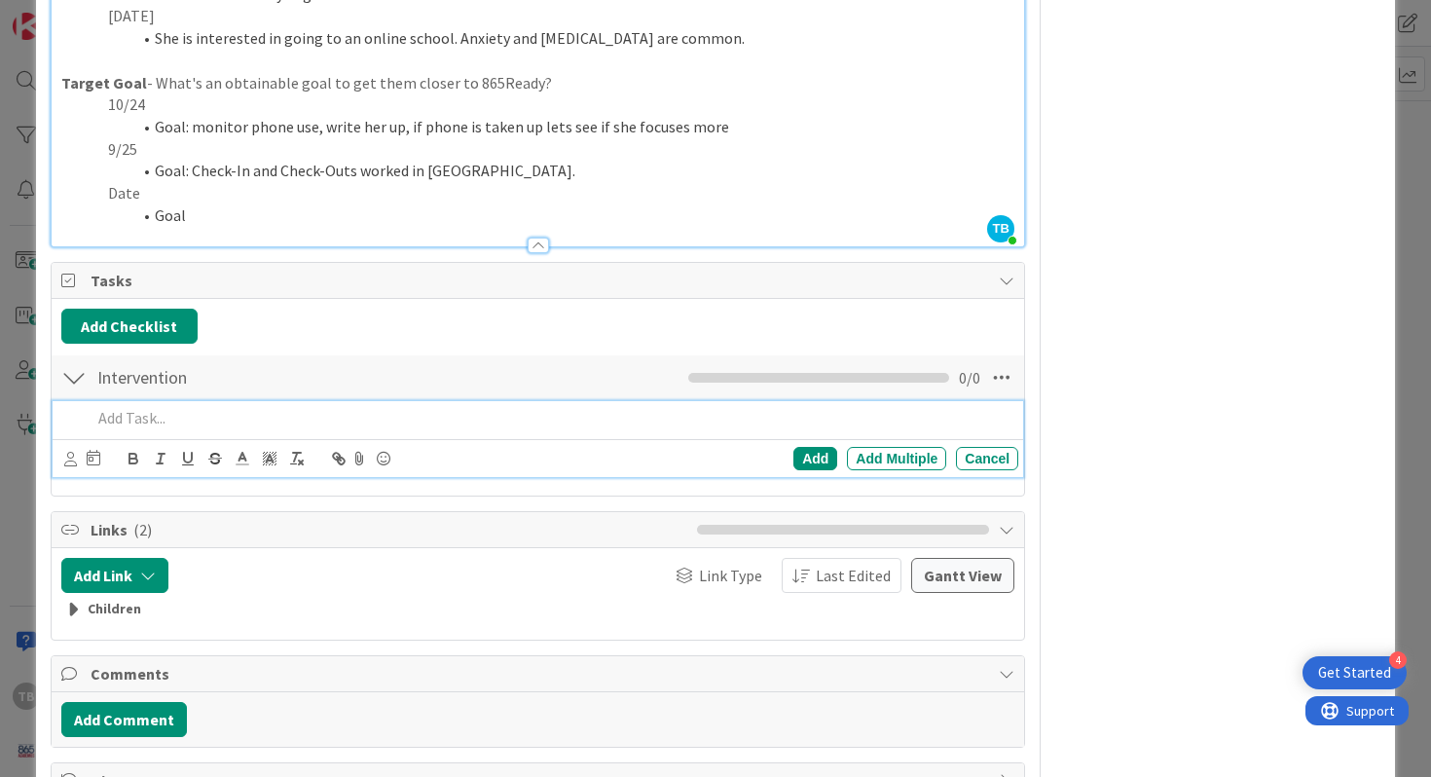
click at [133, 419] on p at bounding box center [551, 418] width 920 height 22
click at [806, 462] on div "Add" at bounding box center [815, 458] width 44 height 23
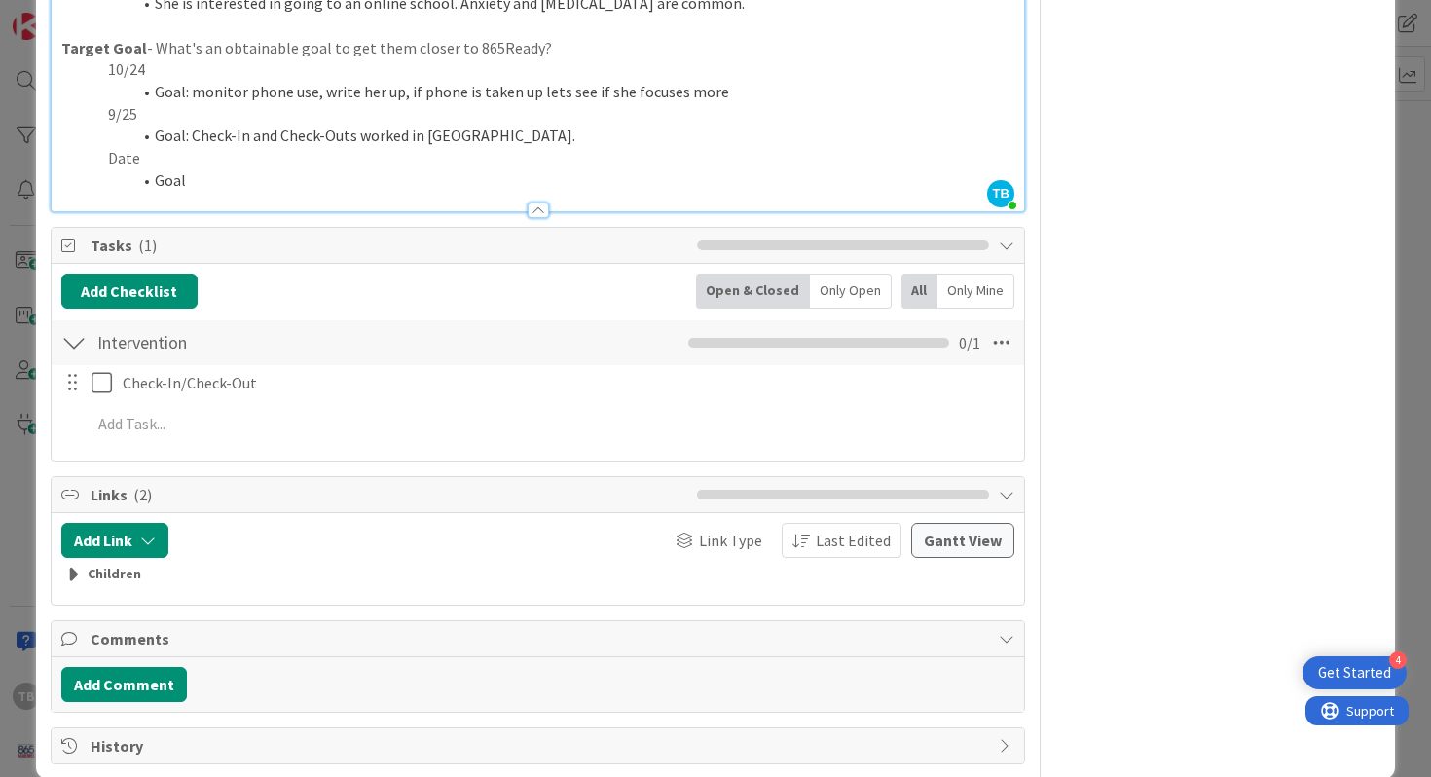
scroll to position [1034, 0]
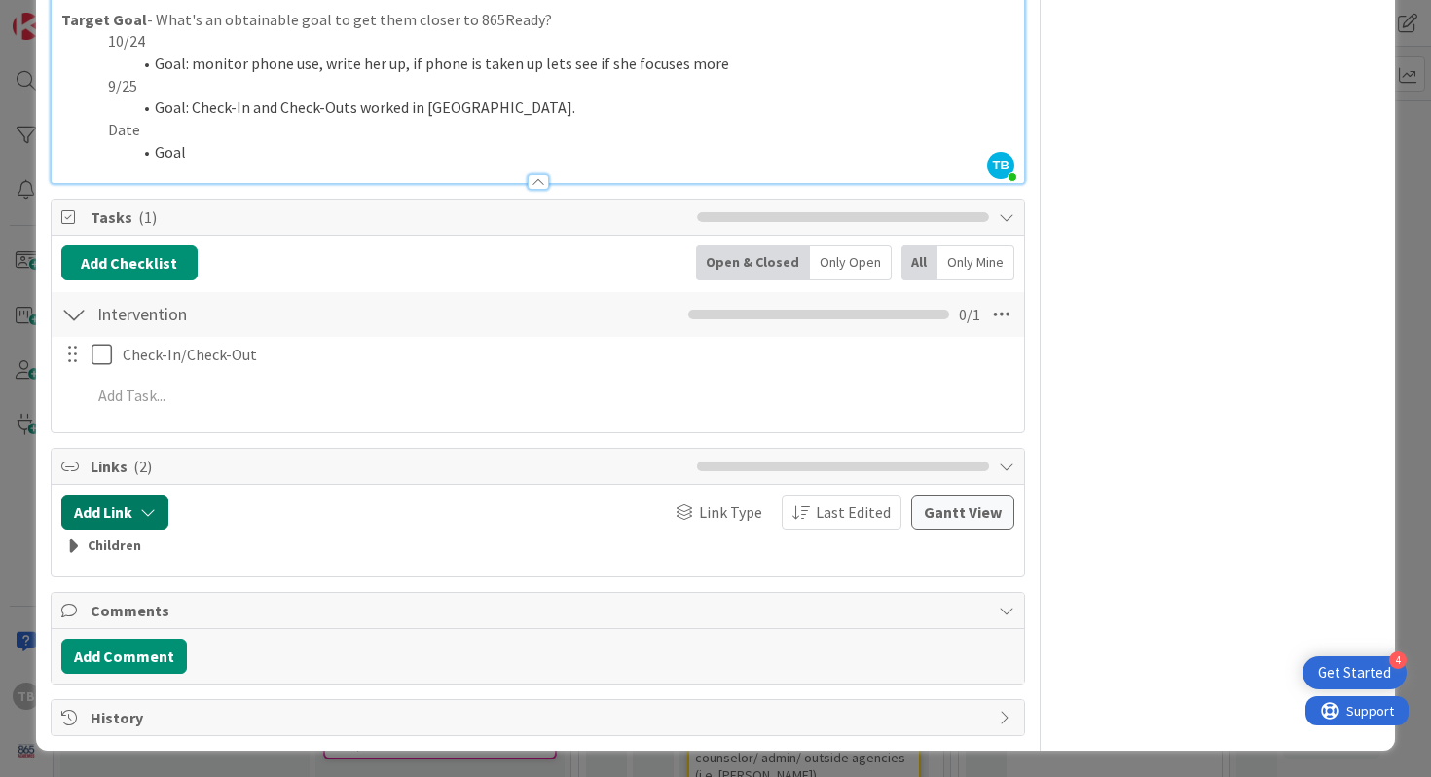
click at [116, 503] on button "Add Link" at bounding box center [114, 511] width 107 height 35
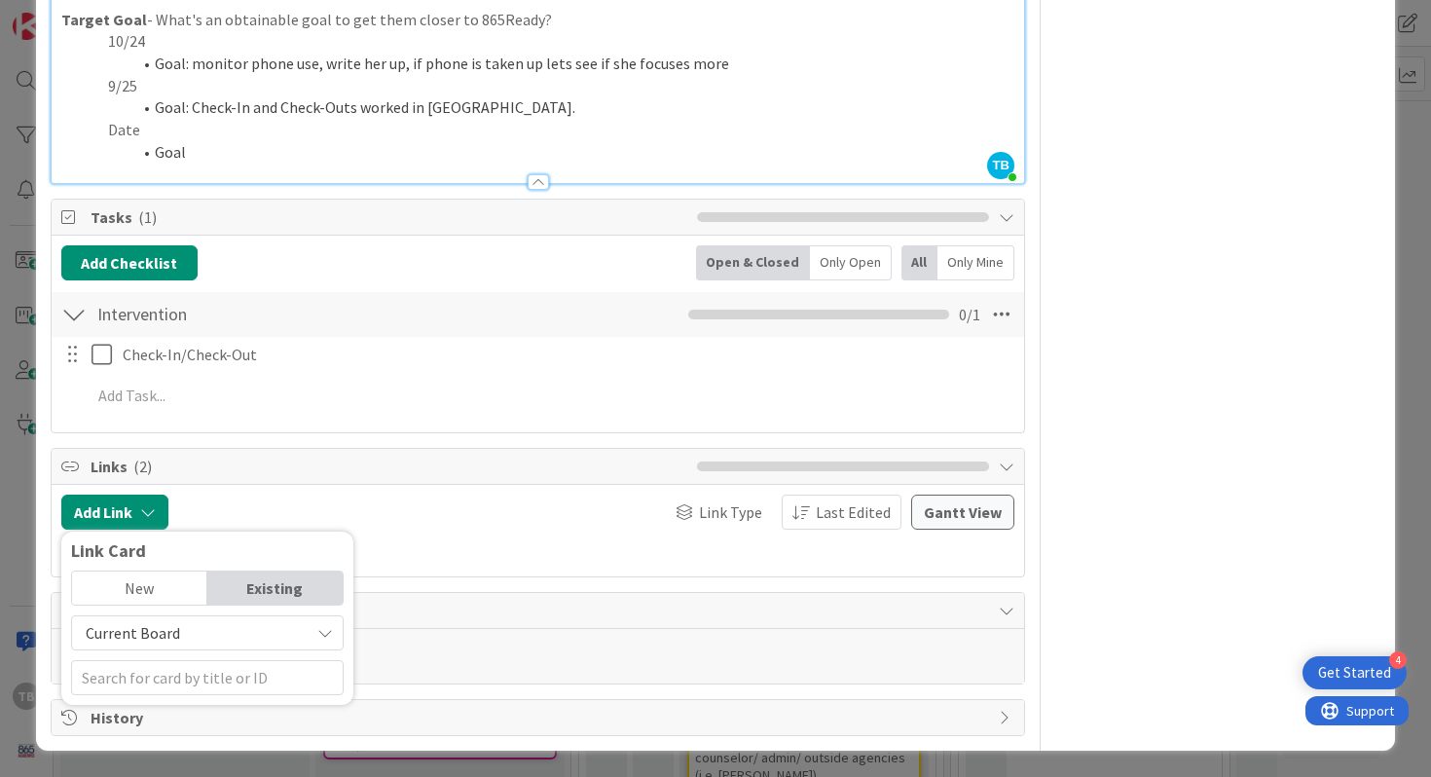
click at [175, 483] on div "Links ( 2 )" at bounding box center [538, 467] width 973 height 36
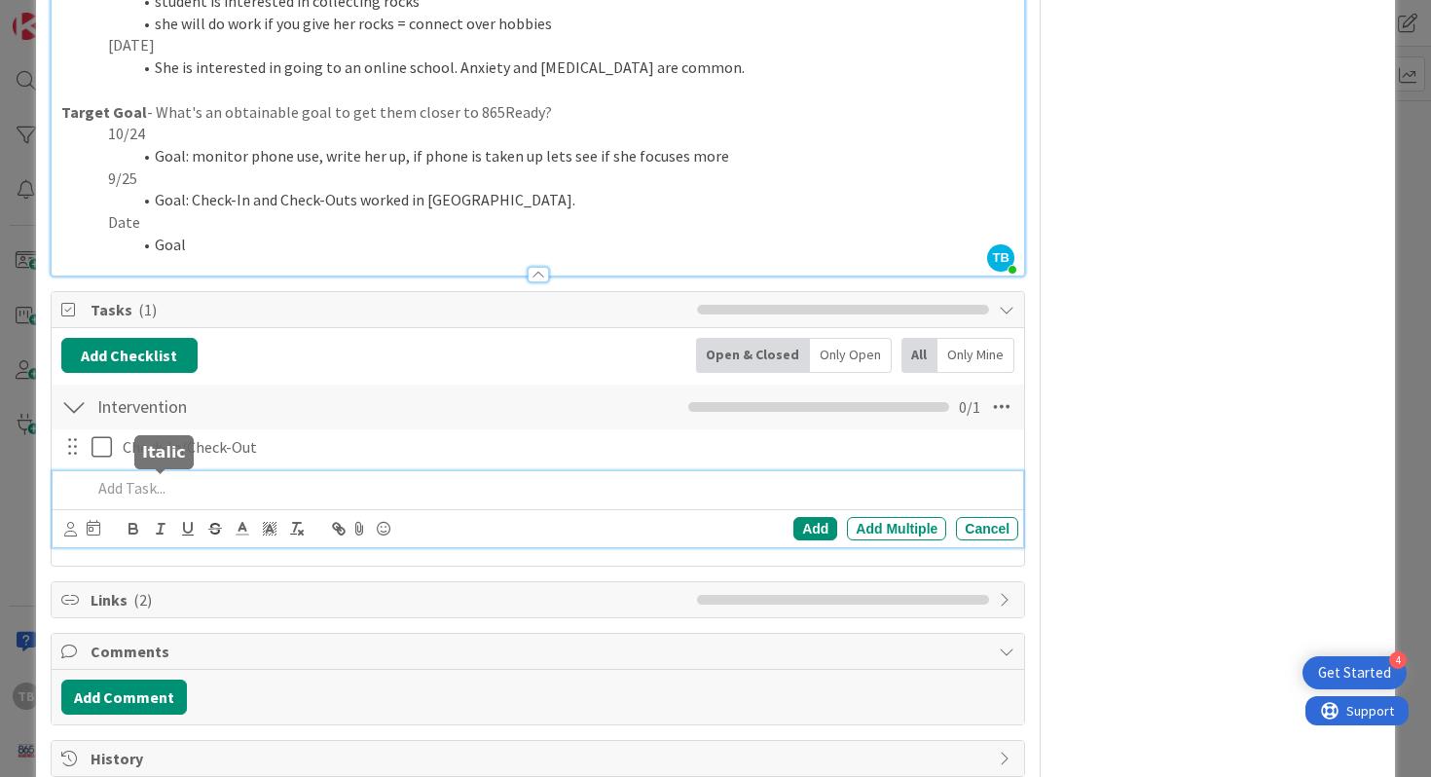
scroll to position [983, 0]
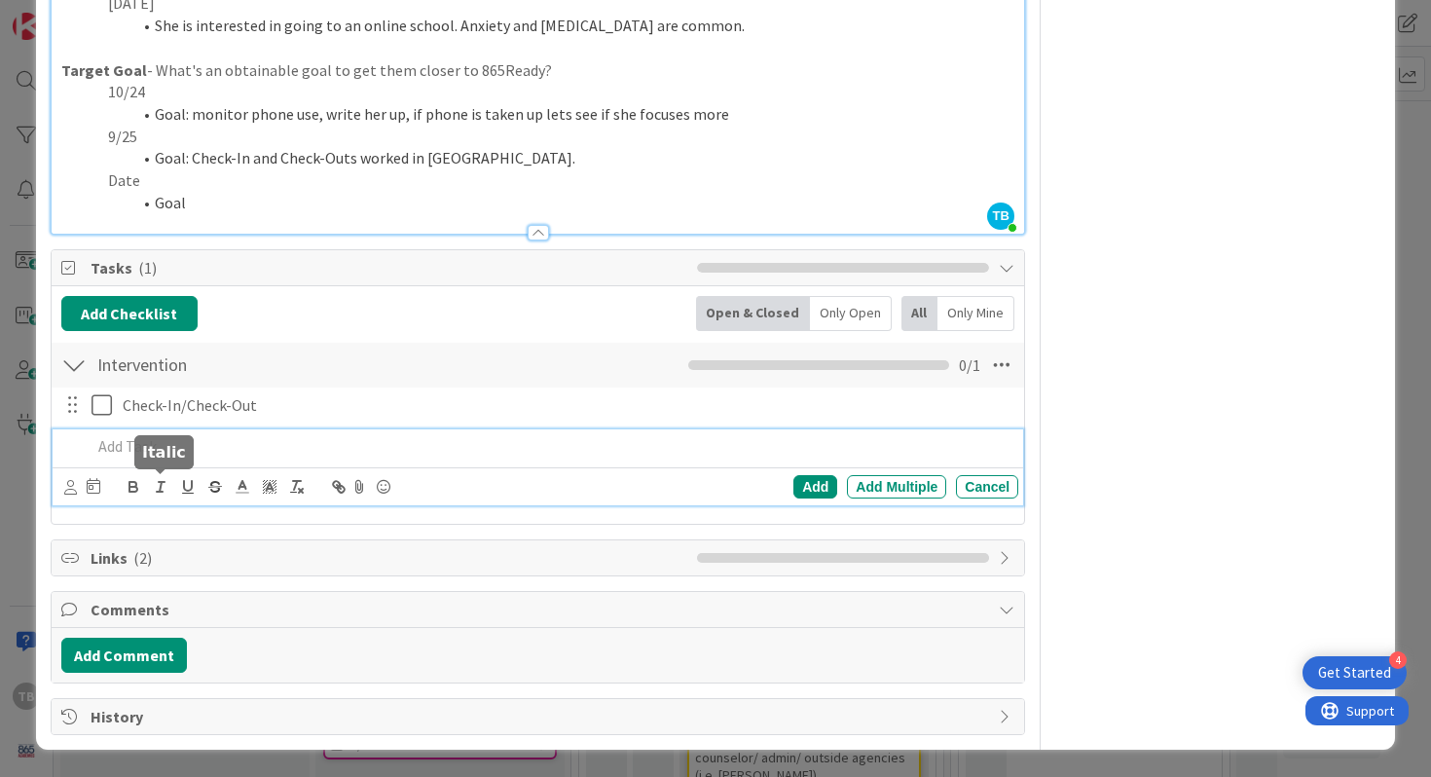
click at [154, 477] on div "Add Add Multiple Cancel" at bounding box center [538, 467] width 971 height 77
click at [817, 496] on div "Add" at bounding box center [815, 486] width 44 height 23
click at [477, 475] on div "Add Add Multiple Cancel" at bounding box center [538, 467] width 971 height 77
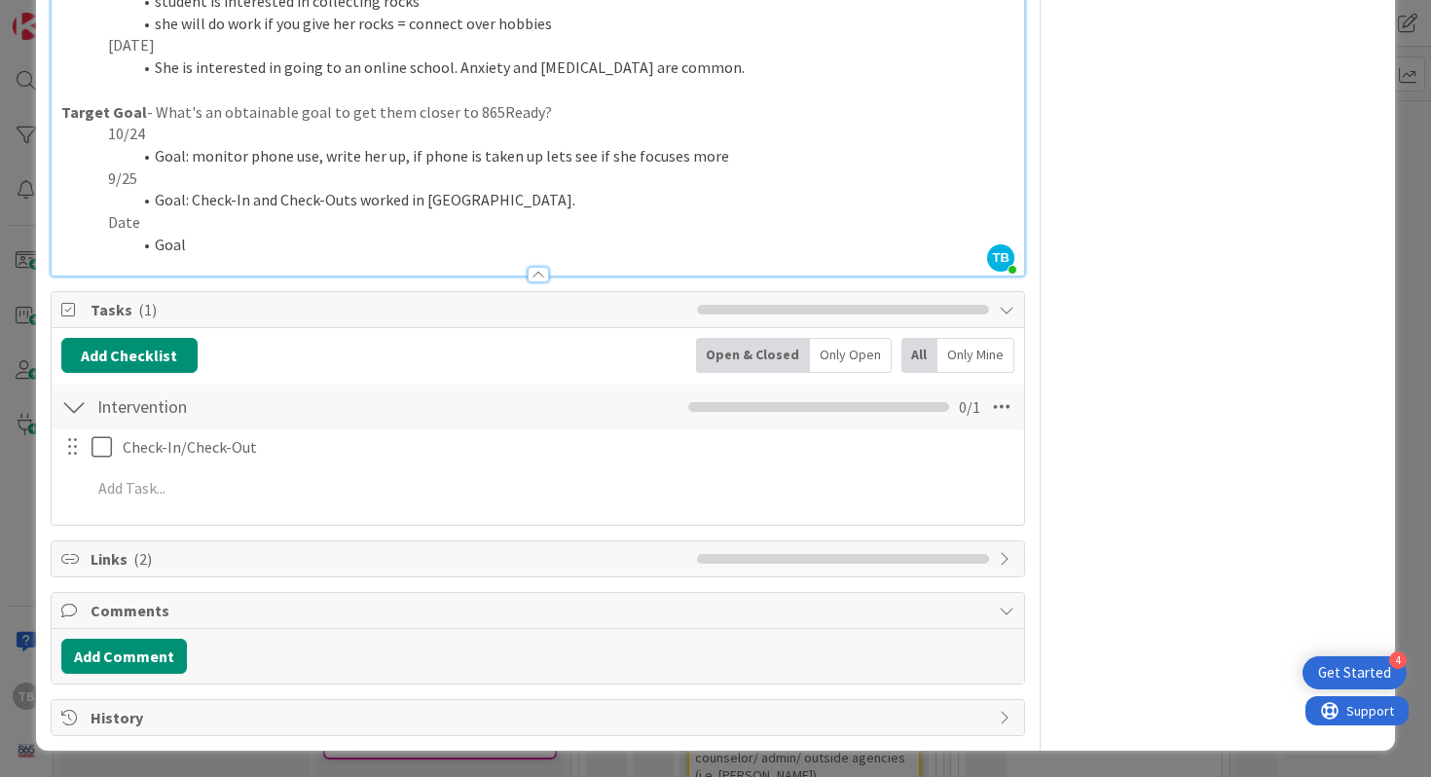
click at [164, 303] on span "Tasks ( 1 )" at bounding box center [390, 309] width 598 height 23
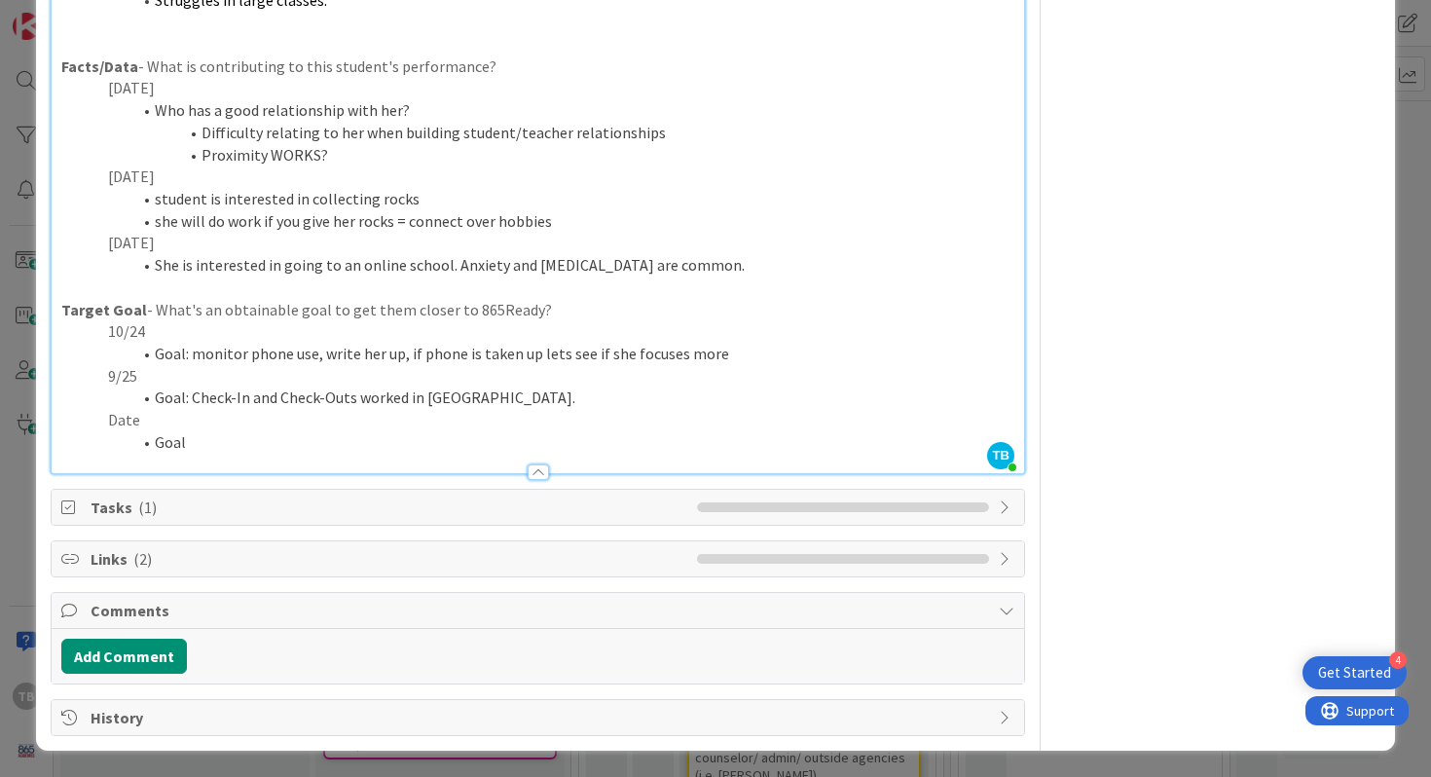
click at [165, 564] on span "Links ( 2 )" at bounding box center [390, 558] width 598 height 23
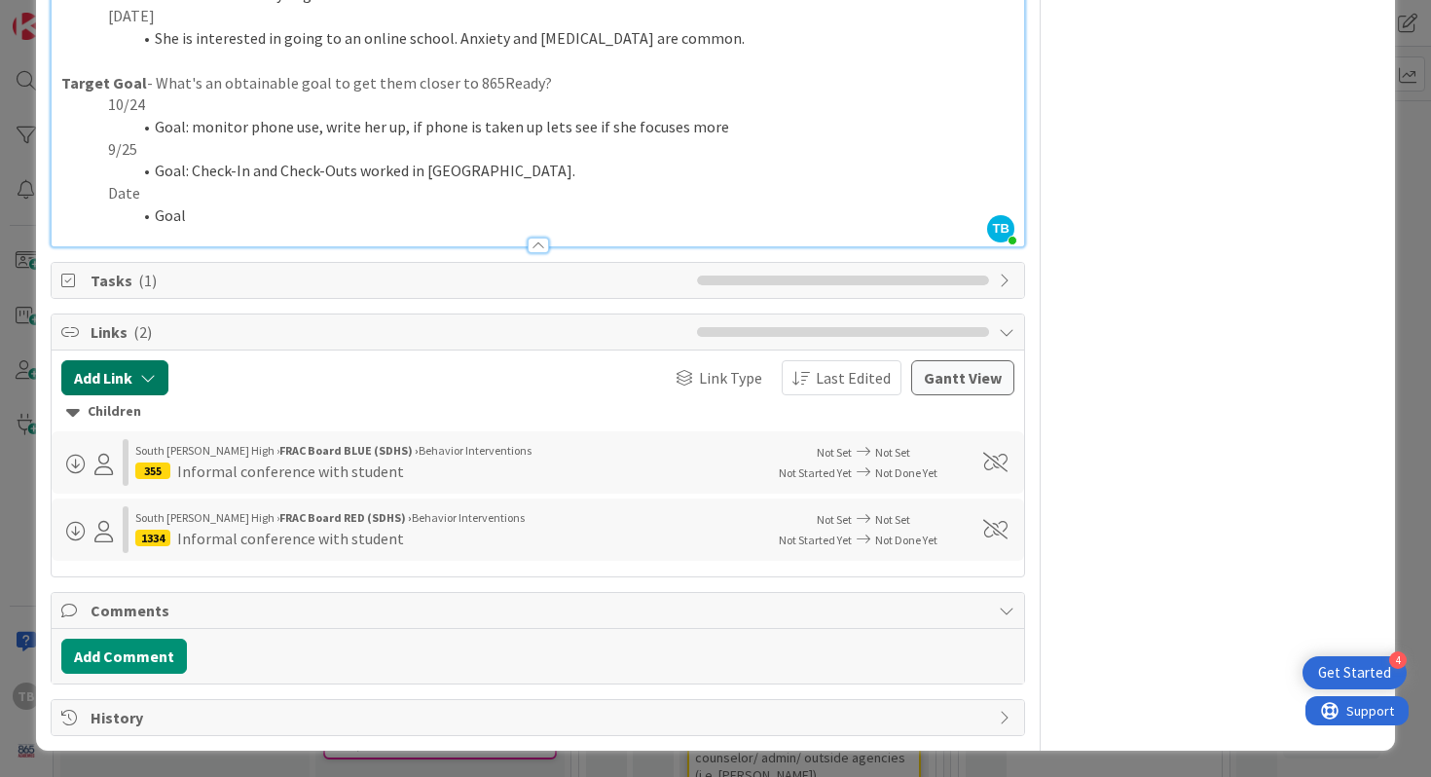
click at [127, 387] on button "Add Link" at bounding box center [114, 377] width 107 height 35
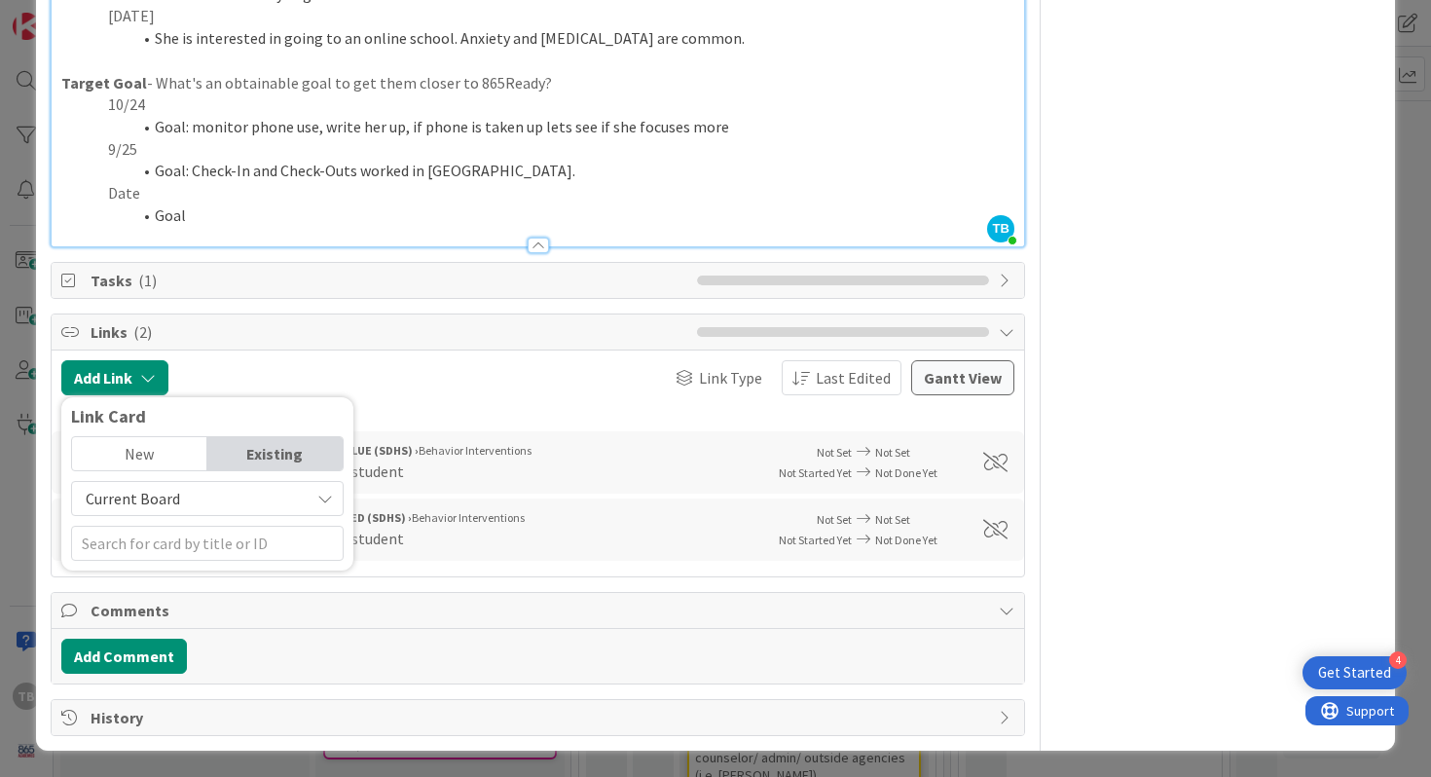
click at [274, 450] on div "Existing" at bounding box center [274, 453] width 135 height 33
click at [237, 497] on span "Current Board" at bounding box center [191, 498] width 218 height 27
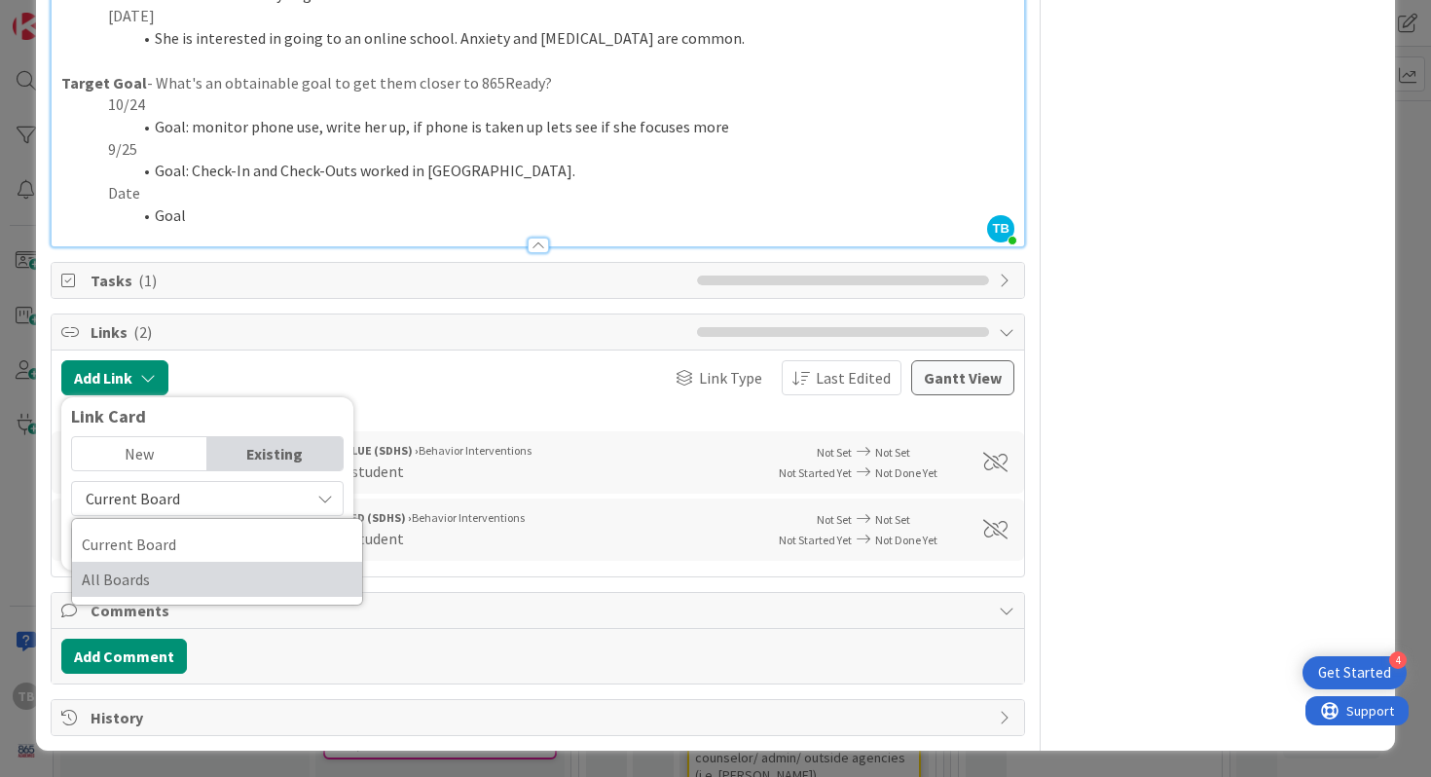
click at [215, 566] on span "All Boards" at bounding box center [217, 579] width 271 height 29
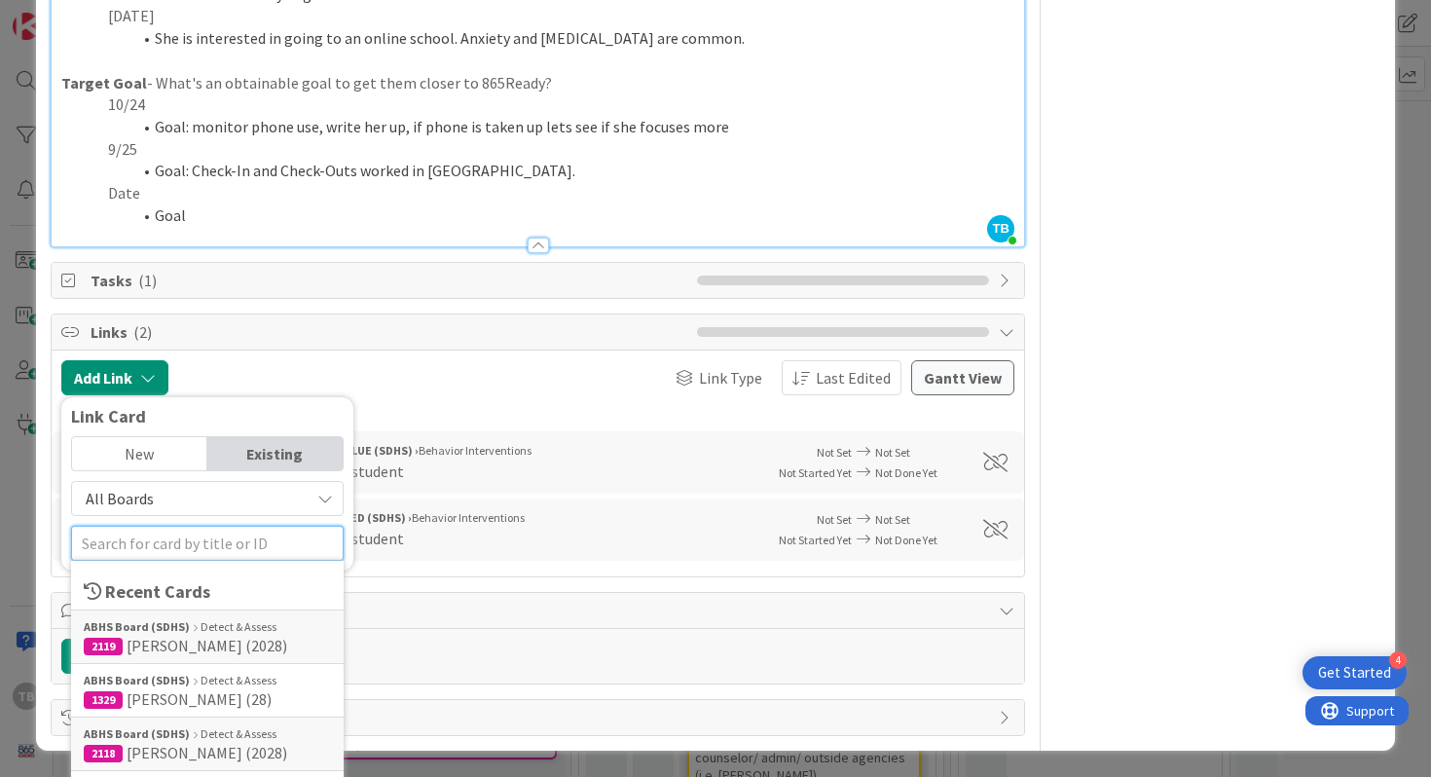
click at [219, 550] on input "text" at bounding box center [207, 543] width 273 height 35
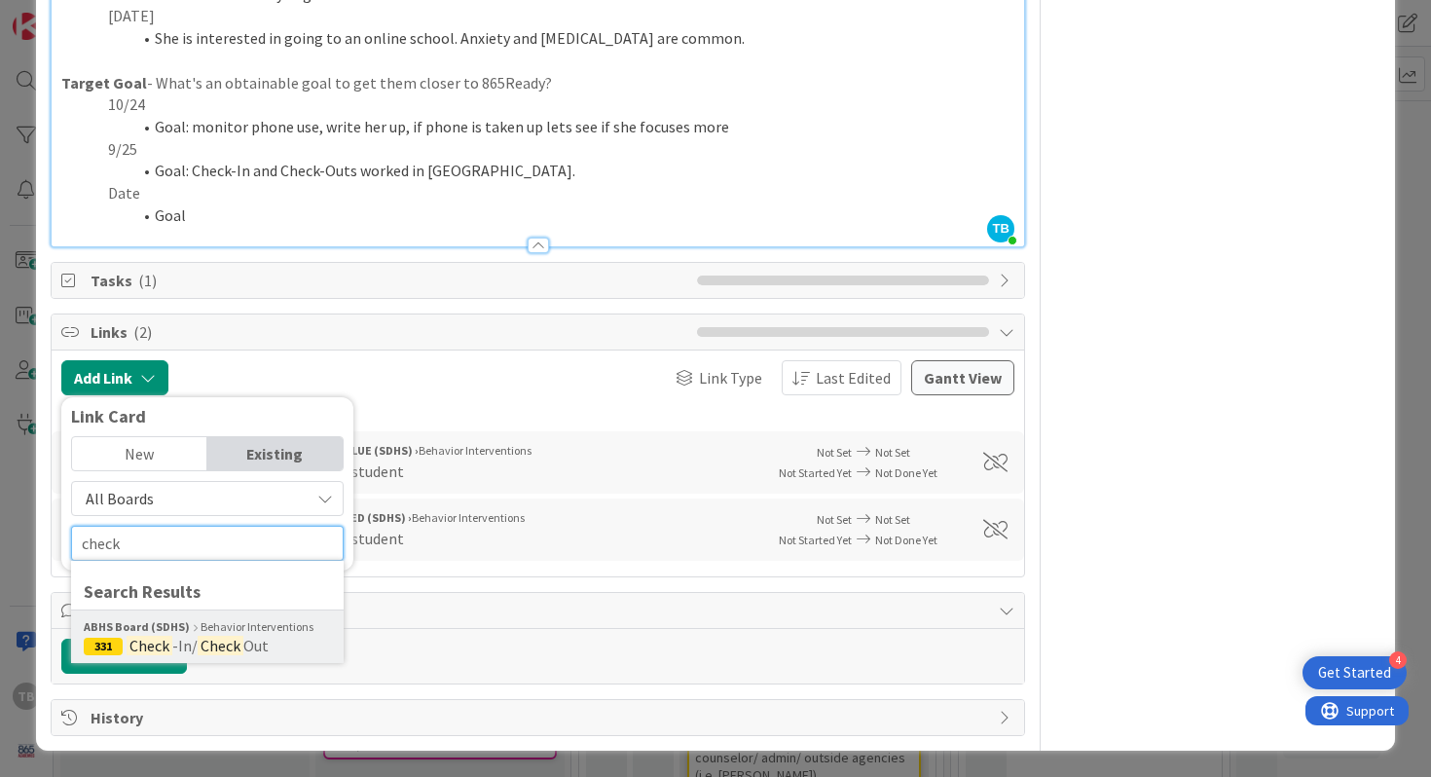
type input "check"
click at [229, 648] on mark "Check" at bounding box center [221, 645] width 46 height 25
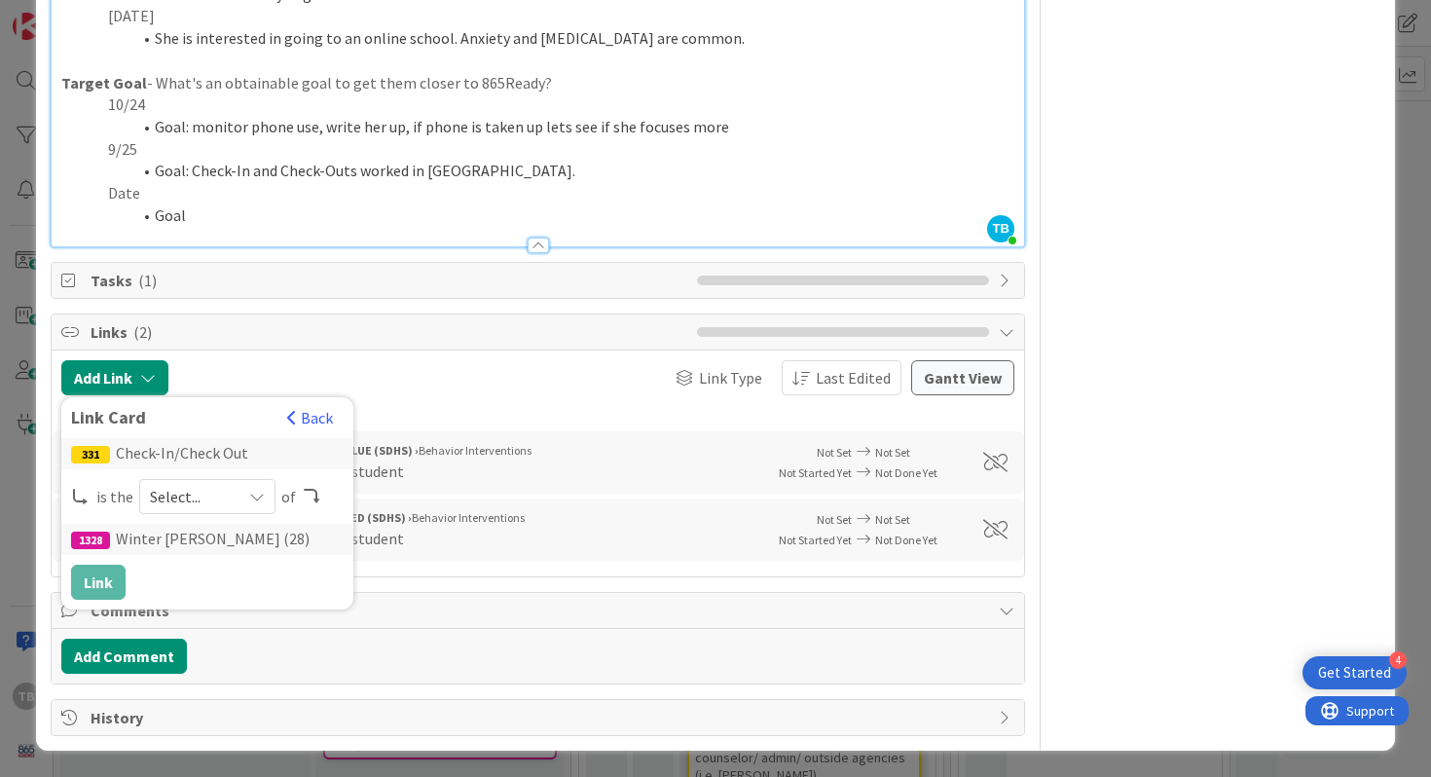
click at [181, 498] on span "Select..." at bounding box center [191, 496] width 82 height 27
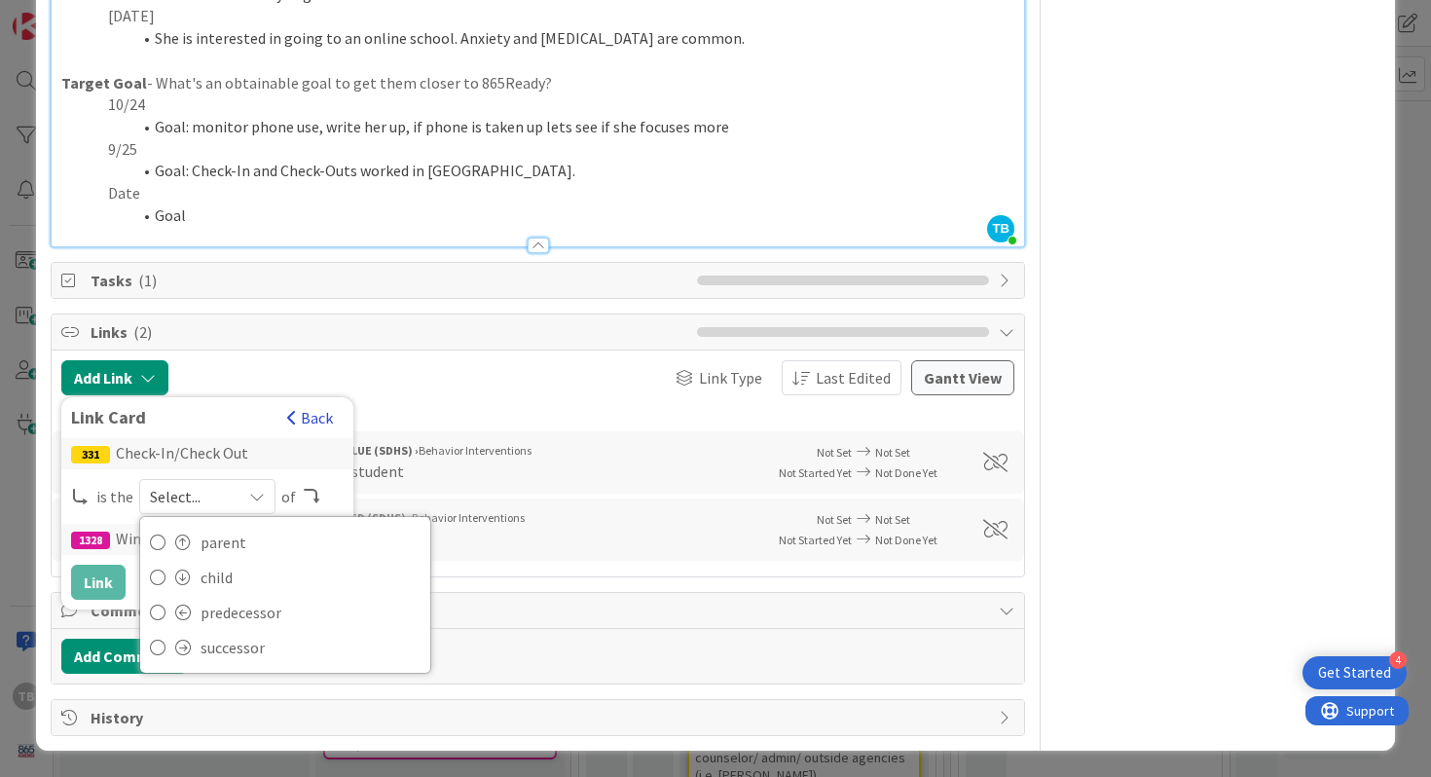
click at [293, 425] on button "Back" at bounding box center [310, 417] width 48 height 21
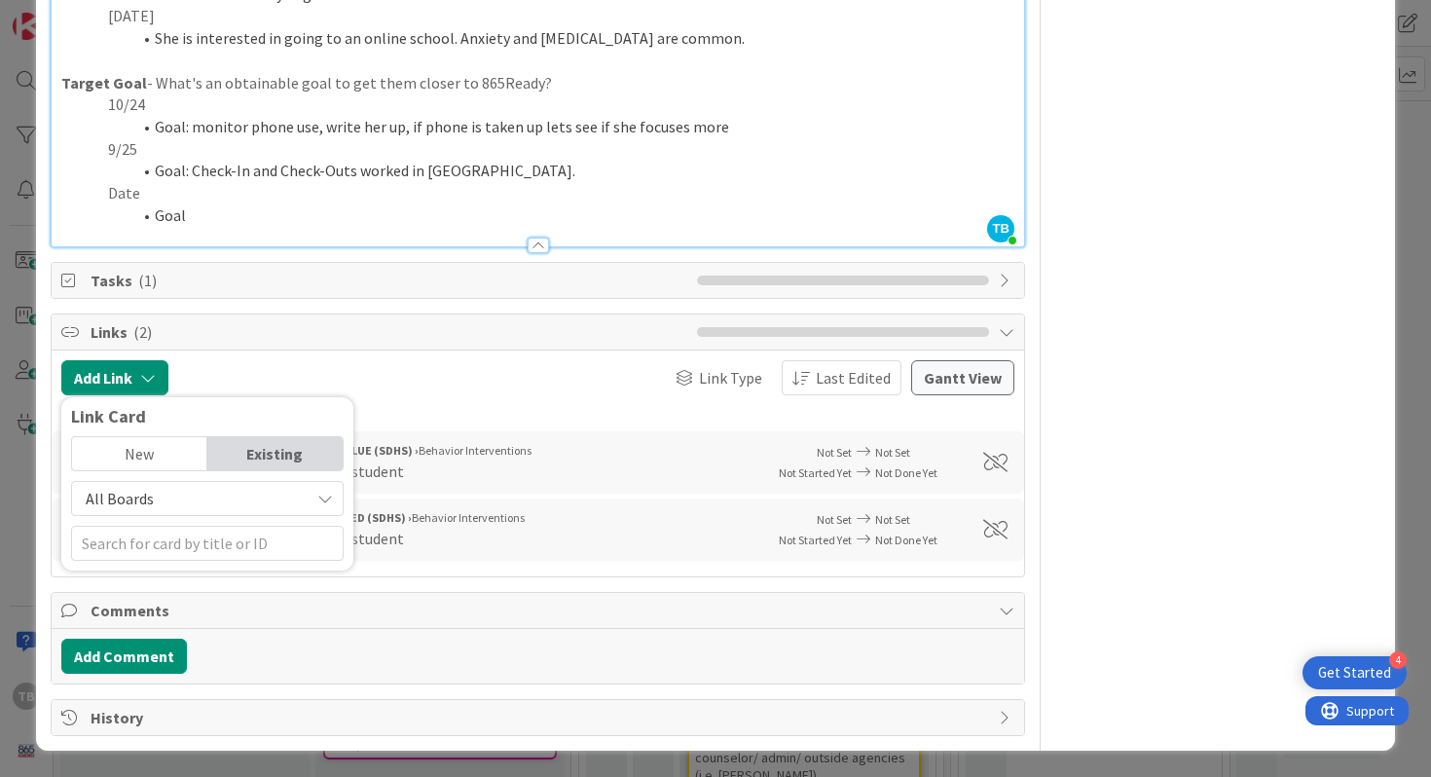
click at [280, 395] on div "Children South [PERSON_NAME] High › FRAC Board BLUE (SDHS) › Behavior Intervent…" at bounding box center [538, 477] width 973 height 165
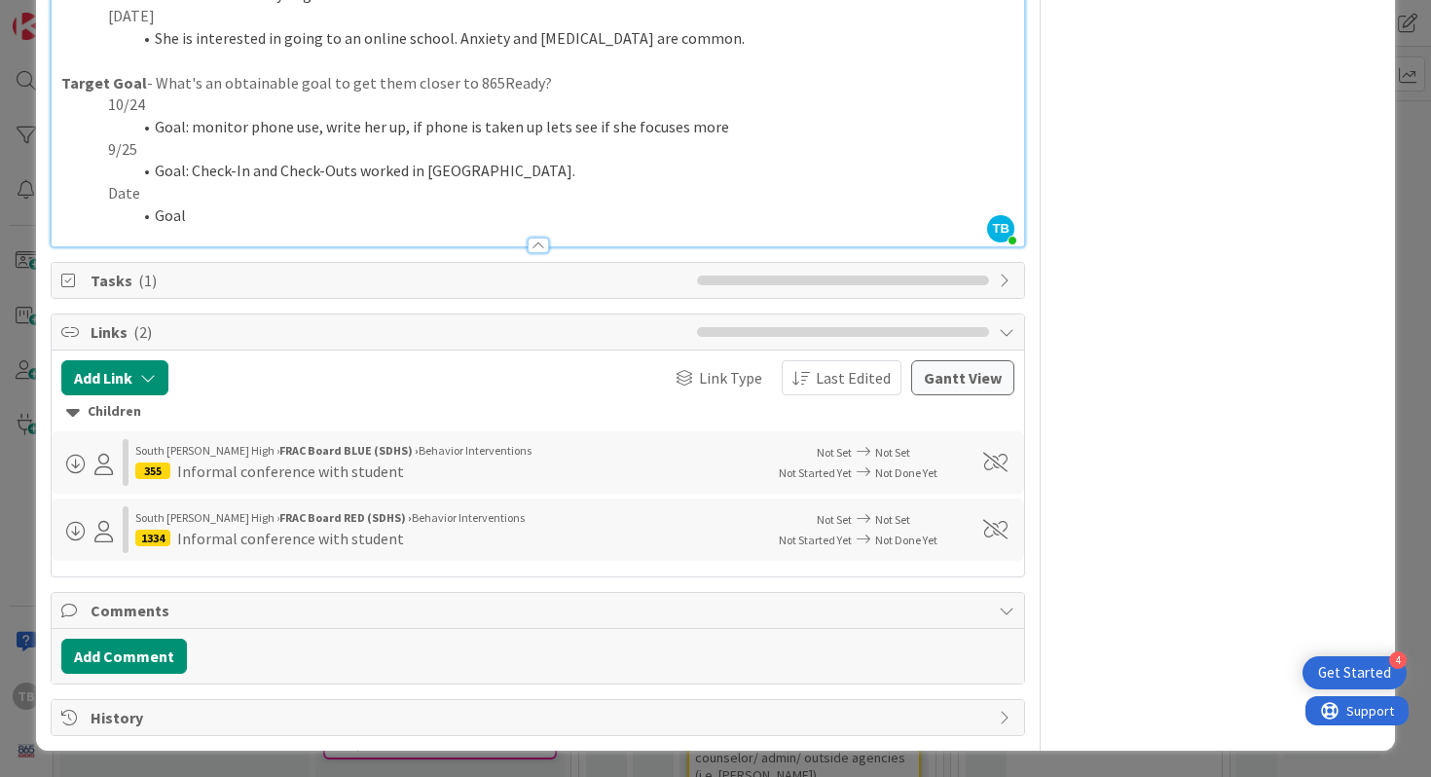
click at [204, 274] on span "Tasks ( 1 )" at bounding box center [390, 280] width 598 height 23
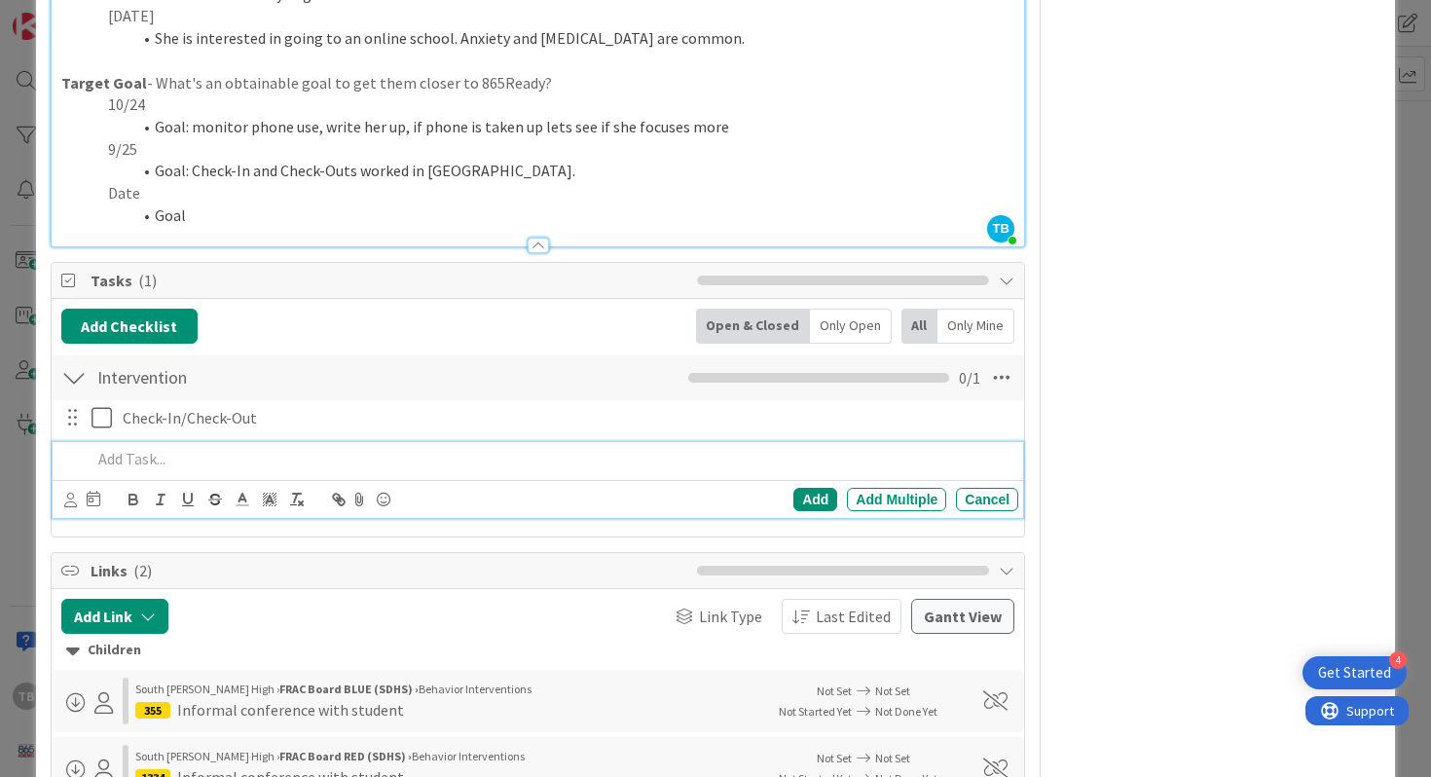
click at [175, 445] on div at bounding box center [551, 459] width 935 height 34
click at [829, 325] on div "Only Open" at bounding box center [851, 326] width 82 height 35
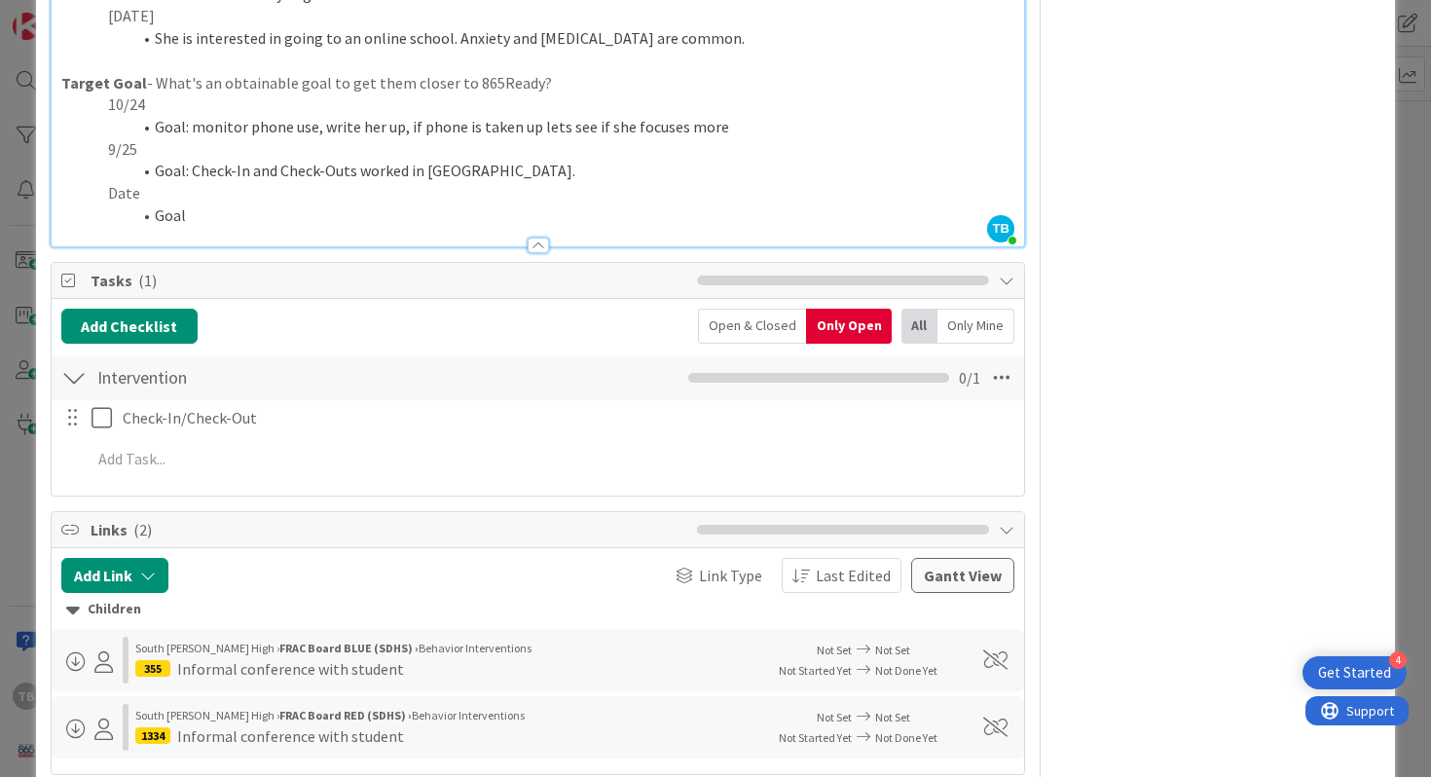
click at [787, 326] on div "Open & Closed" at bounding box center [752, 326] width 108 height 35
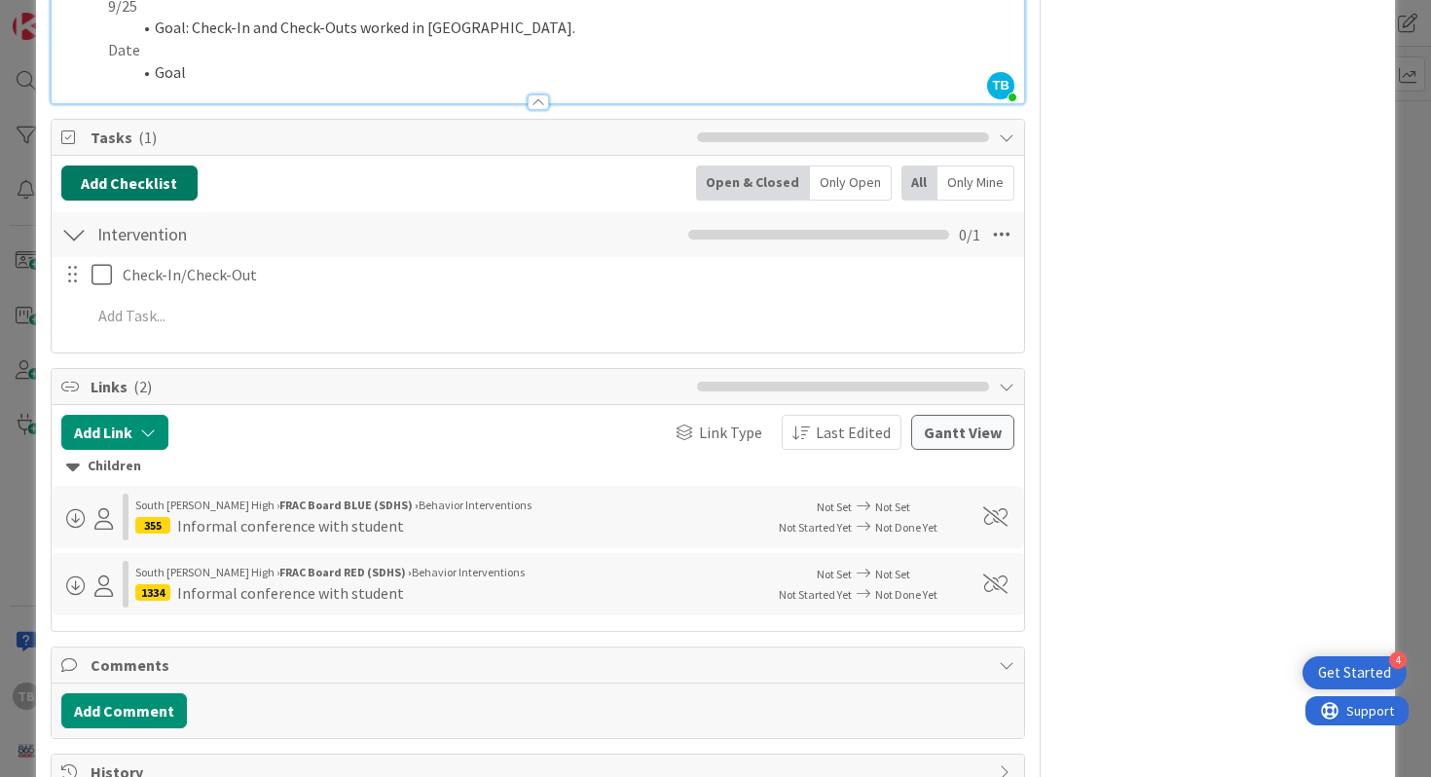
scroll to position [1138, 0]
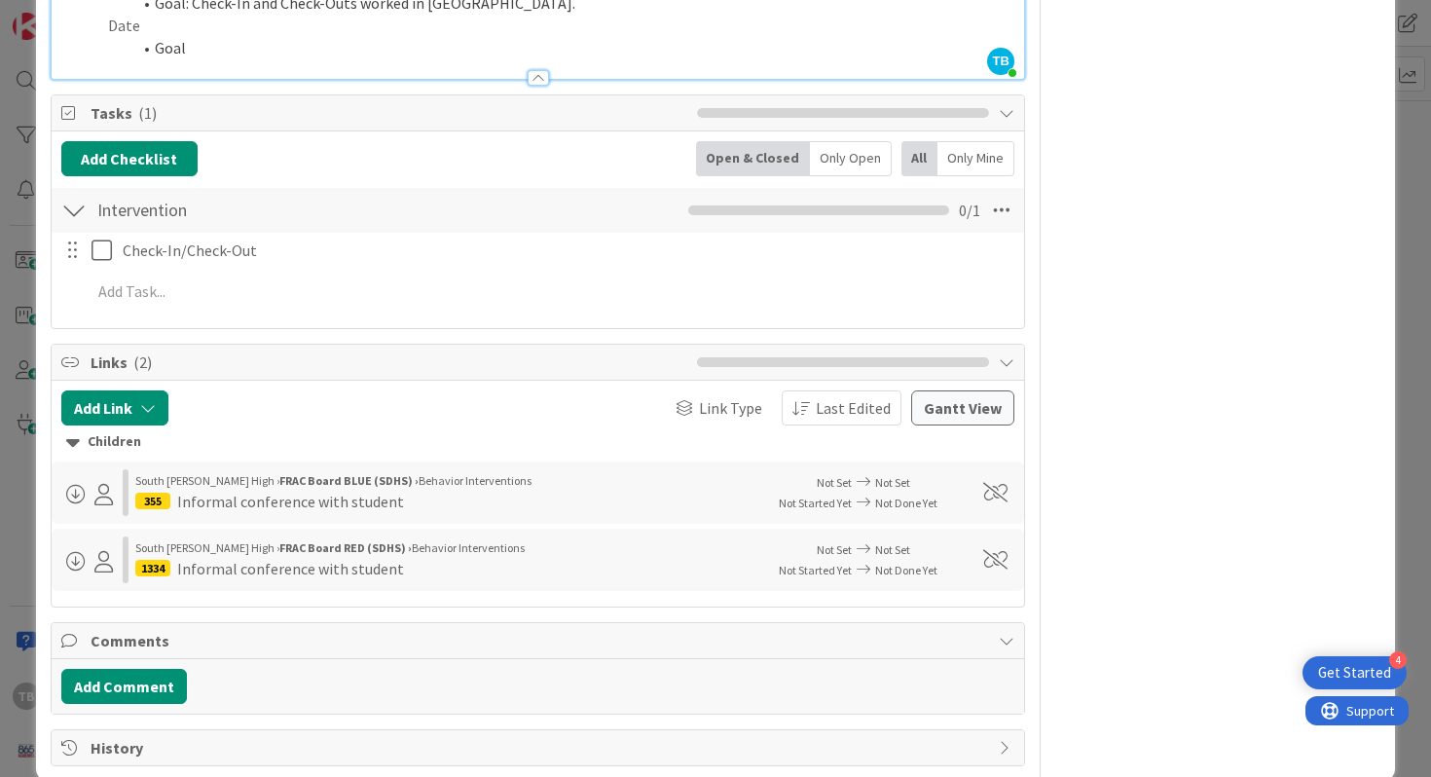
click at [69, 493] on span at bounding box center [75, 494] width 19 height 19
click at [220, 436] on div "Children" at bounding box center [538, 441] width 944 height 21
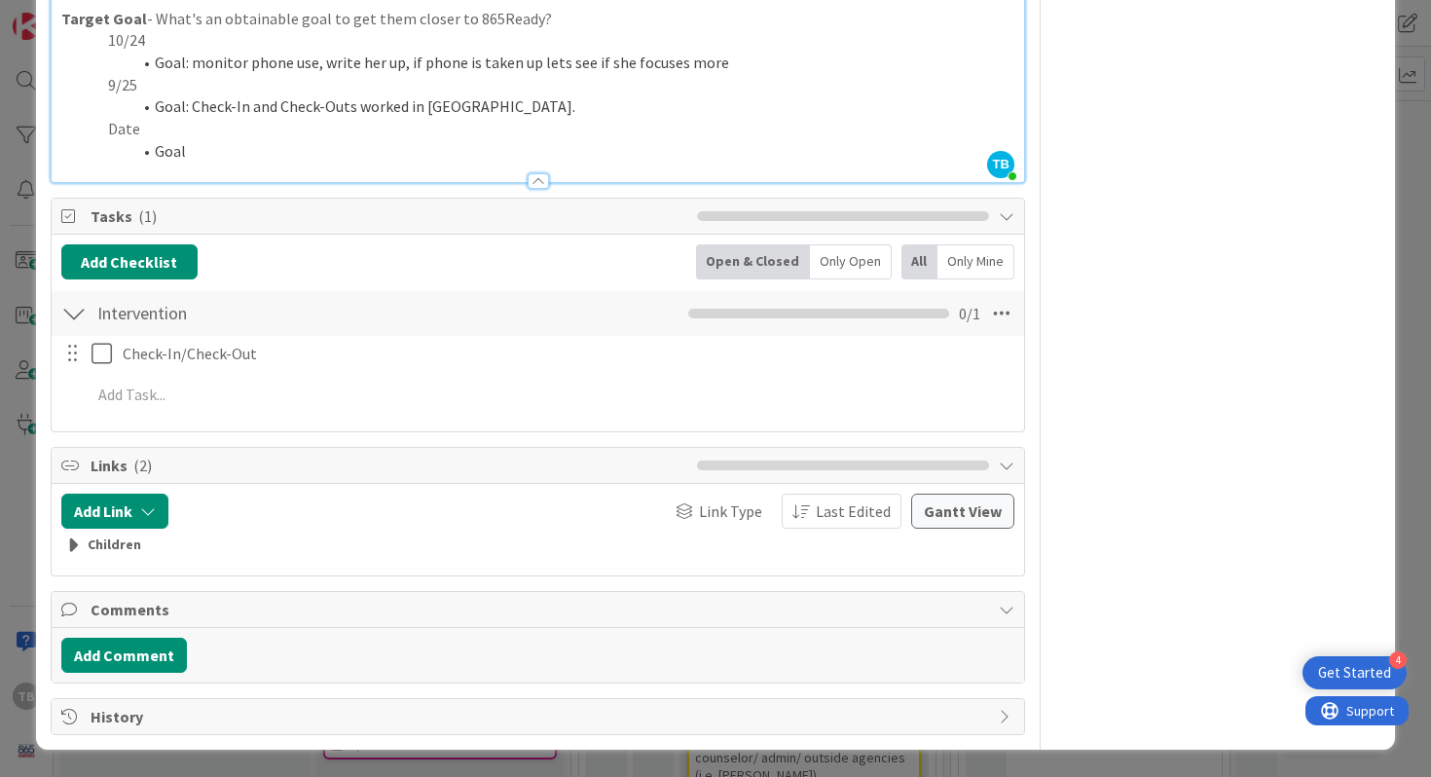
scroll to position [1034, 0]
click at [313, 536] on div "Children" at bounding box center [538, 545] width 944 height 21
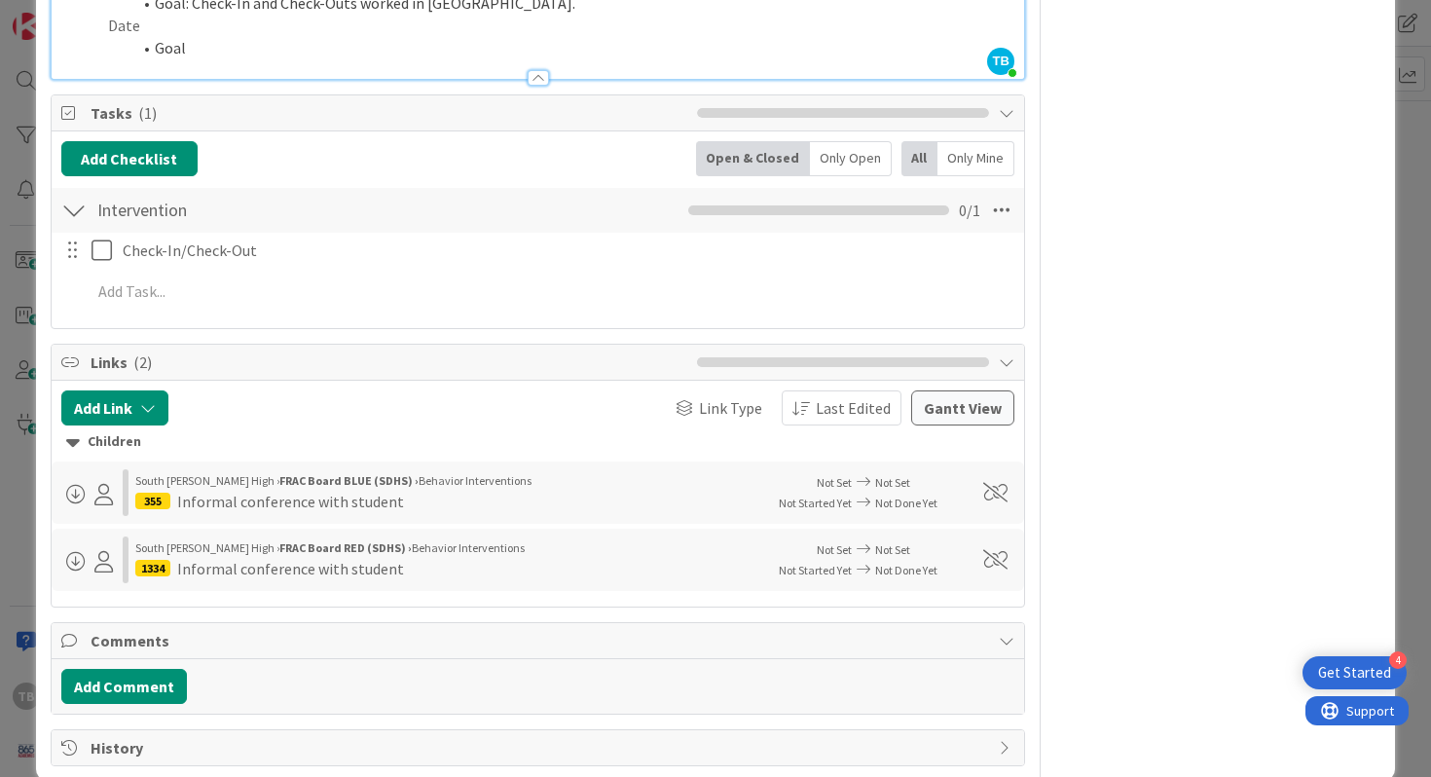
click at [309, 412] on div at bounding box center [297, 407] width 239 height 35
click at [127, 436] on div "Children" at bounding box center [538, 441] width 944 height 21
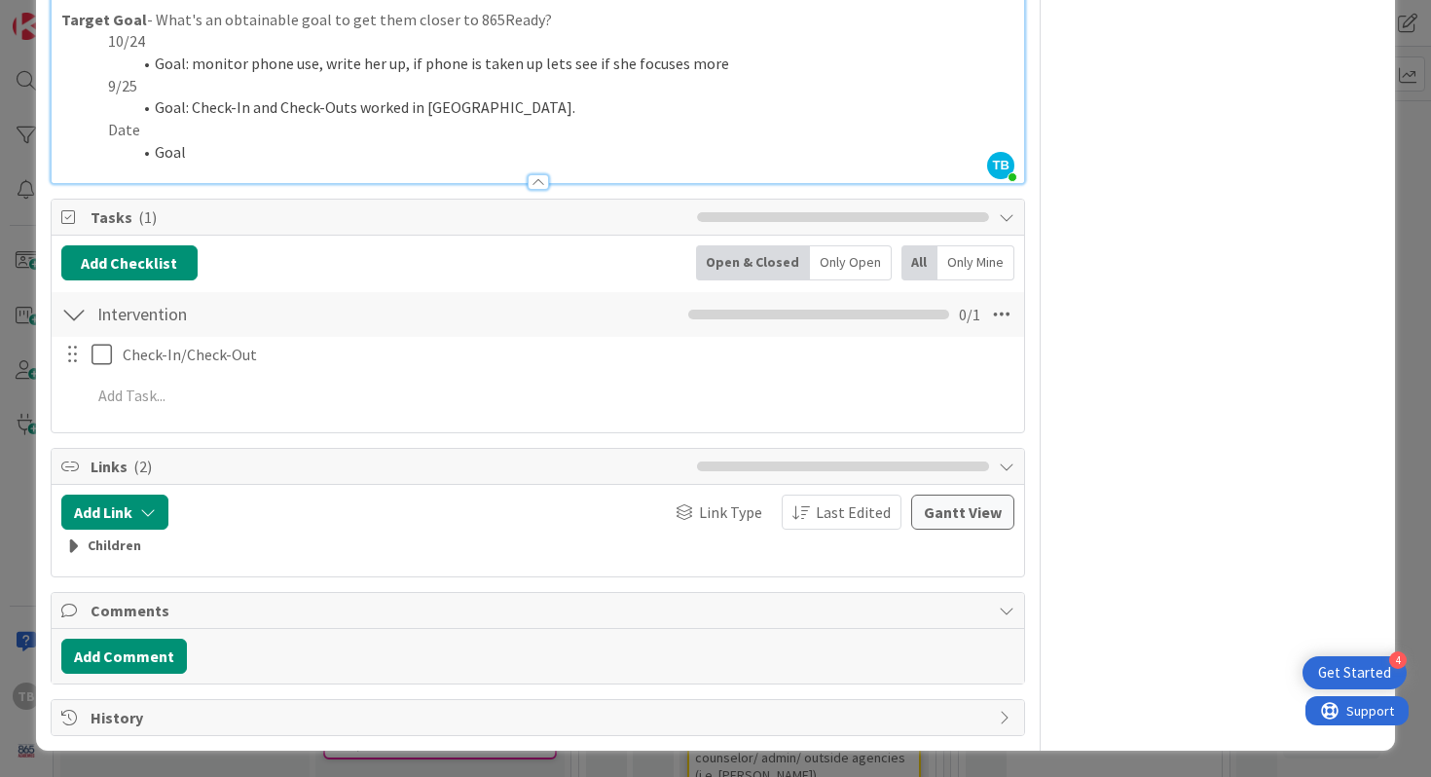
click at [69, 462] on icon at bounding box center [70, 466] width 19 height 16
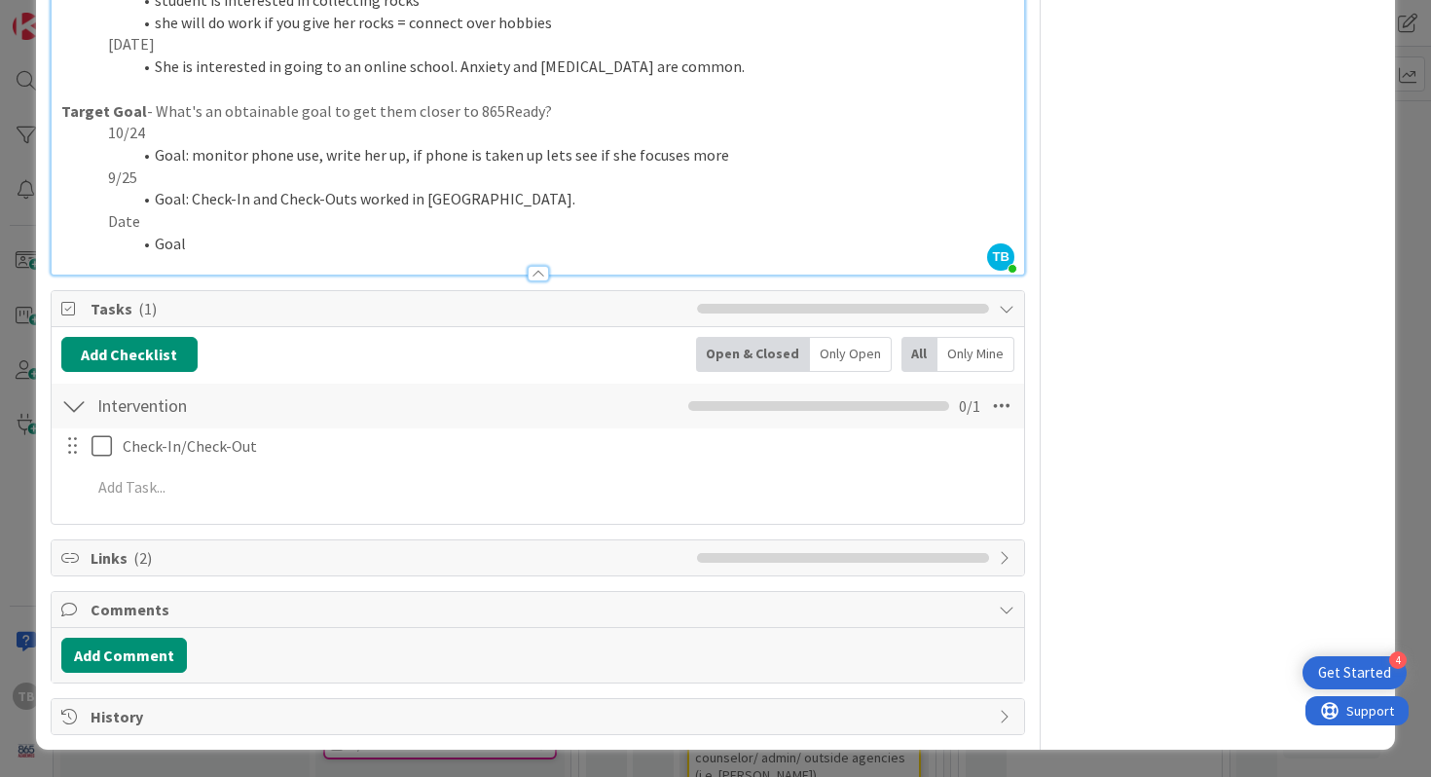
scroll to position [941, 0]
click at [73, 558] on icon at bounding box center [70, 559] width 19 height 16
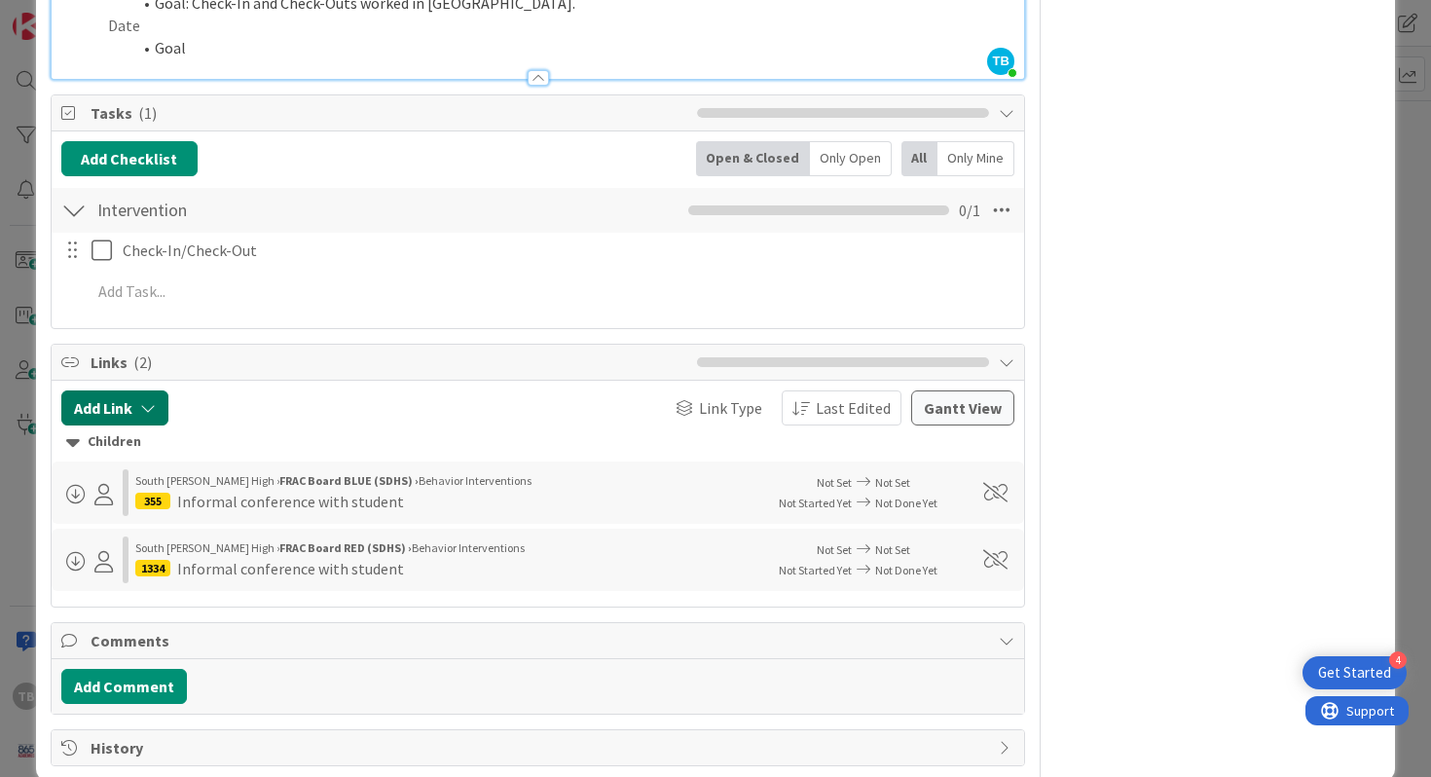
click at [105, 398] on button "Add Link" at bounding box center [114, 407] width 107 height 35
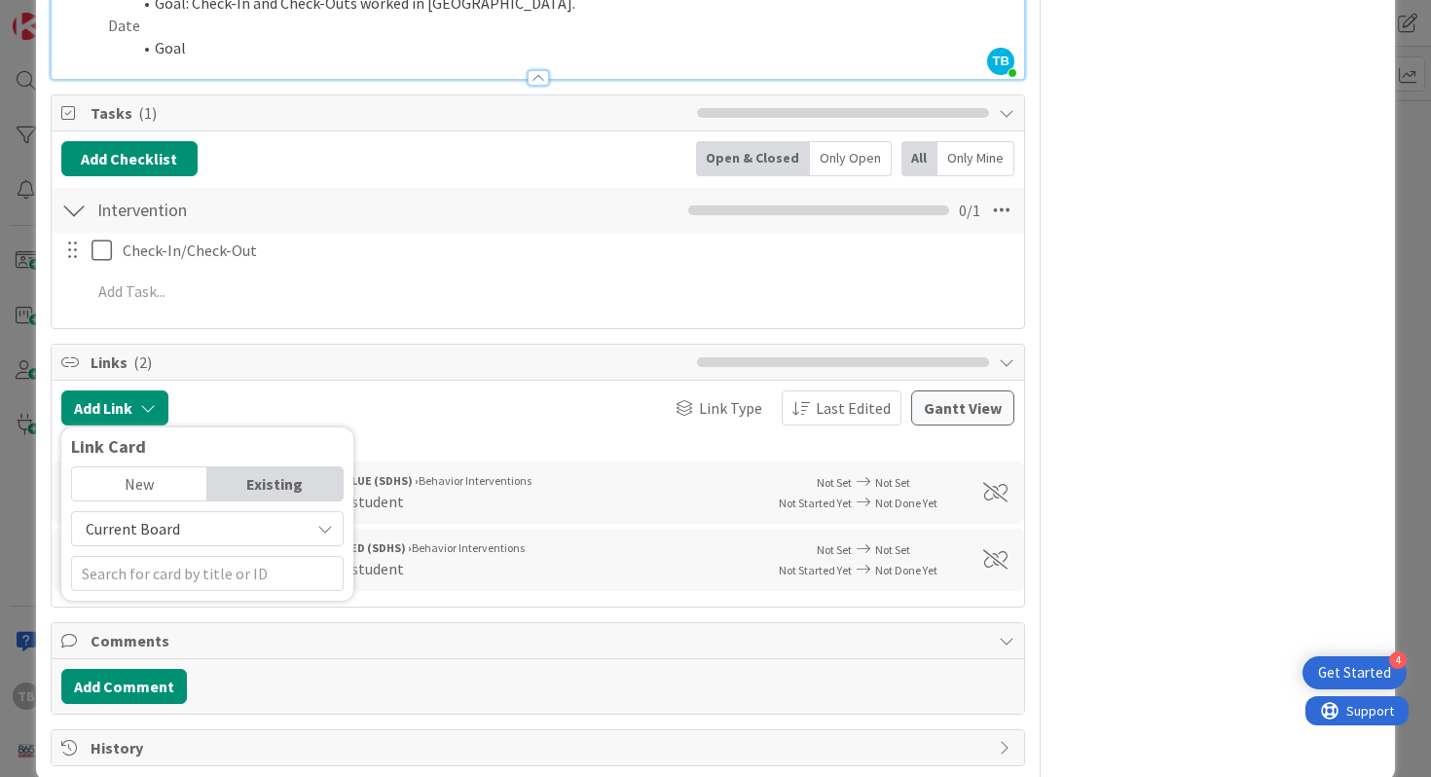
click at [172, 480] on div "New" at bounding box center [139, 483] width 135 height 33
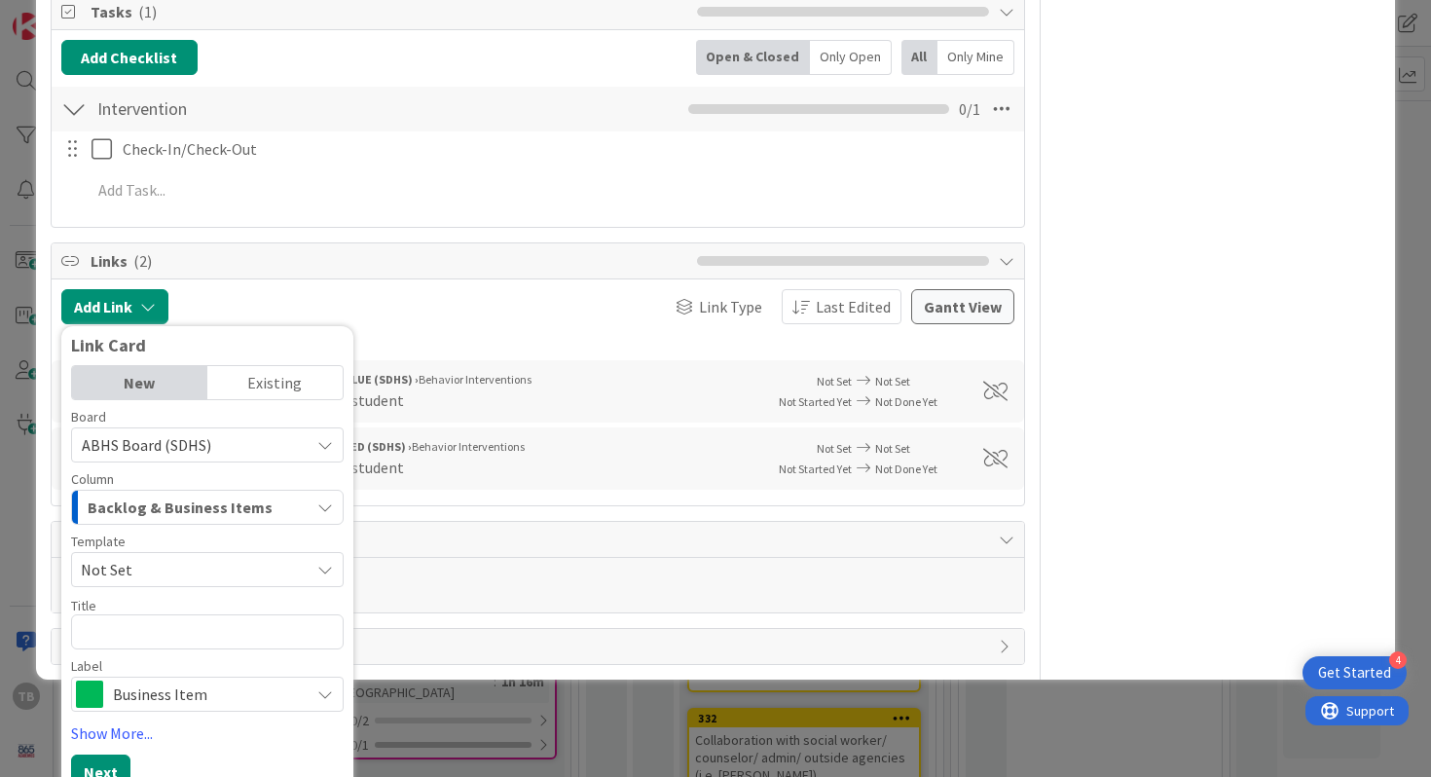
scroll to position [1261, 0]
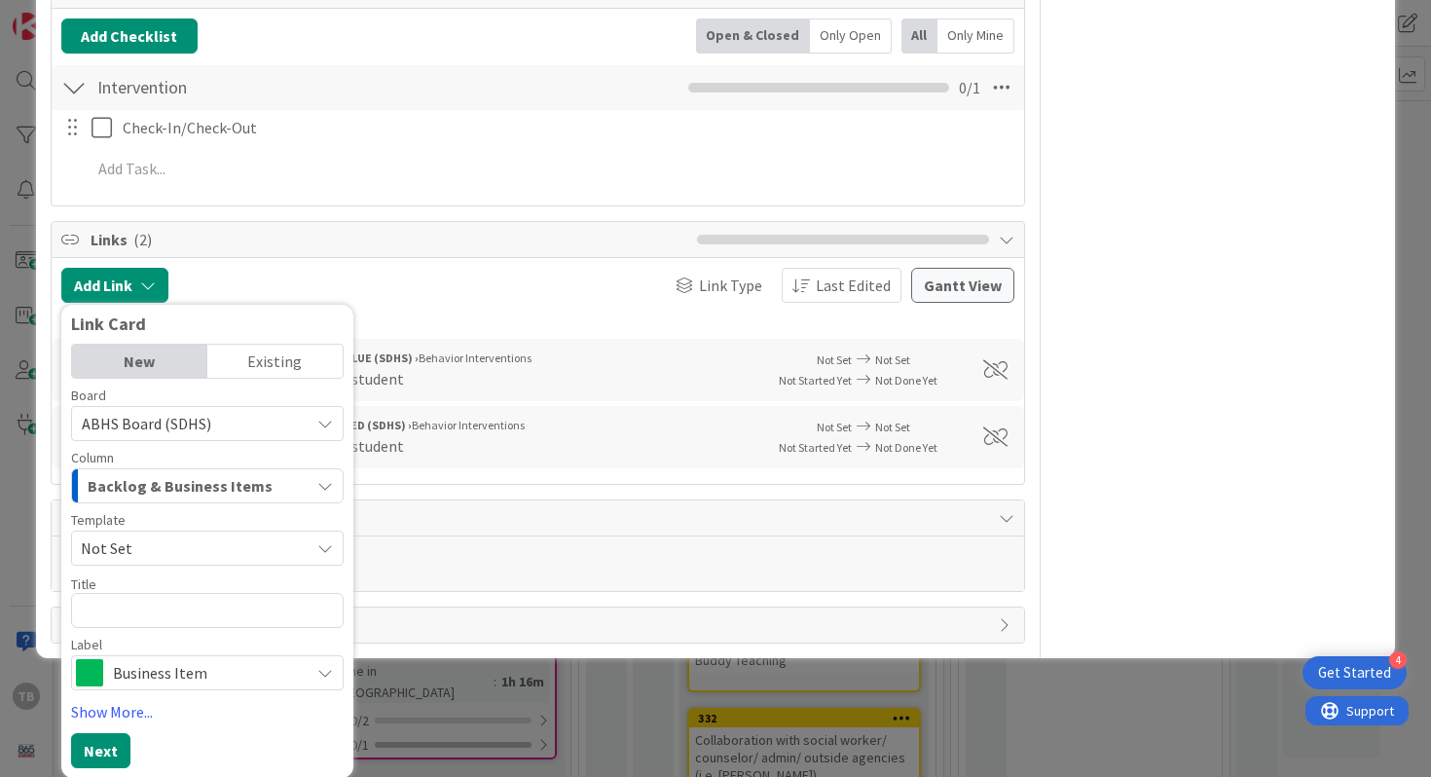
type textarea "x"
type textarea "C"
type textarea "x"
type textarea "Cj"
type textarea "x"
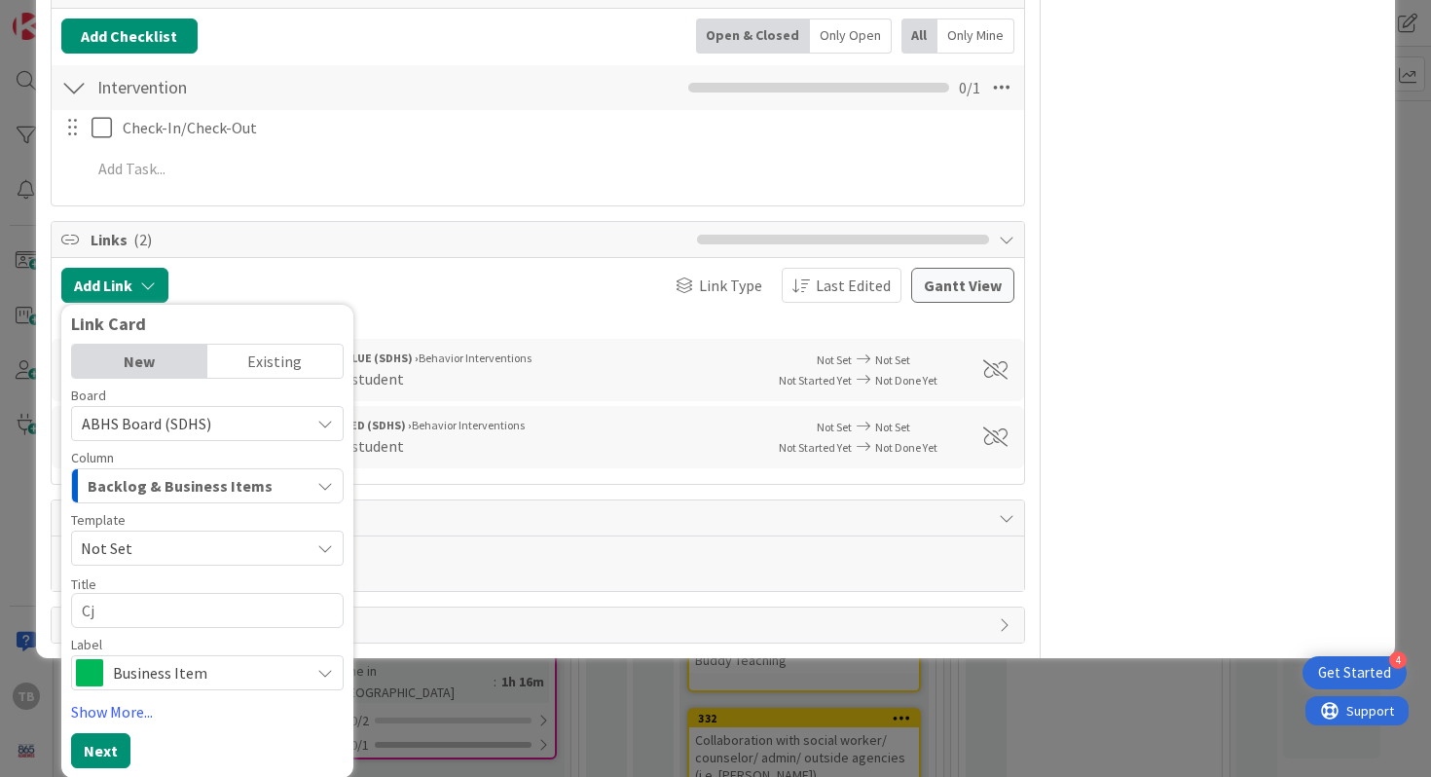
type textarea "C"
type textarea "x"
type textarea "C"
type textarea "x"
type textarea "Che"
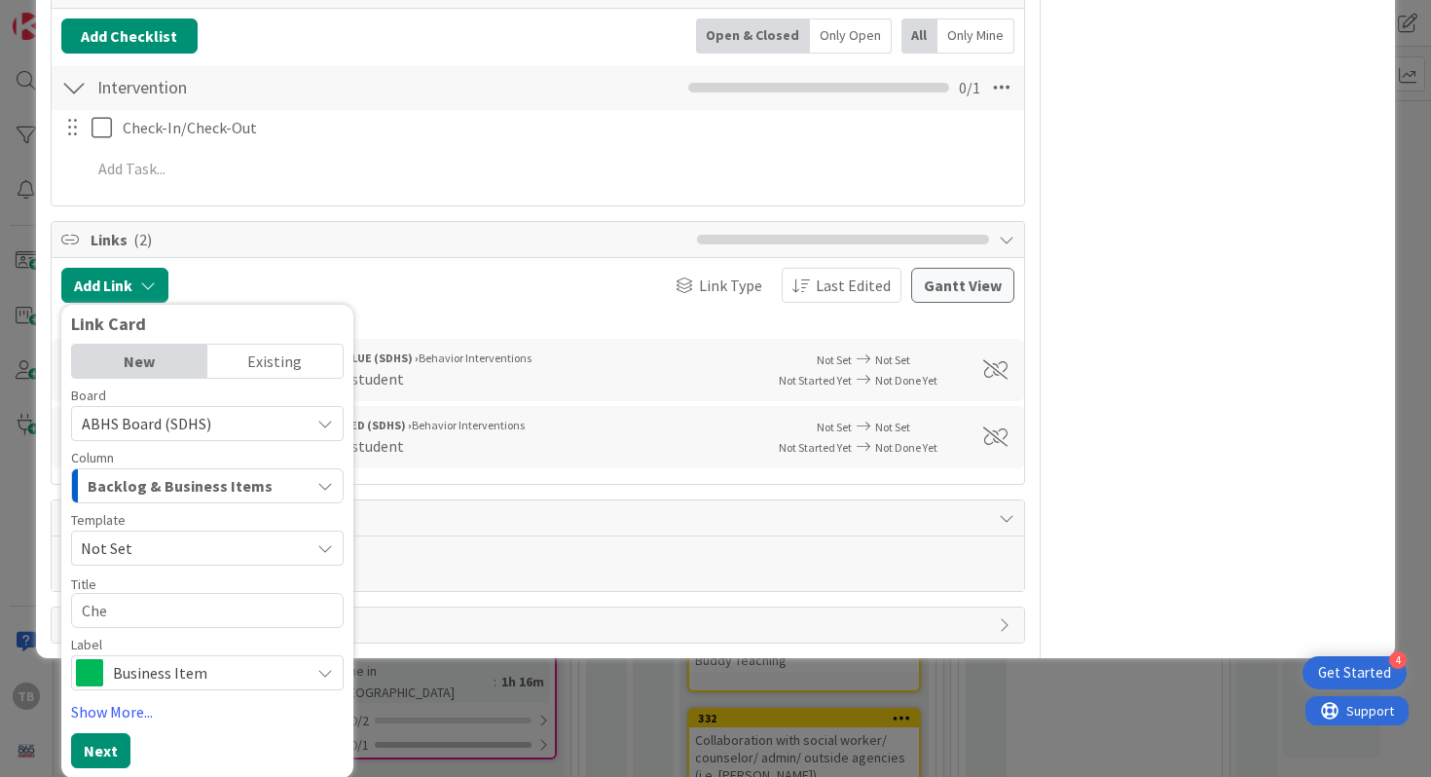
type textarea "x"
type textarea "Chec"
type textarea "x"
type textarea "Check"
type textarea "x"
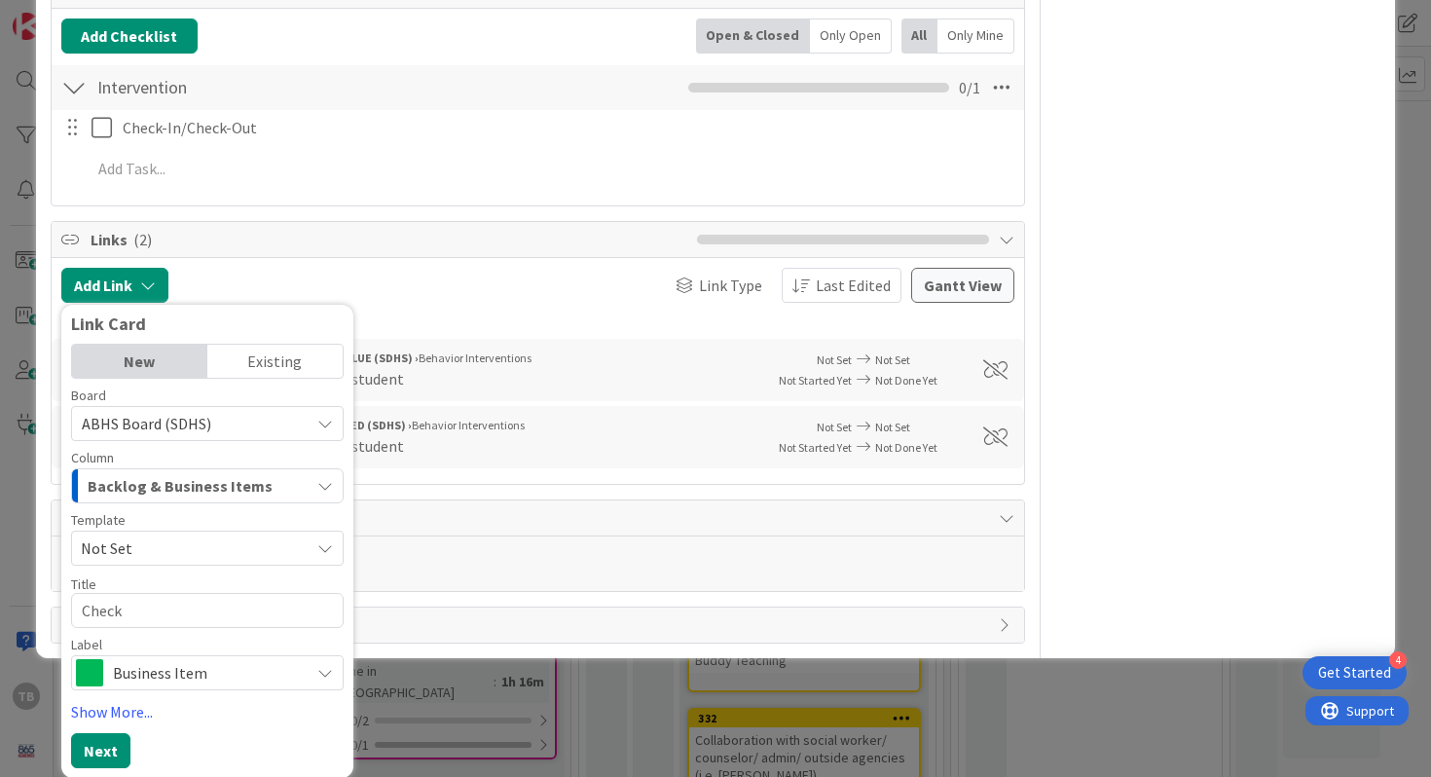
type textarea "Chec"
type textarea "x"
type textarea "Che"
type textarea "x"
type textarea "Ch"
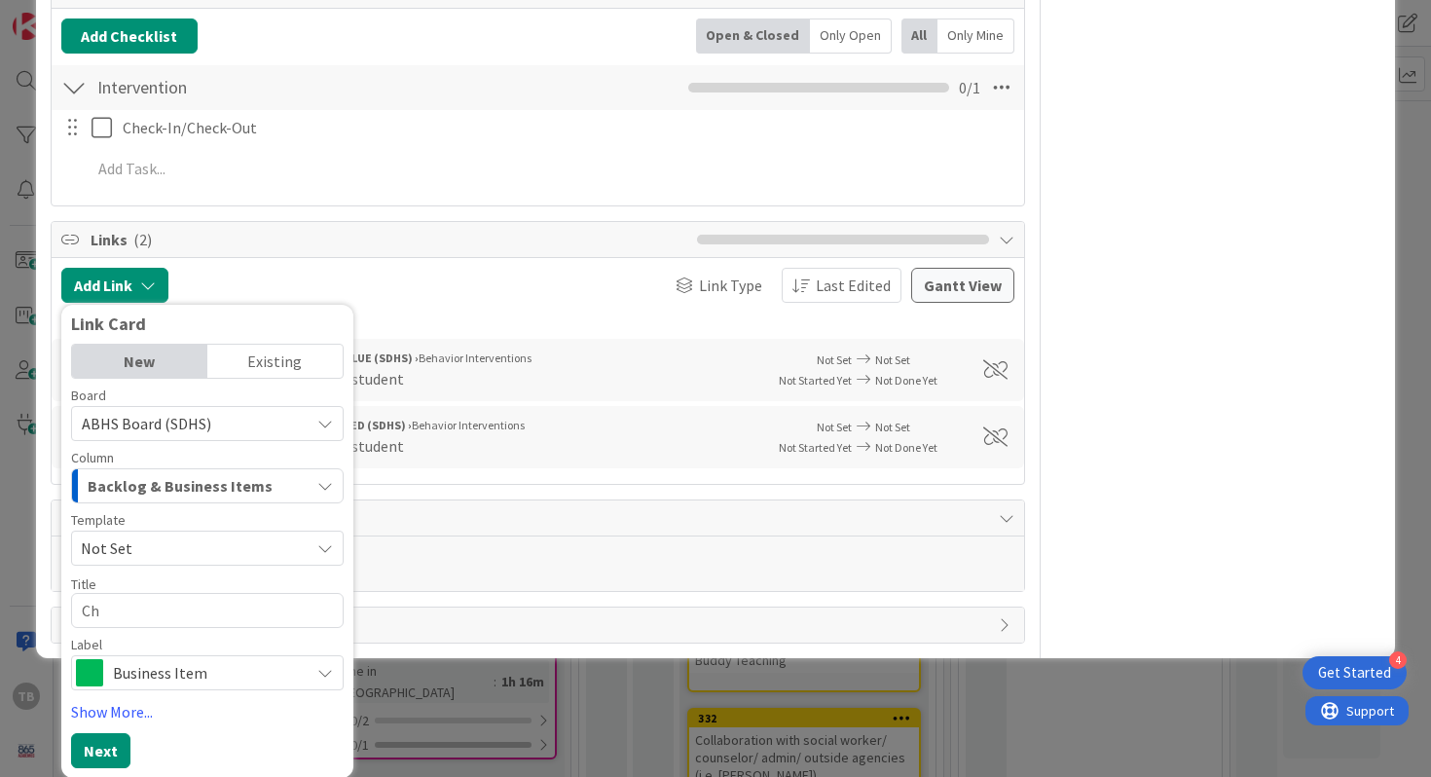
type textarea "x"
type textarea "C"
type textarea "x"
type textarea "C"
type textarea "x"
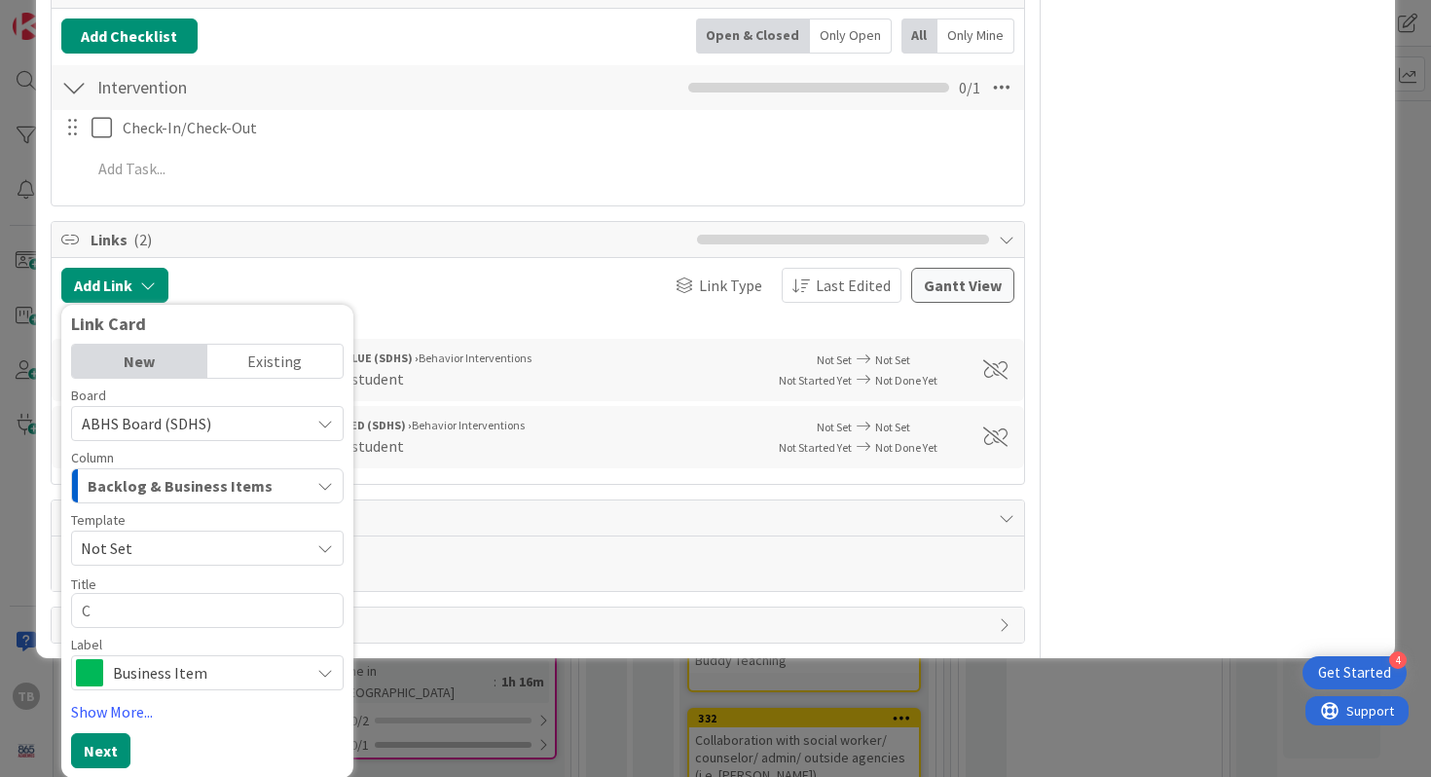
type textarea "Ch"
type textarea "x"
type textarea "Che"
type textarea "x"
type textarea "Chec"
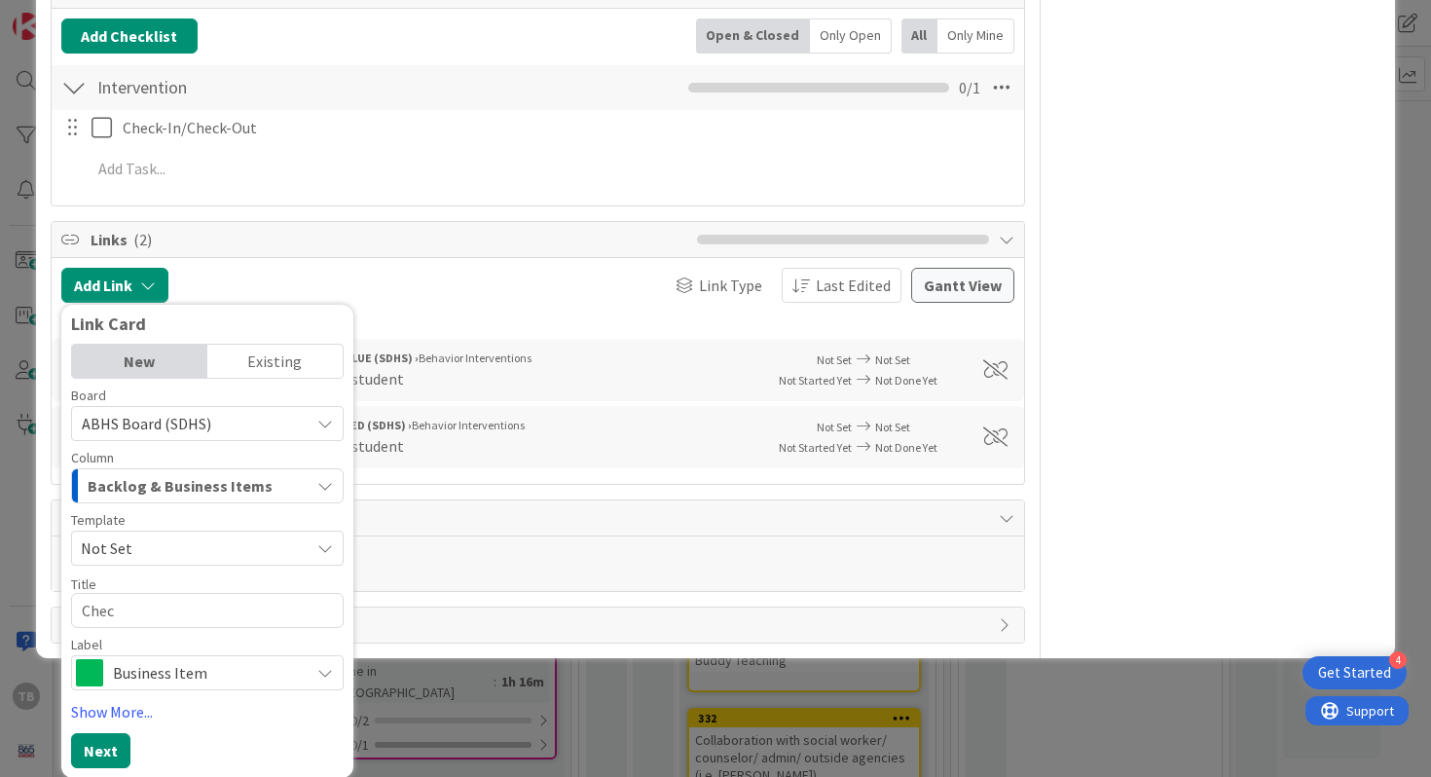
type textarea "x"
type textarea "Check"
type textarea "x"
type textarea "Check-"
type textarea "x"
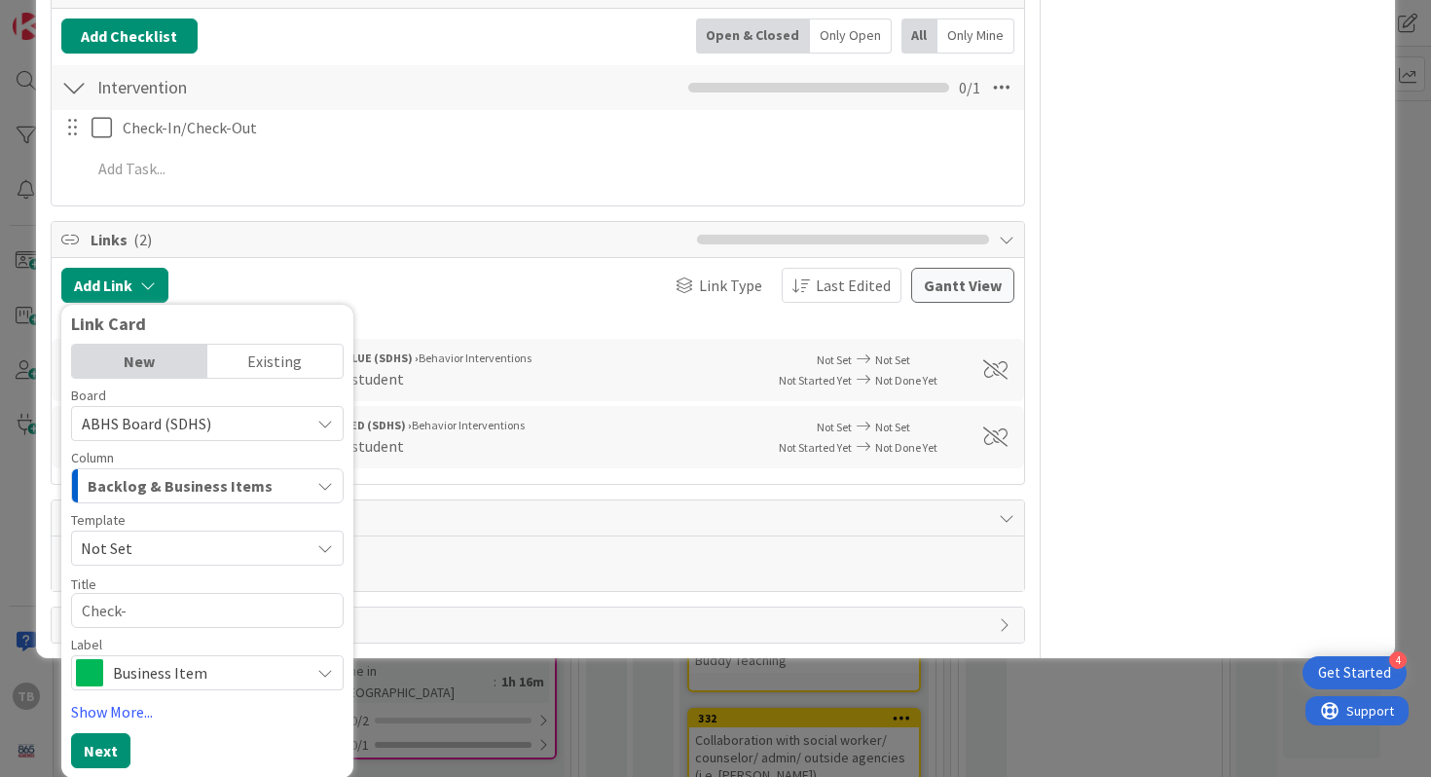
type textarea "Check-I"
type textarea "x"
type textarea "Check-In"
type textarea "x"
type textarea "Check-In/"
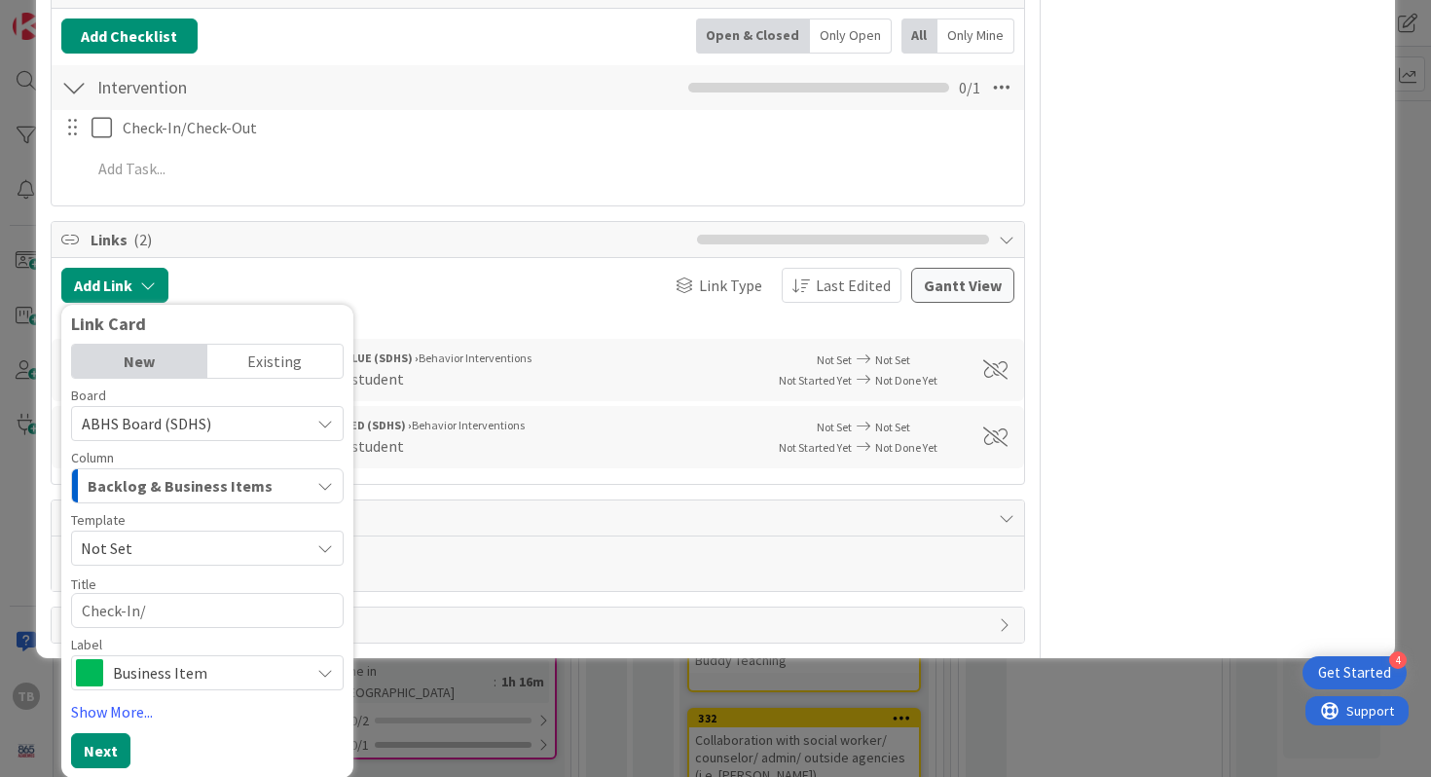
type textarea "x"
type textarea "Check-In/Ch"
type textarea "x"
type textarea "Check-In/Che"
type textarea "x"
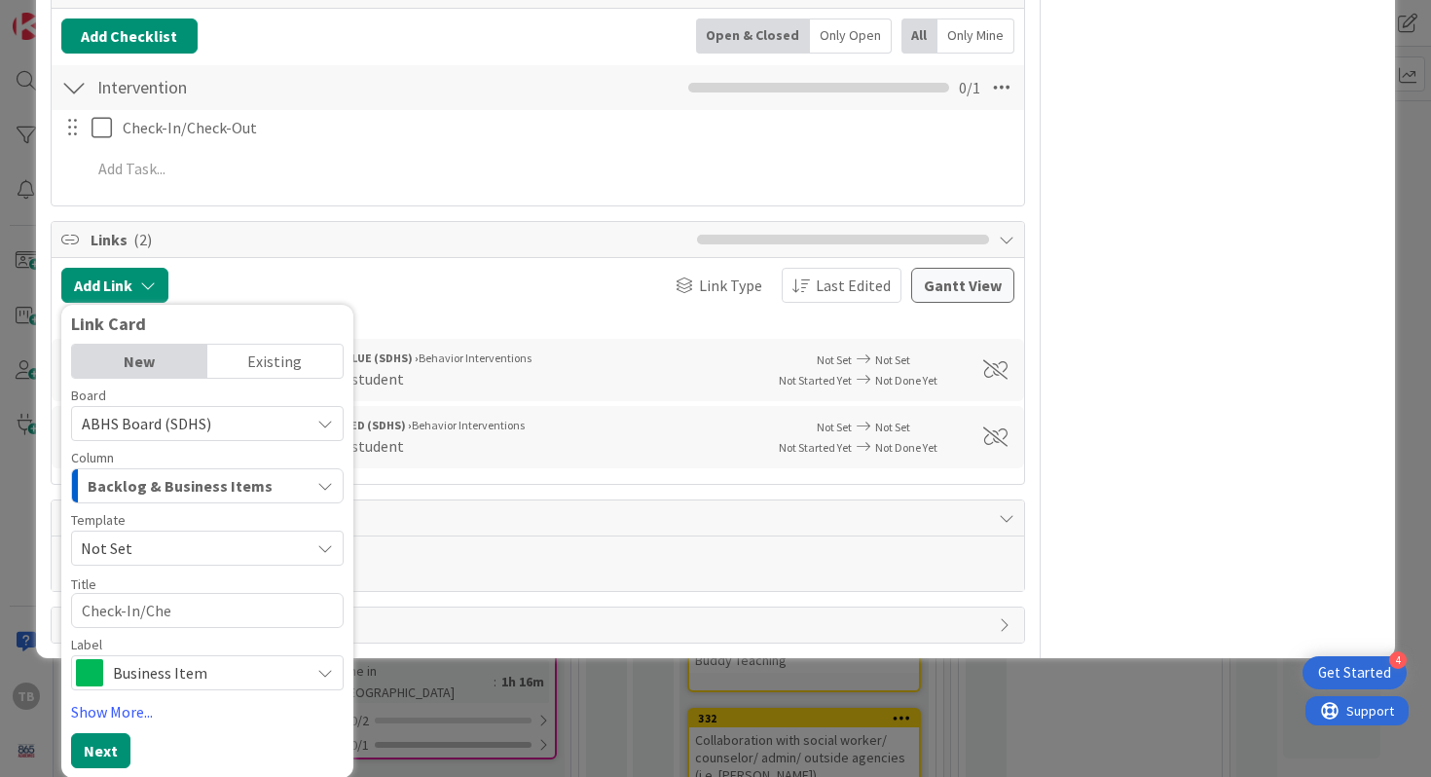
type textarea "Check-In/Chec"
type textarea "x"
type textarea "Check-In/Check"
type textarea "x"
type textarea "Check-In/Check-"
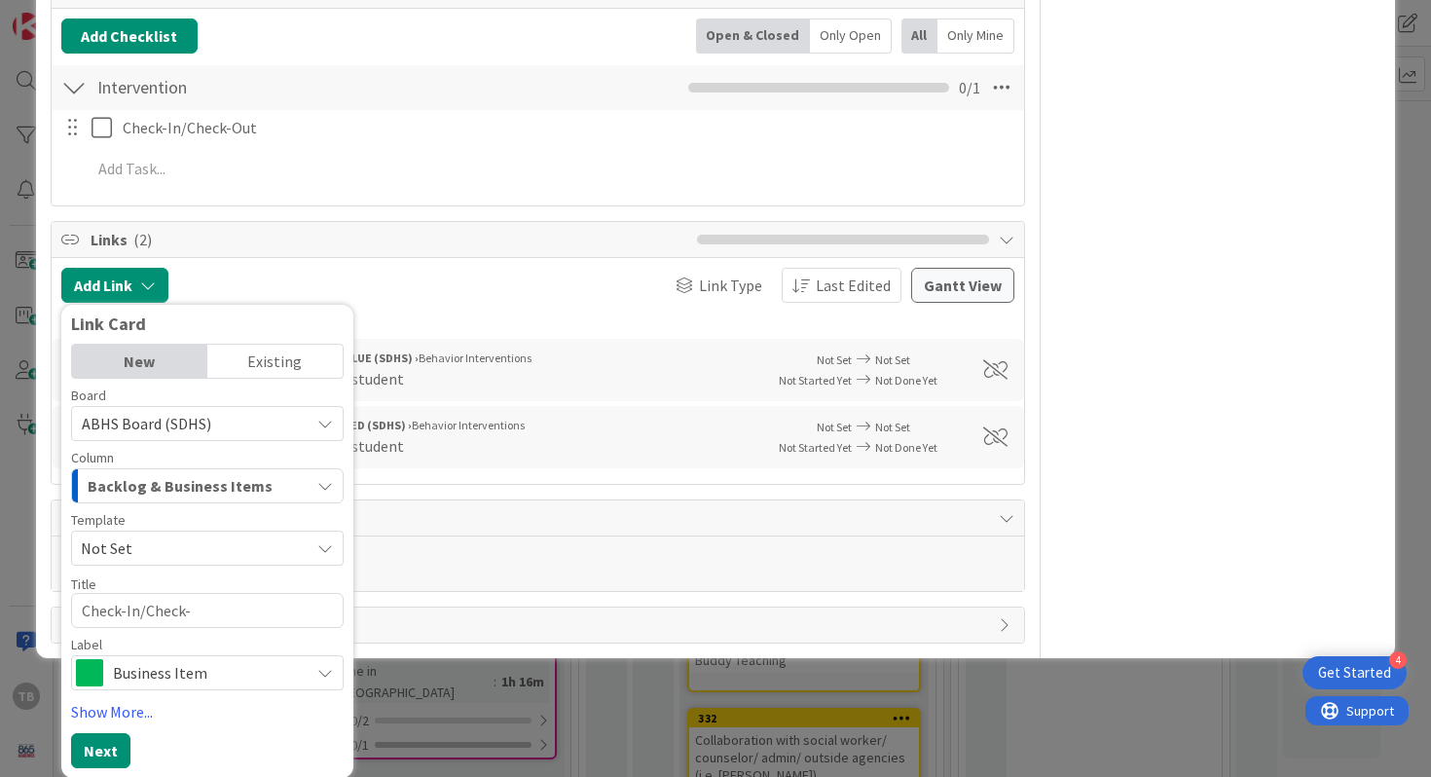
type textarea "x"
type textarea "Check-In/Check-O"
type textarea "x"
type textarea "Check-In/Check-Ou"
type textarea "x"
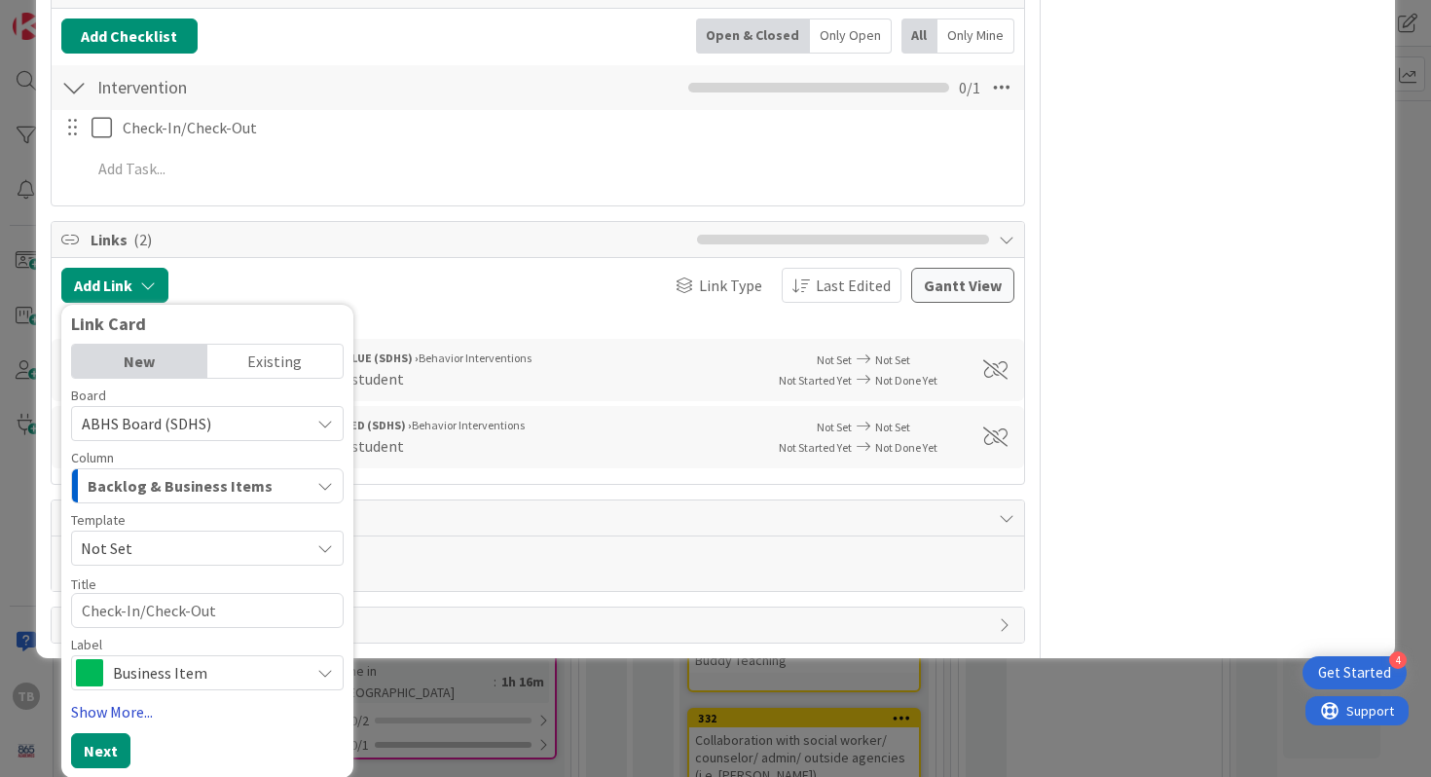
type textarea "Check-In/Check-Out"
click at [122, 708] on link "Show More..." at bounding box center [207, 711] width 273 height 23
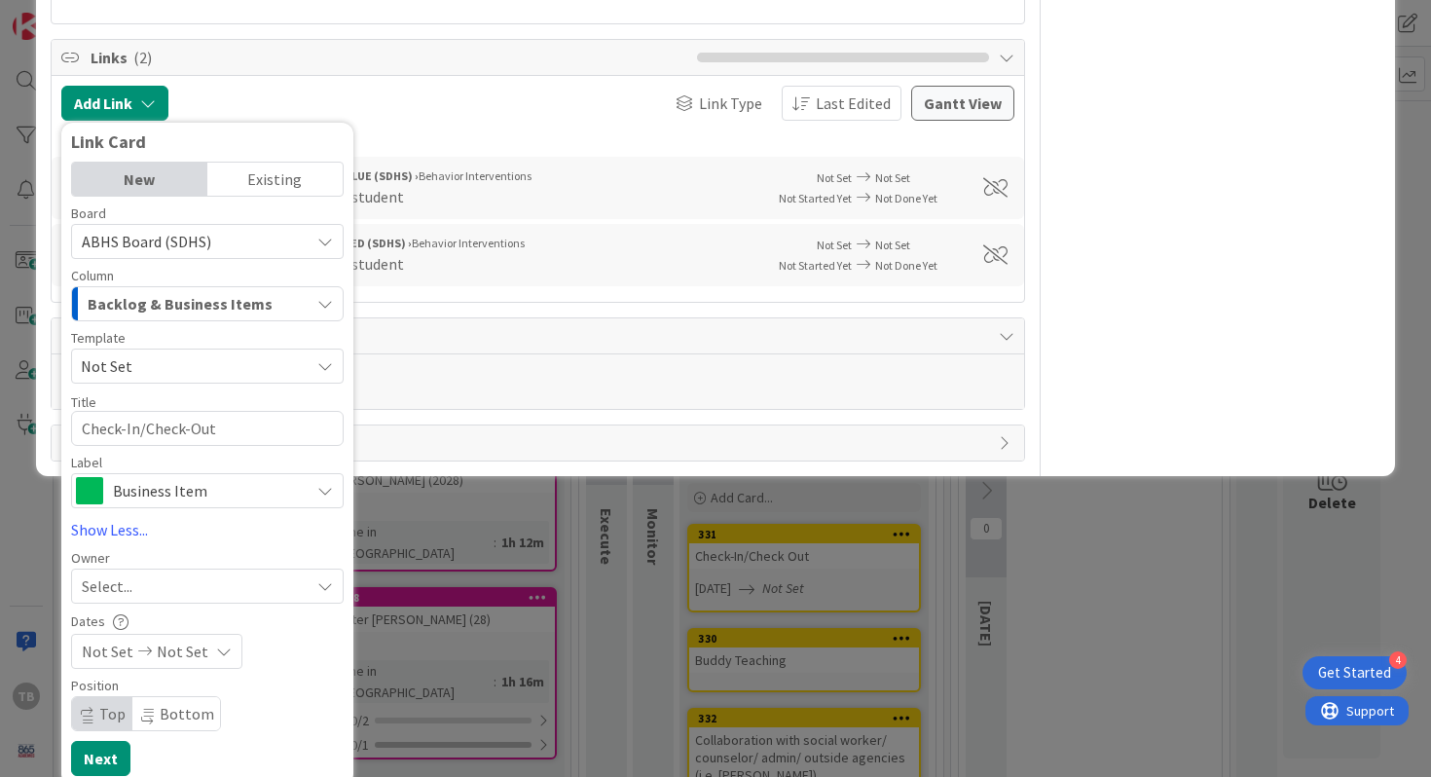
scroll to position [1450, 0]
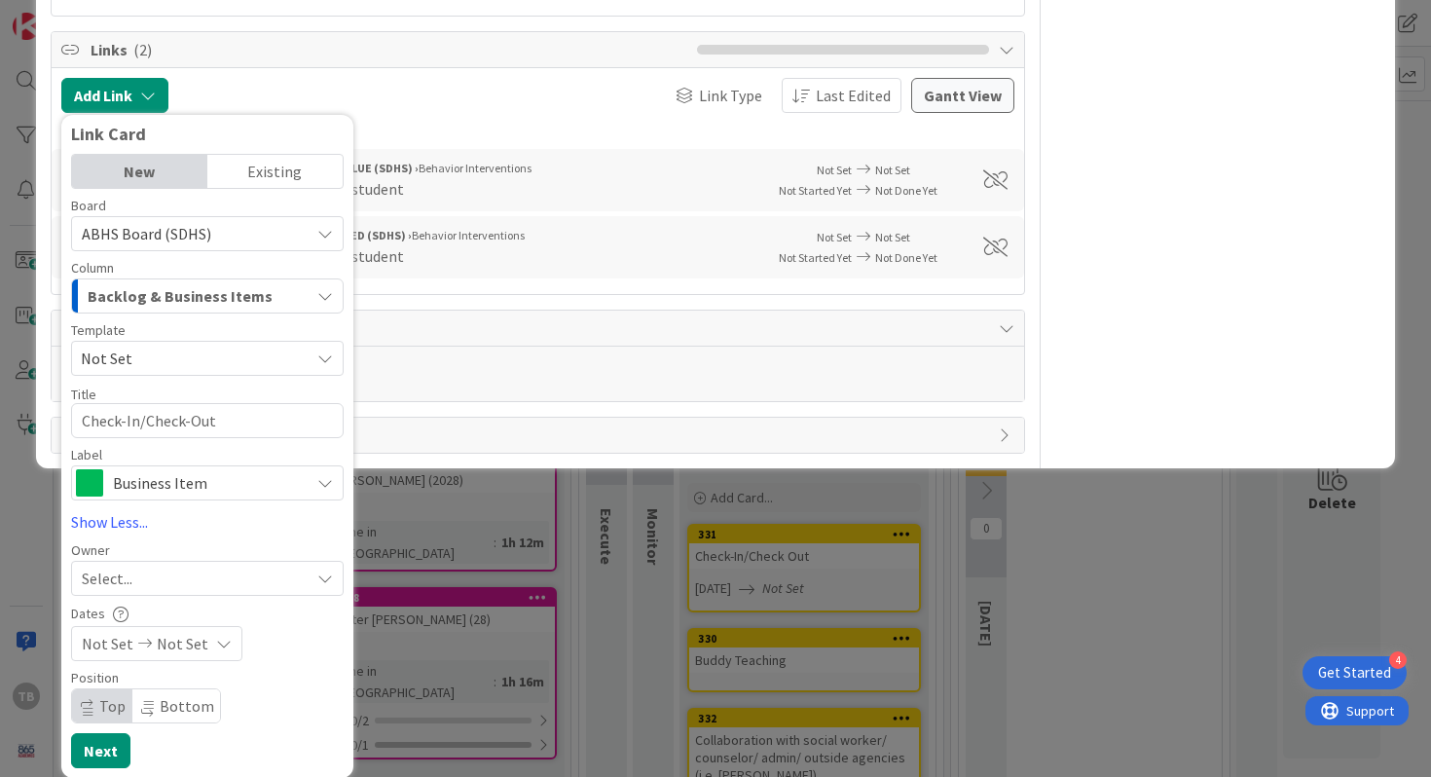
click at [188, 564] on div "Select..." at bounding box center [207, 578] width 273 height 35
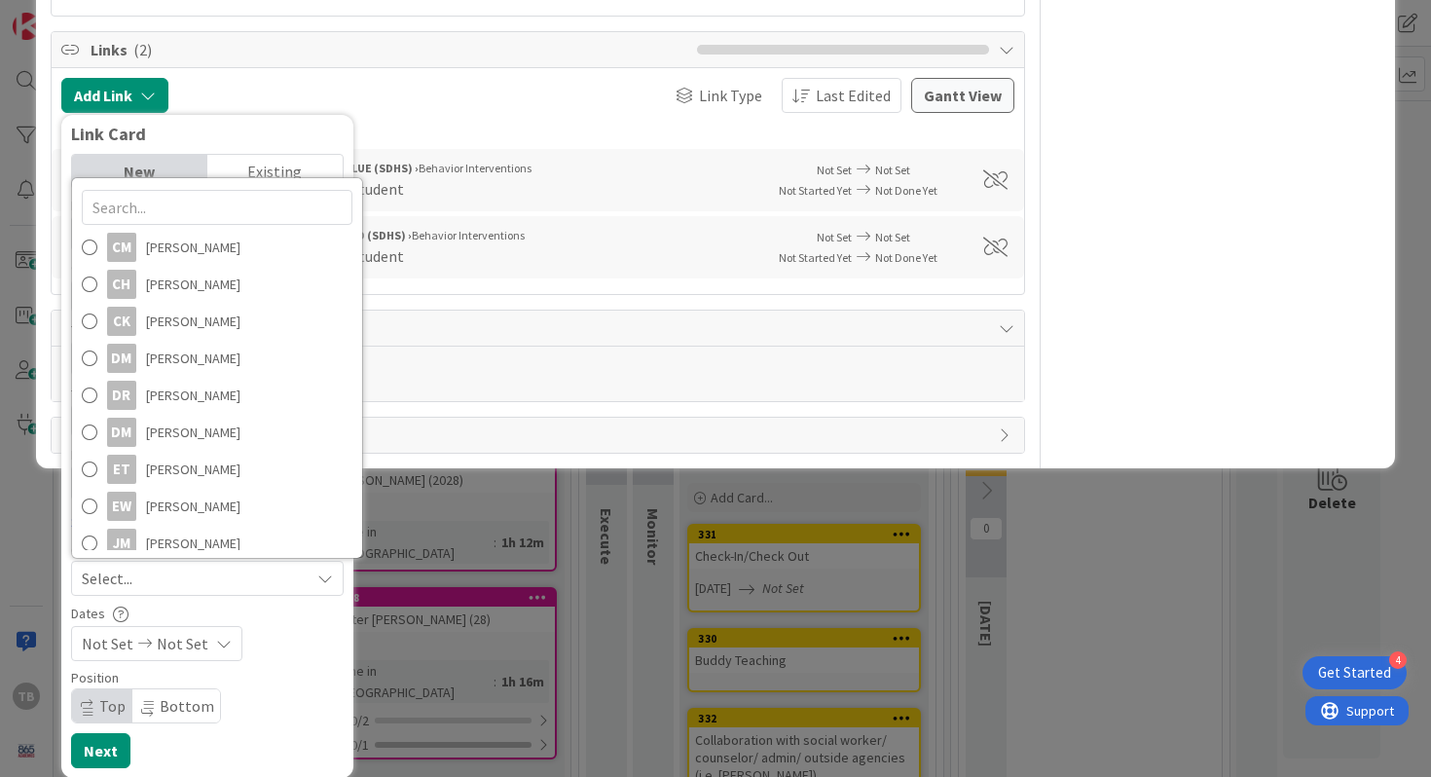
click at [228, 606] on div "Dates" at bounding box center [207, 613] width 273 height 17
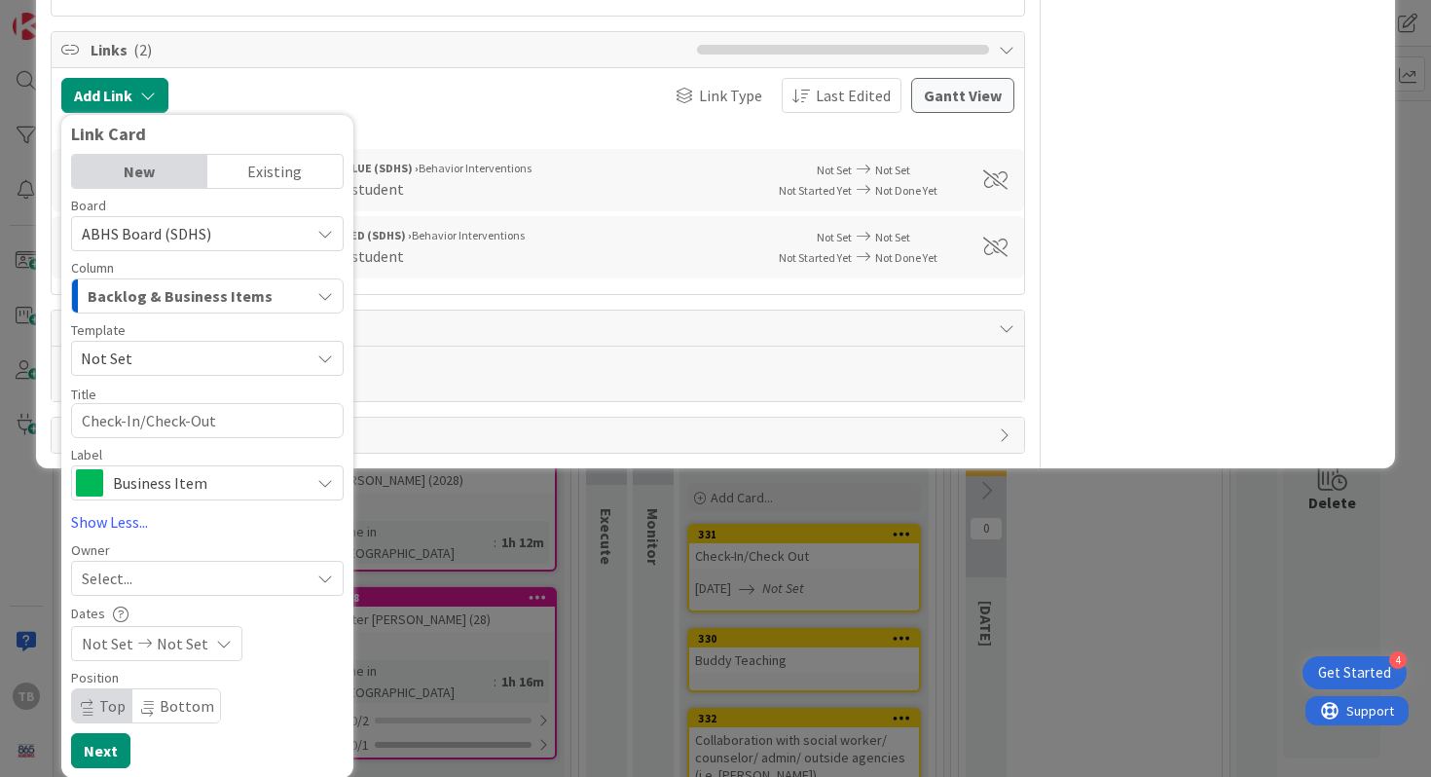
click at [160, 493] on span "Business Item" at bounding box center [206, 482] width 187 height 27
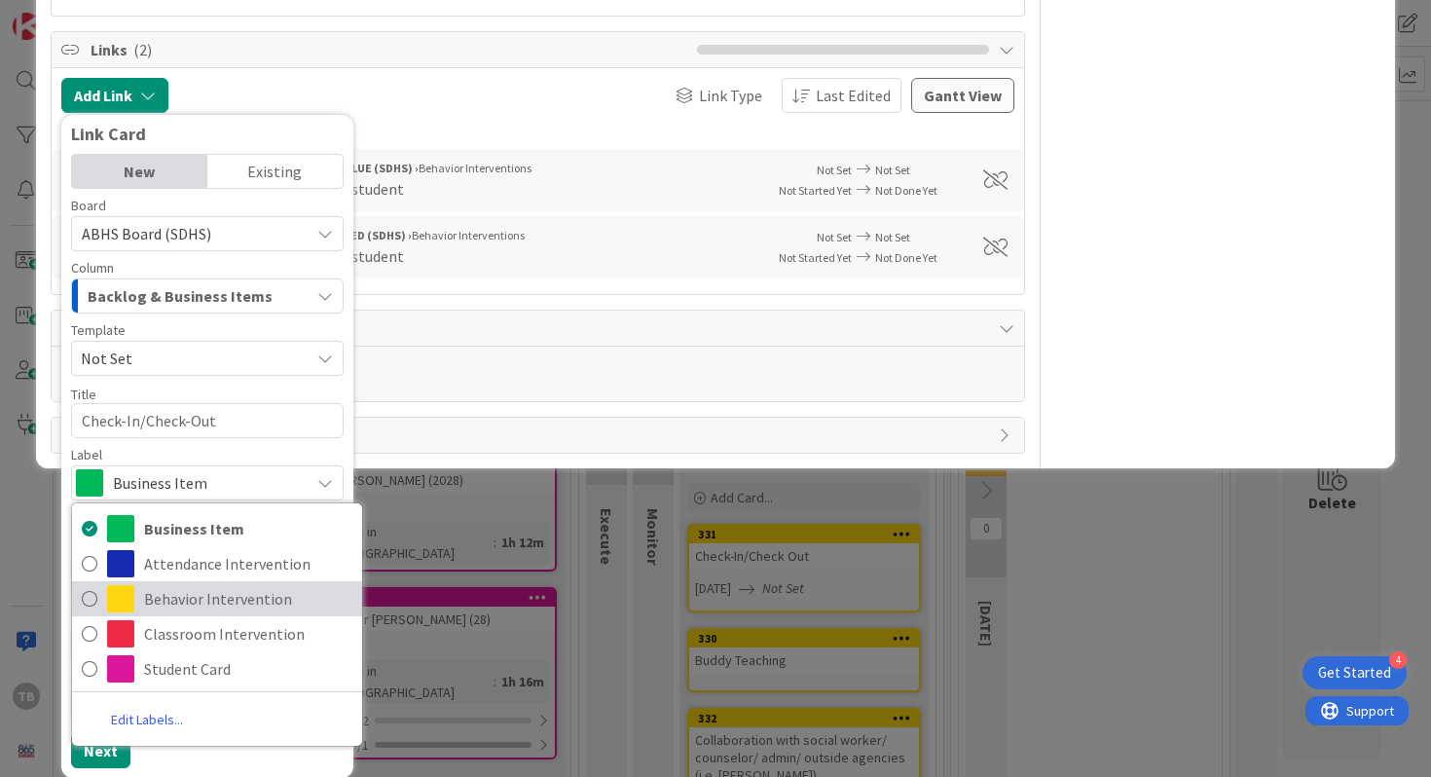
click at [172, 589] on span "Behavior Intervention" at bounding box center [248, 598] width 208 height 29
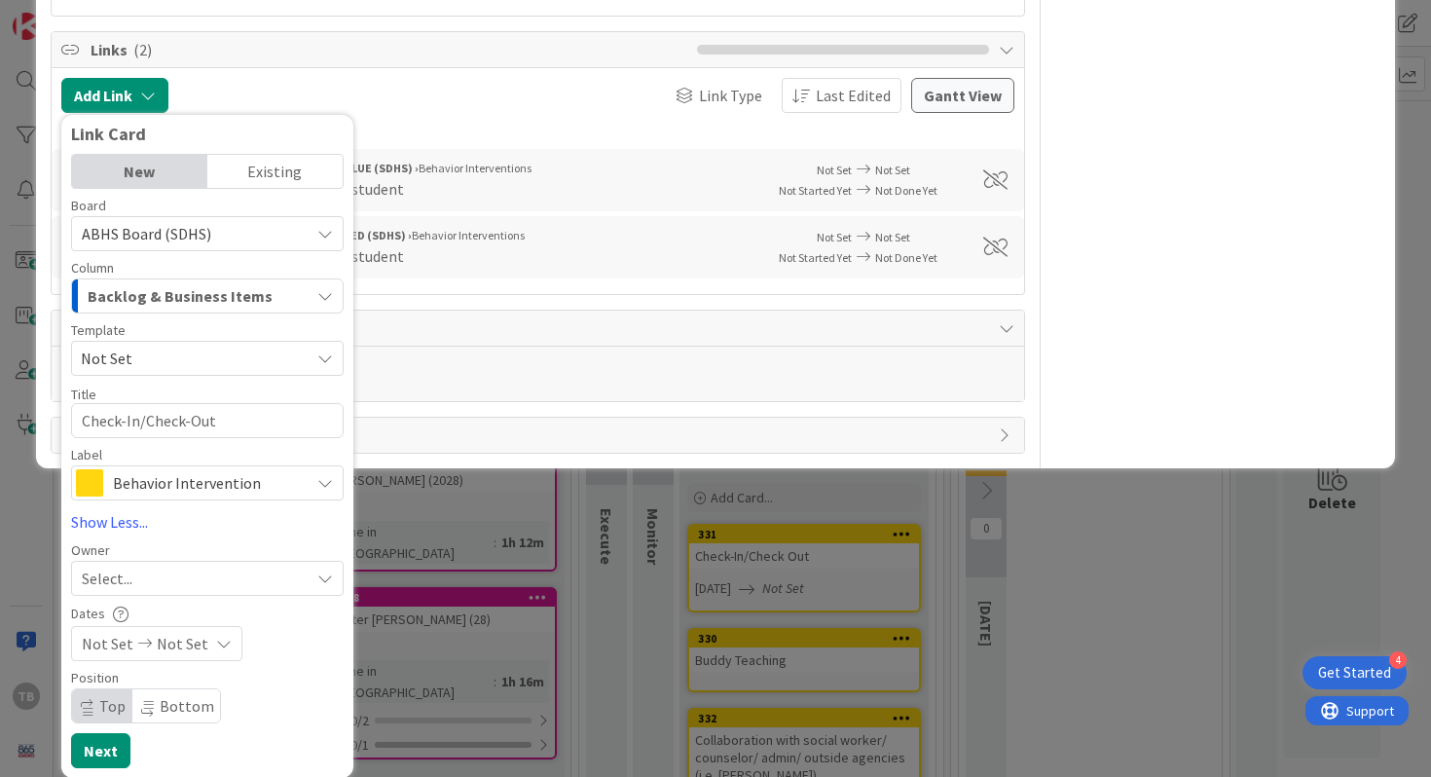
click at [164, 356] on span "Not Set" at bounding box center [188, 358] width 214 height 25
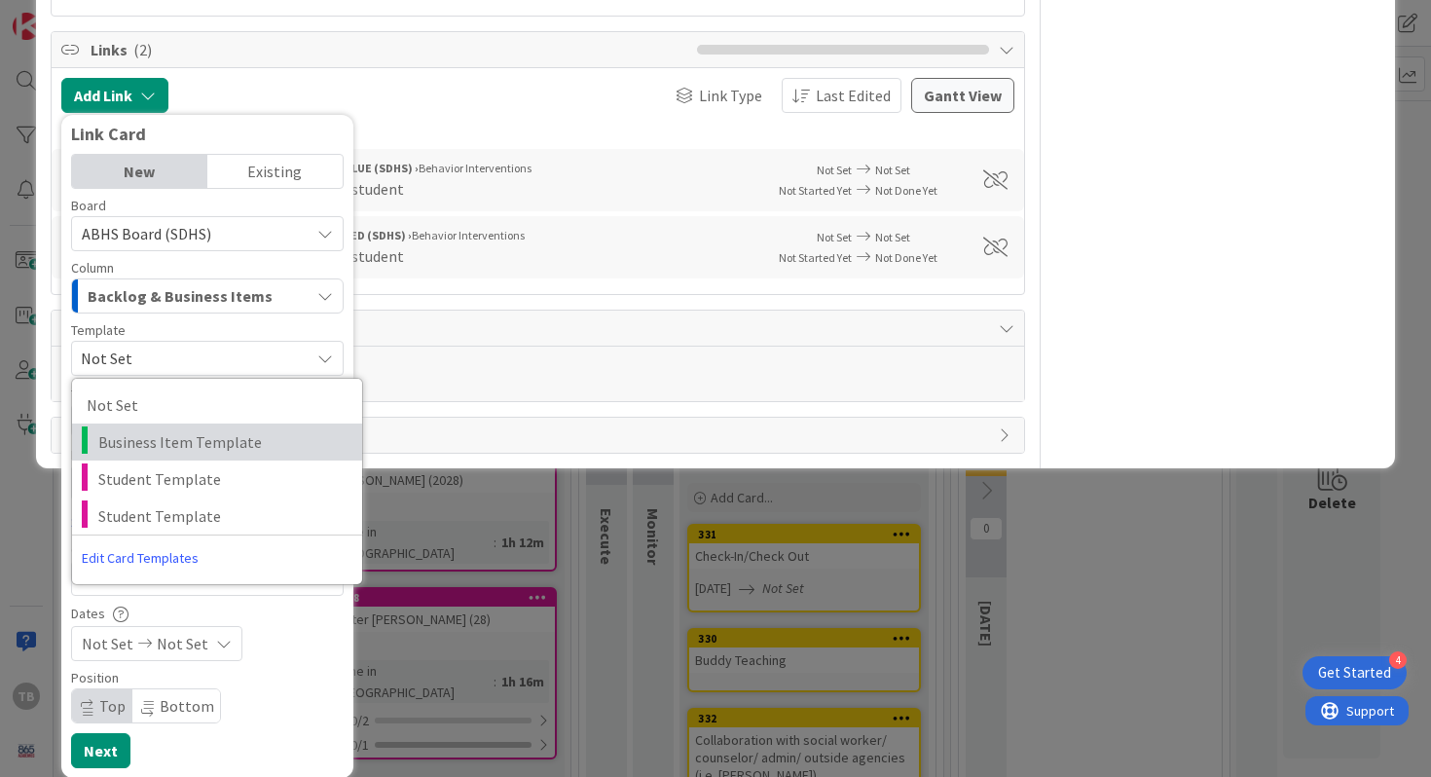
click at [163, 435] on span "Business Item Template" at bounding box center [222, 441] width 249 height 25
type textarea "x"
type textarea "Business Item Template"
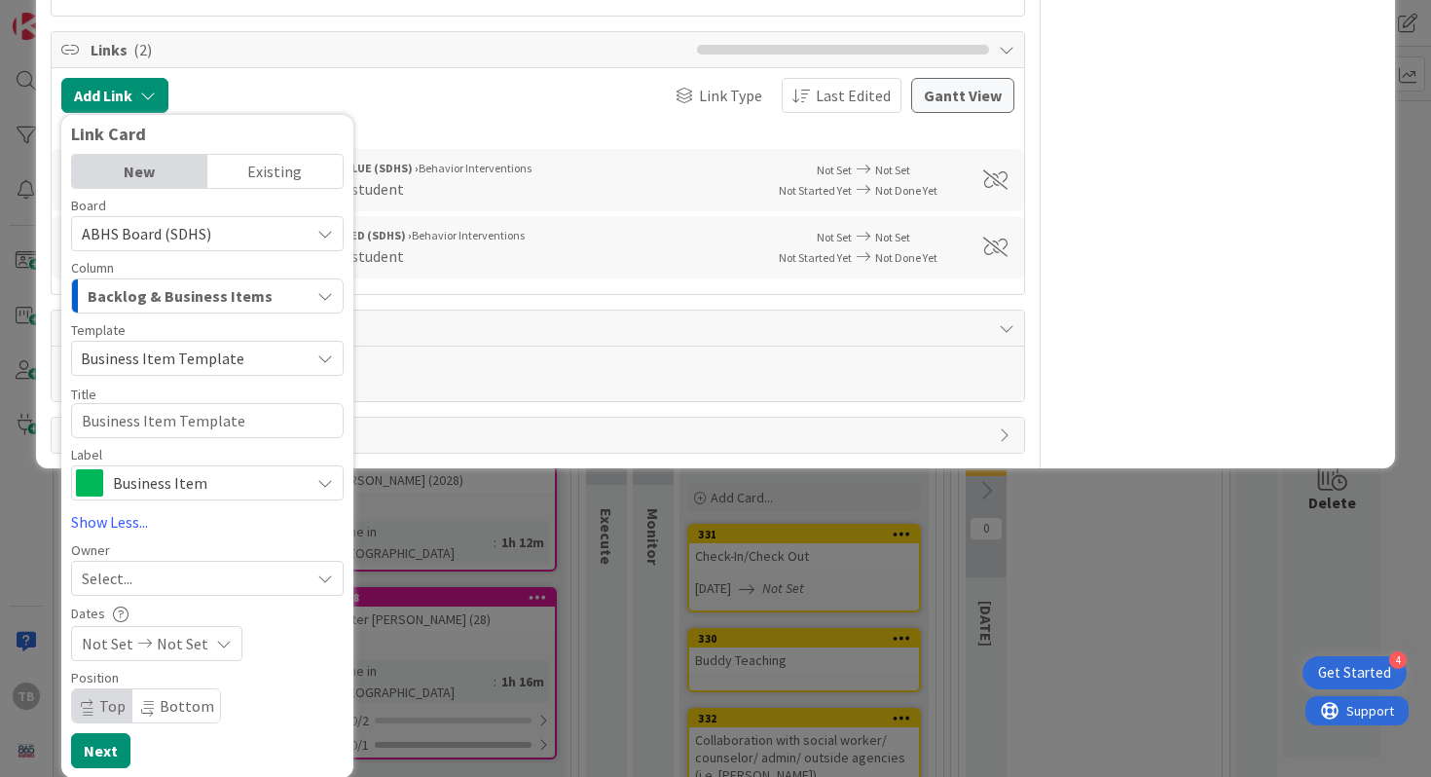
click at [154, 469] on span "Business Item" at bounding box center [206, 482] width 187 height 27
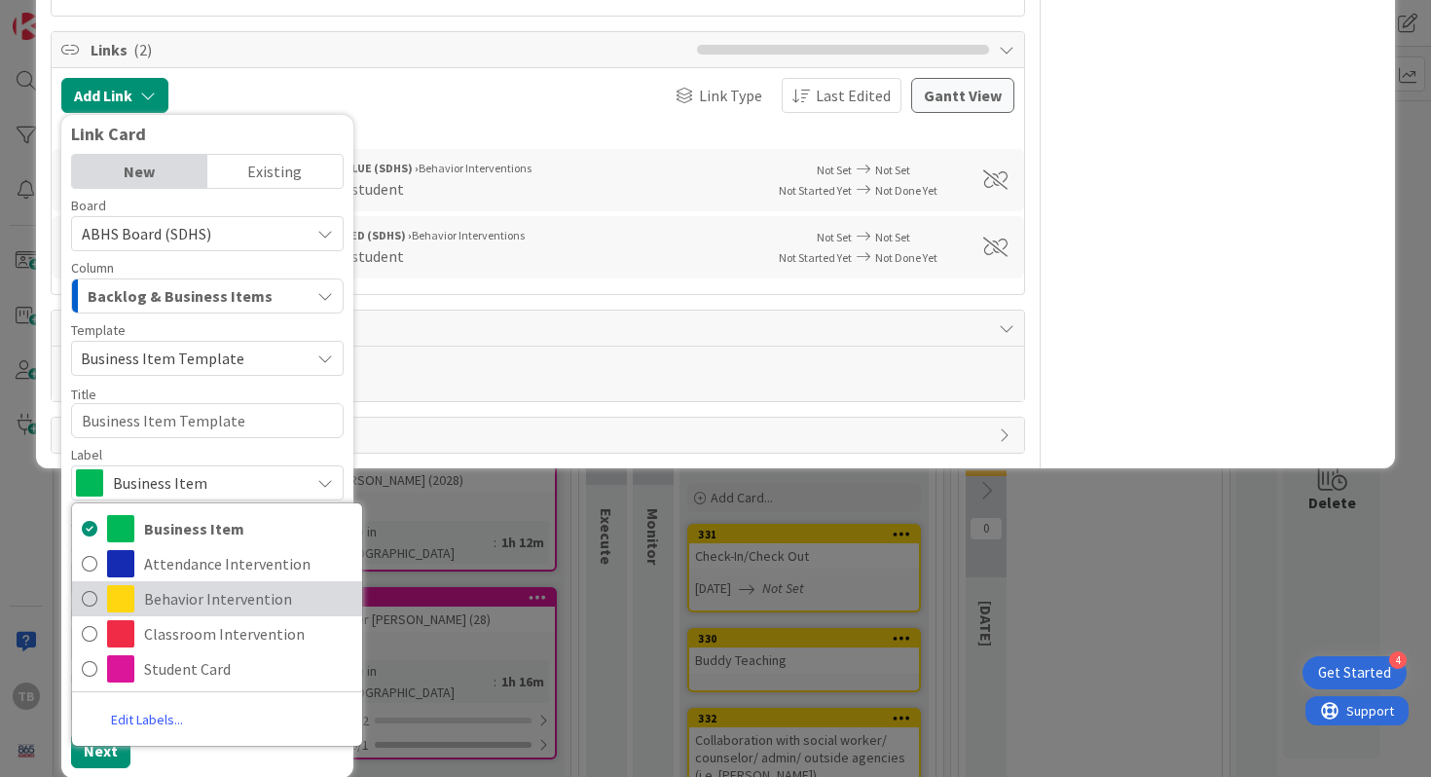
click at [159, 584] on span "Behavior Intervention" at bounding box center [248, 598] width 208 height 29
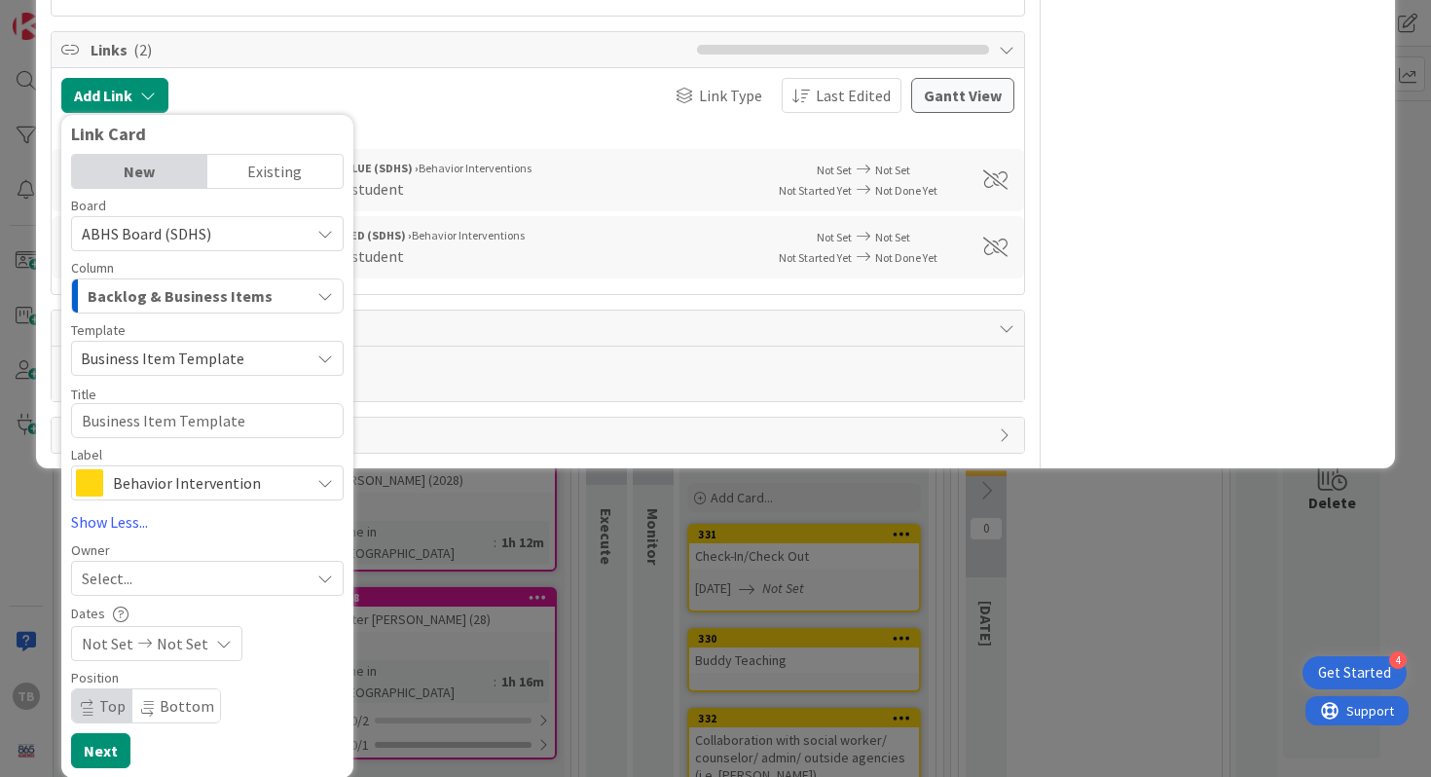
click at [180, 440] on div "Board ABHS Board (SDHS) Column Backlog & Business Items Template Business Item …" at bounding box center [207, 350] width 273 height 302
click at [145, 562] on div "Select..." at bounding box center [207, 578] width 273 height 35
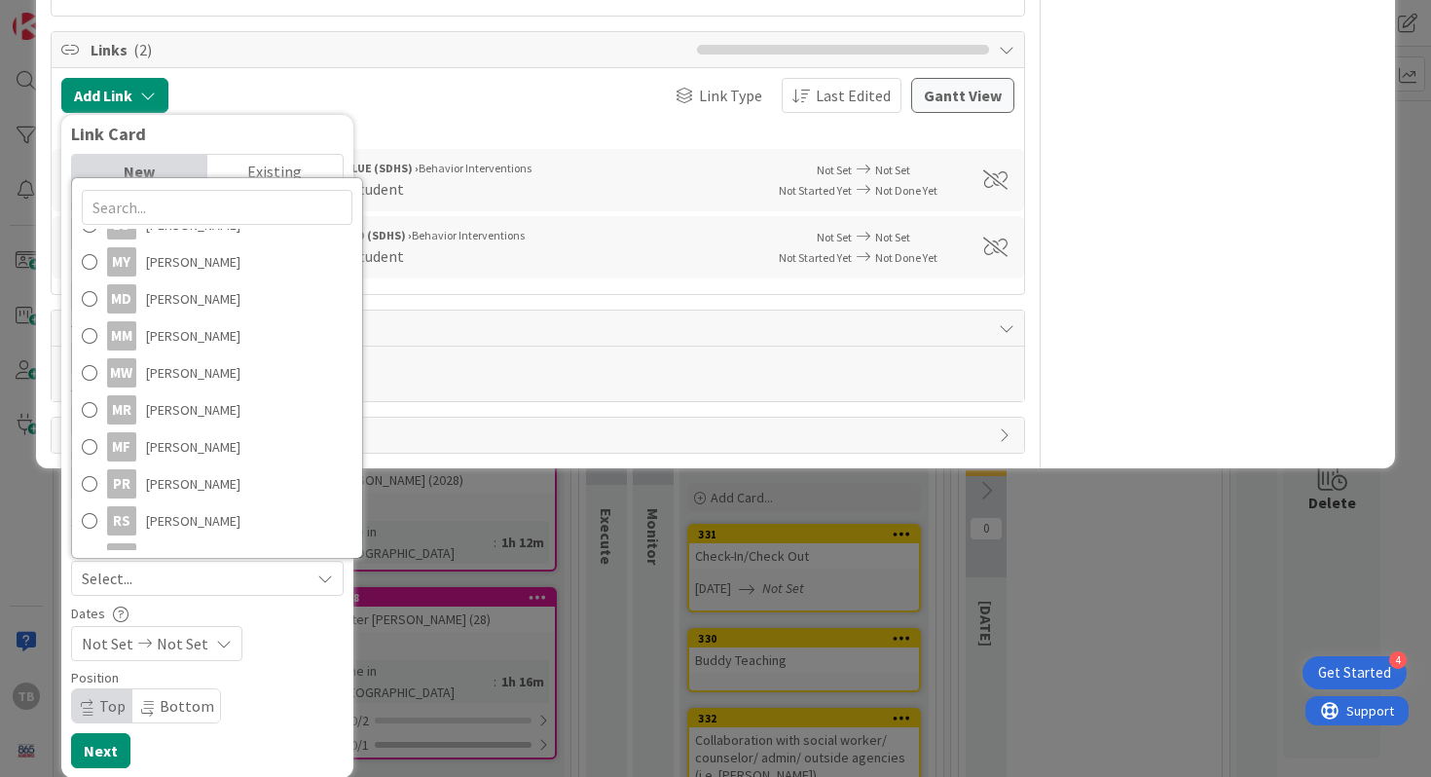
scroll to position [544, 0]
click at [163, 375] on span "[PERSON_NAME]" at bounding box center [193, 368] width 94 height 29
type textarea "x"
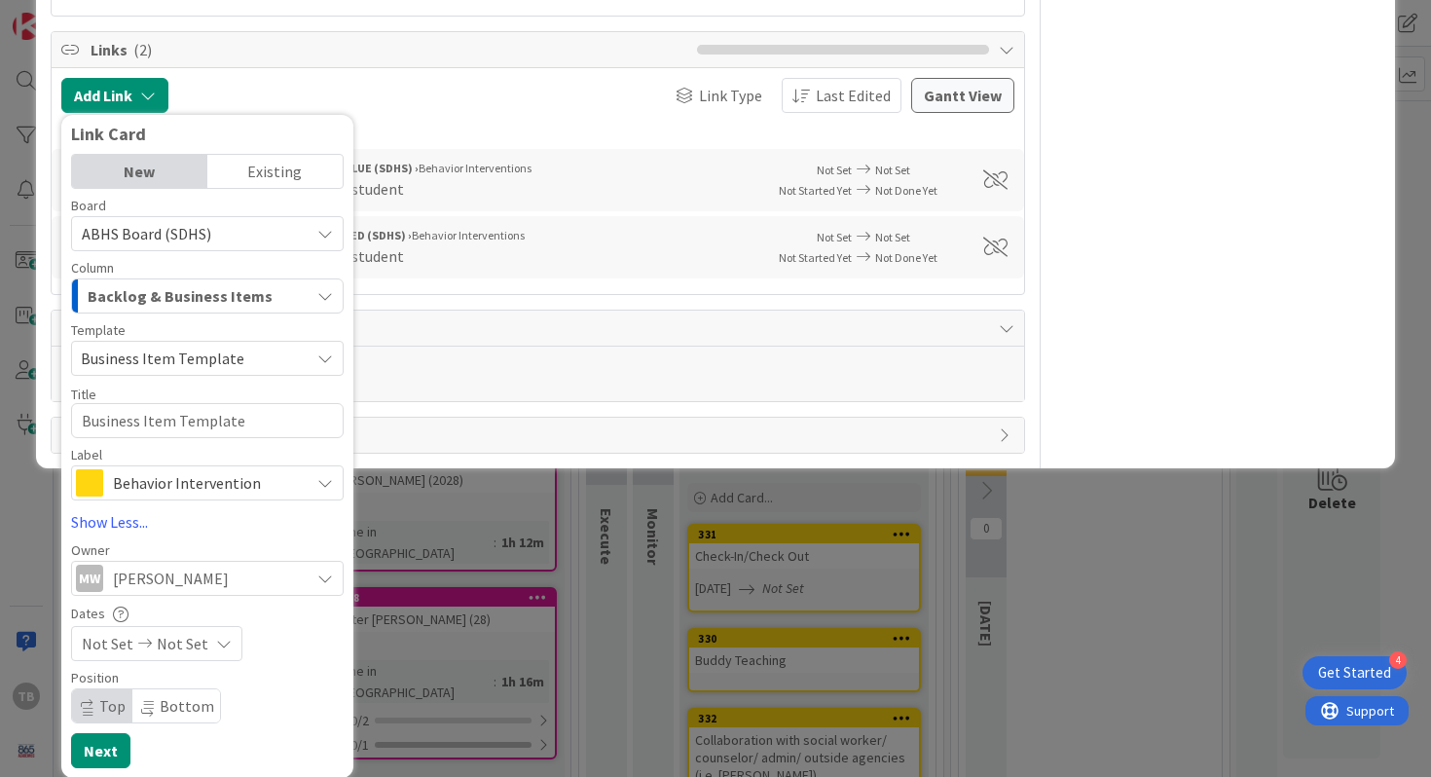
click at [195, 538] on div "Board ABHS Board (SDHS) Column Backlog & Business Items Template Business Item …" at bounding box center [207, 483] width 273 height 569
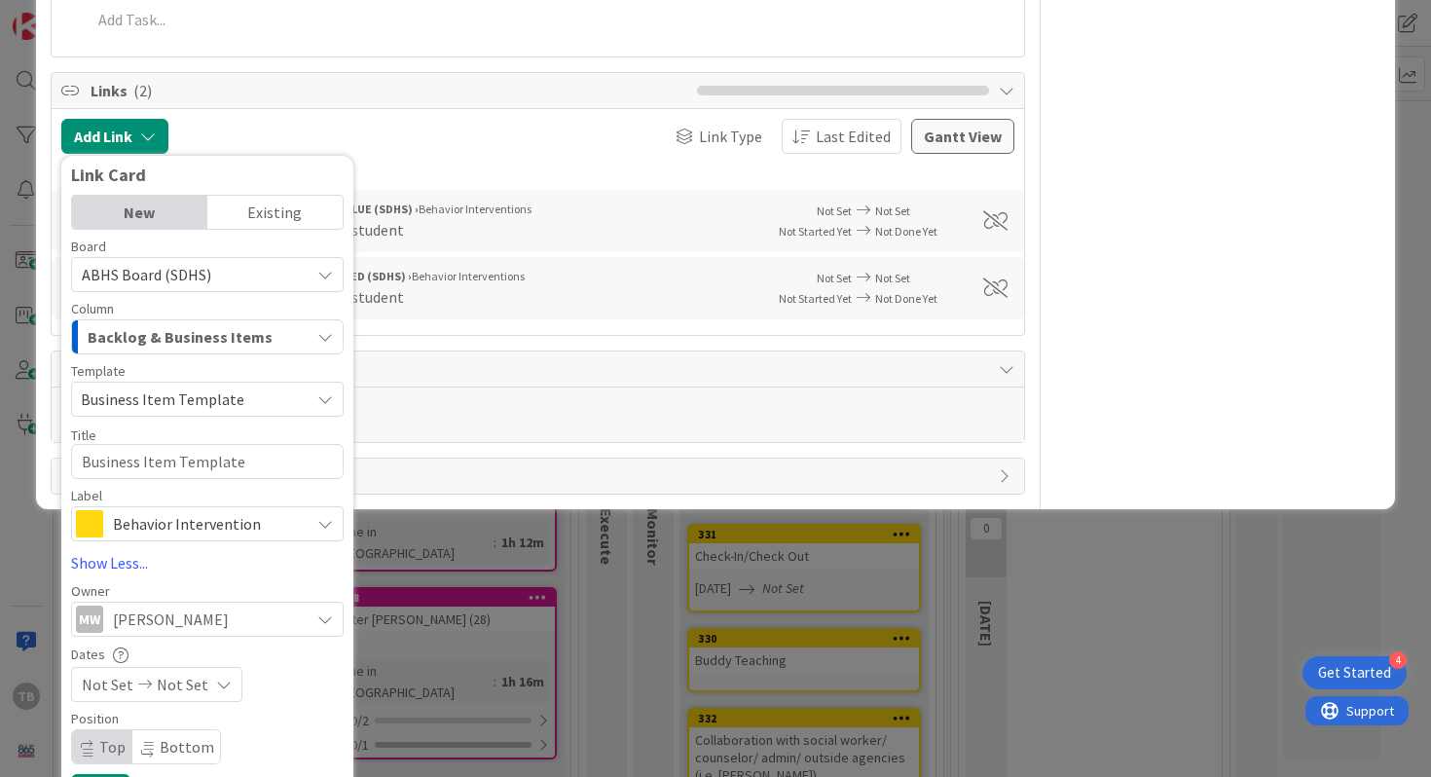
scroll to position [1450, 0]
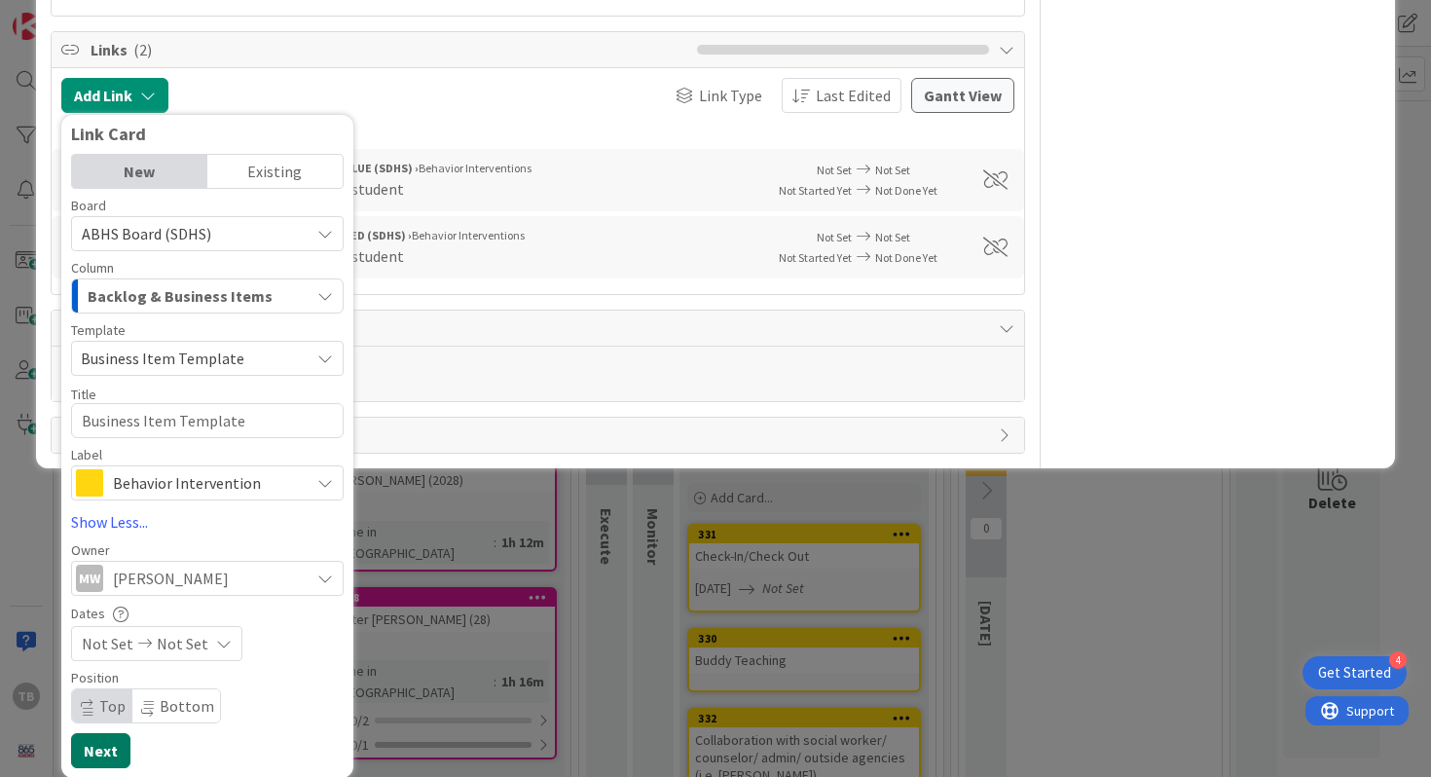
click at [109, 738] on button "Next" at bounding box center [100, 750] width 59 height 35
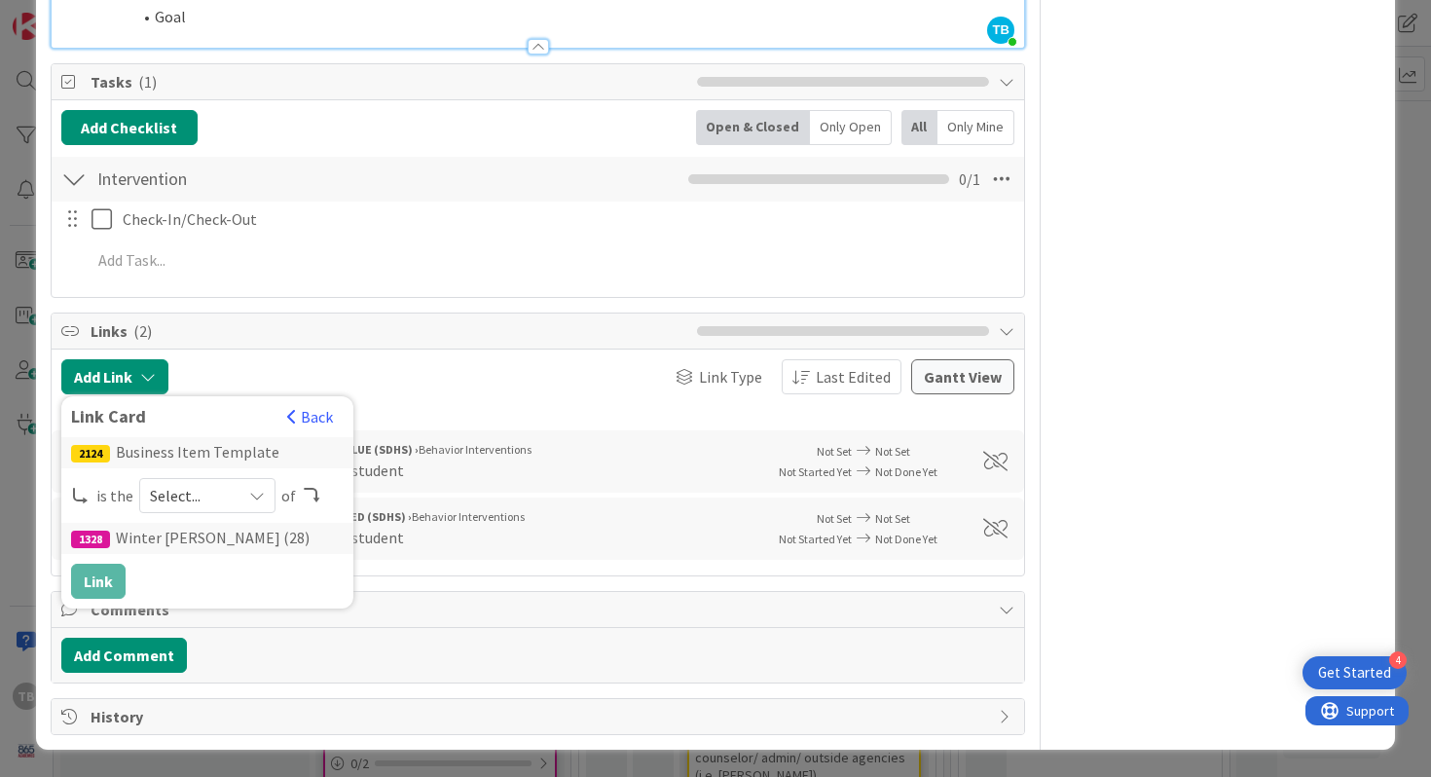
scroll to position [1168, 0]
click at [249, 497] on icon at bounding box center [257, 497] width 16 height 16
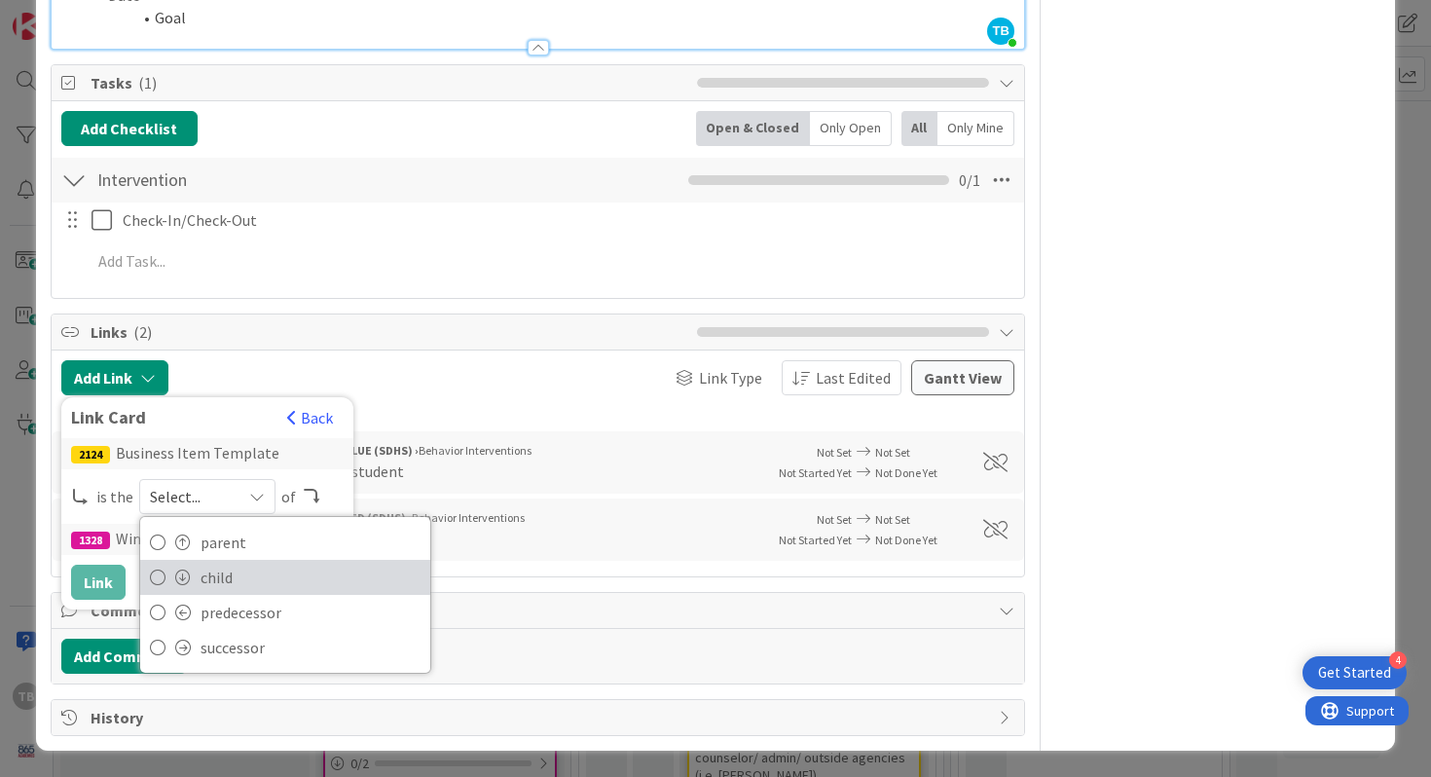
click at [239, 569] on span "child" at bounding box center [311, 577] width 220 height 29
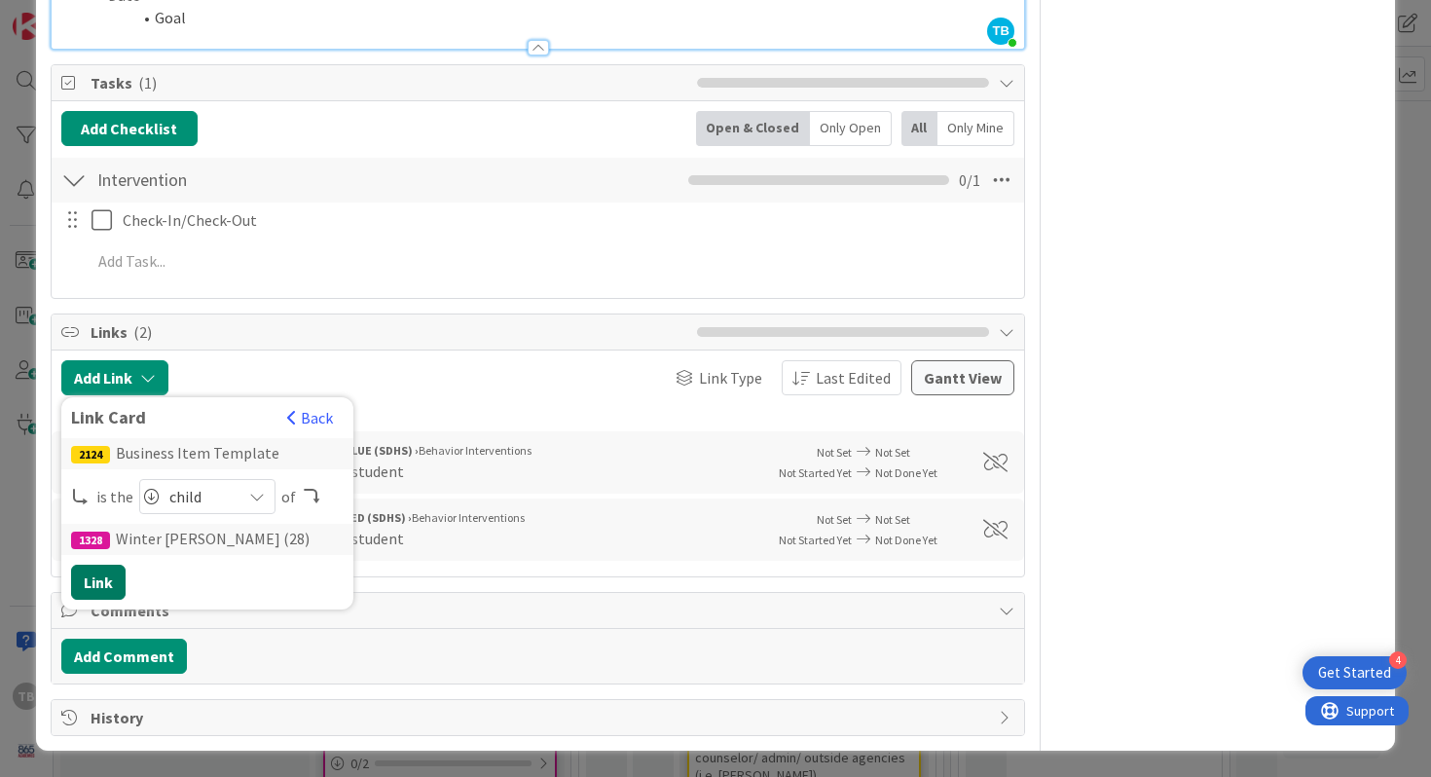
click at [99, 575] on button "Link" at bounding box center [98, 582] width 55 height 35
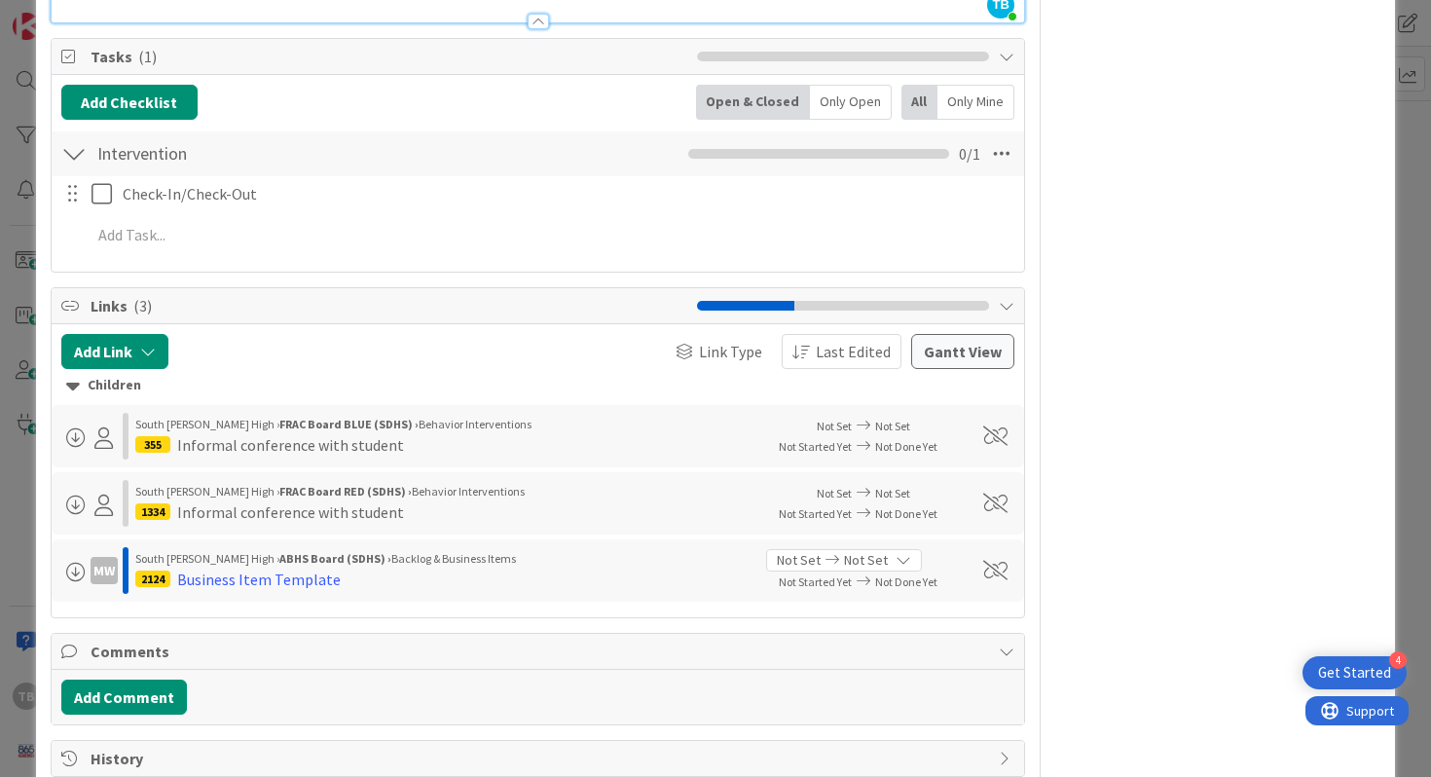
scroll to position [1201, 0]
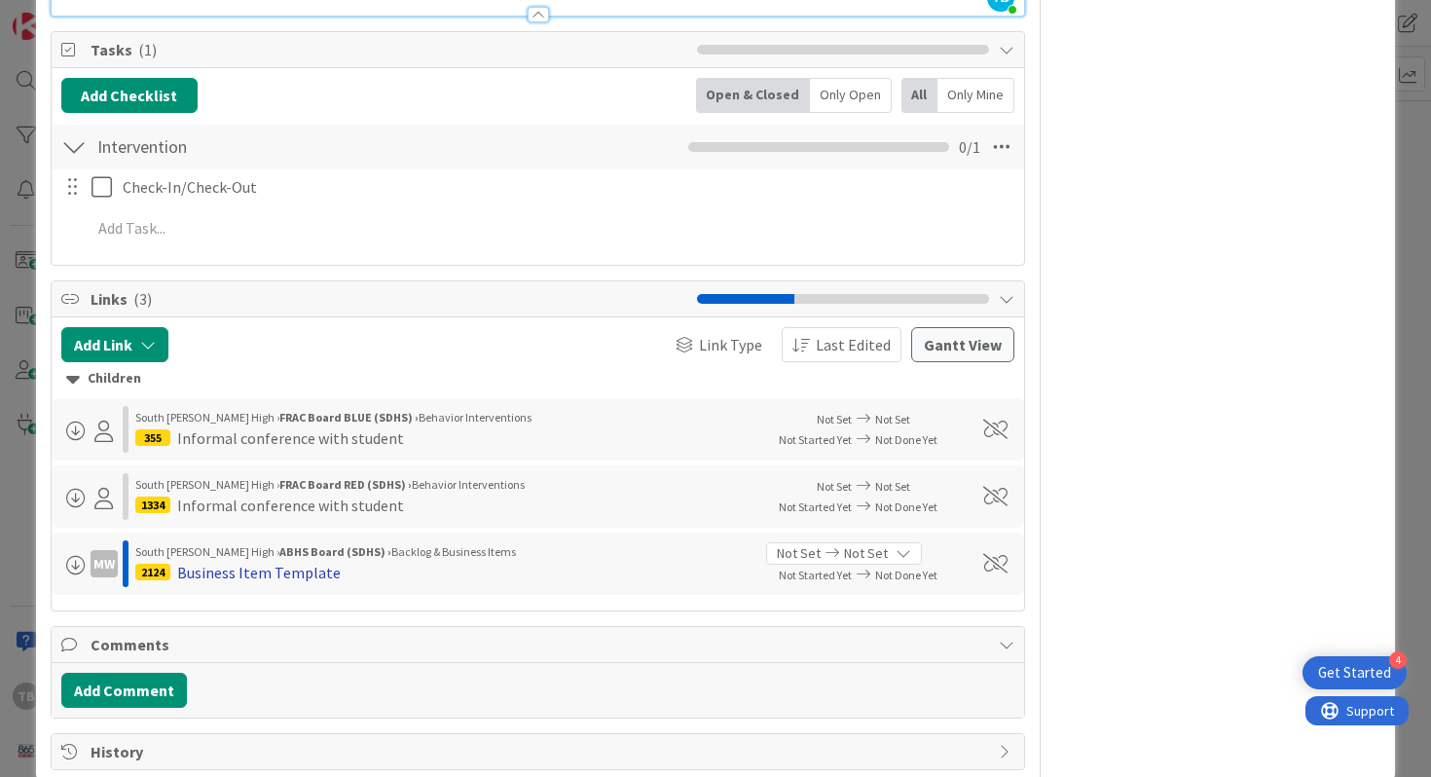
click at [255, 568] on div "Business Item Template" at bounding box center [259, 572] width 164 height 23
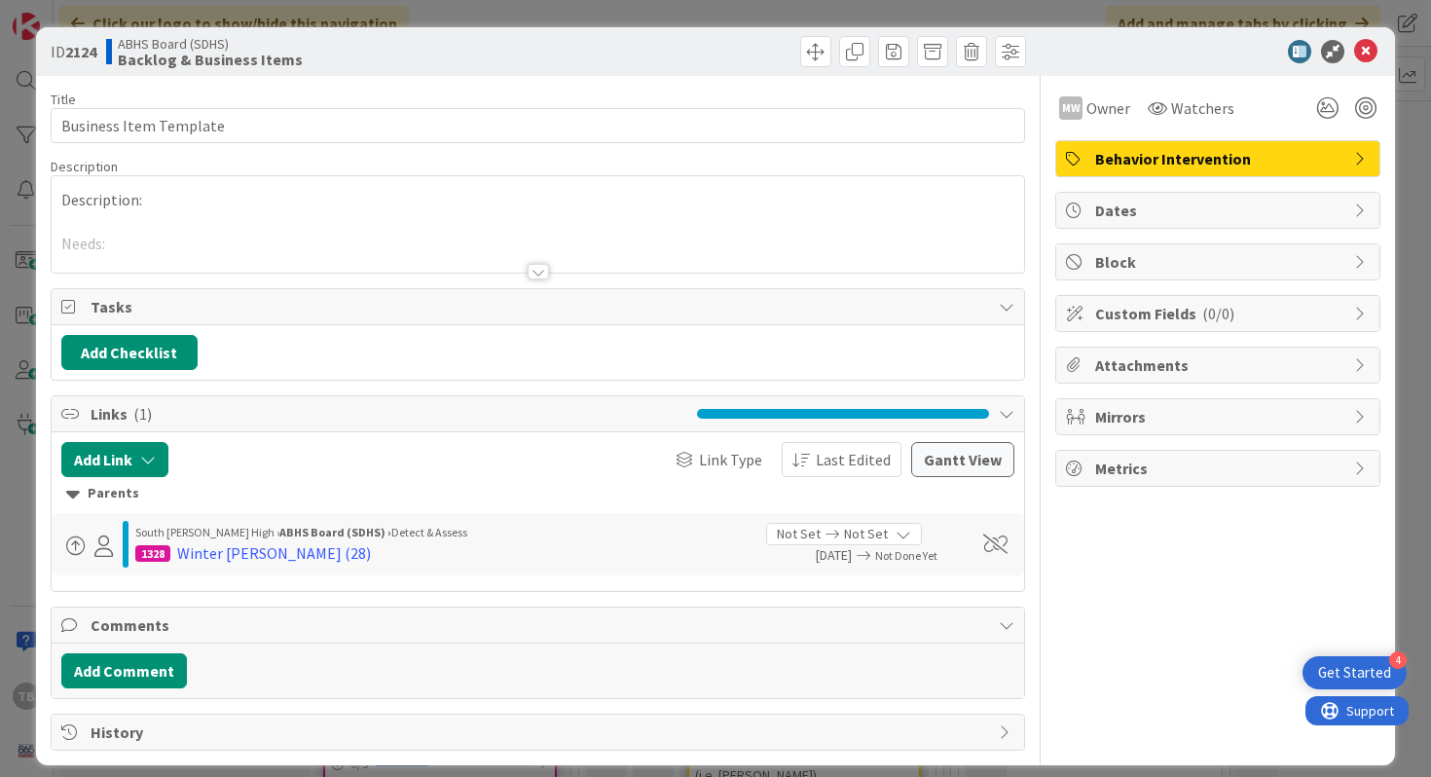
click at [553, 261] on div at bounding box center [538, 248] width 973 height 50
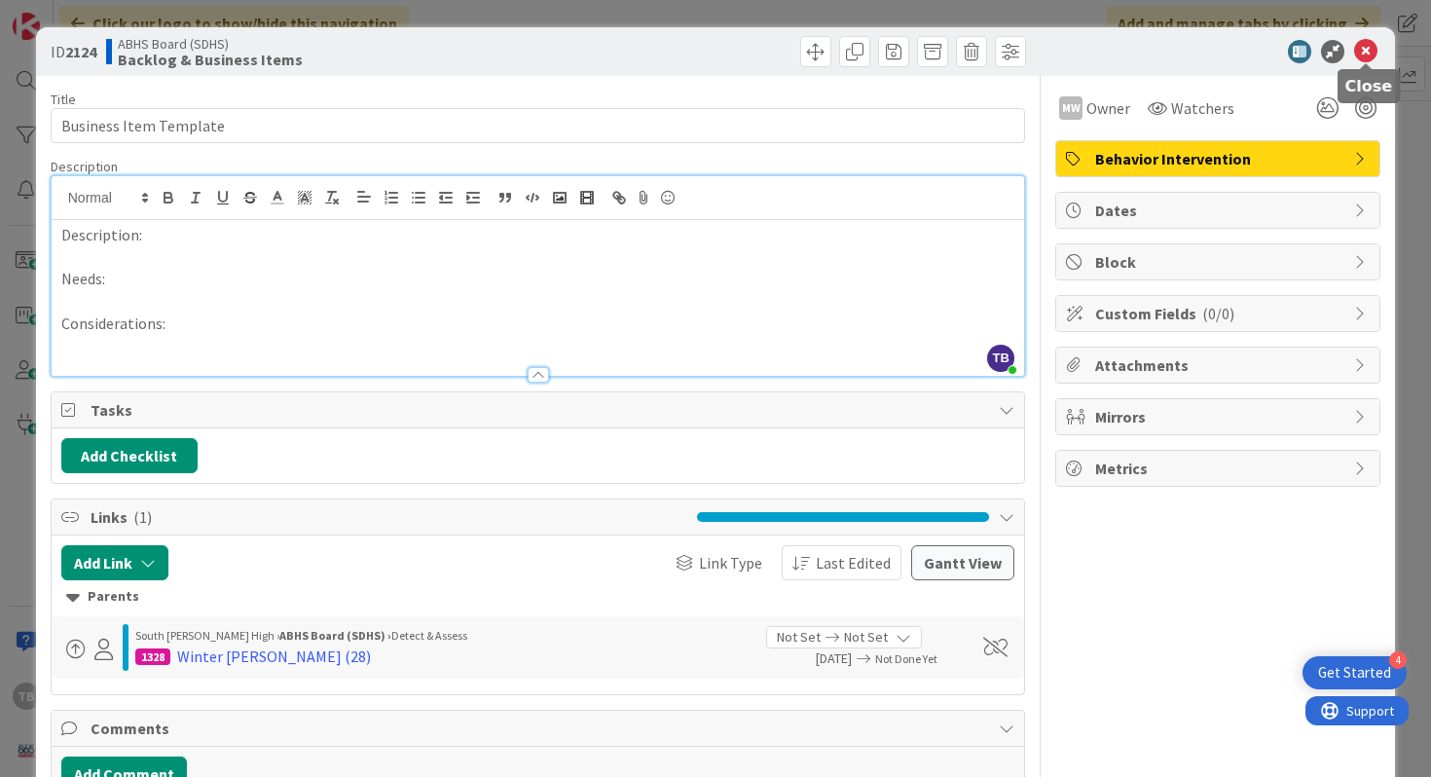
click at [1366, 50] on icon at bounding box center [1365, 51] width 23 height 23
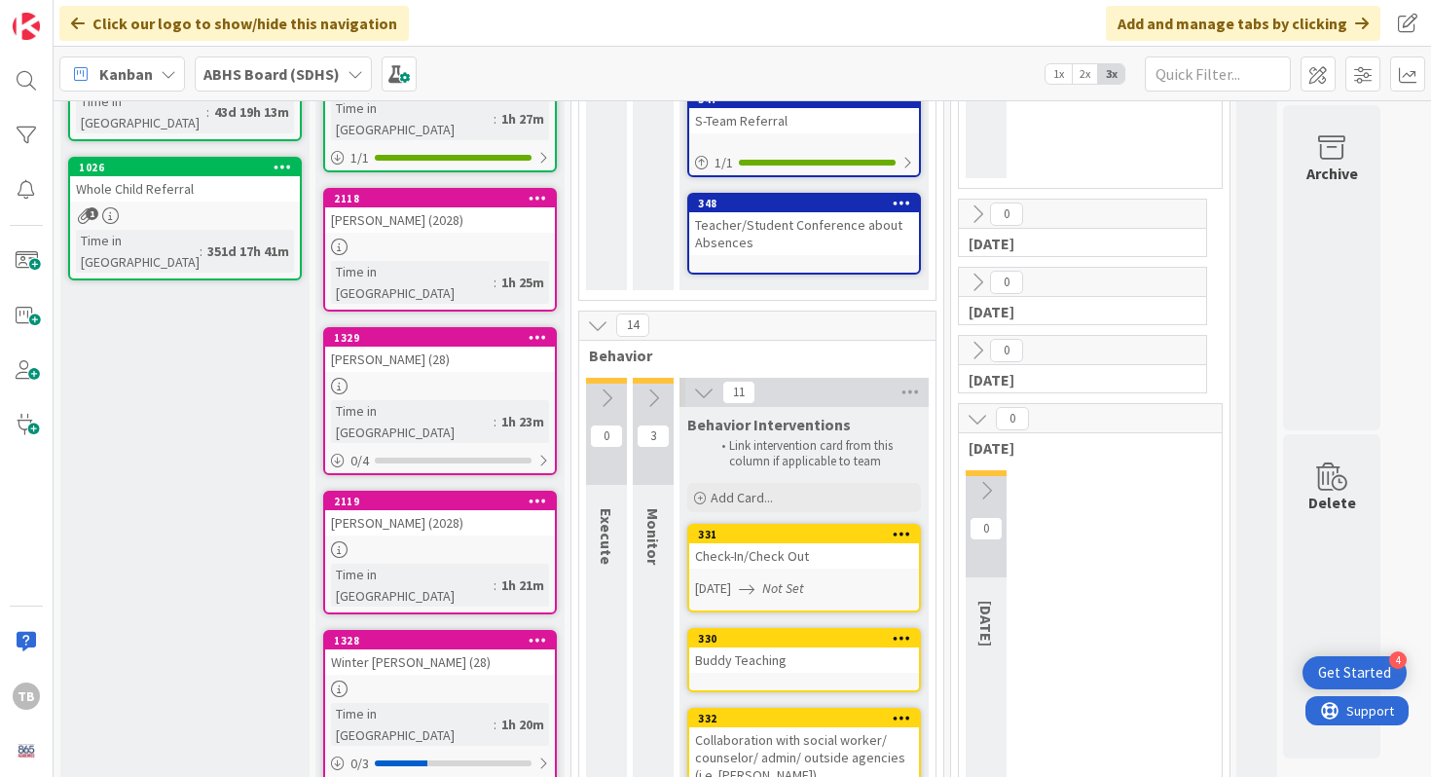
click at [375, 649] on div "Winter [PERSON_NAME] (28)" at bounding box center [440, 661] width 230 height 25
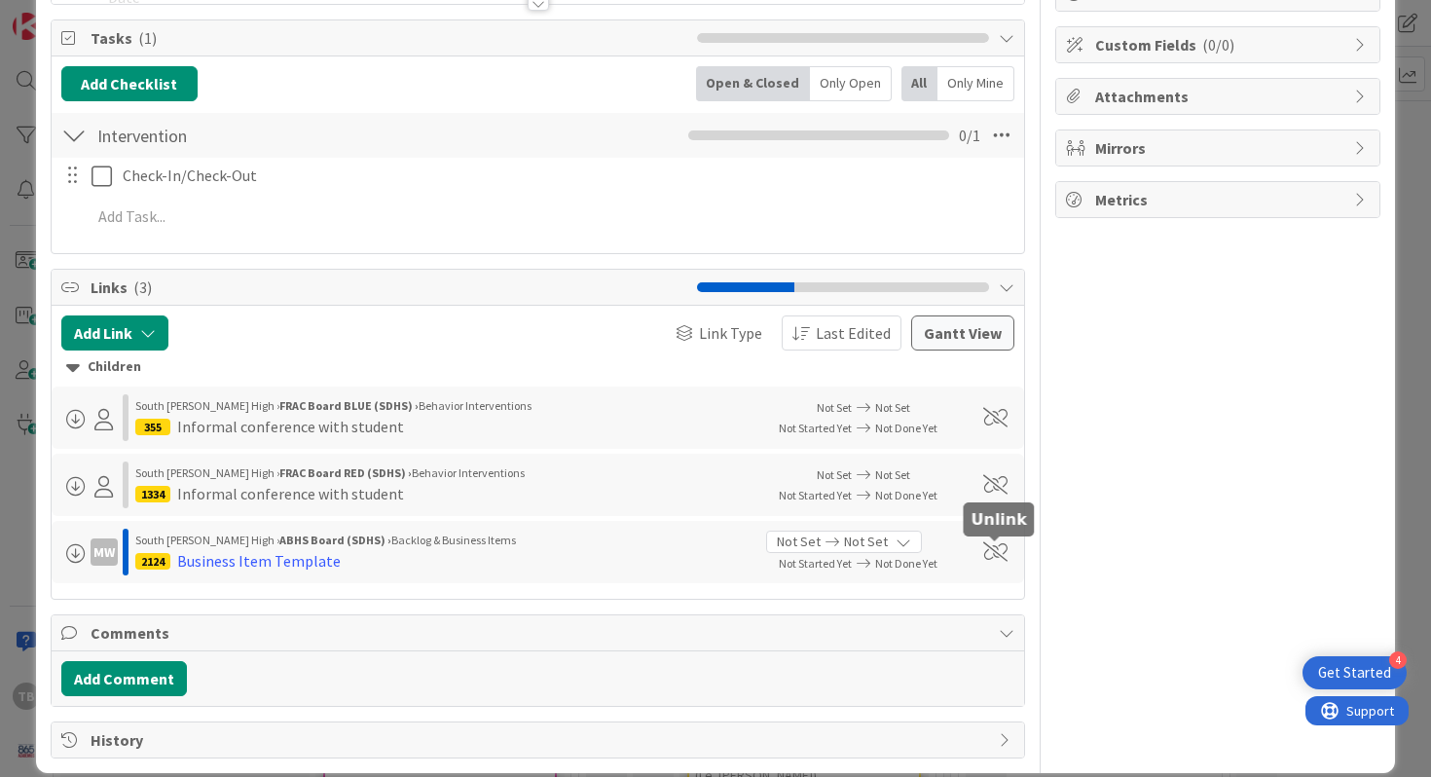
click at [985, 554] on span at bounding box center [995, 551] width 24 height 19
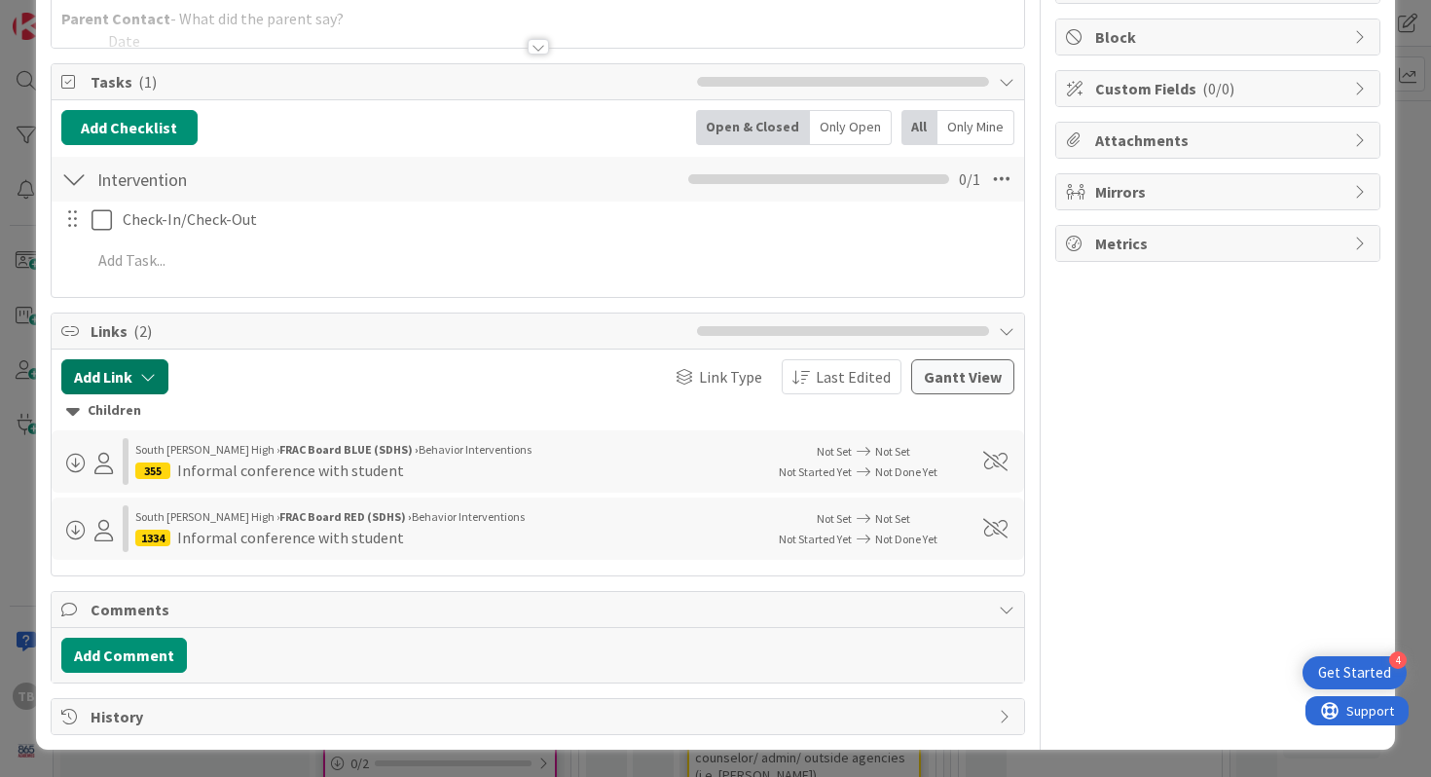
click at [129, 368] on button "Add Link" at bounding box center [114, 376] width 107 height 35
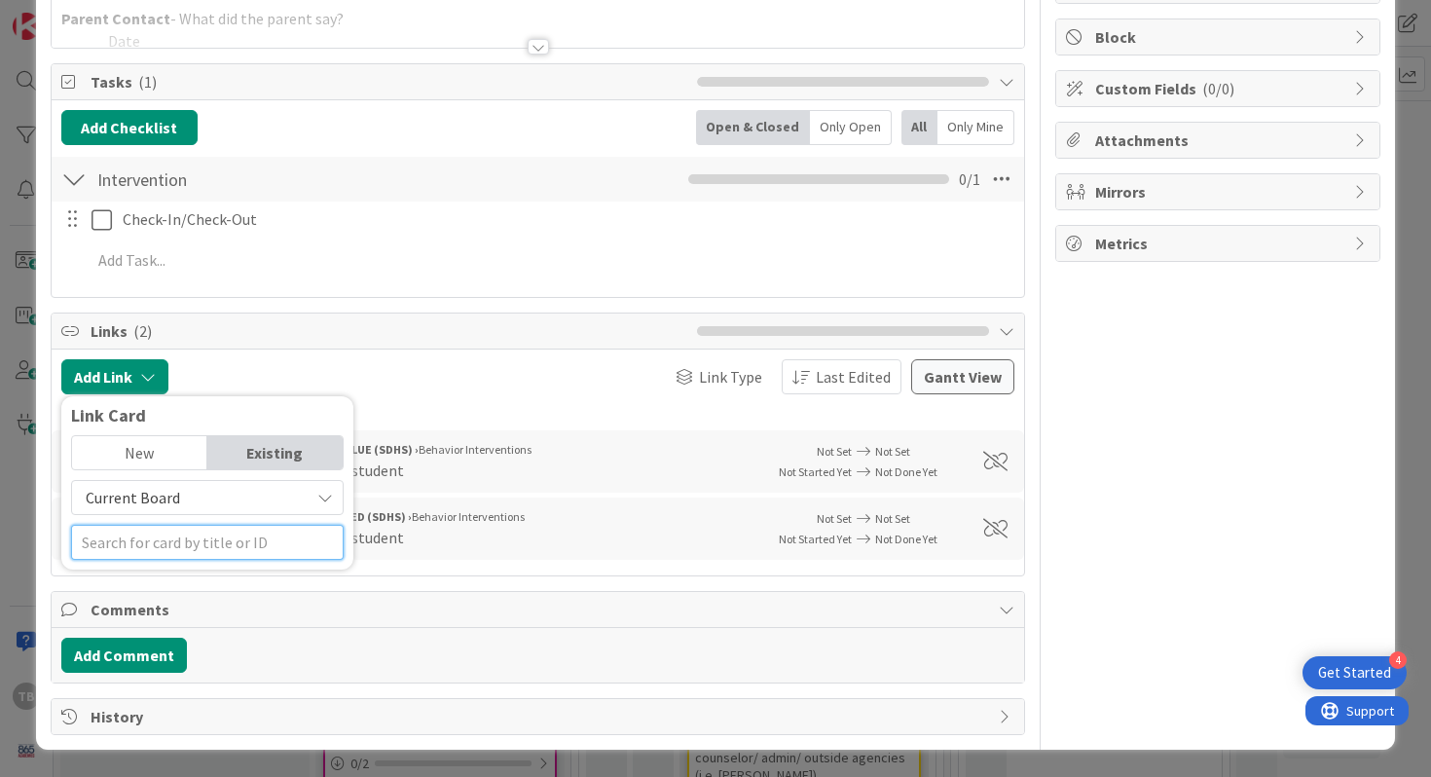
click at [209, 546] on input "text" at bounding box center [207, 542] width 273 height 35
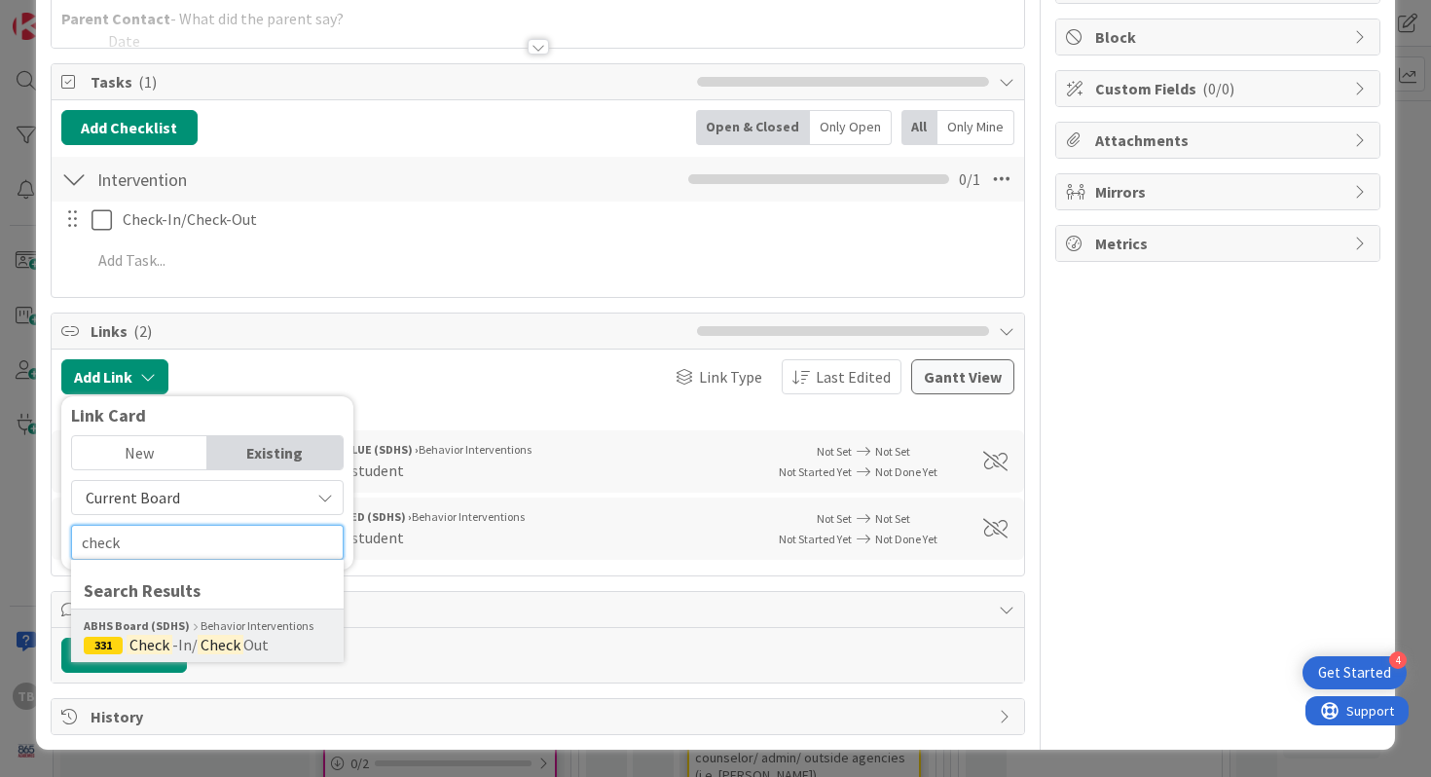
type input "check"
click at [204, 656] on div "ABHS Board (SDHS) Behavior Interventions 331 Check -In/ Check Out" at bounding box center [207, 635] width 273 height 54
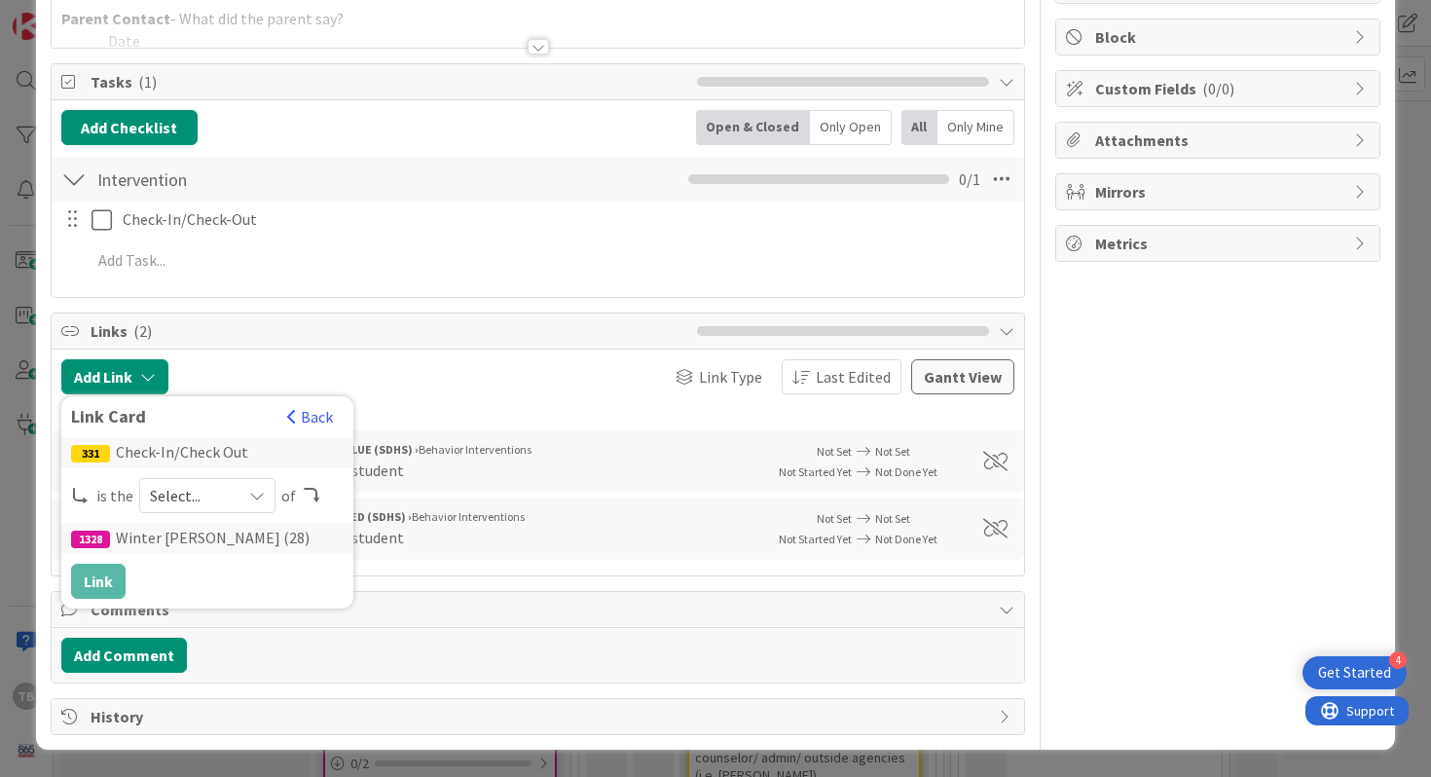
click at [212, 503] on span "Select..." at bounding box center [191, 495] width 82 height 27
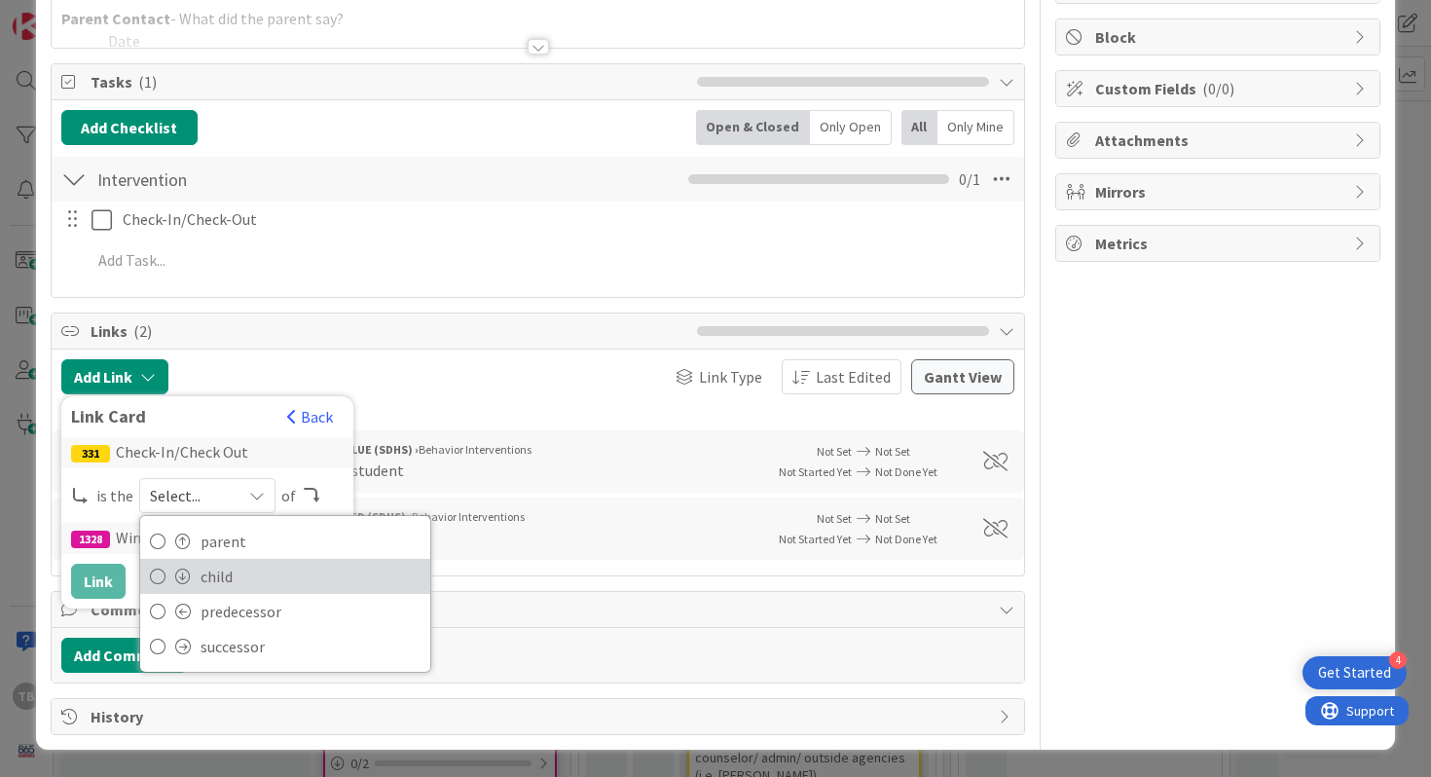
click at [221, 575] on span "child" at bounding box center [311, 576] width 220 height 29
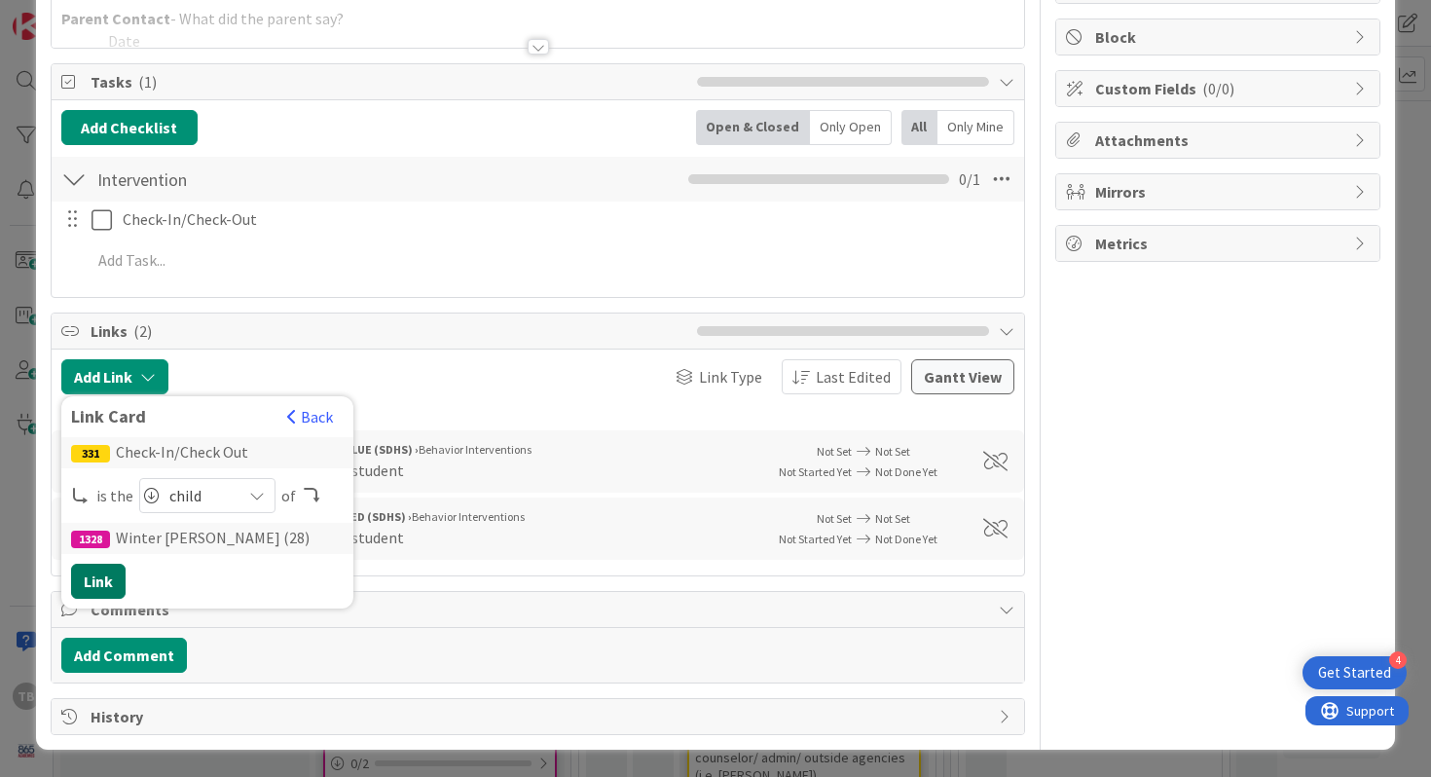
click at [99, 582] on button "Link" at bounding box center [98, 581] width 55 height 35
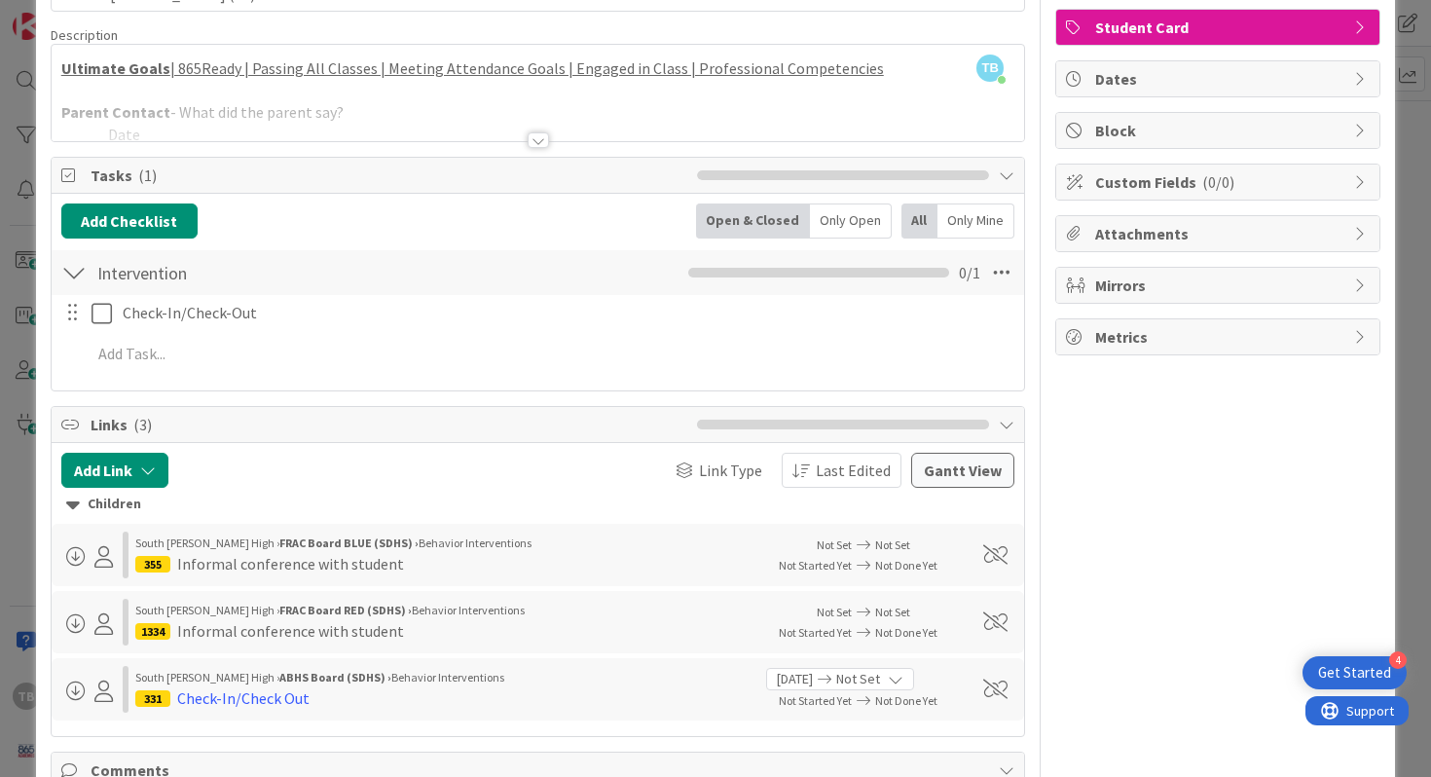
scroll to position [0, 0]
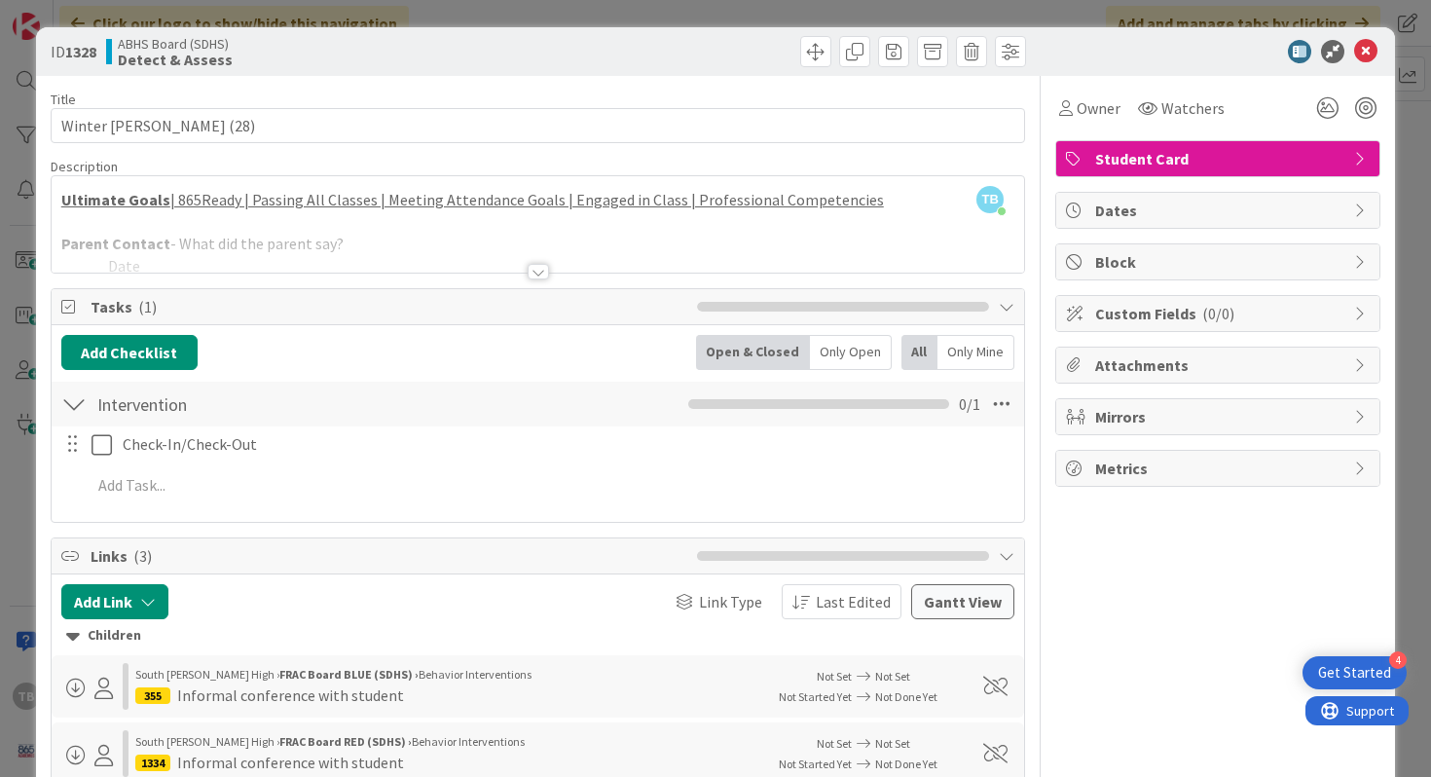
click at [540, 271] on div at bounding box center [538, 272] width 21 height 16
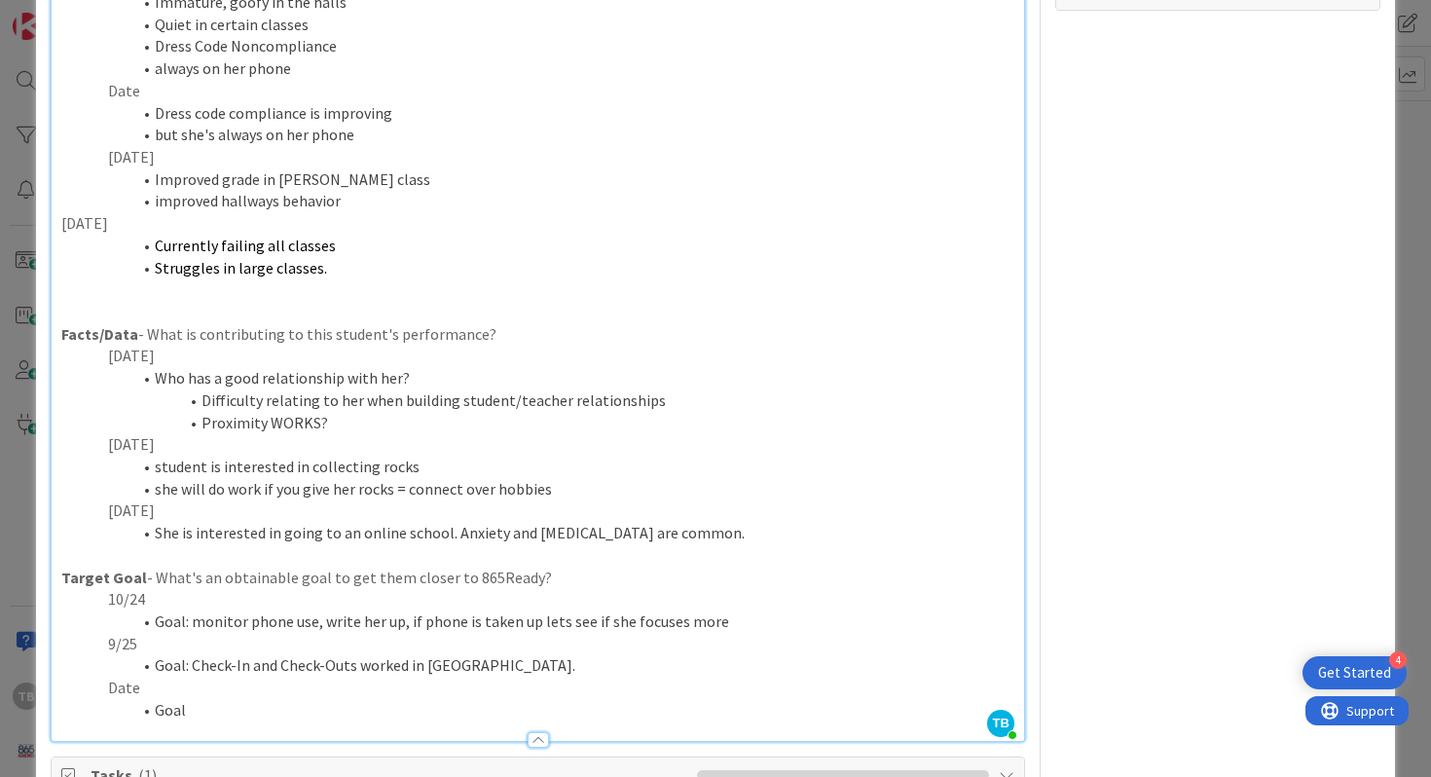
scroll to position [507, 0]
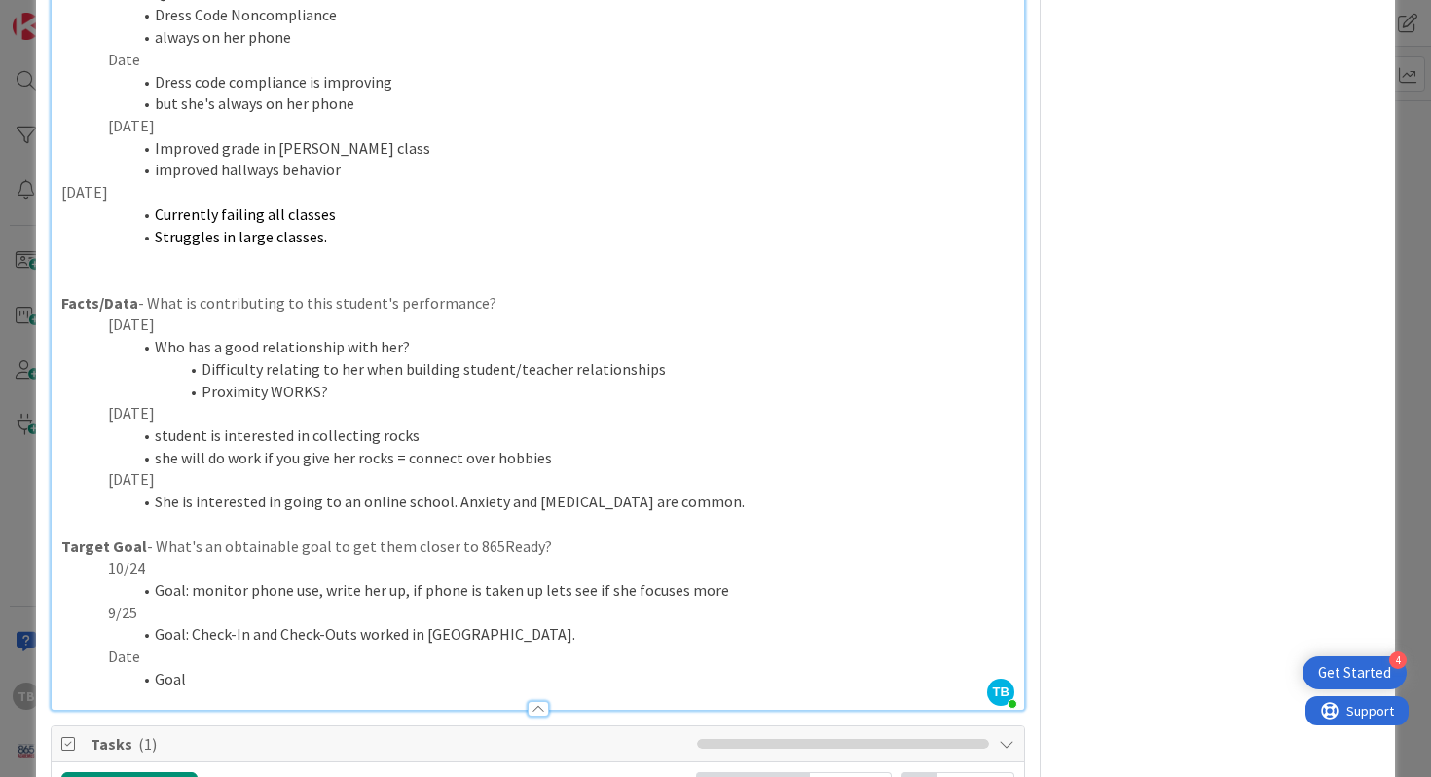
click at [349, 590] on li "Goal: monitor phone use, write her up, if phone is taken up lets see if she foc…" at bounding box center [550, 590] width 931 height 22
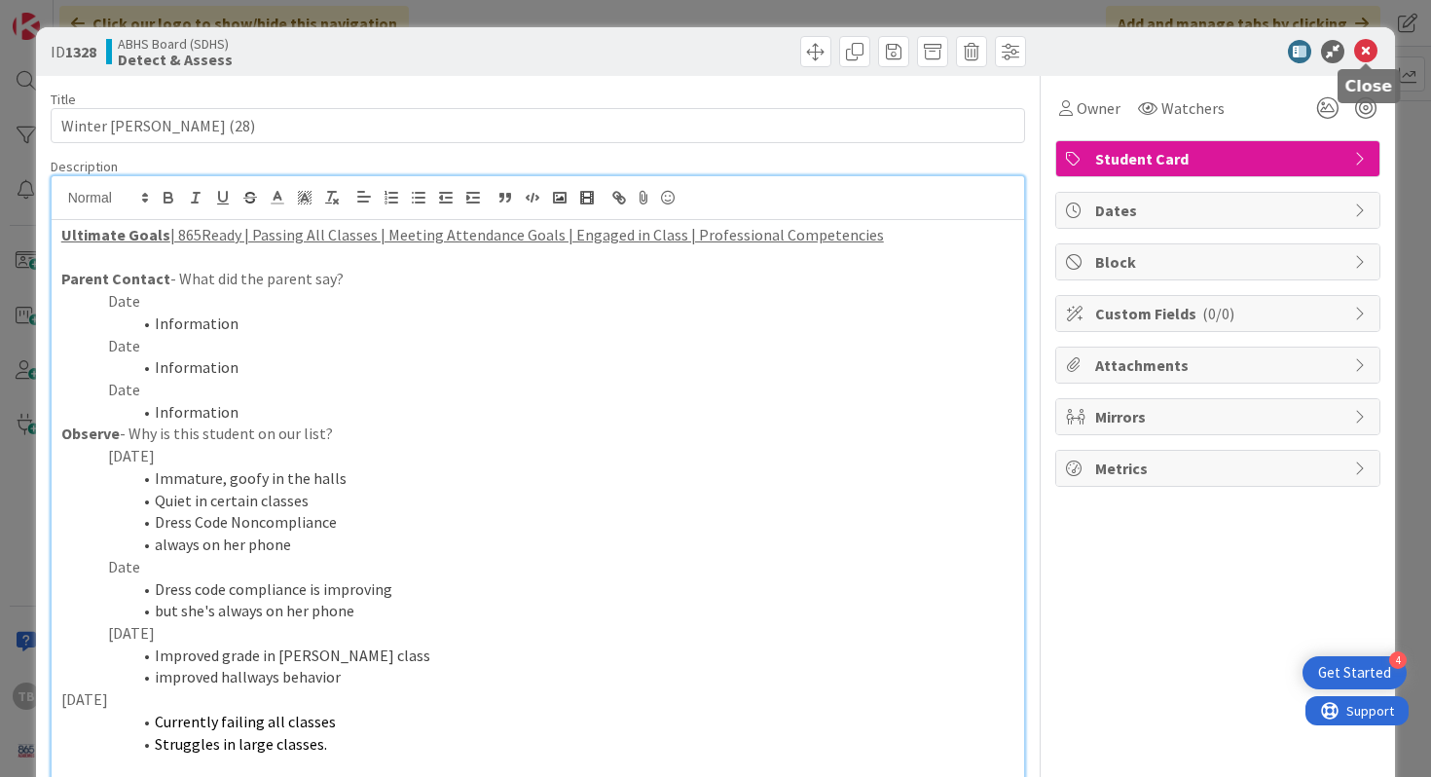
click at [1372, 47] on icon at bounding box center [1365, 51] width 23 height 23
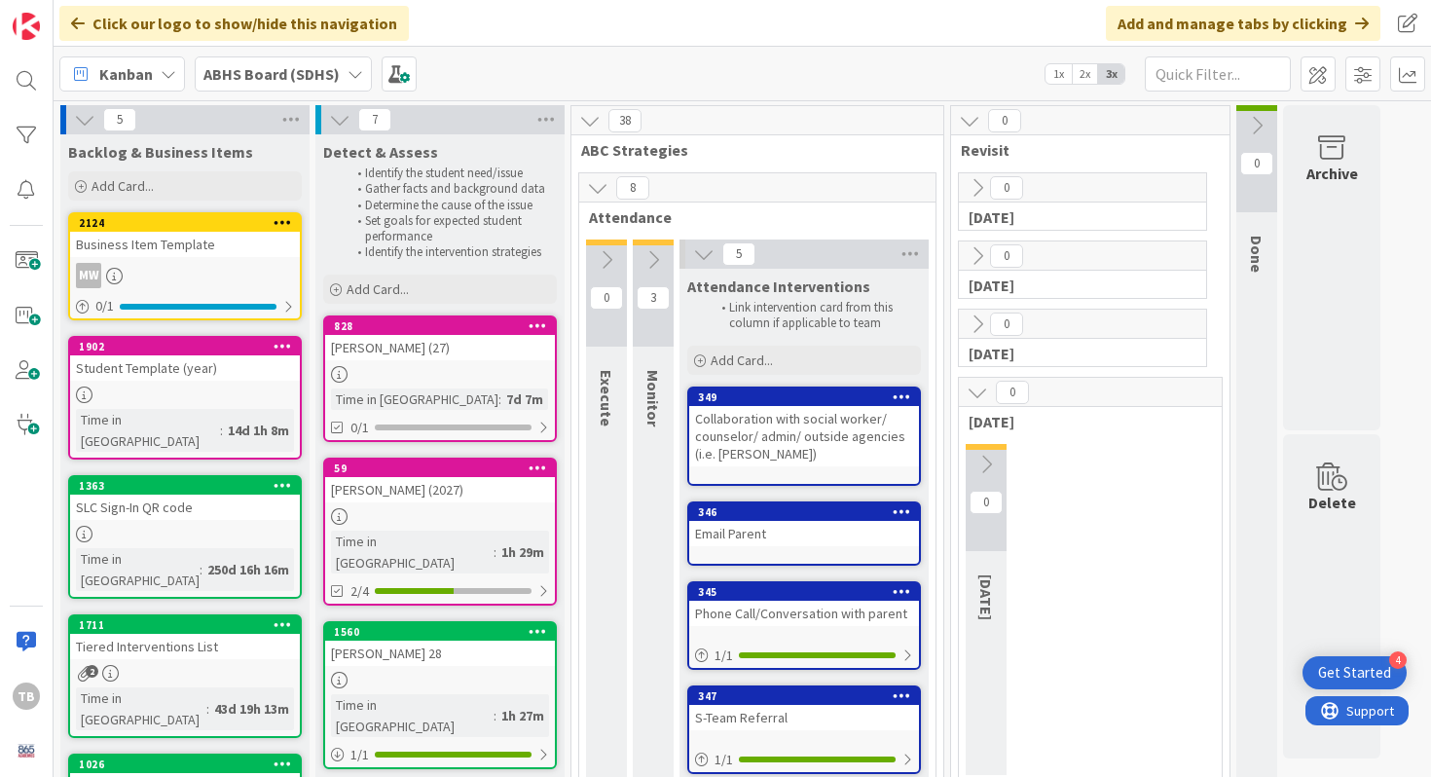
click at [652, 271] on button at bounding box center [653, 259] width 41 height 29
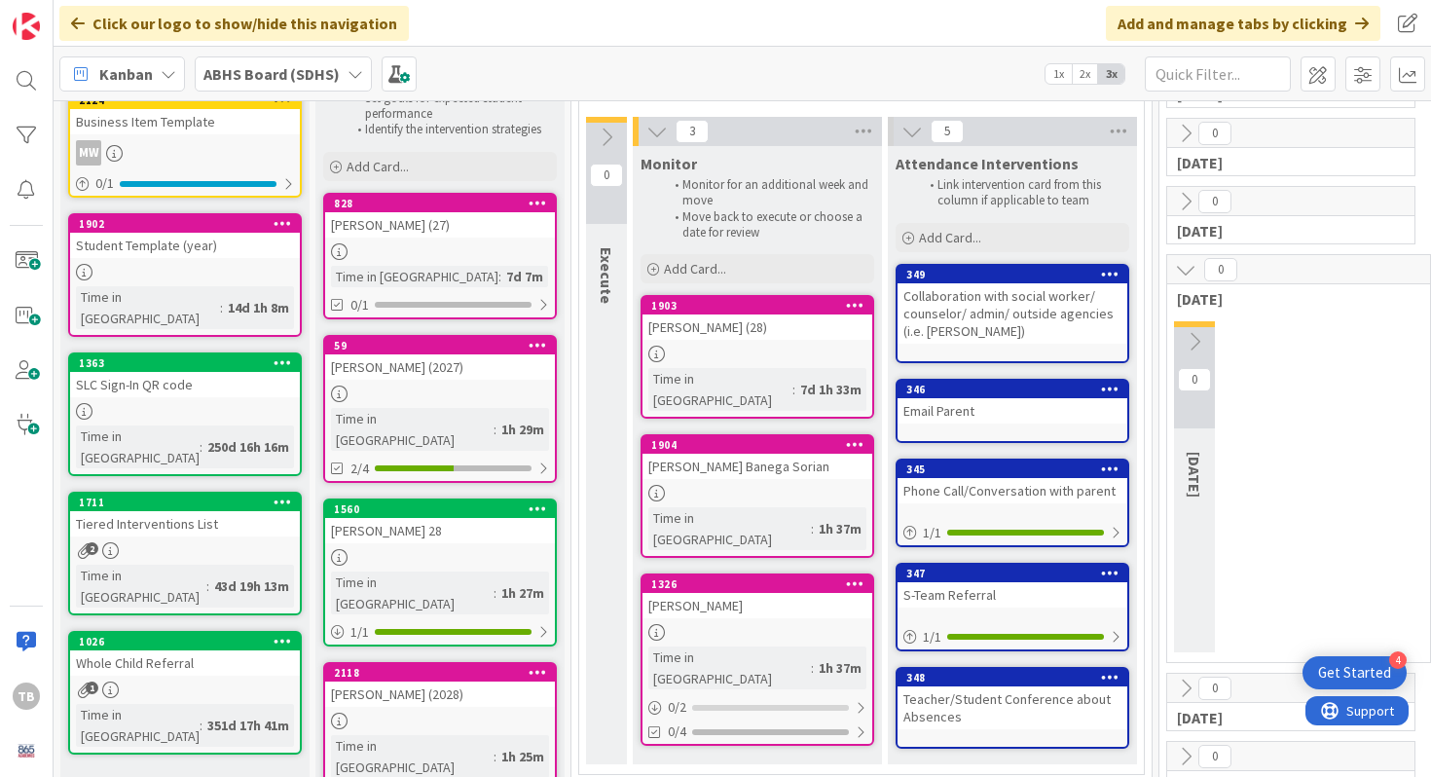
scroll to position [209, 0]
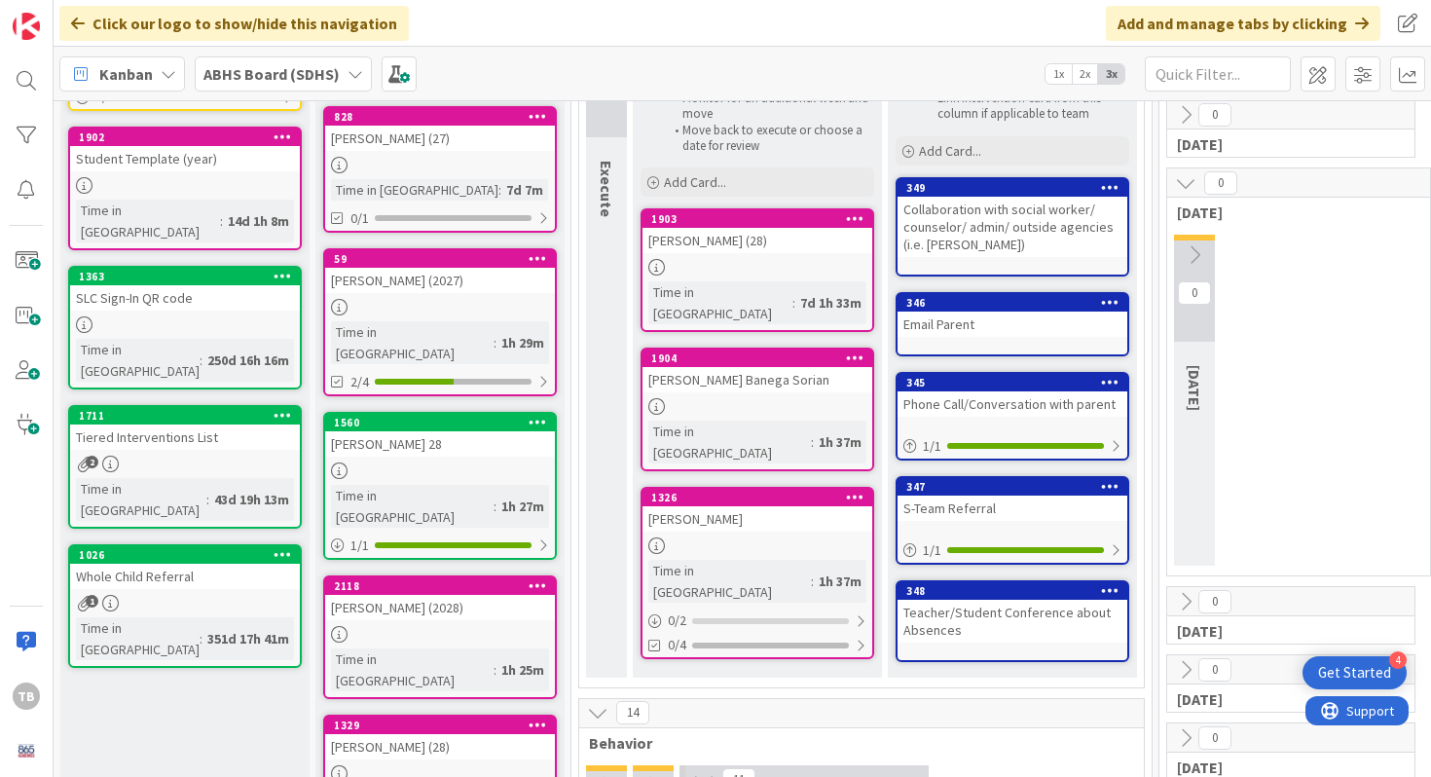
click at [702, 506] on div "[PERSON_NAME]" at bounding box center [757, 518] width 230 height 25
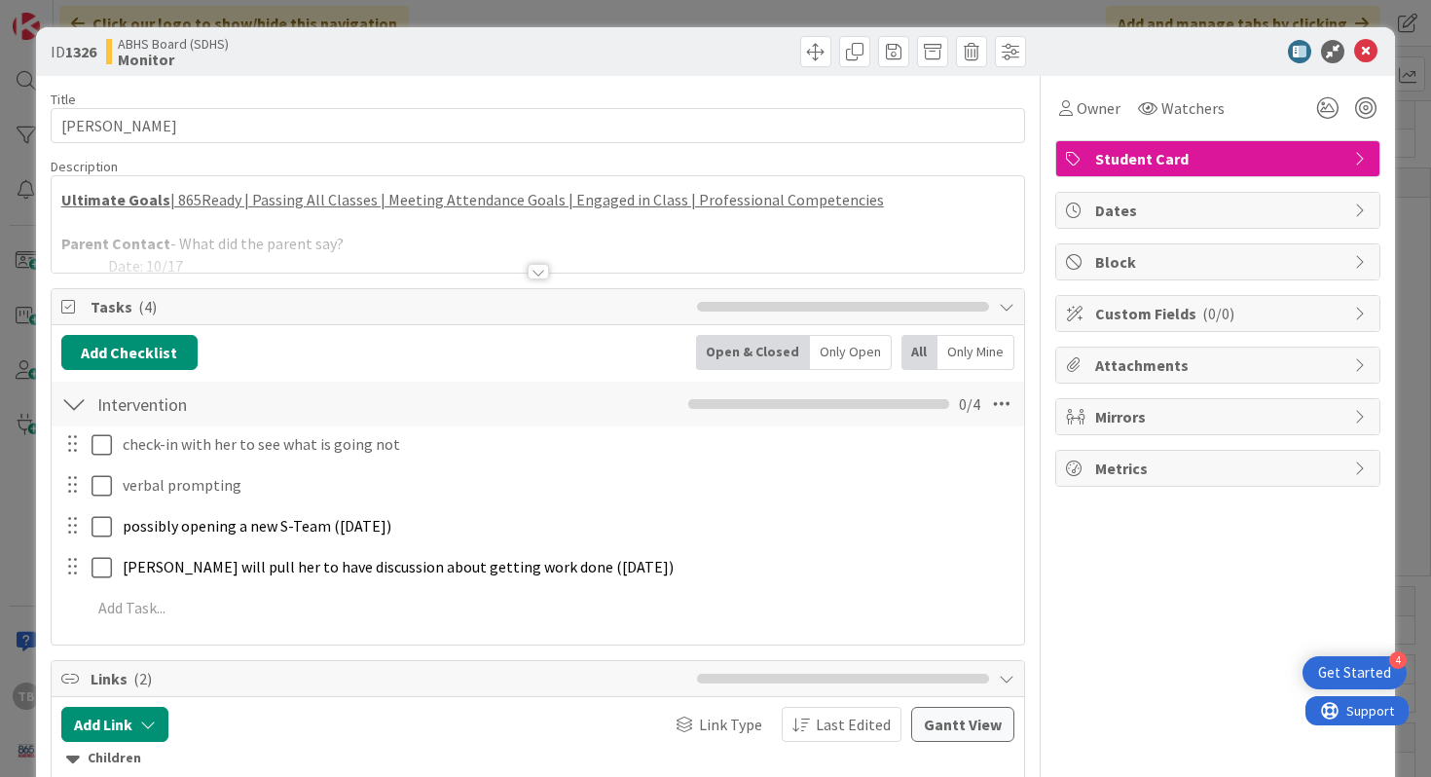
click at [543, 275] on div at bounding box center [538, 272] width 21 height 16
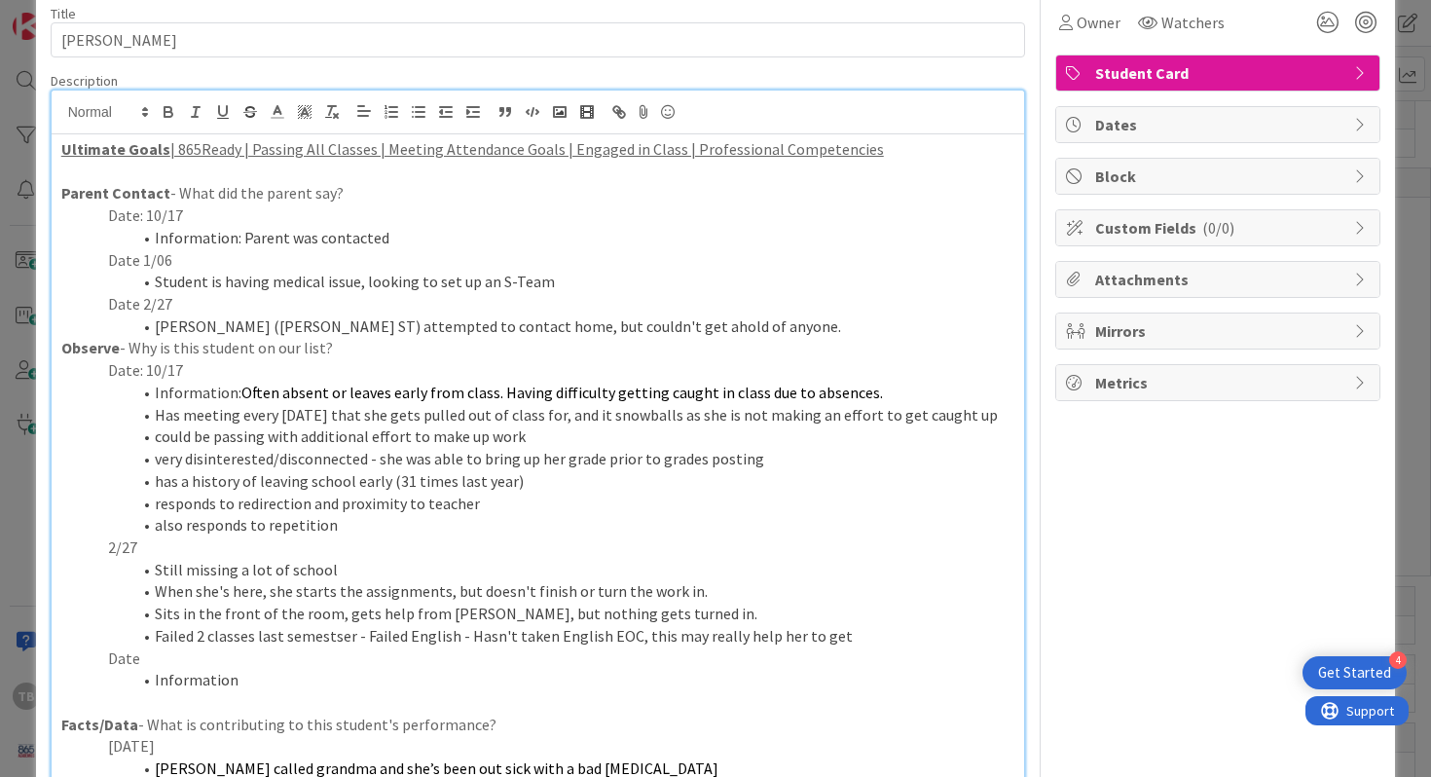
scroll to position [91, 0]
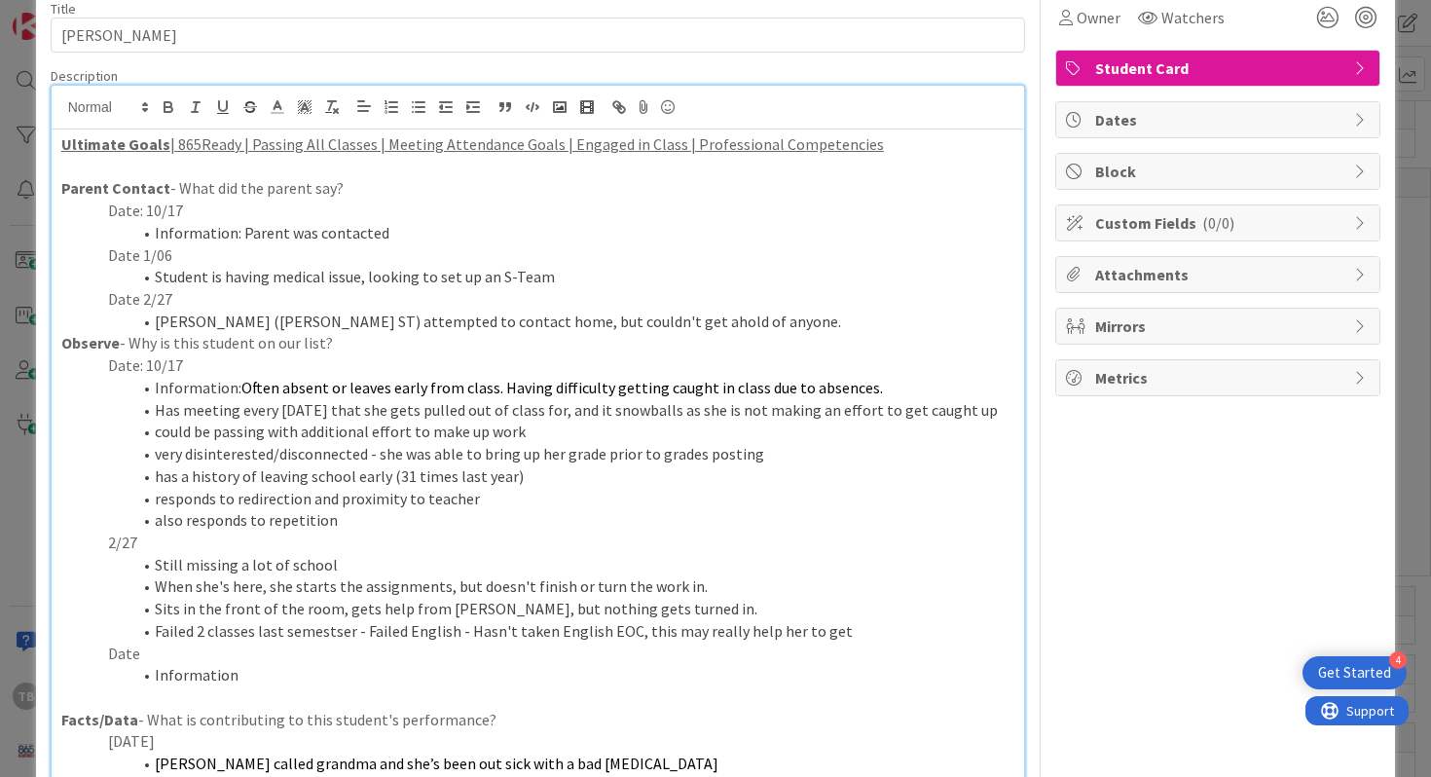
click at [424, 332] on p "Observe - Why is this student on our list?" at bounding box center [538, 343] width 954 height 22
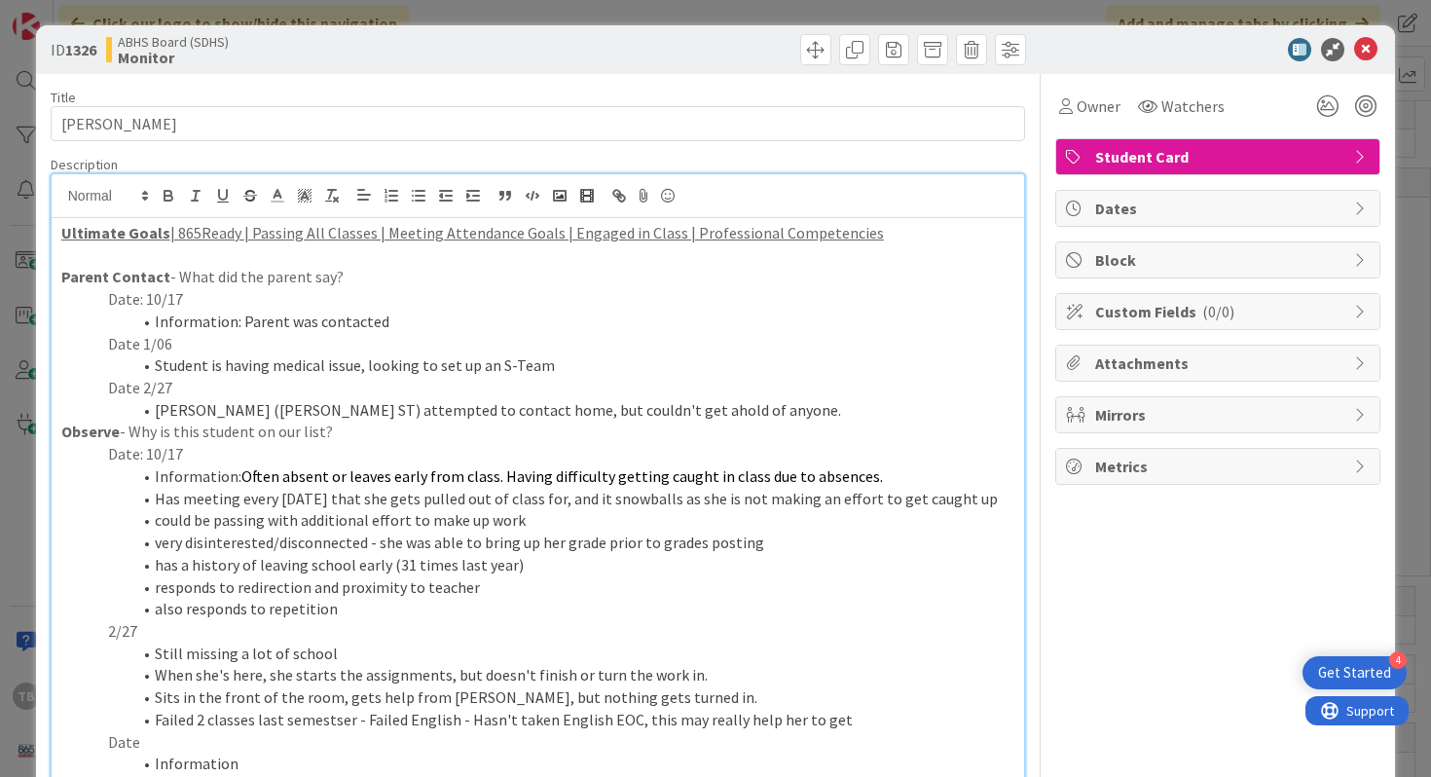
scroll to position [0, 0]
